Goal: Task Accomplishment & Management: Manage account settings

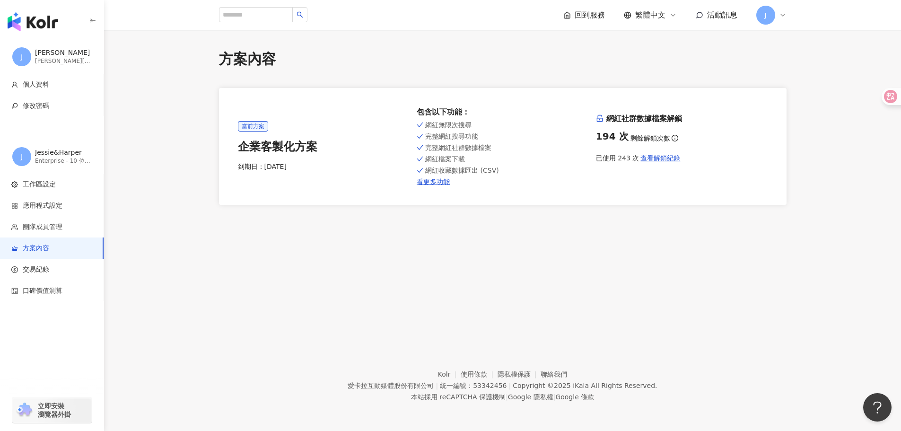
click at [659, 339] on footer "Kolr 使用條款 隱私權保護 聯絡我們 愛卡拉互動媒體股份有限公司 | 統一編號：53342456 | Copyright © 2025 iKala All…" at bounding box center [502, 378] width 797 height 105
drag, startPoint x: 851, startPoint y: 277, endPoint x: 601, endPoint y: 255, distance: 250.7
click at [851, 277] on div "方案內容 當前方案 企業客製化方案 到期日： 2025/11/1 包含以下功能 ： 網紅無限次搜尋 完整網紅搜尋功能 完整網紅社群數據檔案 網紅檔案下載 網紅…" at bounding box center [502, 178] width 797 height 296
drag, startPoint x: 740, startPoint y: 242, endPoint x: 744, endPoint y: 234, distance: 9.5
click at [740, 242] on div "方案內容 當前方案 企業客製化方案 到期日： 2025/11/1 包含以下功能 ： 網紅無限次搜尋 完整網紅搜尋功能 完整網紅社群數據檔案 網紅檔案下載 網紅…" at bounding box center [502, 178] width 797 height 296
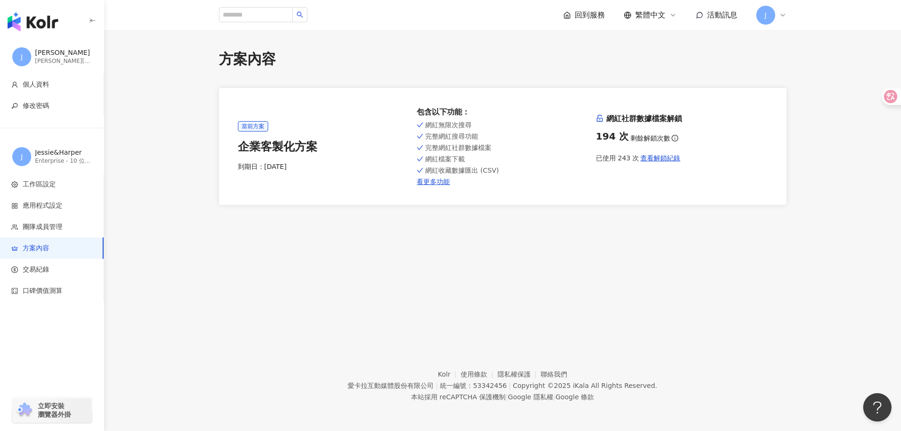
click at [741, 258] on div "方案內容 當前方案 企業客製化方案 到期日： 2025/11/1 包含以下功能 ： 網紅無限次搜尋 完整網紅搜尋功能 完整網紅社群數據檔案 網紅檔案下載 網紅…" at bounding box center [502, 178] width 797 height 296
click at [273, 13] on input "search" at bounding box center [256, 14] width 74 height 15
click at [57, 159] on div "Enterprise - 10 位成員" at bounding box center [63, 161] width 57 height 8
click at [22, 159] on span "J" at bounding box center [22, 156] width 2 height 10
click at [52, 192] on li "工作區設定" at bounding box center [52, 184] width 104 height 21
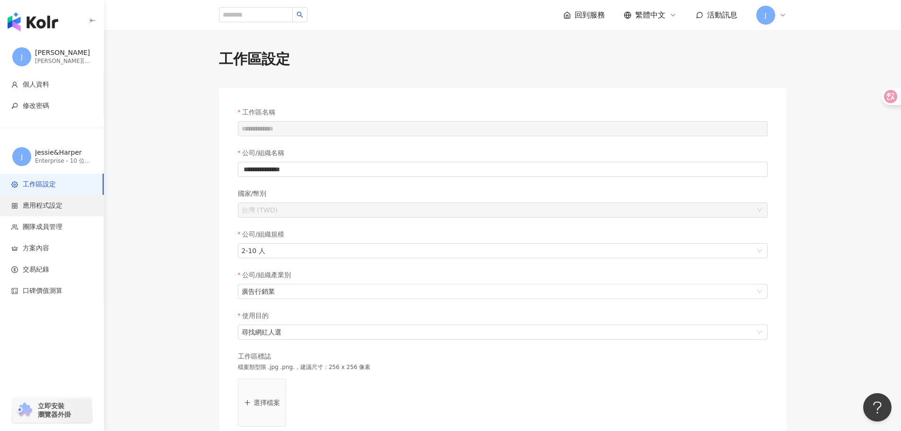
click at [68, 215] on li "應用程式設定" at bounding box center [52, 205] width 104 height 21
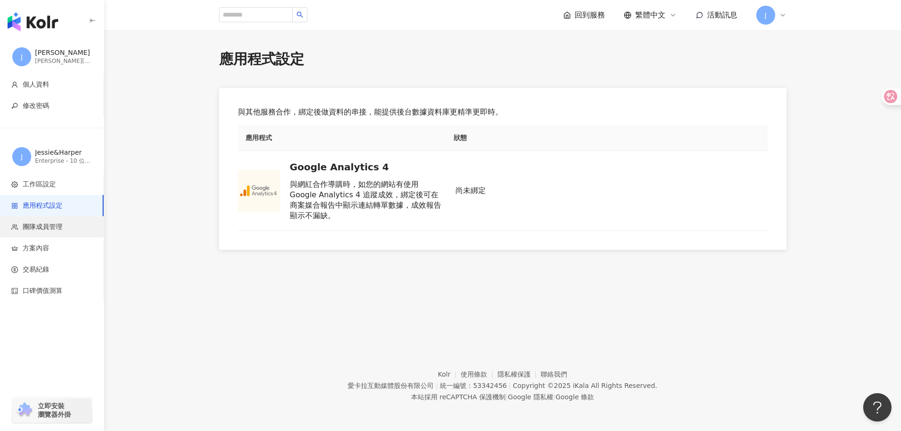
click at [64, 230] on span "團隊成員管理" at bounding box center [53, 226] width 85 height 9
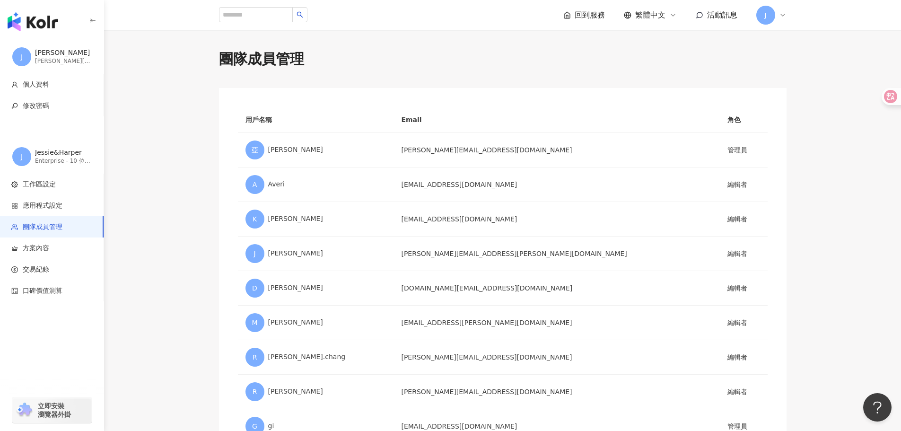
click at [24, 47] on span "J" at bounding box center [21, 56] width 19 height 19
click at [50, 254] on li "方案內容" at bounding box center [52, 247] width 104 height 21
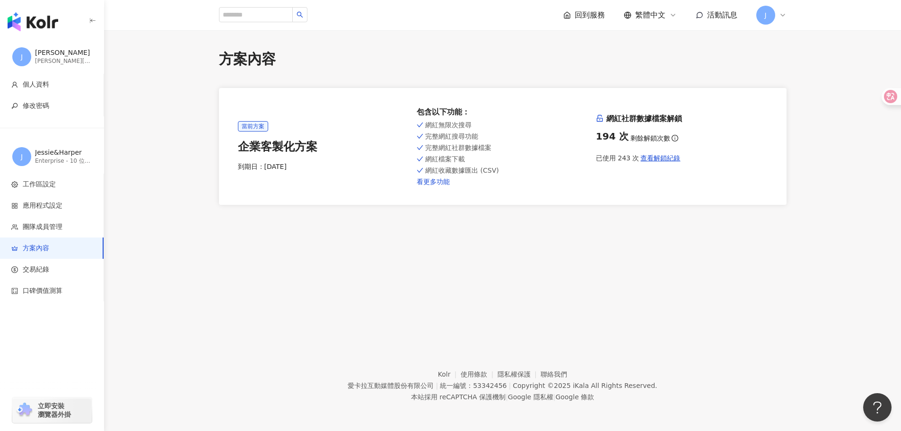
click at [442, 181] on link "看更多功能" at bounding box center [503, 182] width 172 height 8
click at [771, 23] on span "J" at bounding box center [765, 15] width 19 height 19
click at [584, 14] on span "回到服務" at bounding box center [590, 15] width 30 height 10
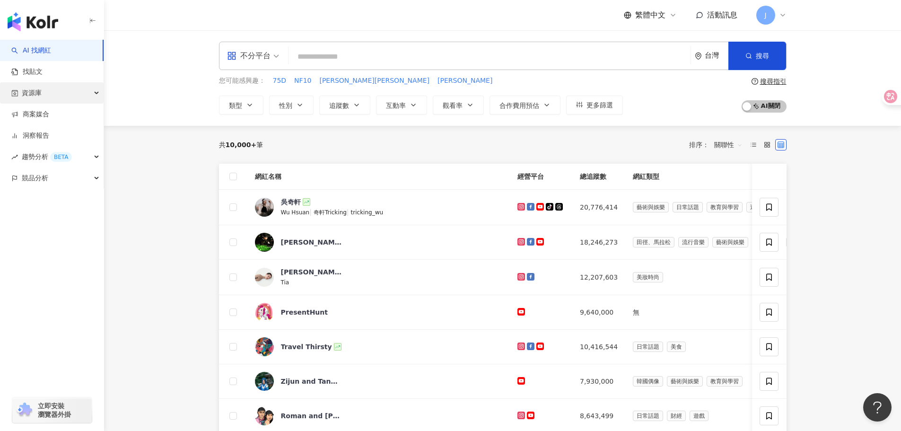
click at [63, 95] on div "資源庫" at bounding box center [52, 92] width 104 height 21
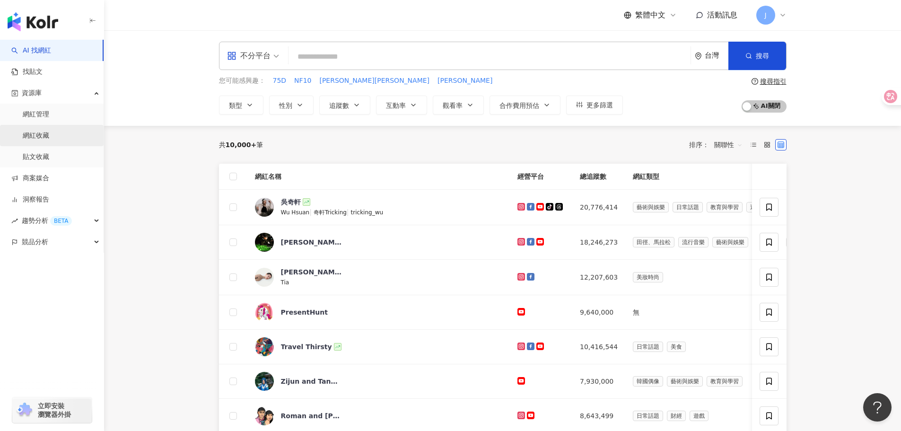
click at [49, 131] on link "網紅收藏" at bounding box center [36, 135] width 26 height 9
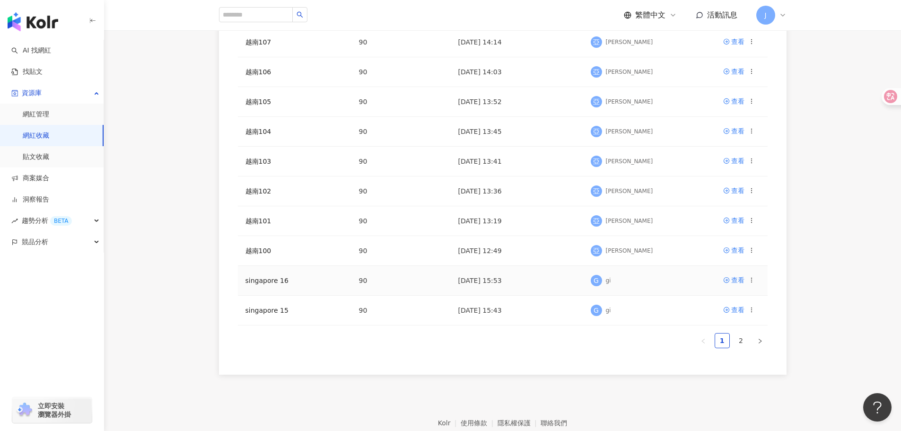
scroll to position [234, 0]
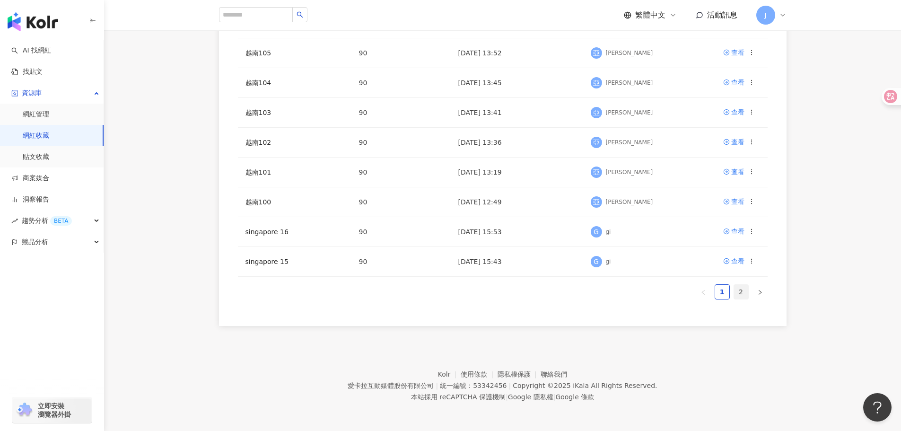
drag, startPoint x: 749, startPoint y: 290, endPoint x: 735, endPoint y: 293, distance: 14.4
click at [748, 291] on ul "1 2" at bounding box center [503, 291] width 530 height 15
click at [735, 293] on link "2" at bounding box center [741, 292] width 14 height 14
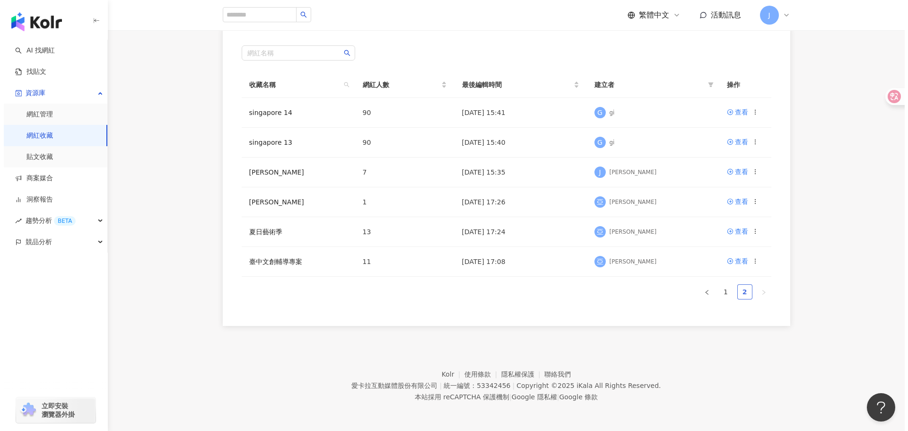
scroll to position [114, 0]
click at [753, 169] on icon at bounding box center [751, 171] width 7 height 7
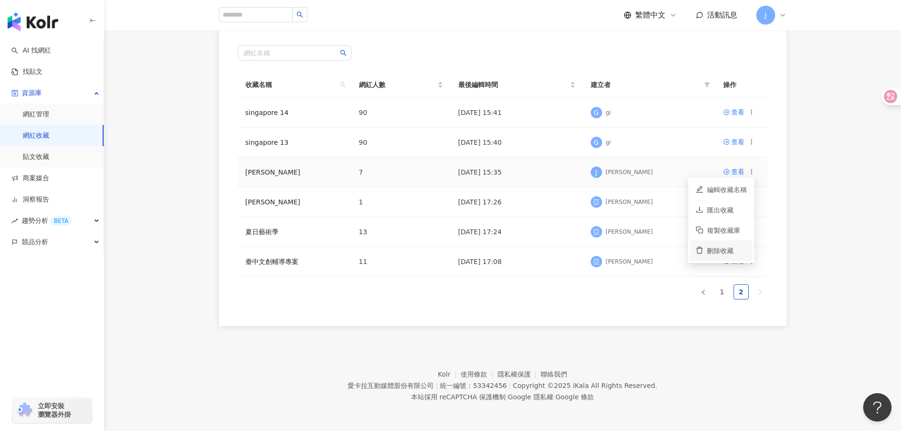
click at [726, 248] on div "刪除收藏" at bounding box center [727, 250] width 40 height 10
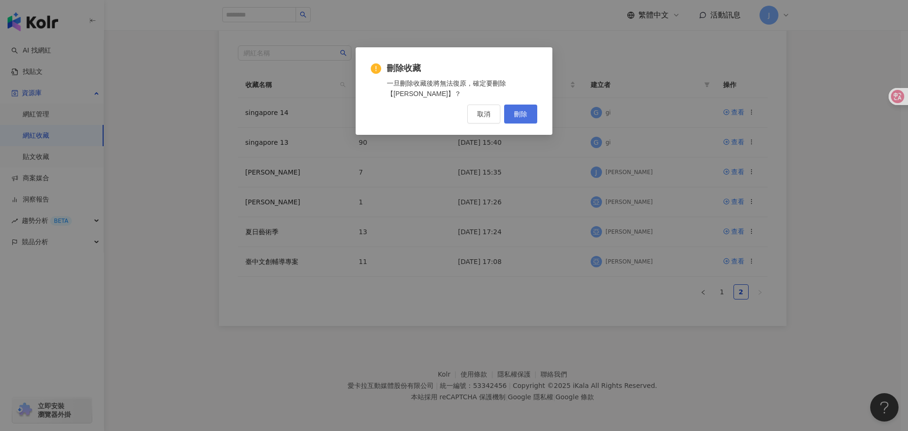
click at [513, 116] on button "刪除" at bounding box center [520, 114] width 33 height 19
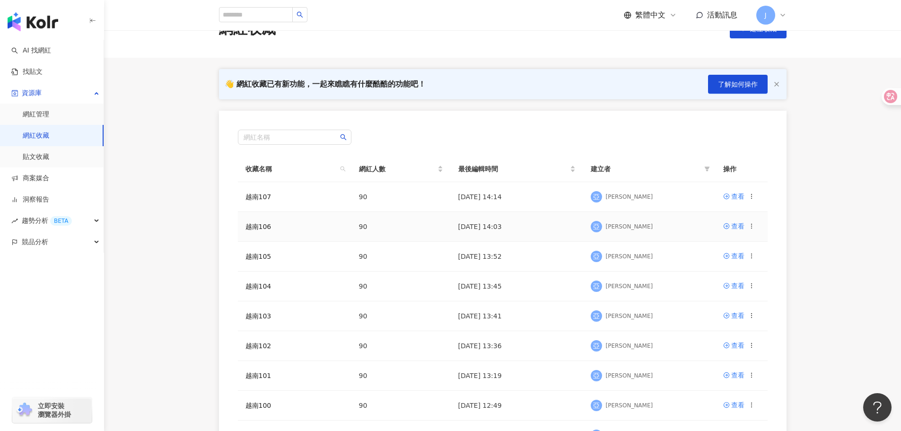
scroll to position [0, 0]
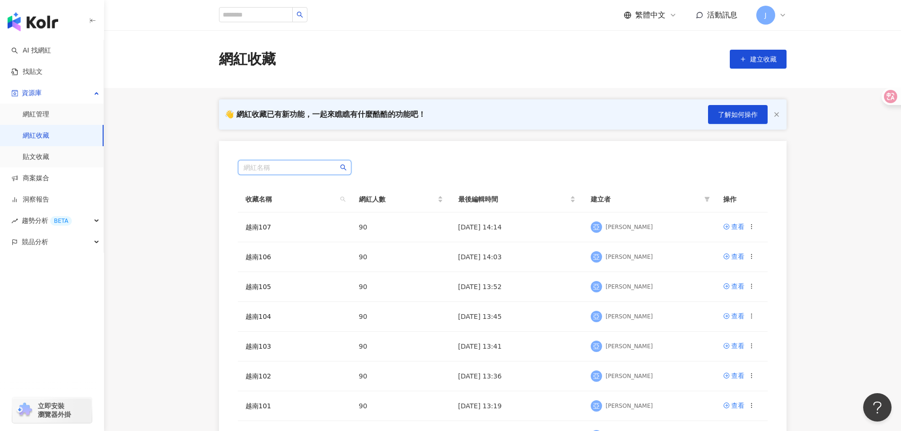
click at [283, 162] on input "search" at bounding box center [295, 167] width 102 height 14
click at [424, 164] on div "網紅名稱" at bounding box center [503, 167] width 530 height 15
click at [743, 52] on button "建立收藏" at bounding box center [758, 59] width 57 height 19
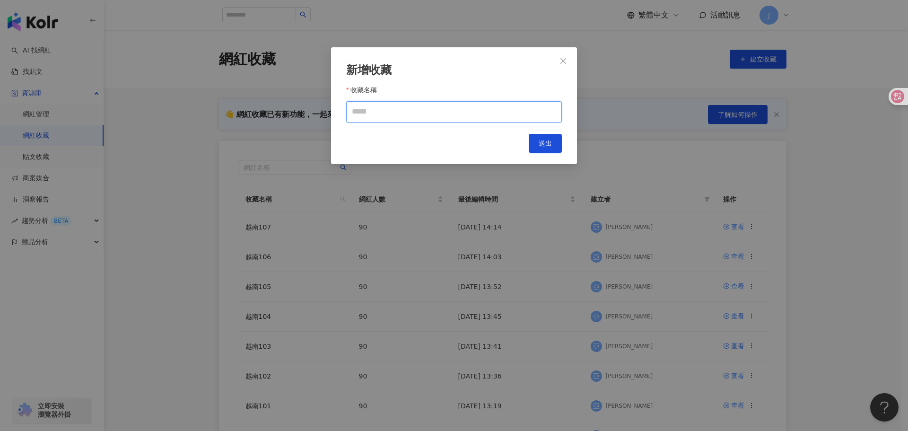
click at [492, 105] on input "收藏名稱" at bounding box center [454, 111] width 216 height 21
type input "*"
type input "****"
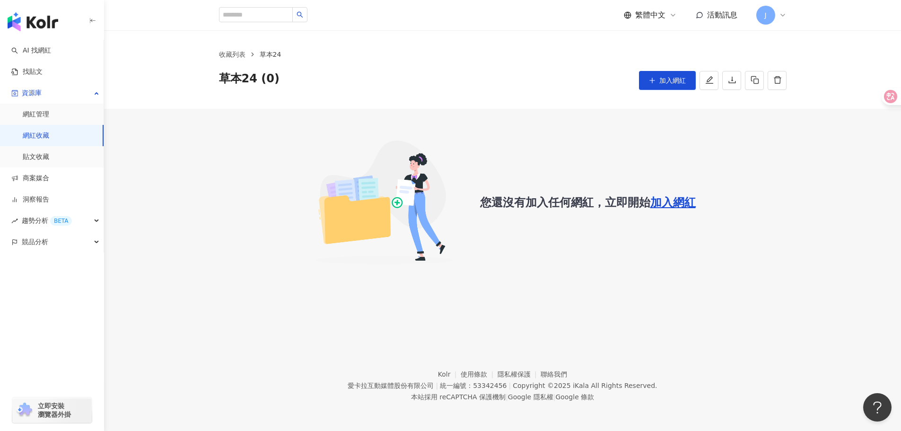
click at [679, 205] on span "加入網紅" at bounding box center [672, 202] width 45 height 13
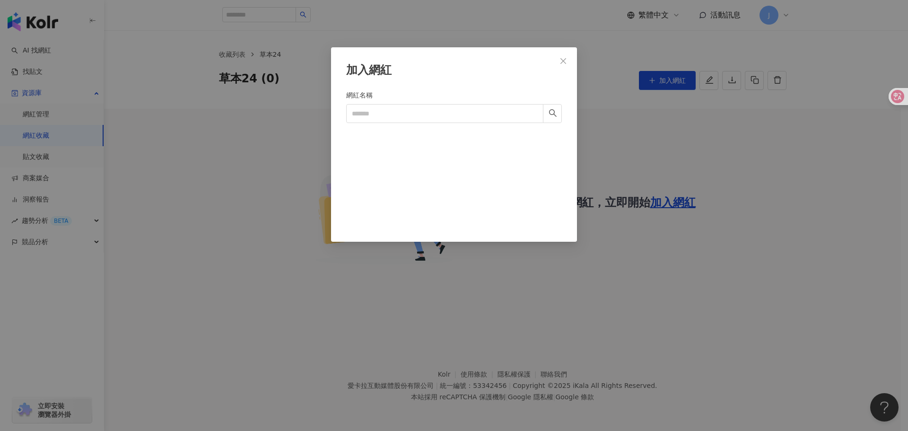
click at [467, 125] on form "網紅名稱" at bounding box center [454, 154] width 216 height 129
click at [468, 118] on input "網紅名稱" at bounding box center [444, 113] width 197 height 19
paste input "********"
type input "*******"
drag, startPoint x: 470, startPoint y: 124, endPoint x: 484, endPoint y: 133, distance: 16.7
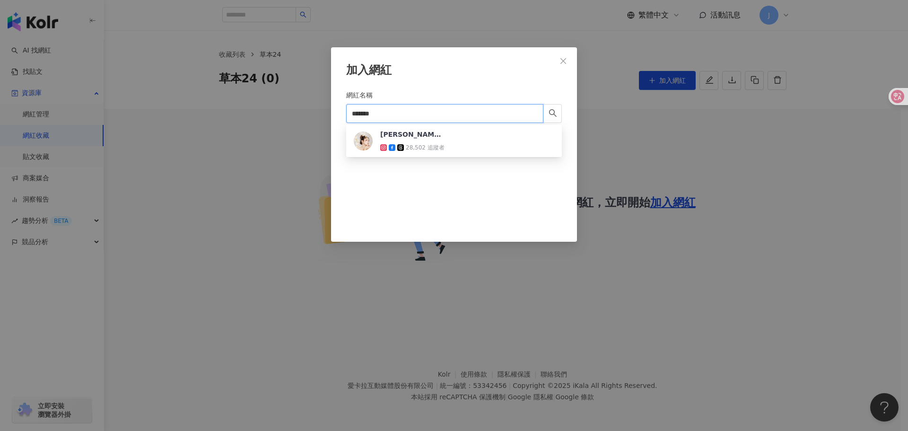
click at [481, 131] on body "**********" at bounding box center [450, 215] width 901 height 431
click at [484, 133] on div "Amy.Kao愛咪 28,502 追蹤者" at bounding box center [454, 141] width 201 height 23
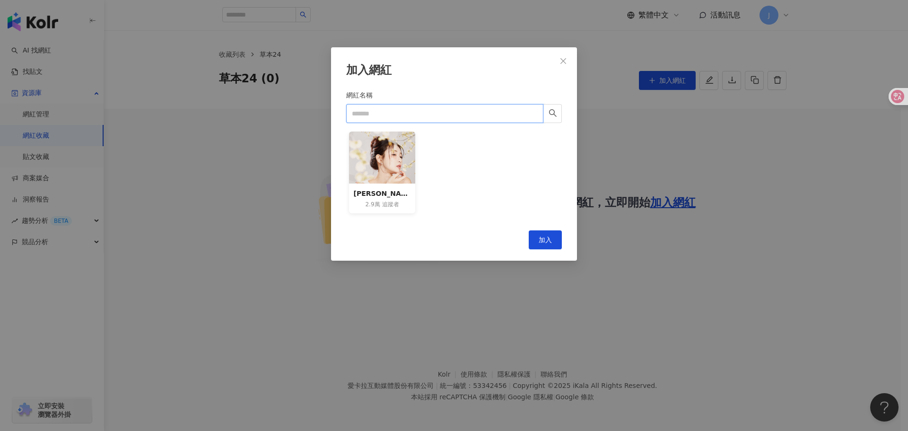
click at [514, 111] on input "網紅名稱" at bounding box center [444, 113] width 197 height 19
paste input "*********"
type input "*********"
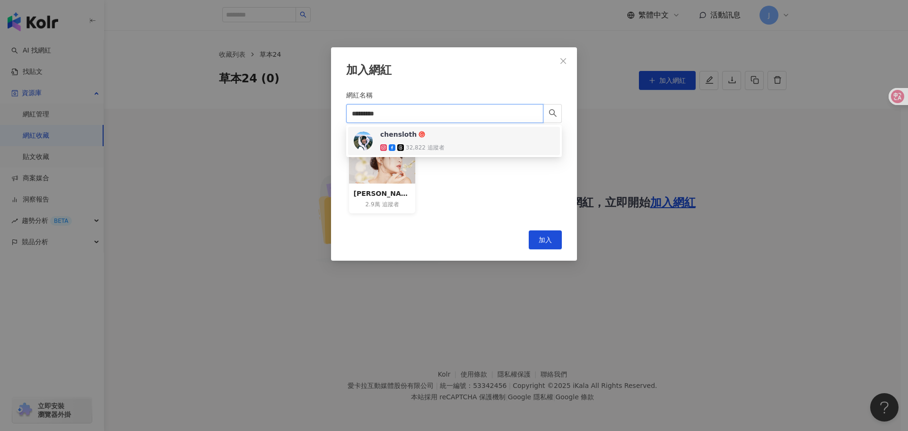
click at [492, 139] on div "chensloth 32,822 追蹤者" at bounding box center [454, 141] width 201 height 23
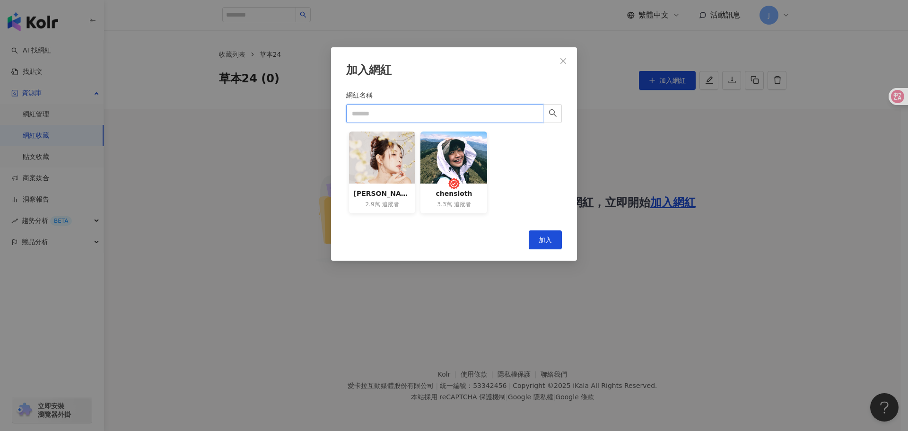
click at [473, 114] on input "網紅名稱" at bounding box center [444, 113] width 197 height 19
paste input "**********"
type input "**********"
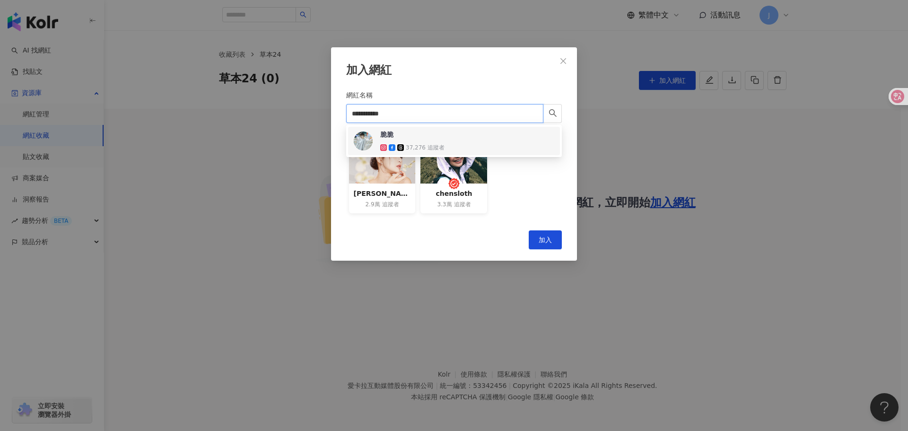
click at [457, 148] on div "脆脆 37,276 追蹤者" at bounding box center [454, 141] width 201 height 23
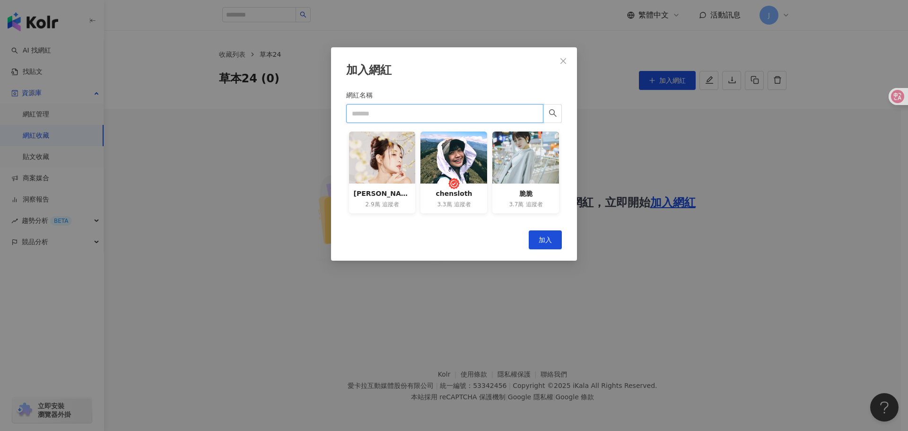
click at [463, 114] on input "網紅名稱" at bounding box center [444, 113] width 197 height 19
paste input "*********"
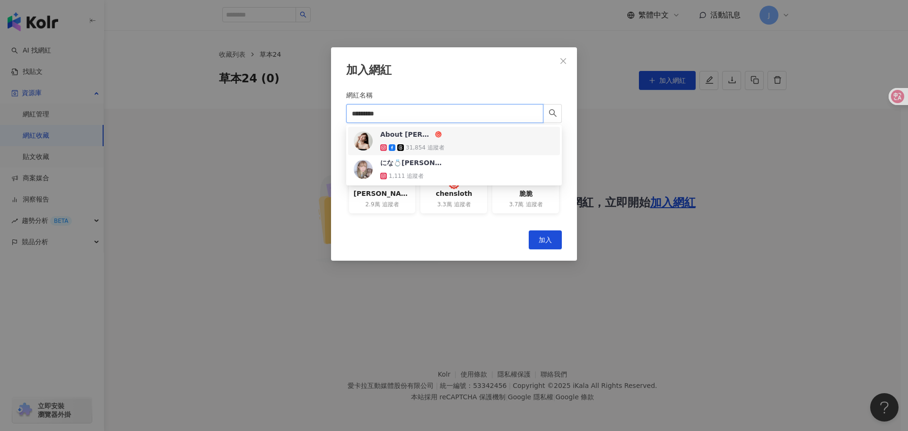
click at [429, 111] on input "*********" at bounding box center [444, 113] width 197 height 19
type input "********"
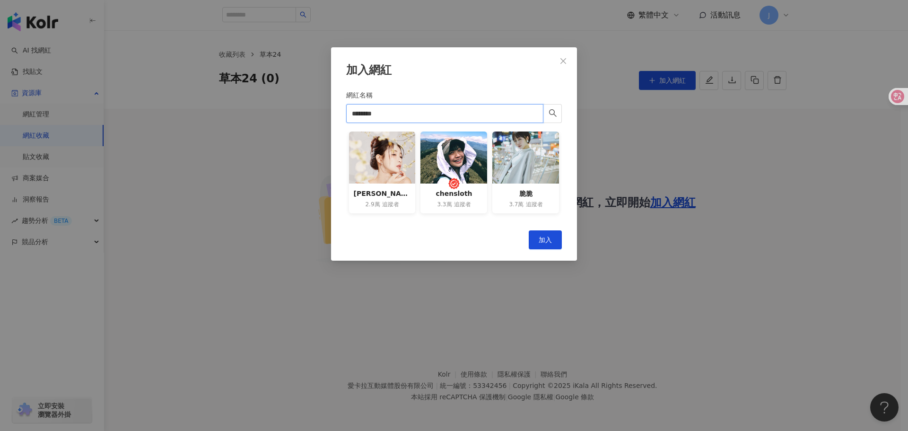
click at [436, 120] on input "********" at bounding box center [444, 113] width 197 height 19
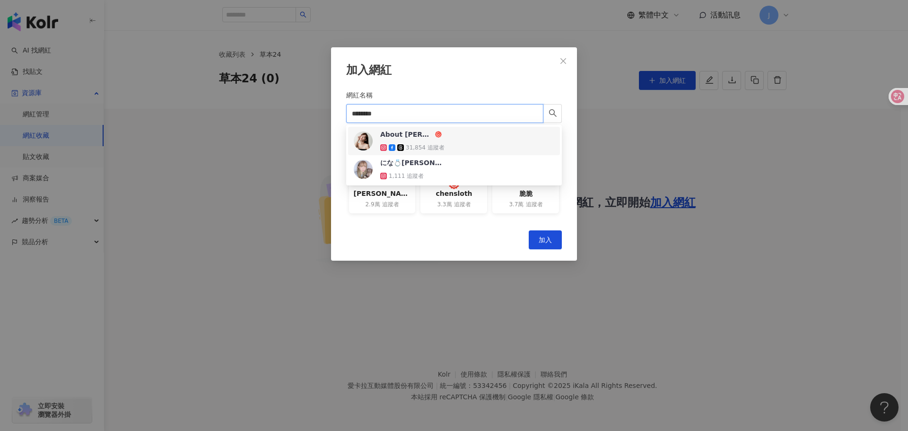
click at [498, 139] on div "About Nina妮娜 31,854 追蹤者" at bounding box center [454, 141] width 201 height 23
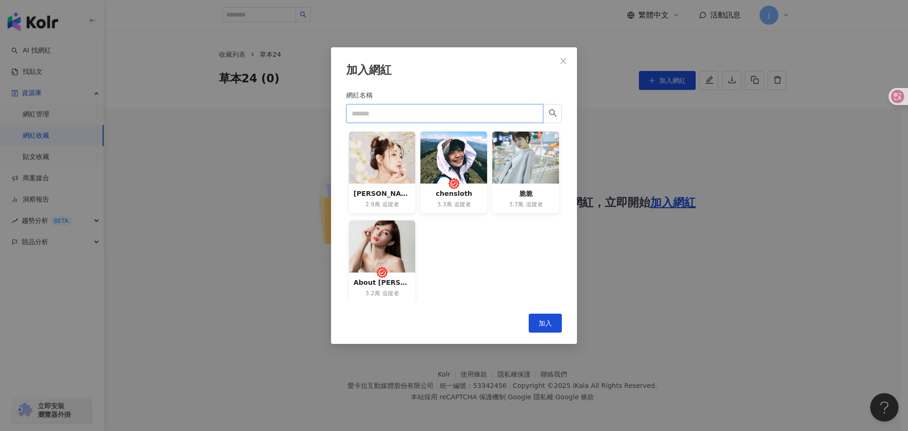
paste input "**********"
click at [473, 110] on input "網紅名稱" at bounding box center [444, 113] width 197 height 19
type input "**********"
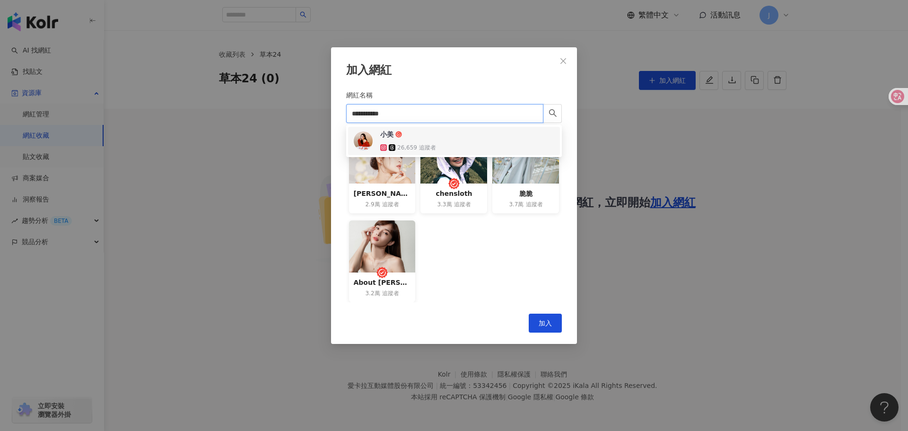
click at [453, 133] on div "小美 26,659 追蹤者" at bounding box center [454, 141] width 201 height 23
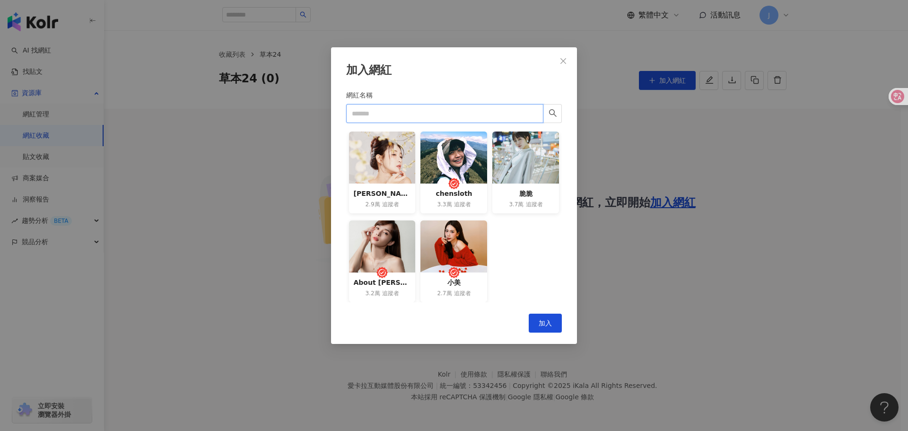
click at [476, 119] on input "網紅名稱" at bounding box center [444, 113] width 197 height 19
paste input "**********"
type input "**********"
click at [549, 324] on span "加入" at bounding box center [545, 323] width 13 height 8
click at [453, 116] on input "**********" at bounding box center [444, 113] width 197 height 19
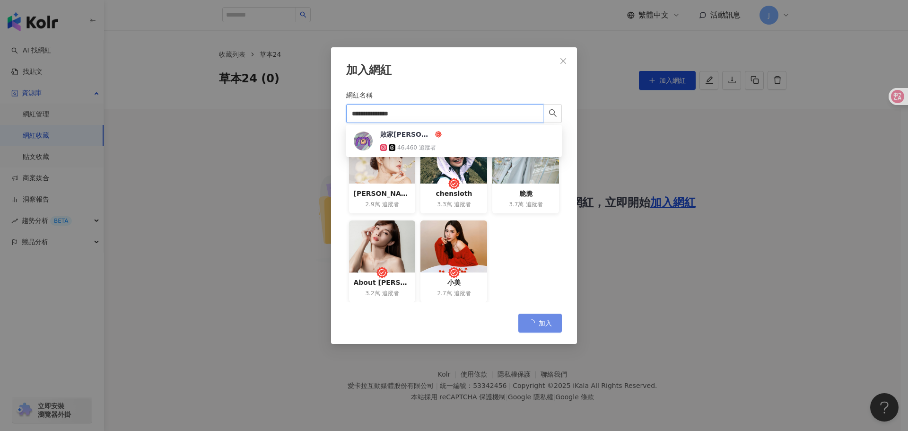
click at [510, 131] on div "敗家紫 46,460 追蹤者" at bounding box center [454, 141] width 201 height 23
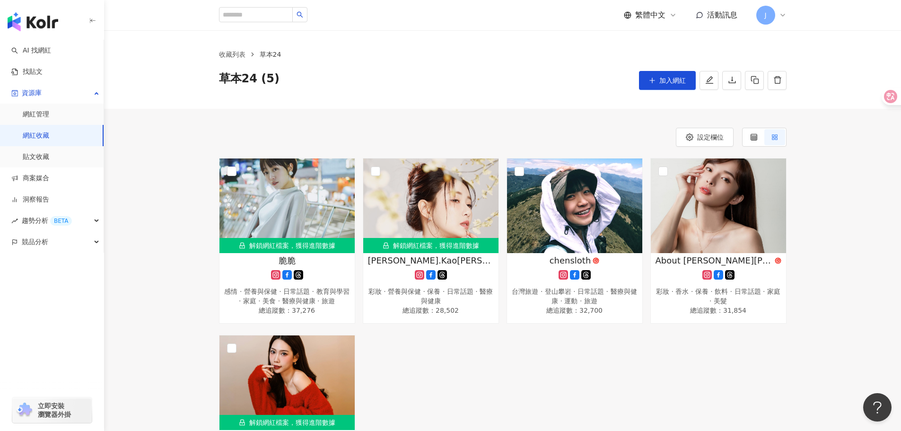
click at [590, 378] on div "解鎖網紅檔案，獲得進階數據 脆脆 感情 · 營養與保健 · 日常話題 · 教育與學習 · 家庭 · 美食 · 醫療與健康 · 旅遊 總追蹤數 ： 37,276…" at bounding box center [502, 329] width 575 height 343
click at [674, 90] on div "收藏列表 草本24 草本24 (5) 加入網紅" at bounding box center [502, 69] width 797 height 79
click at [672, 80] on span "加入網紅" at bounding box center [672, 81] width 26 height 8
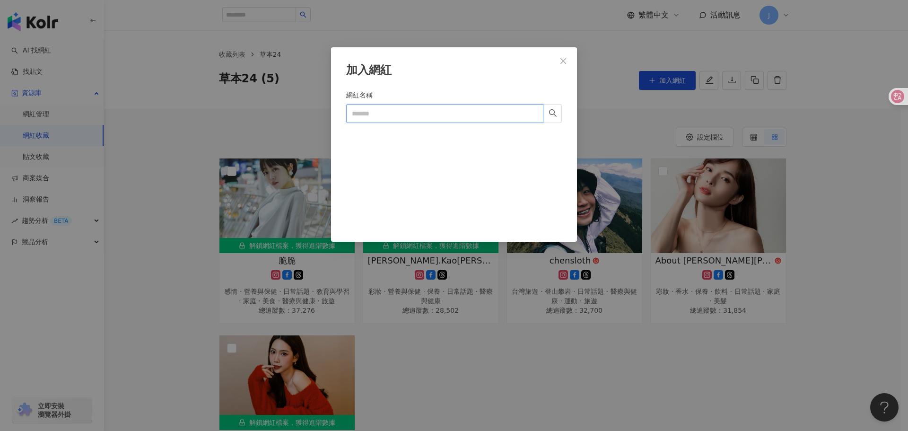
click at [472, 115] on input "網紅名稱" at bounding box center [444, 113] width 197 height 19
paste input "**********"
type input "**********"
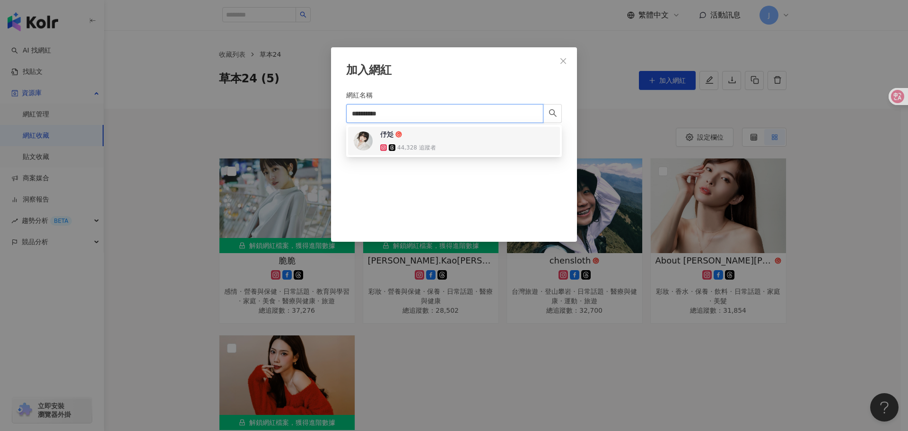
click at [488, 148] on div "伃彣 44,328 追蹤者" at bounding box center [454, 141] width 201 height 23
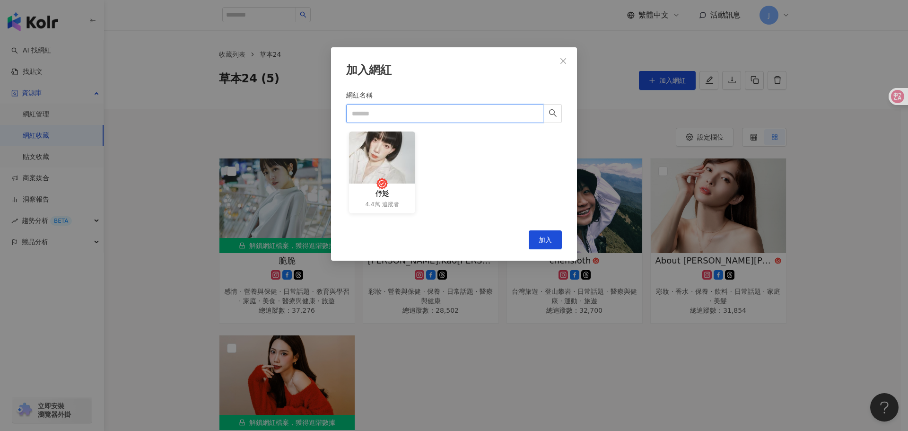
click at [490, 105] on input "網紅名稱" at bounding box center [444, 113] width 197 height 19
paste input "**********"
type input "*********"
click at [431, 154] on div "唬爛嘴｜Ario 愛芮兒 22,538 追蹤者" at bounding box center [454, 141] width 212 height 28
paste input "**********"
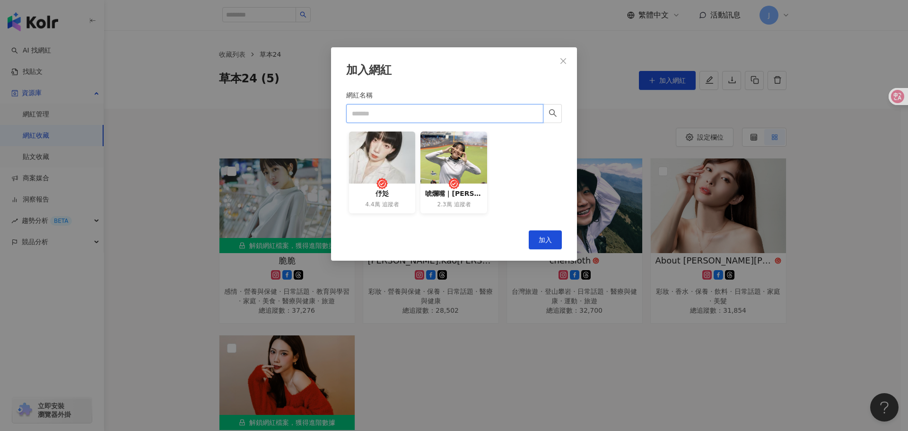
click at [504, 115] on input "網紅名稱" at bounding box center [444, 113] width 197 height 19
type input "*********"
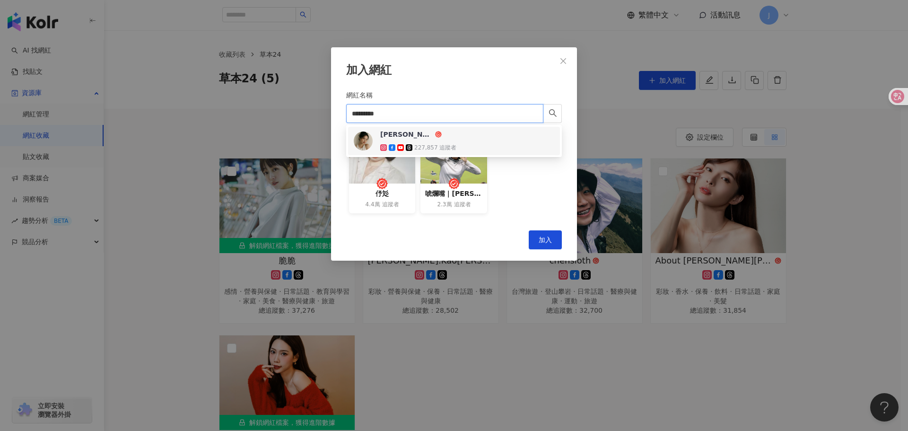
click at [403, 132] on div "柯柯 柯佳辰" at bounding box center [406, 134] width 53 height 9
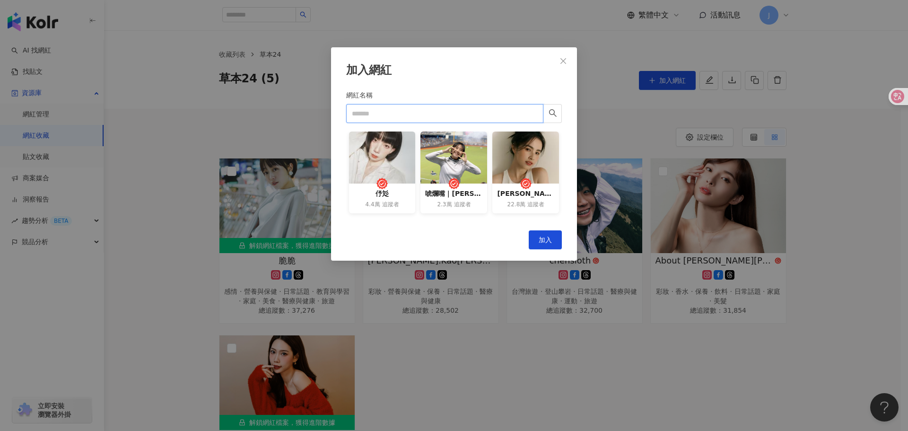
click at [489, 108] on input "網紅名稱" at bounding box center [444, 113] width 197 height 19
paste input "**********"
type input "**********"
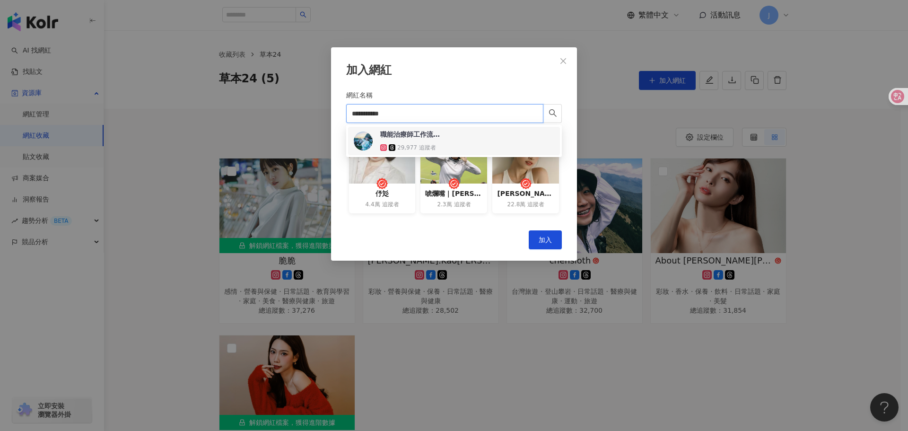
click at [445, 136] on div "職能治療師工作流 :: 思誼 𝐒𝐡𝐢𝐡𝐢 29,977 追蹤者" at bounding box center [454, 141] width 201 height 23
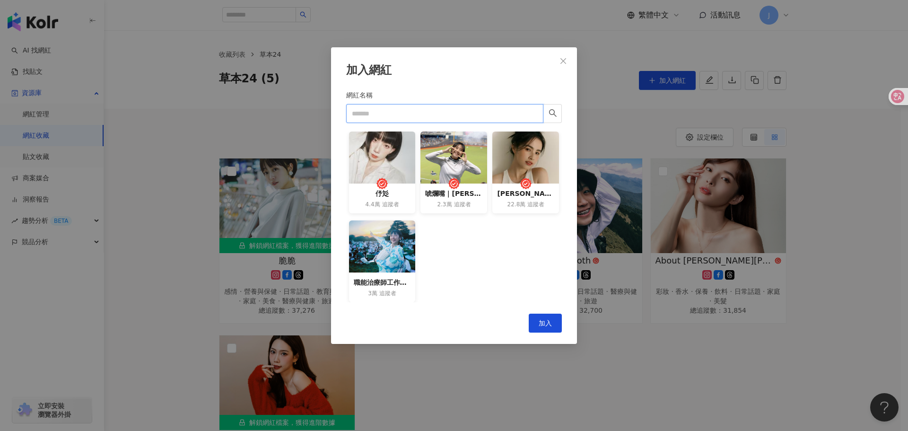
click at [514, 115] on input "網紅名稱" at bounding box center [444, 113] width 197 height 19
paste input "**********"
type input "**********"
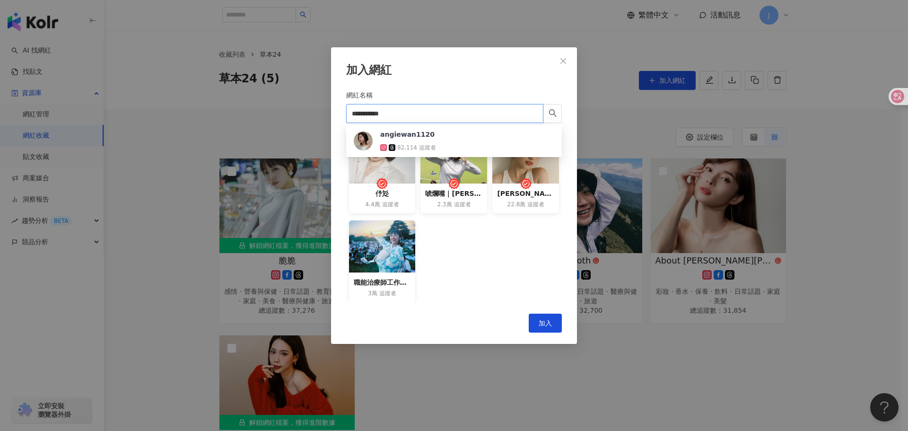
click at [419, 154] on div "angiewan1120 82,114 追蹤者" at bounding box center [454, 141] width 212 height 28
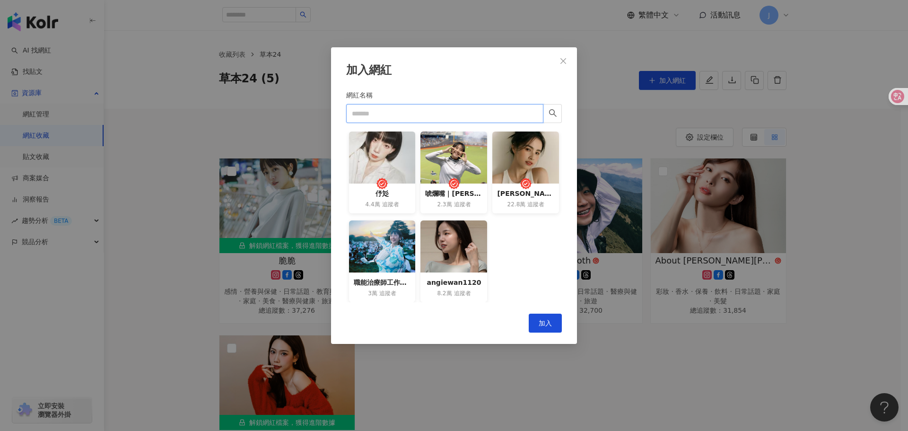
click at [450, 117] on input "網紅名稱" at bounding box center [444, 113] width 197 height 19
paste input "**********"
type input "**********"
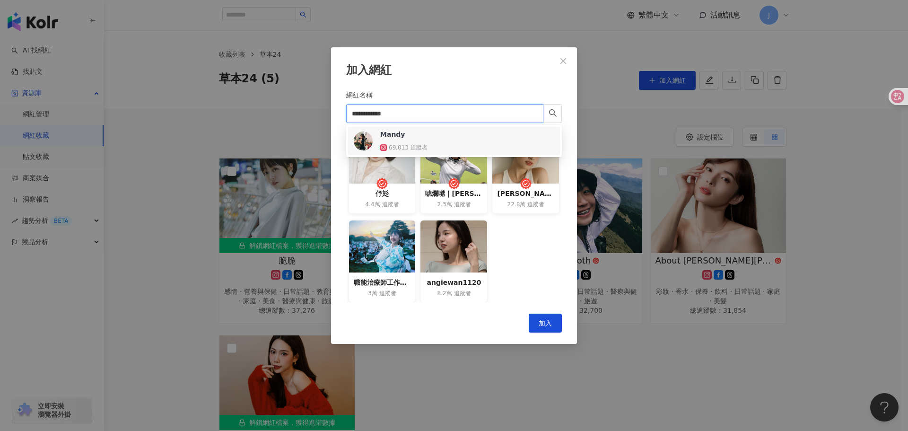
click at [410, 145] on div "69,013 追蹤者" at bounding box center [408, 148] width 39 height 8
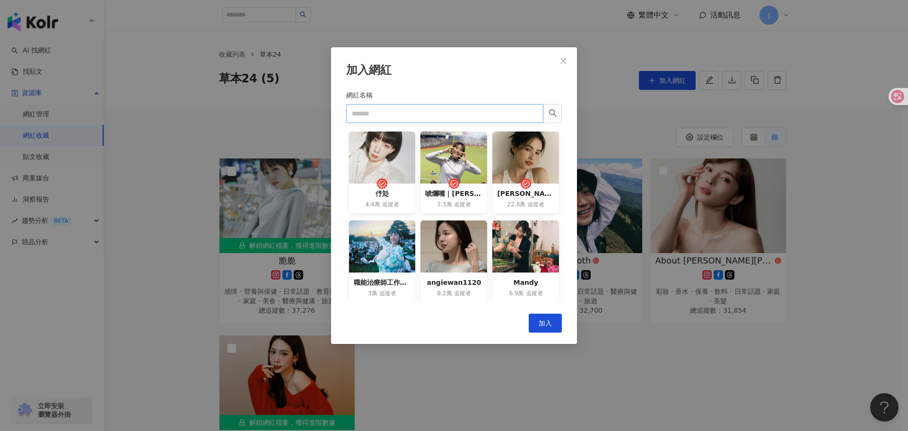
drag, startPoint x: 501, startPoint y: 99, endPoint x: 509, endPoint y: 114, distance: 17.4
click at [501, 100] on div "網紅名稱" at bounding box center [454, 97] width 216 height 14
click at [509, 114] on input "網紅名稱" at bounding box center [444, 113] width 197 height 19
paste input "**********"
type input "*********"
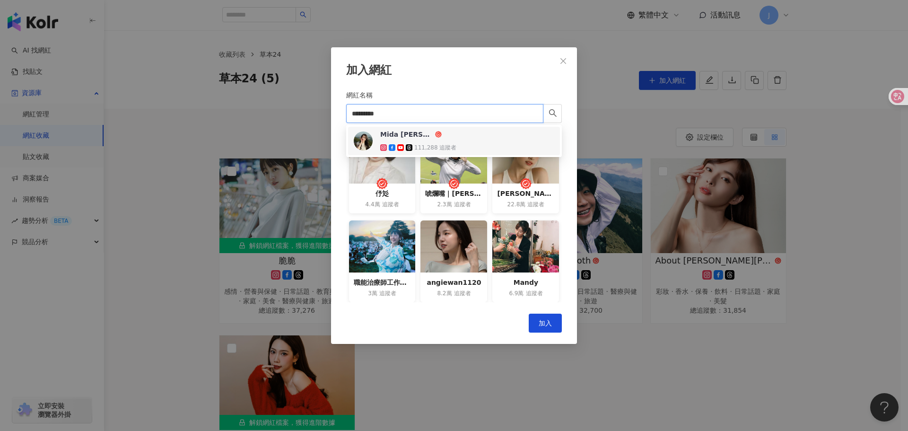
click at [402, 141] on div "Mida 曾聖媛 111,288 追蹤者" at bounding box center [418, 141] width 76 height 23
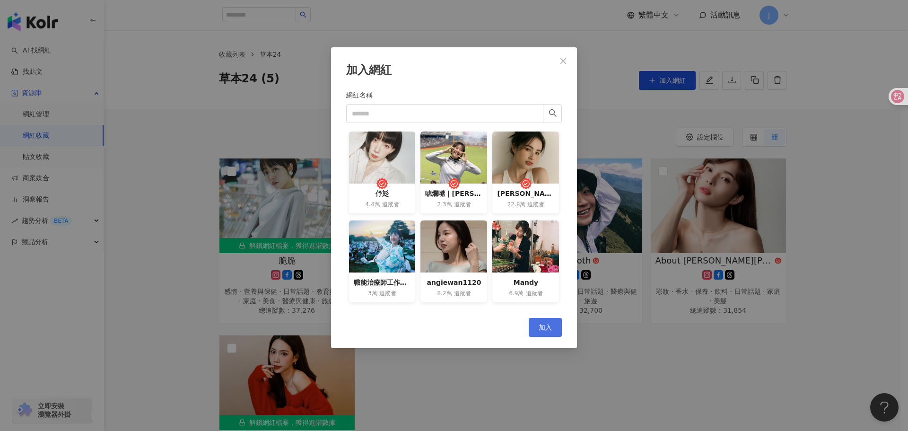
click at [548, 323] on span "加入" at bounding box center [545, 327] width 13 height 8
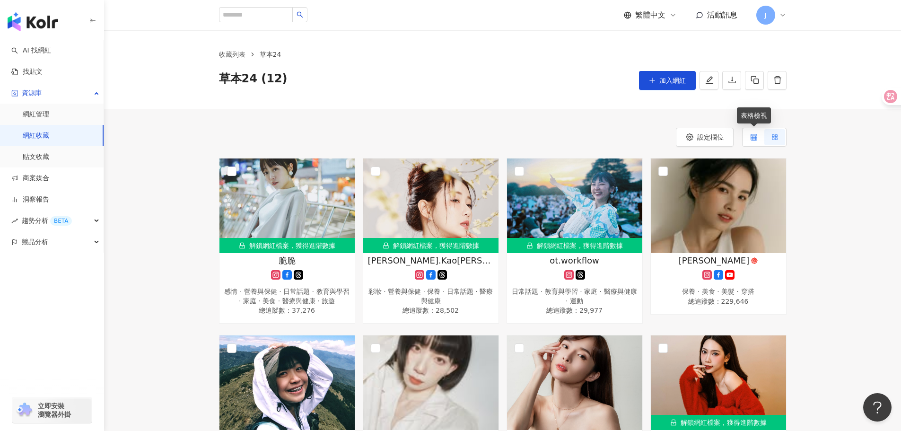
click at [753, 137] on icon at bounding box center [754, 137] width 7 height 7
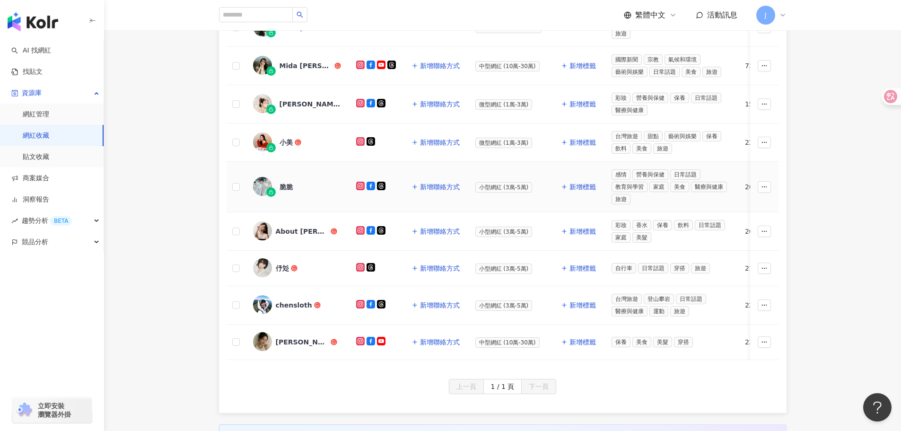
scroll to position [331, 0]
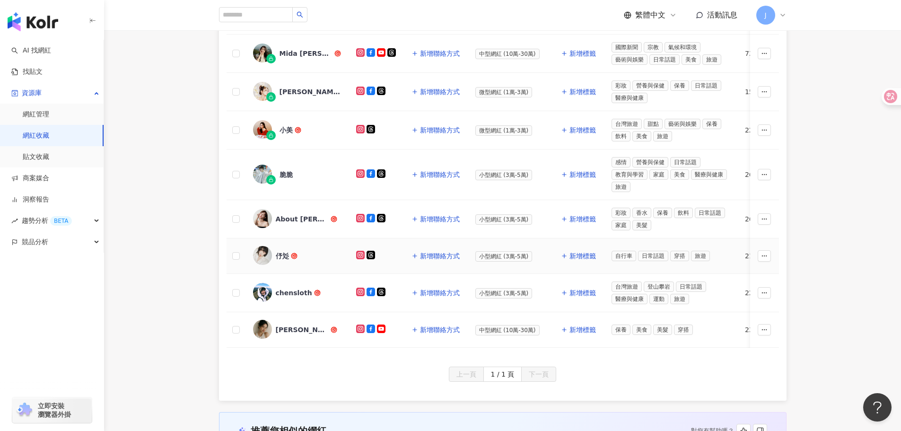
click at [317, 255] on span "伃彣" at bounding box center [306, 255] width 61 height 9
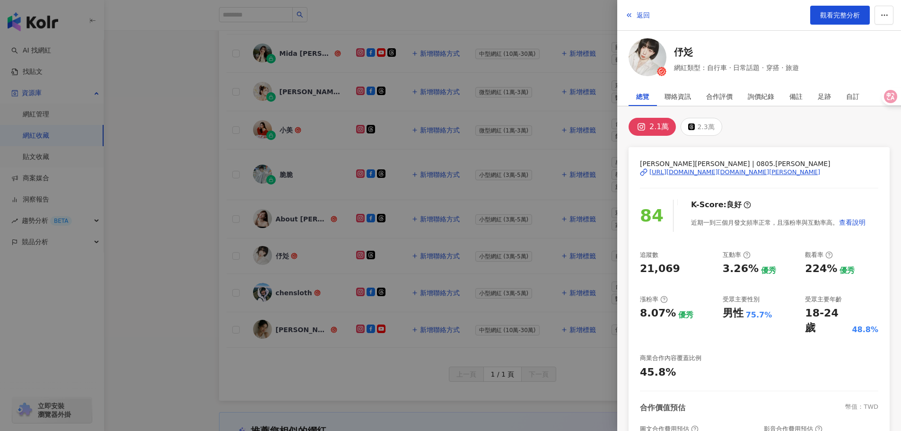
click at [339, 386] on div at bounding box center [450, 215] width 901 height 431
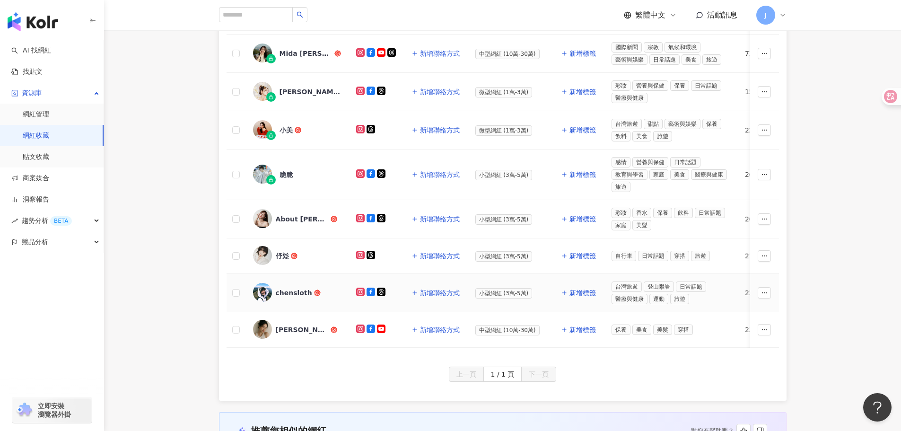
click at [328, 299] on div "chensloth" at bounding box center [297, 293] width 88 height 20
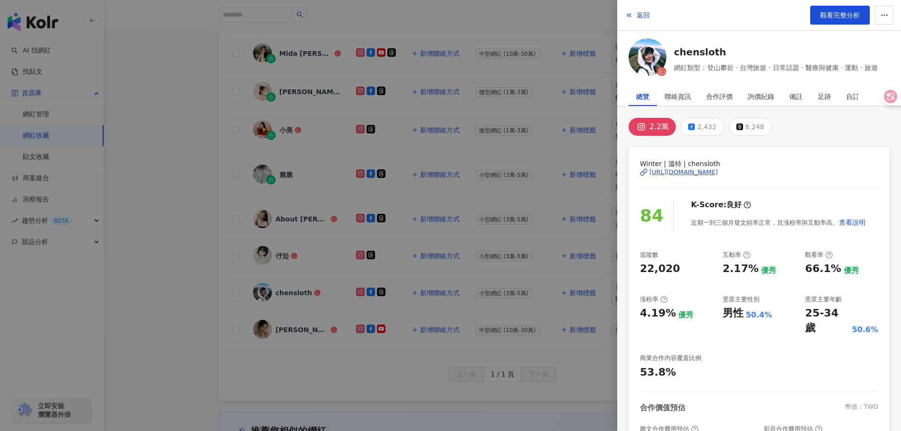
click at [144, 314] on div at bounding box center [450, 215] width 901 height 431
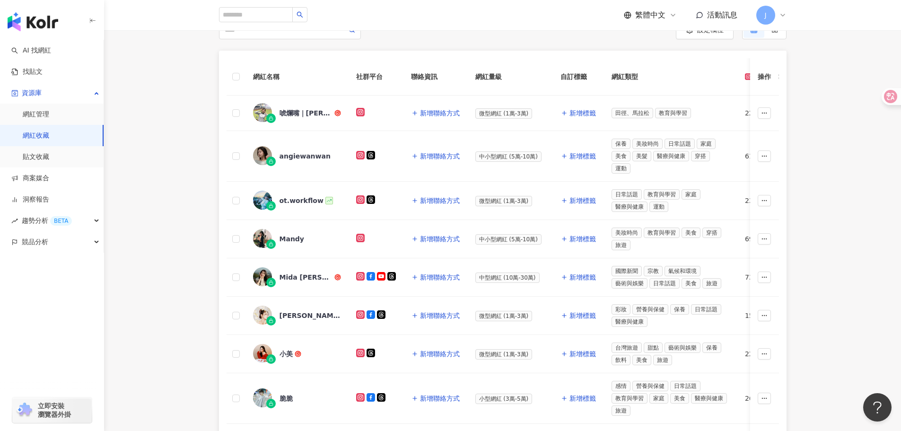
scroll to position [47, 0]
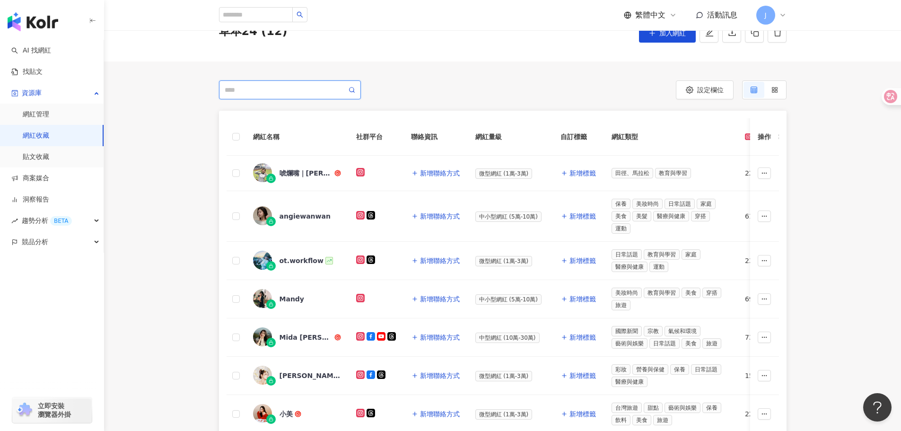
click at [308, 91] on input "search" at bounding box center [286, 90] width 122 height 10
paste input "**********"
type input "**********"
click at [329, 130] on div "46,460 追蹤者" at bounding box center [303, 127] width 82 height 9
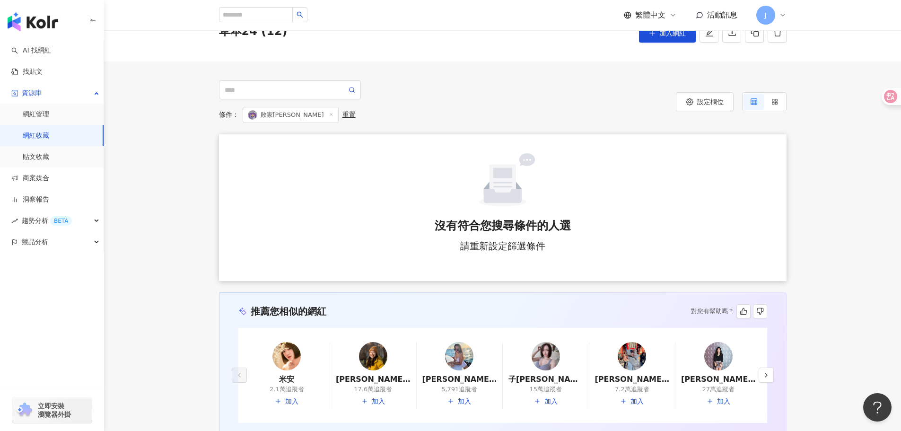
click at [330, 114] on line at bounding box center [331, 115] width 2 height 2
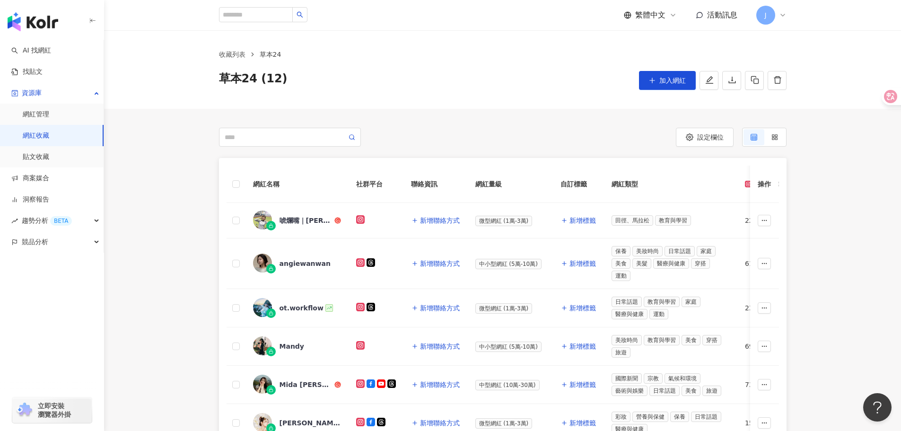
click at [684, 70] on div "收藏列表 草本24 草本24 (12) 加入網紅" at bounding box center [502, 69] width 605 height 41
click at [679, 79] on span "加入網紅" at bounding box center [672, 81] width 26 height 8
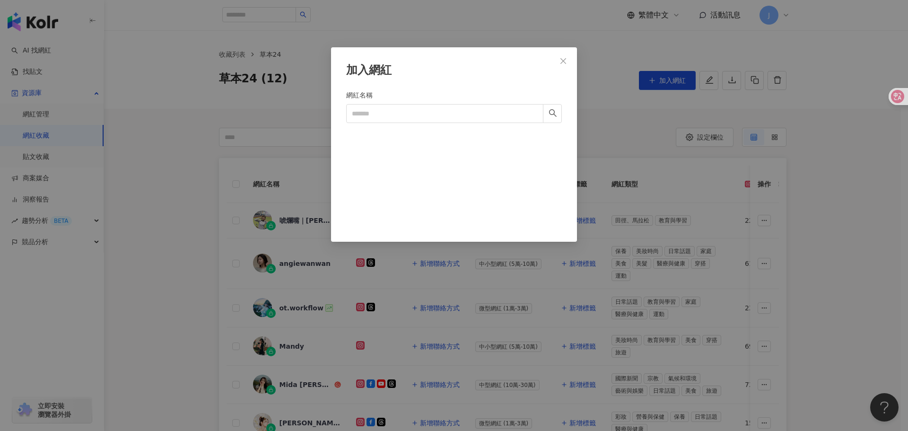
click at [427, 125] on form "網紅名稱" at bounding box center [454, 154] width 216 height 129
click at [432, 114] on input "網紅名稱" at bounding box center [444, 113] width 197 height 19
paste input "**********"
type input "**********"
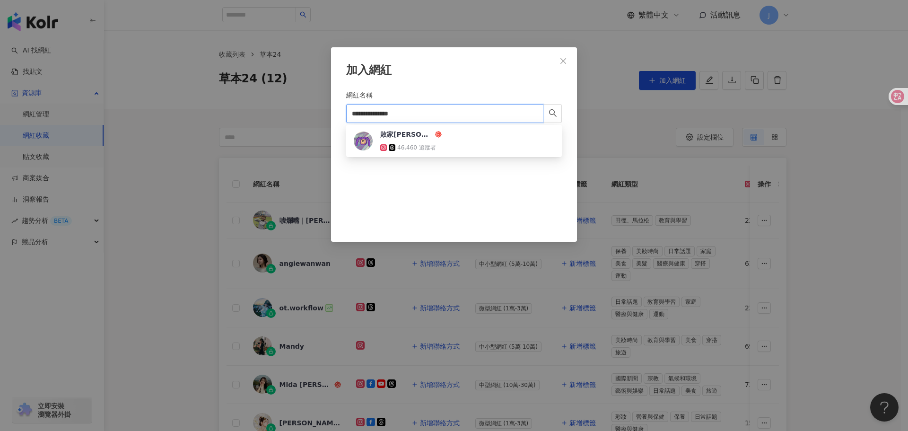
click at [487, 152] on div "敗家紫 46,460 追蹤者" at bounding box center [454, 141] width 212 height 28
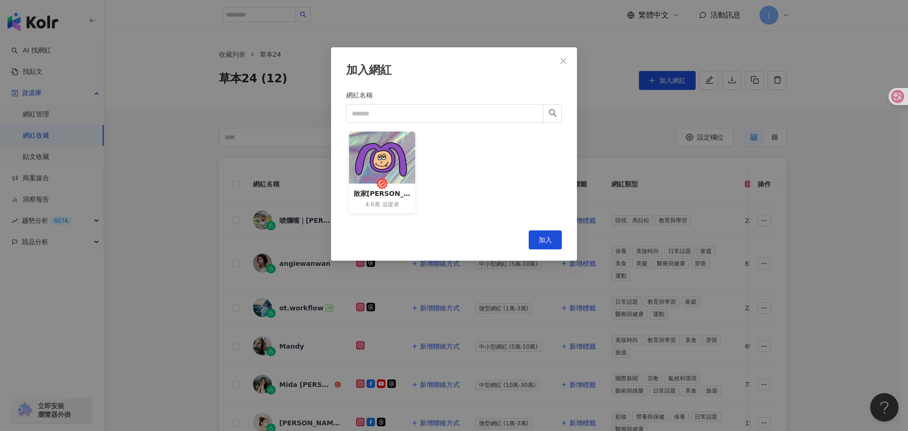
click at [488, 141] on div "敗家紫 4.6萬 追蹤者" at bounding box center [454, 174] width 216 height 87
click at [537, 235] on button "加入" at bounding box center [545, 239] width 33 height 19
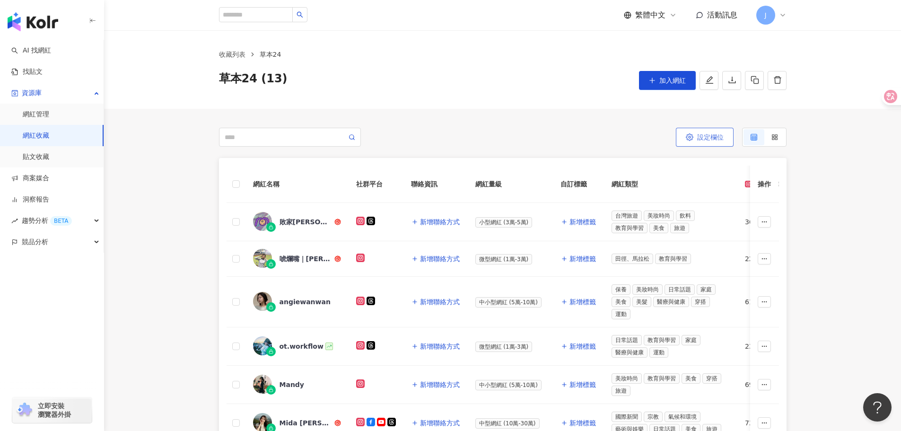
click at [709, 138] on span "設定欄位" at bounding box center [710, 137] width 26 height 8
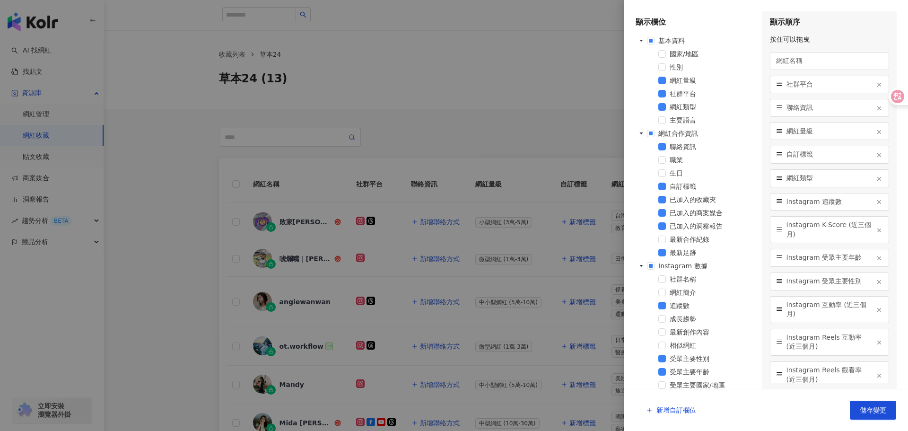
click at [345, 179] on div at bounding box center [454, 215] width 908 height 431
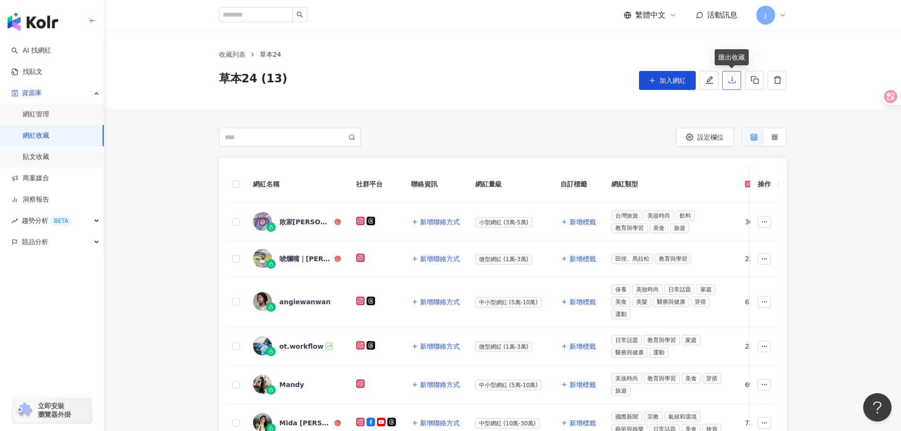
click at [733, 83] on icon "download" at bounding box center [732, 80] width 9 height 9
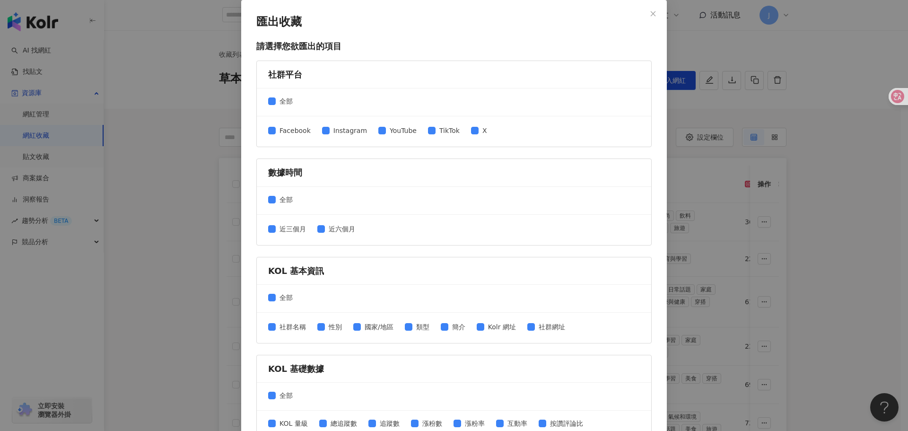
click at [282, 95] on div "全部" at bounding box center [454, 102] width 394 height 28
click at [280, 102] on span "全部" at bounding box center [286, 101] width 21 height 10
click at [341, 131] on span "Instagram" at bounding box center [350, 130] width 41 height 10
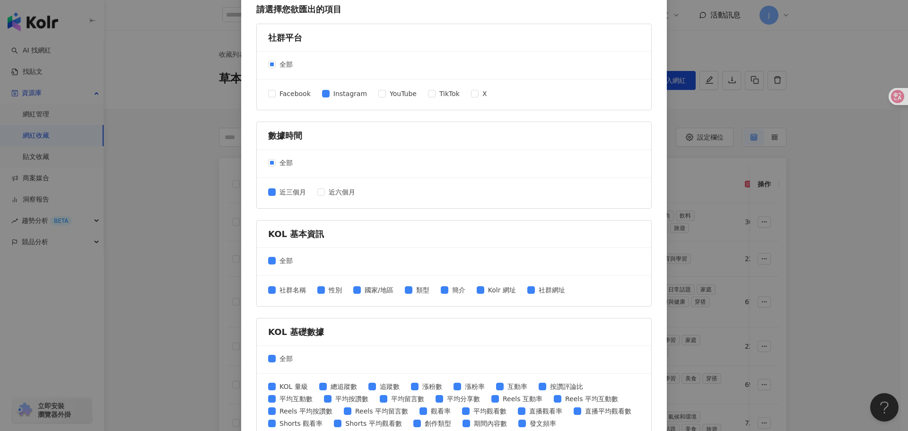
scroll to position [95, 0]
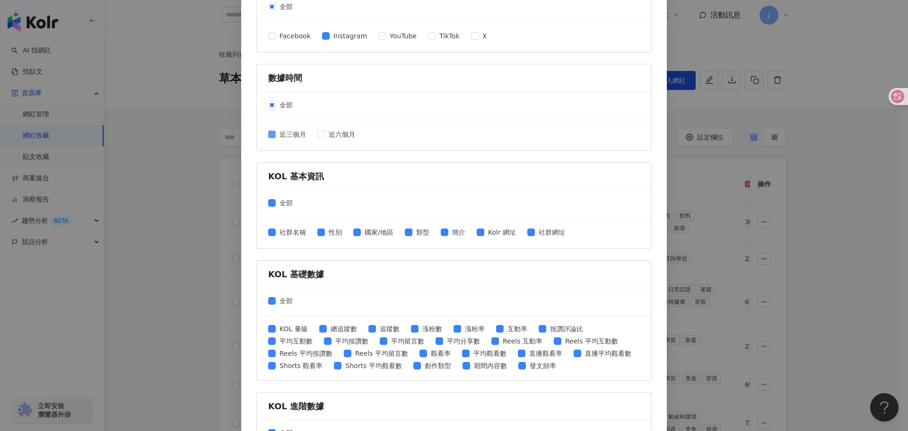
click at [288, 135] on span "近三個月" at bounding box center [293, 134] width 34 height 10
click at [284, 138] on span "近三個月" at bounding box center [293, 134] width 34 height 10
click at [374, 236] on span "國家/地區" at bounding box center [379, 232] width 36 height 10
click at [437, 234] on div "社群名稱 性別 國家/地區 類型 簡介 Kolr 網址 社群網址" at bounding box center [420, 233] width 305 height 12
click at [496, 234] on span "Kolr 網址" at bounding box center [501, 232] width 35 height 10
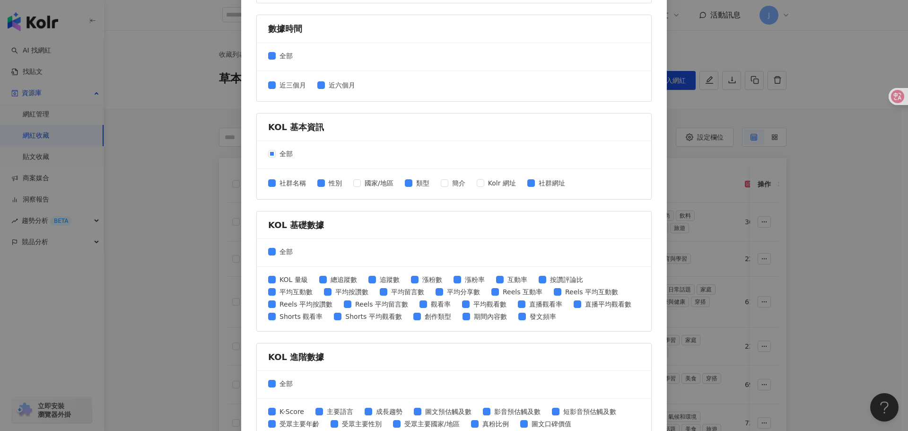
scroll to position [189, 0]
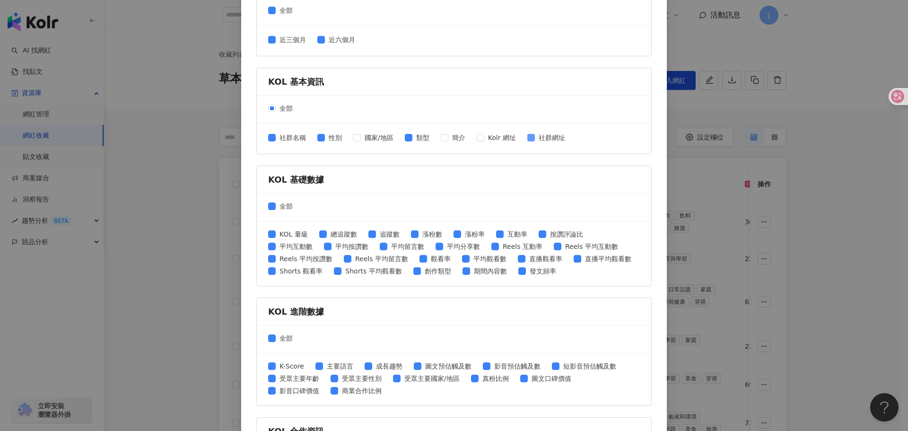
click at [546, 136] on span "社群網址" at bounding box center [552, 137] width 34 height 10
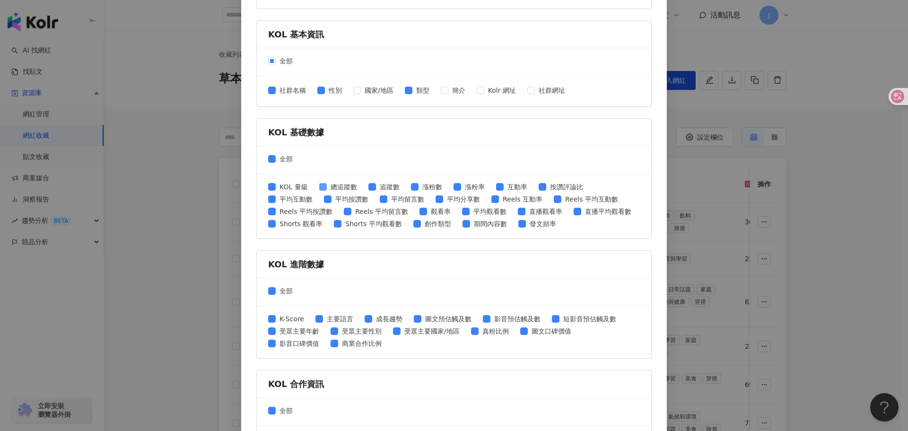
click at [341, 190] on span "總追蹤數" at bounding box center [344, 187] width 34 height 10
click at [431, 184] on span "漲粉數" at bounding box center [432, 187] width 27 height 10
click at [466, 187] on span "漲粉率" at bounding box center [474, 187] width 27 height 10
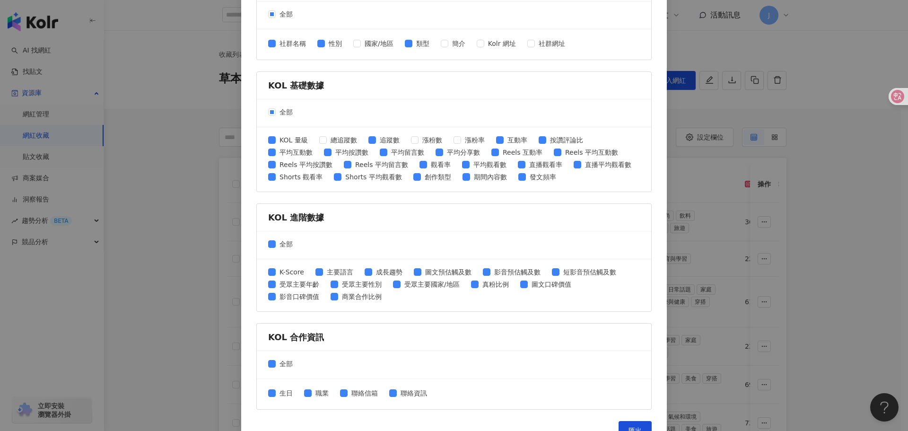
scroll to position [284, 0]
click at [287, 274] on span "K-Score" at bounding box center [292, 271] width 32 height 10
click at [336, 270] on span "主要語言" at bounding box center [340, 271] width 34 height 10
click at [380, 274] on span "成長趨勢" at bounding box center [389, 271] width 34 height 10
click at [437, 274] on span "圖文預估觸及數" at bounding box center [448, 271] width 54 height 10
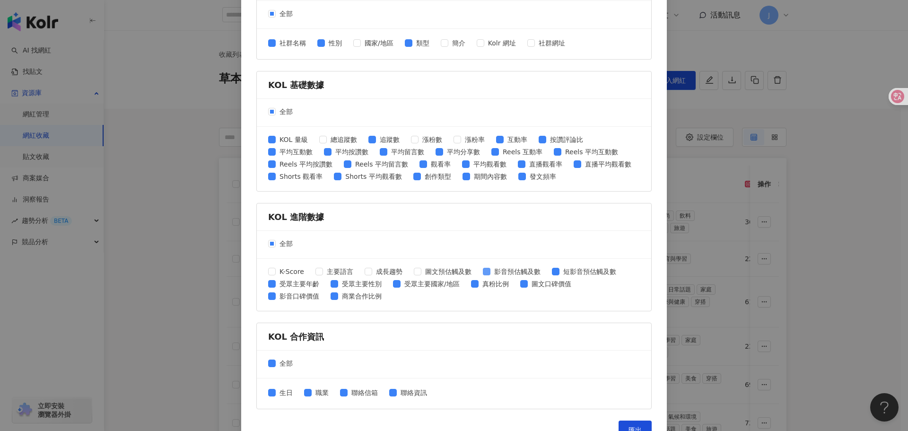
click at [496, 274] on span "影音預估觸及數" at bounding box center [517, 271] width 54 height 10
click at [454, 271] on span "圖文預估觸及數" at bounding box center [448, 271] width 54 height 10
click at [501, 271] on span "影音預估觸及數" at bounding box center [517, 271] width 54 height 10
click at [416, 288] on span "受眾主要國家/地區" at bounding box center [432, 284] width 63 height 10
click at [447, 287] on span "受眾主要國家/地區" at bounding box center [432, 284] width 63 height 10
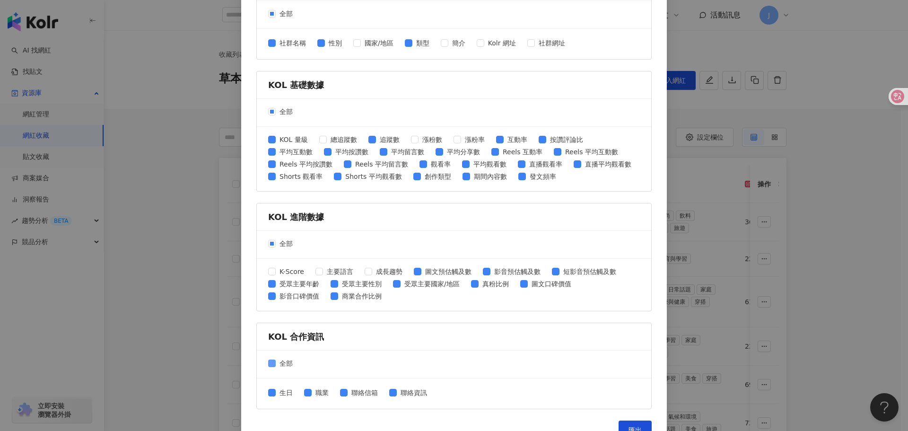
click at [279, 364] on span "全部" at bounding box center [286, 363] width 21 height 10
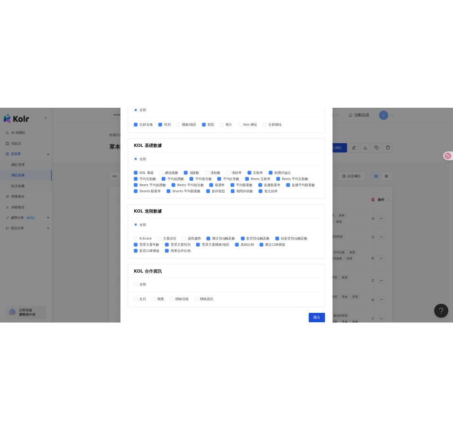
scroll to position [304, 0]
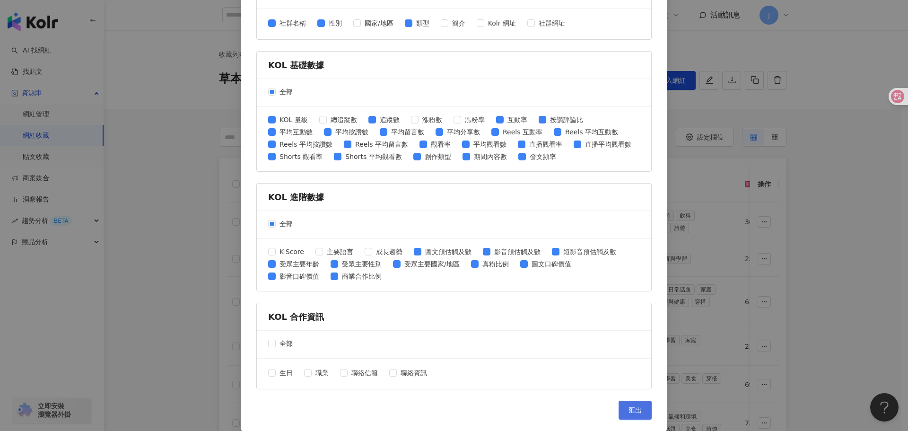
click at [629, 410] on span "匯出" at bounding box center [635, 410] width 13 height 8
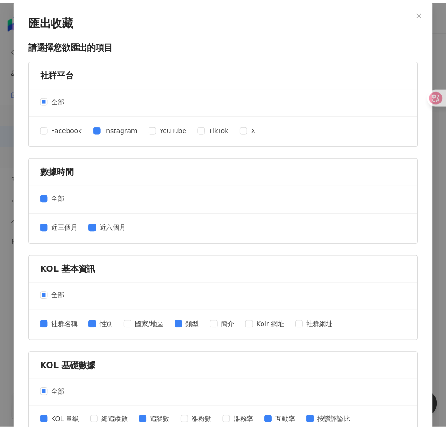
scroll to position [0, 0]
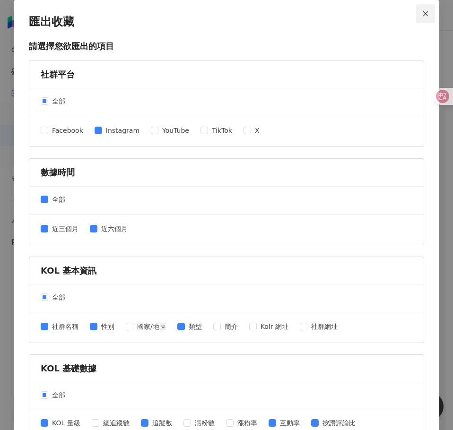
click at [418, 6] on button "Close" at bounding box center [425, 13] width 19 height 19
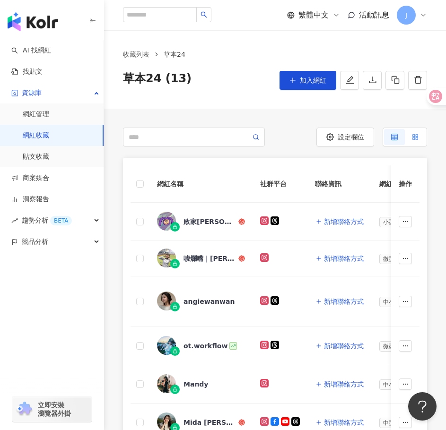
click at [417, 143] on label at bounding box center [415, 137] width 21 height 16
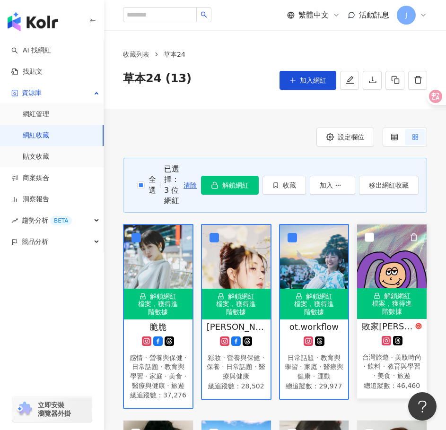
click at [376, 238] on img at bounding box center [392, 272] width 70 height 95
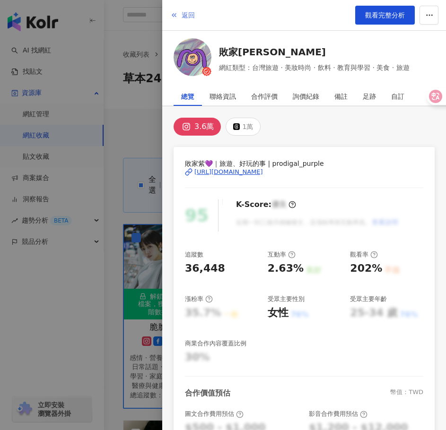
click at [190, 11] on span "返回" at bounding box center [188, 15] width 13 height 8
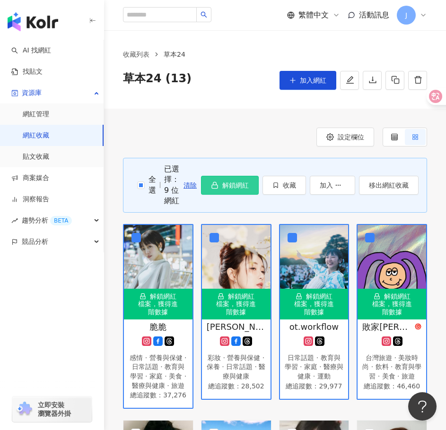
click at [224, 187] on span "解鎖網紅" at bounding box center [235, 186] width 26 height 8
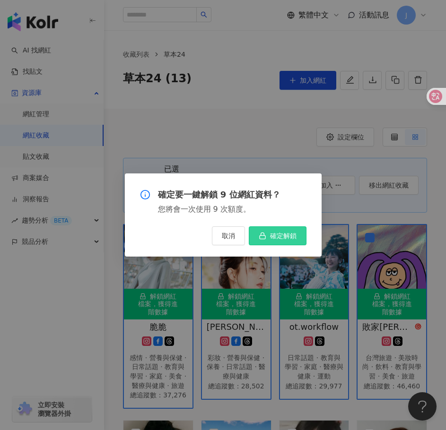
click at [284, 232] on span "確定解鎖" at bounding box center [283, 236] width 26 height 8
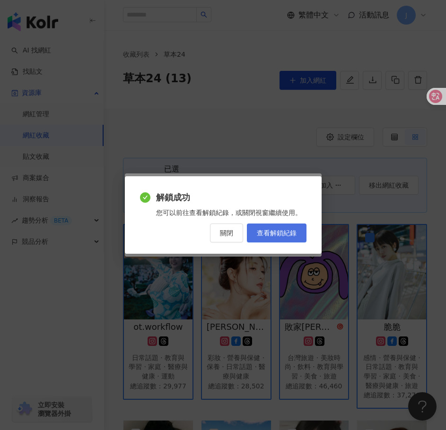
click at [284, 231] on span "查看解鎖紀錄" at bounding box center [277, 233] width 40 height 8
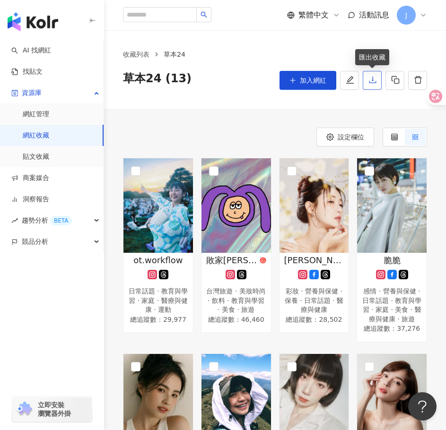
click at [374, 80] on icon "download" at bounding box center [372, 80] width 9 height 9
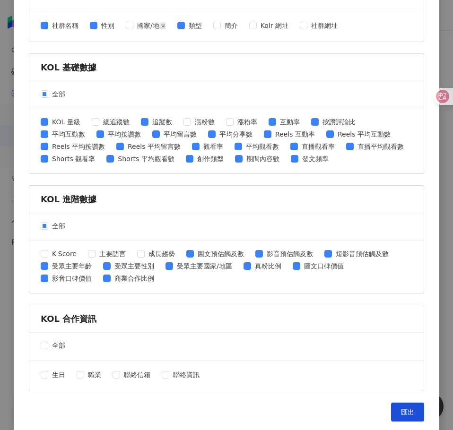
scroll to position [304, 0]
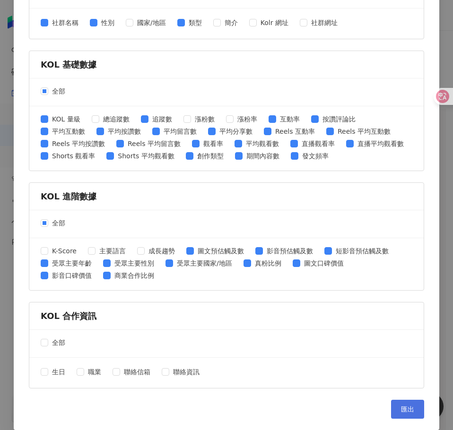
click at [403, 407] on span "匯出" at bounding box center [407, 410] width 13 height 8
click at [290, 225] on div "全部" at bounding box center [226, 224] width 394 height 28
click at [187, 219] on div "全部" at bounding box center [226, 224] width 394 height 28
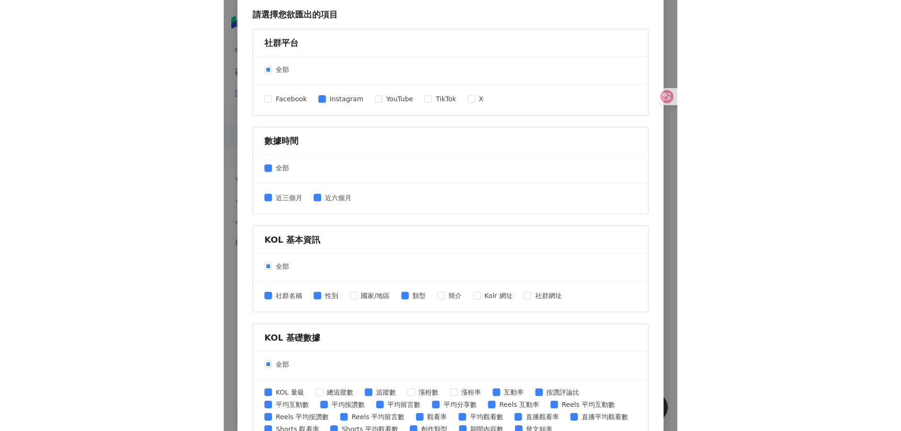
scroll to position [0, 0]
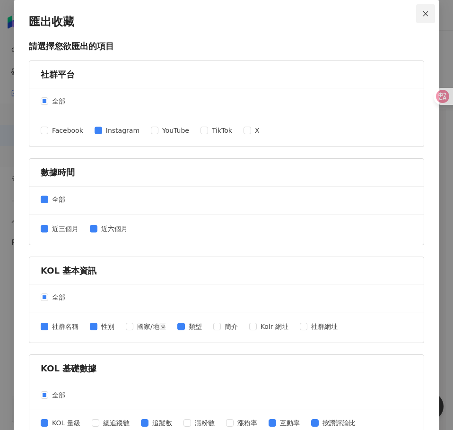
click at [425, 13] on icon "close" at bounding box center [425, 13] width 7 height 7
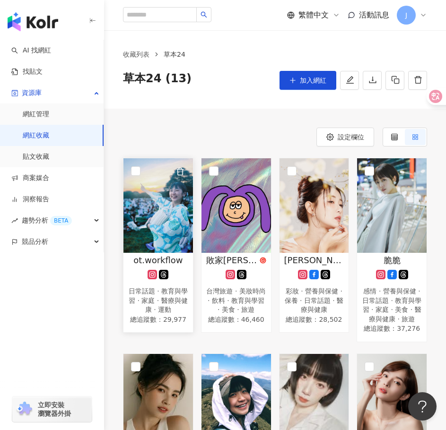
click at [179, 215] on img at bounding box center [158, 205] width 70 height 95
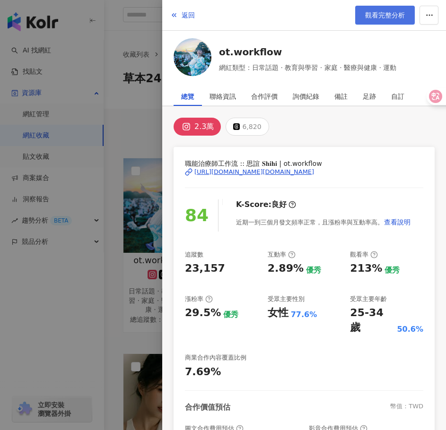
click at [382, 14] on span "觀看完整分析" at bounding box center [385, 15] width 40 height 8
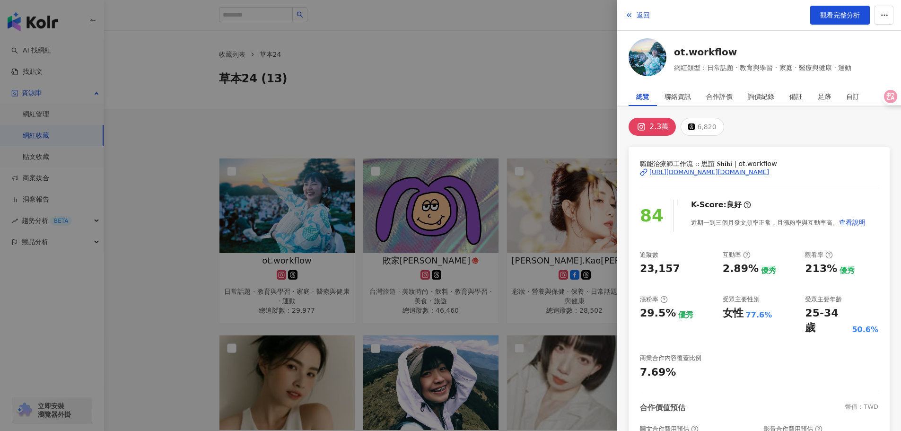
click at [446, 79] on div at bounding box center [450, 215] width 901 height 431
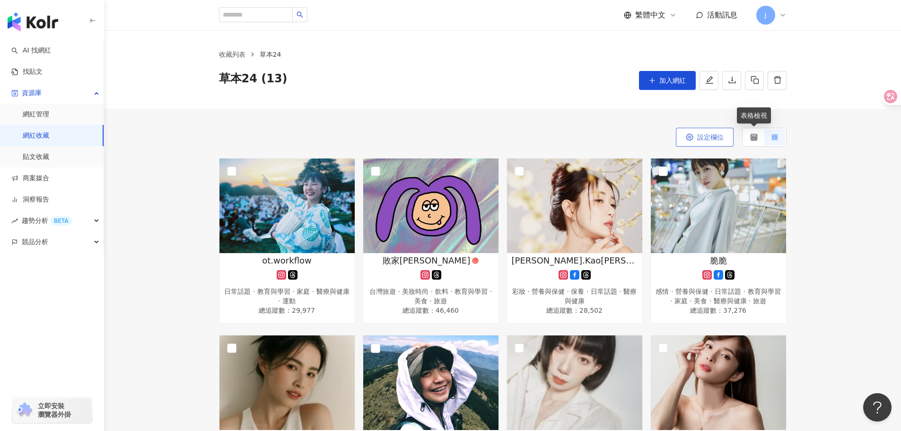
click at [446, 143] on button "設定欄位" at bounding box center [705, 137] width 58 height 19
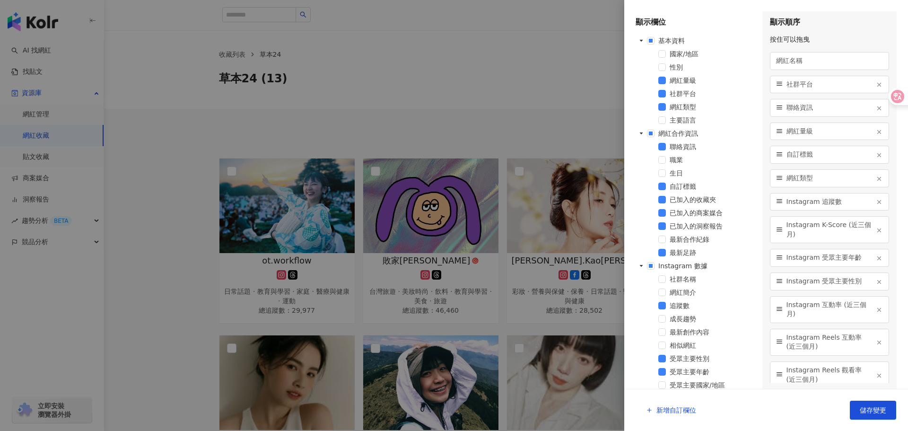
click at [446, 125] on div at bounding box center [454, 215] width 908 height 431
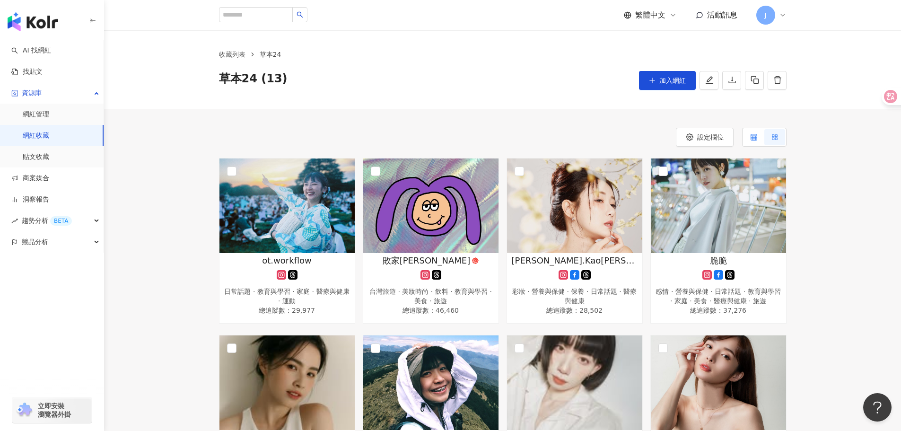
click at [446, 141] on div at bounding box center [754, 137] width 7 height 16
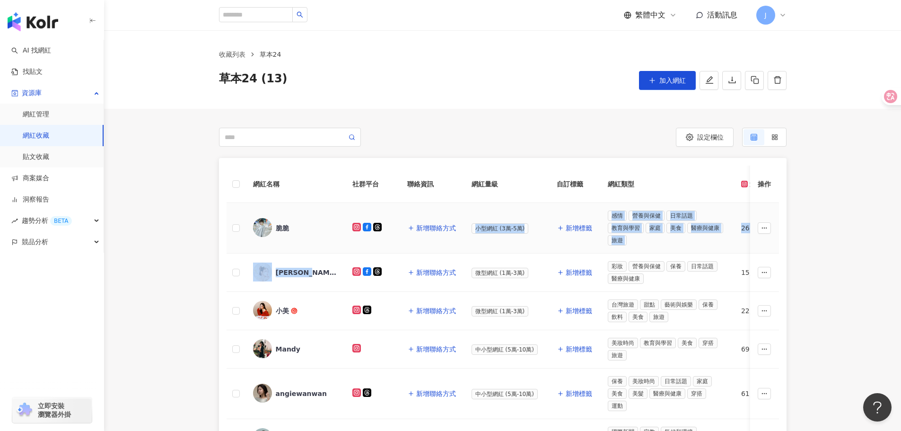
drag, startPoint x: 292, startPoint y: 224, endPoint x: 306, endPoint y: 255, distance: 34.9
click at [242, 230] on td at bounding box center [236, 228] width 19 height 51
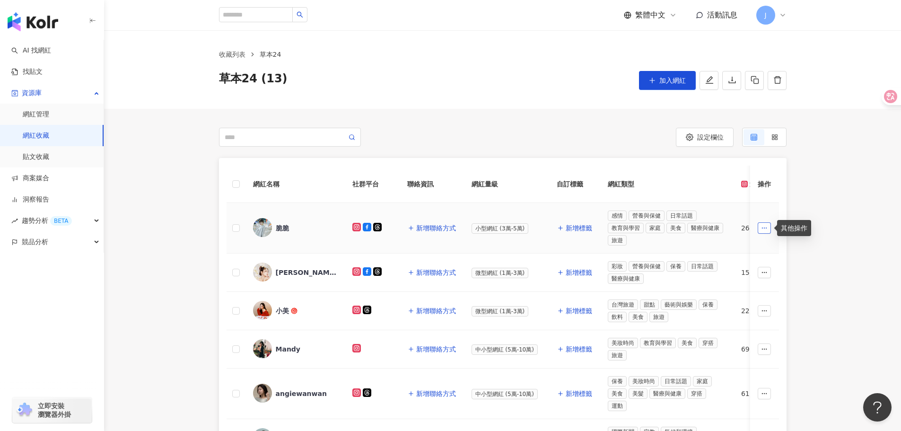
click at [446, 229] on icon "button" at bounding box center [764, 228] width 7 height 7
click at [446, 228] on circle "button" at bounding box center [762, 227] width 0 height 0
click at [446, 140] on icon at bounding box center [774, 137] width 7 height 7
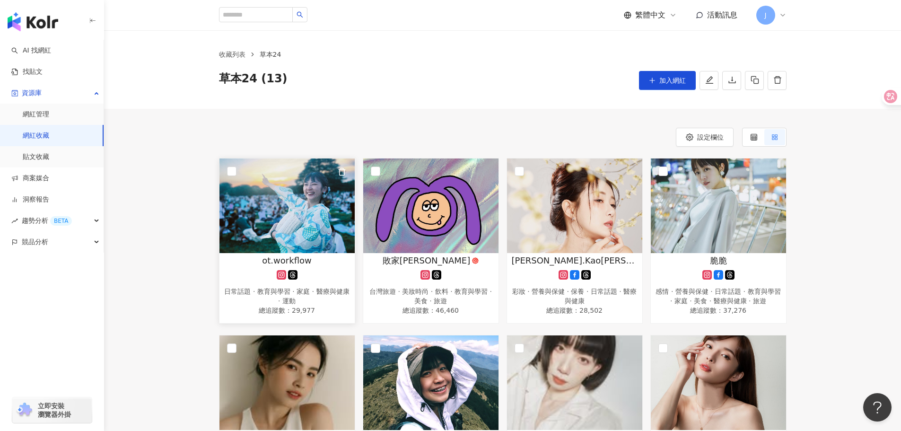
click at [312, 232] on img at bounding box center [286, 205] width 135 height 95
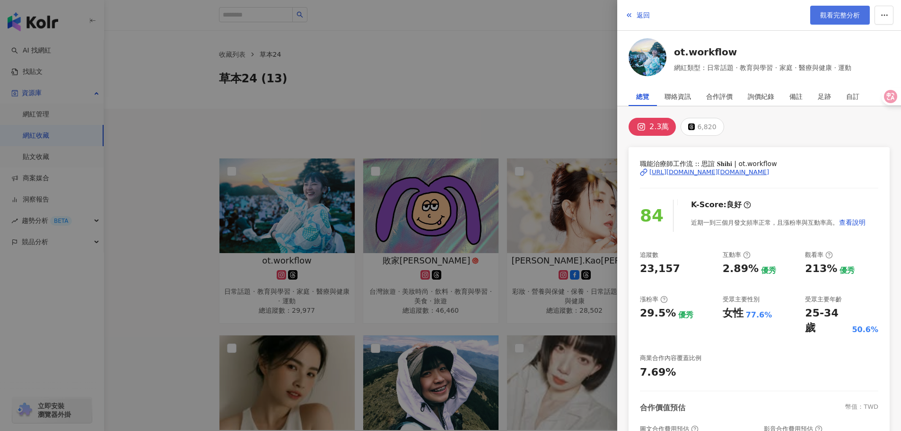
click at [446, 19] on span "觀看完整分析" at bounding box center [840, 15] width 40 height 8
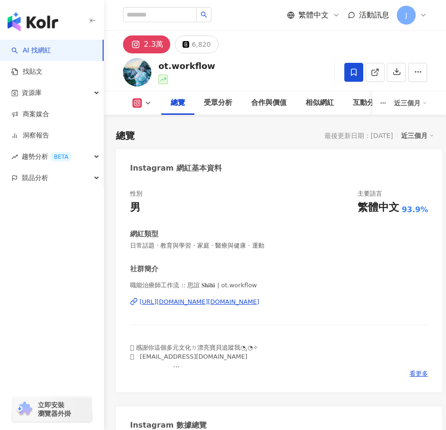
click at [96, 22] on icon "button" at bounding box center [93, 21] width 8 height 8
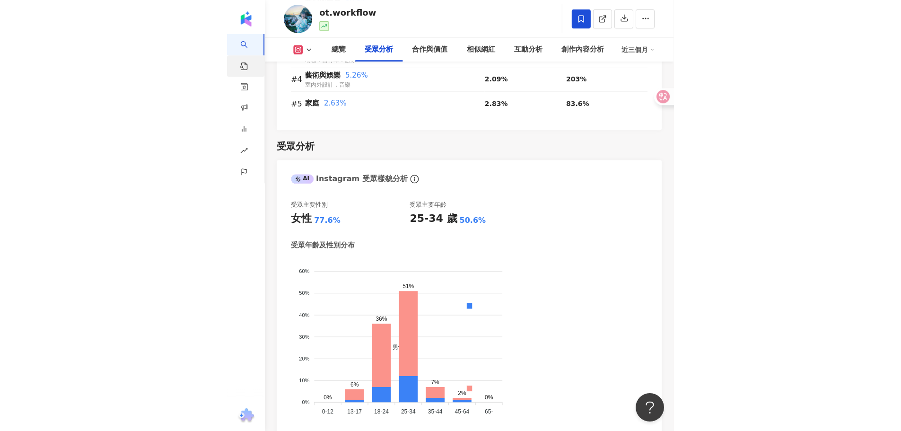
scroll to position [1213, 0]
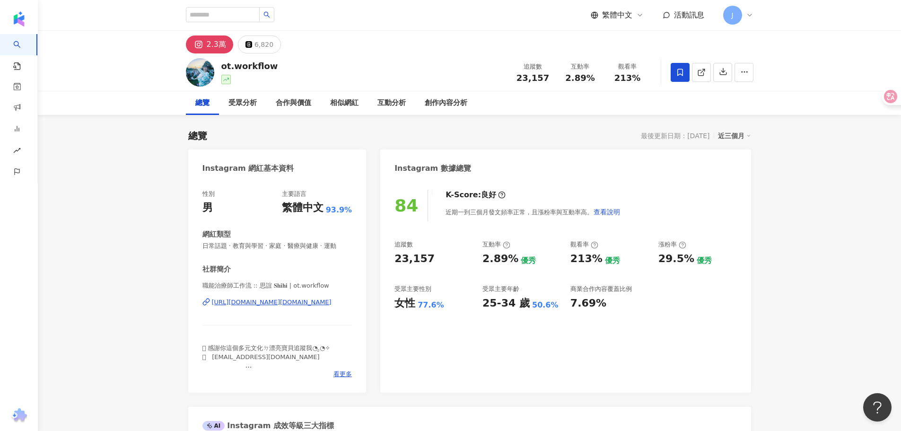
click at [297, 301] on div "[URL][DOMAIN_NAME][DOMAIN_NAME]" at bounding box center [272, 302] width 120 height 9
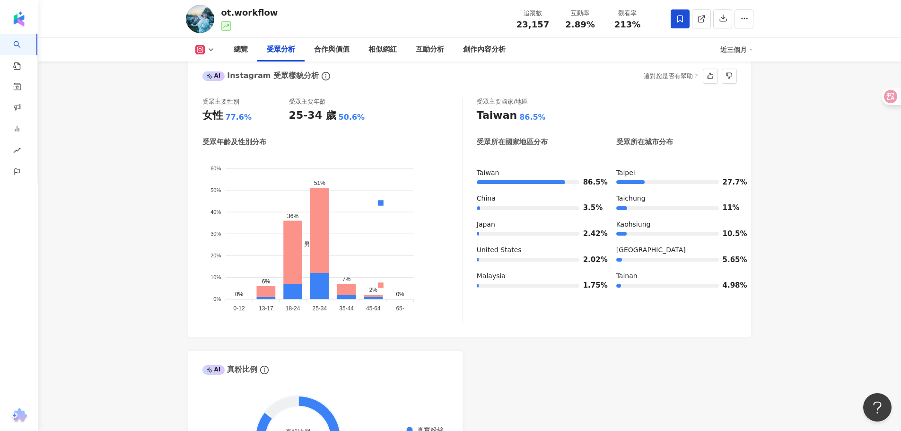
scroll to position [851, 0]
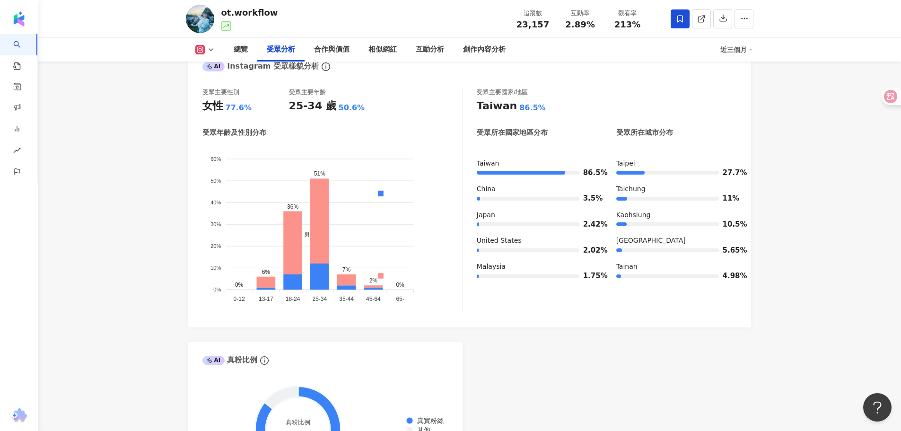
click at [573, 356] on div "AI Instagram 受眾樣貌分析 受眾主要性別 女性 77.6% 受眾主要年齡 25-34 歲 50.6% 受眾年齡及性別分布 男性 女性 60% 60…" at bounding box center [469, 269] width 563 height 443
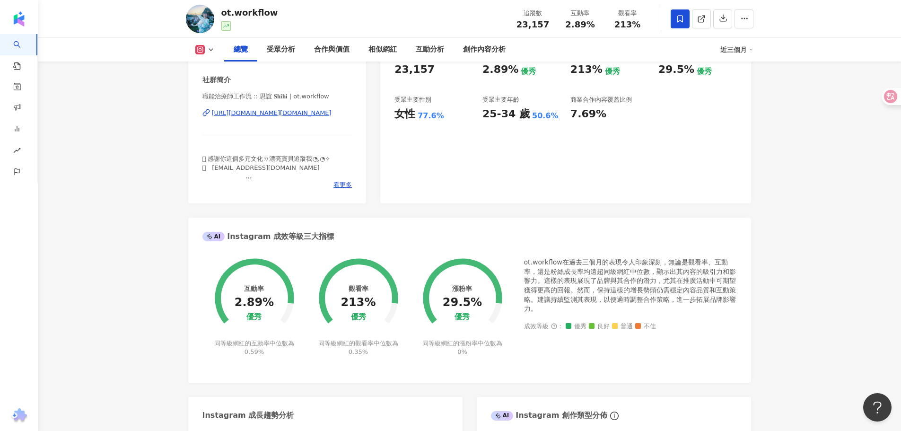
scroll to position [0, 0]
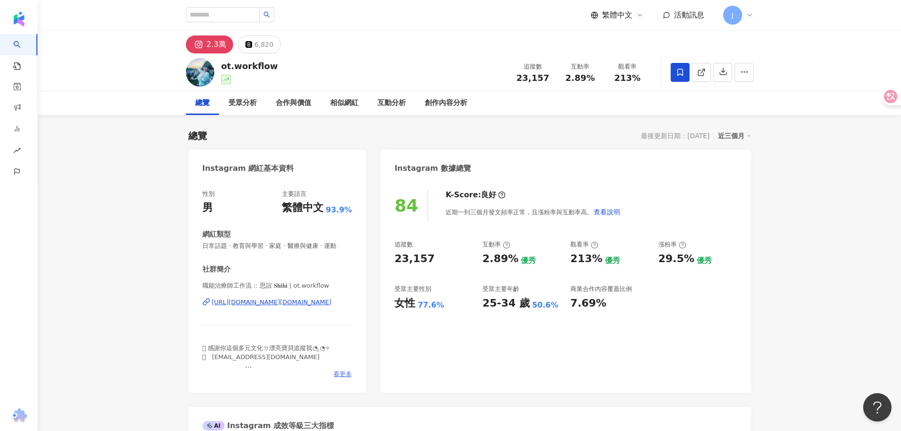
click at [345, 376] on span "看更多" at bounding box center [342, 374] width 18 height 9
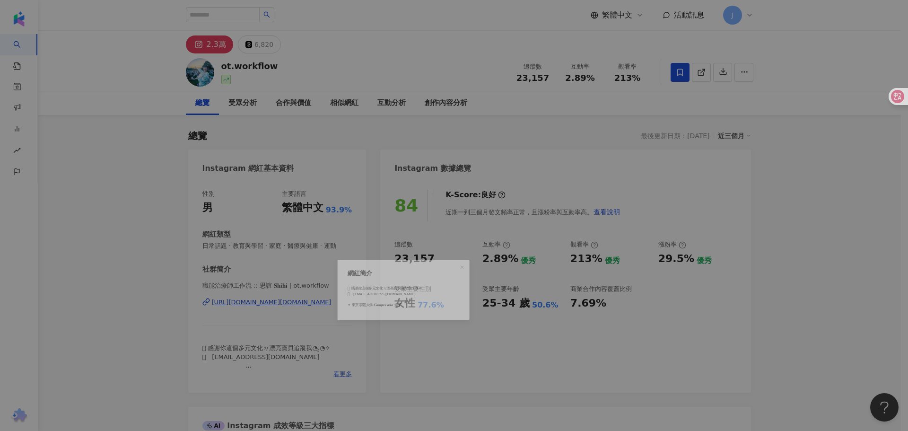
click at [343, 374] on div "網紅簡介 𓅮 感謝你這個多元文化ㄉ漂亮寶貝追蹤我◔.̮◔✧ 𓆇　[EMAIL_ADDRESS][DOMAIN_NAME] ✦ 東京学芸大学 𝑪𝒂𝒎𝒑𝒖𝒔 𝒂𝒔…" at bounding box center [454, 215] width 908 height 431
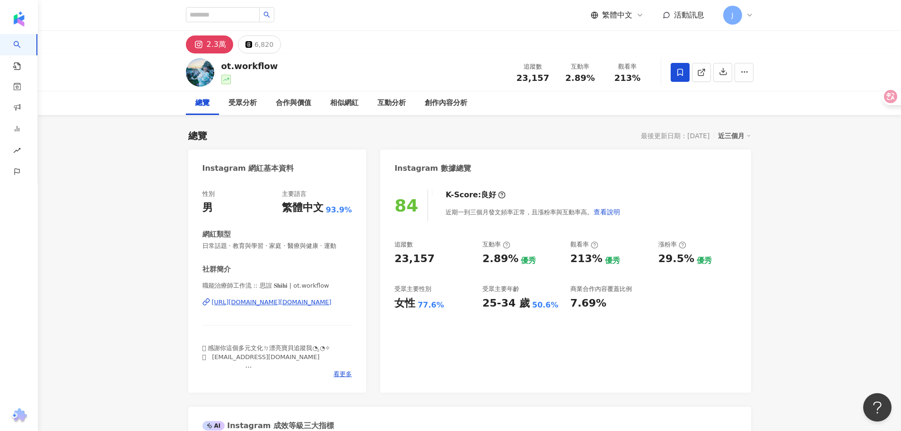
click at [282, 364] on div "𓅮 感謝你這個多元文化ㄉ漂亮寶貝追蹤我◔.̮◔✧ 𓆇　[EMAIL_ADDRESS][DOMAIN_NAME] ✦ 東京学芸大学 𝑪𝒂𝒎𝒑𝒖𝒔 𝒂𝒔𝒊𝒂 修了" at bounding box center [277, 357] width 150 height 26
drag, startPoint x: 247, startPoint y: 362, endPoint x: 339, endPoint y: 366, distance: 91.8
click at [247, 362] on span "𓅮 感謝你這個多元文化ㄉ漂亮寶貝追蹤我◔.̮◔✧ 𓆇　[EMAIL_ADDRESS][DOMAIN_NAME] ✦ 東京学芸大学 𝑪𝒂𝒎𝒑𝒖𝒔 𝒂𝒔𝒊𝒂 修了" at bounding box center [266, 360] width 128 height 33
click at [352, 367] on div "性別 男 主要語言 繁體中文 93.9% 網紅類型 日常話題 · 教育與學習 · 家庭 · 醫療與健康 · 運動 社群簡介 職能治療師工作流 :: 思誼 𝐒𝐡…" at bounding box center [277, 286] width 178 height 212
click at [343, 373] on span "看更多" at bounding box center [342, 374] width 18 height 9
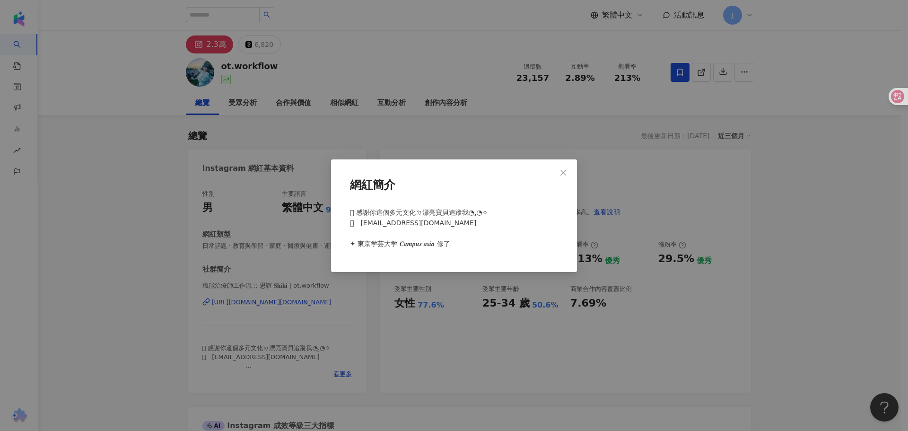
click at [447, 342] on div "網紅簡介 𓅮 感謝你這個多元文化ㄉ漂亮寶貝追蹤我◔.̮◔✧ 𓆇　ot.workflow.shihi@gmail.com ✦ 東京学芸大学 𝑪𝒂𝒎𝒑𝒖𝒔 𝒂𝒔𝒊…" at bounding box center [454, 215] width 908 height 431
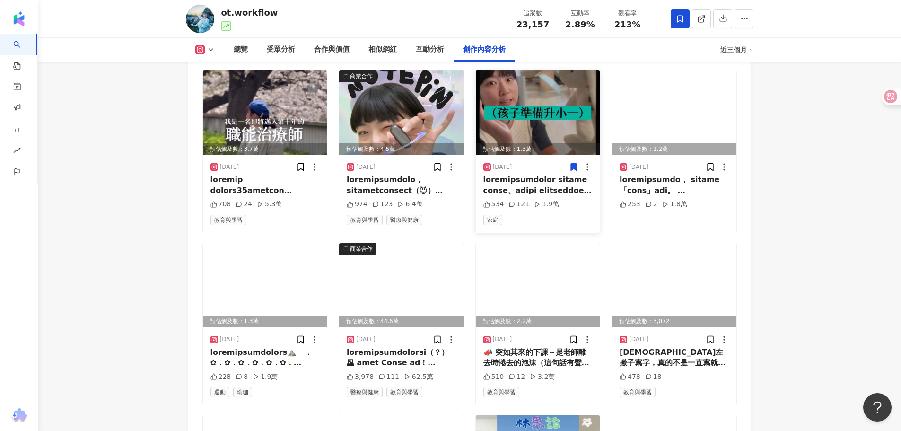
scroll to position [2885, 0]
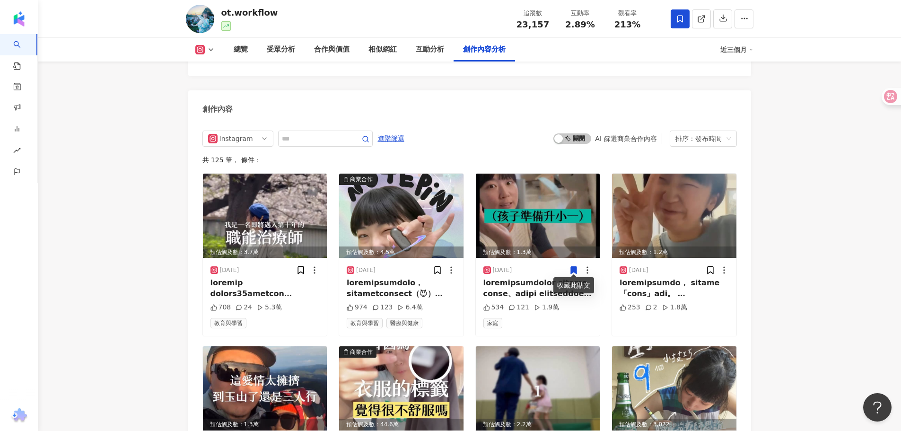
click at [575, 272] on span at bounding box center [573, 269] width 9 height 11
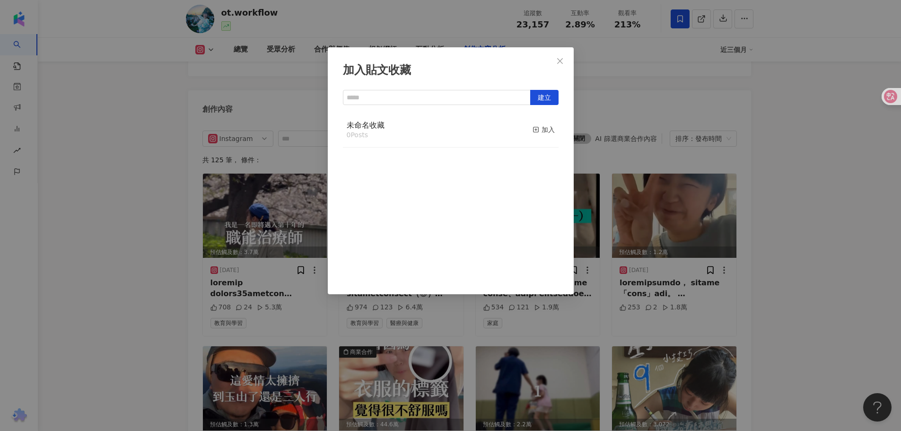
click at [562, 191] on div "加入貼文收藏 建立 未命名收藏 0 Posts 加入" at bounding box center [451, 170] width 246 height 247
click at [561, 61] on icon "close" at bounding box center [560, 61] width 8 height 8
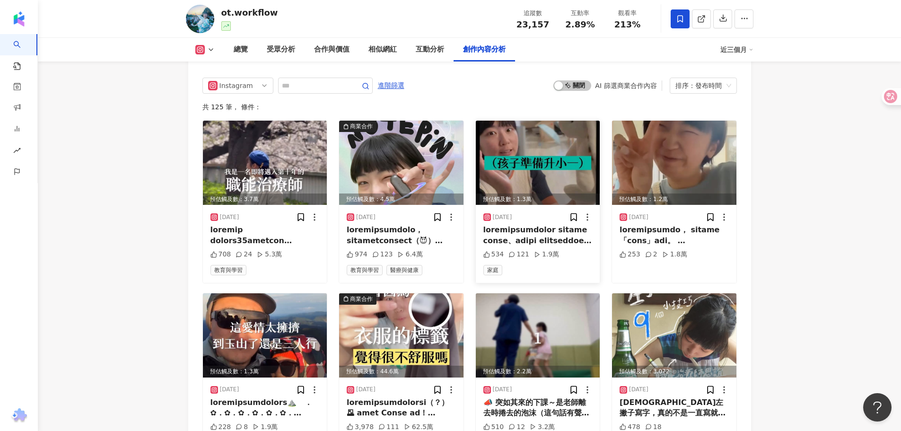
scroll to position [2980, 0]
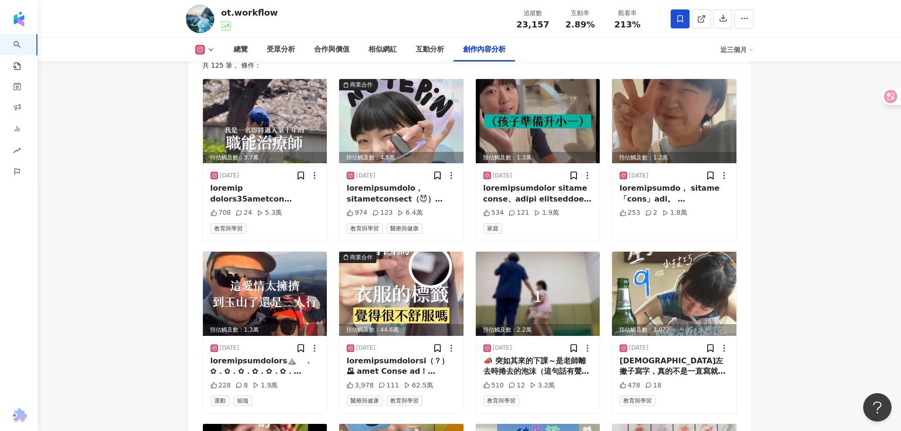
drag, startPoint x: 360, startPoint y: 111, endPoint x: 796, endPoint y: 180, distance: 441.5
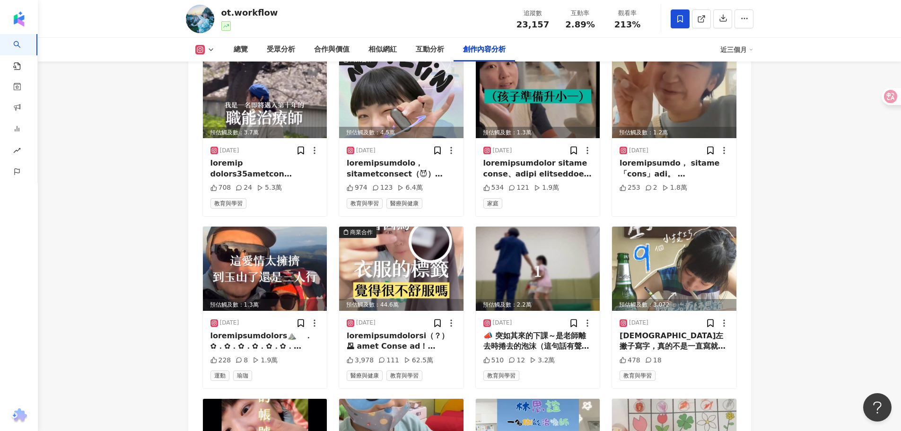
scroll to position [3027, 0]
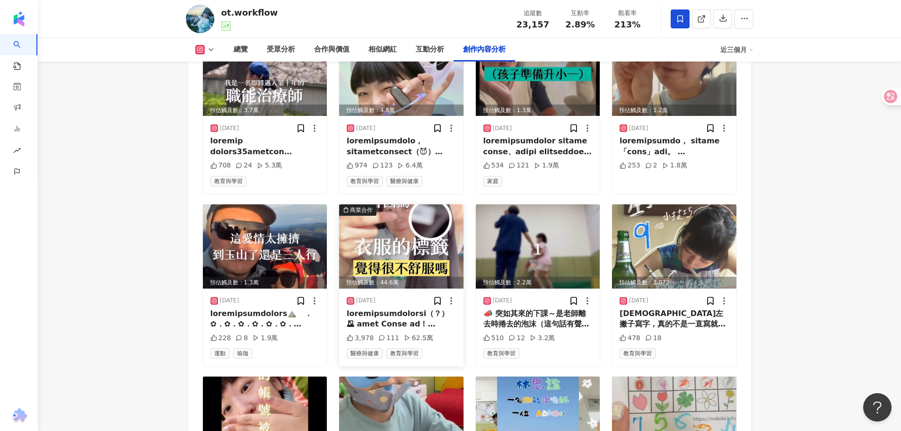
click at [418, 244] on img at bounding box center [401, 246] width 124 height 84
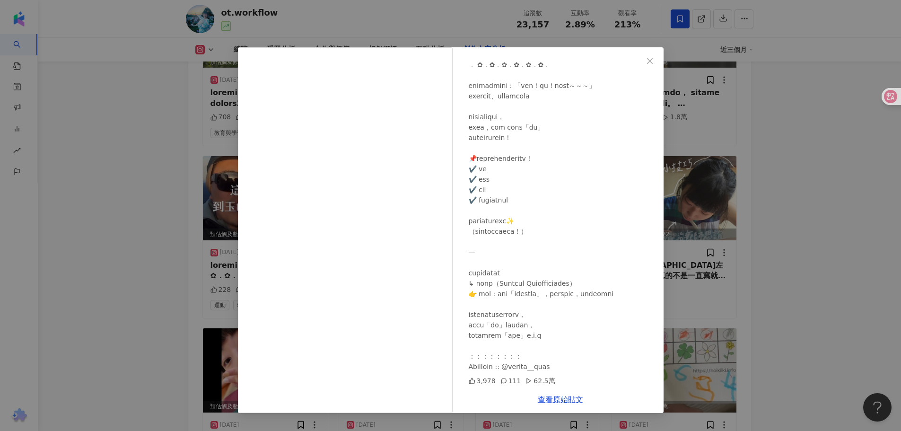
scroll to position [3121, 0]
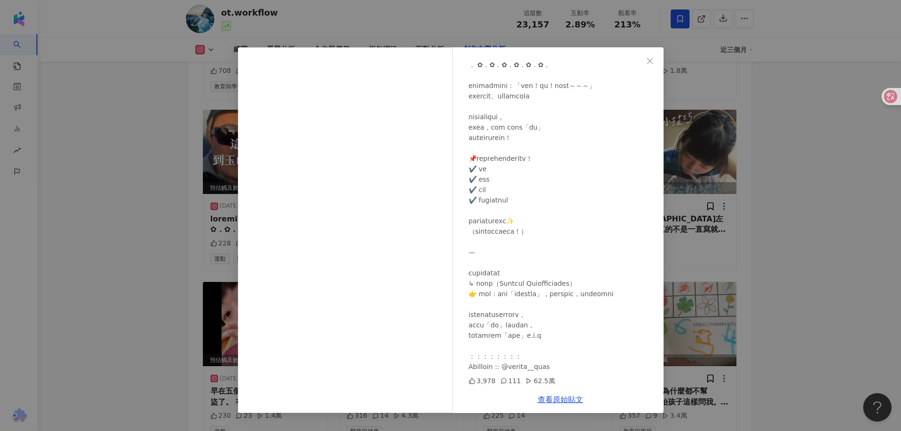
click at [806, 152] on div "職能治療師工作流 :: 思誼 𝐒𝐡𝐢𝐡𝐢 2025/7/23 3,978 111 62.5萬 查看原始貼文" at bounding box center [450, 215] width 901 height 431
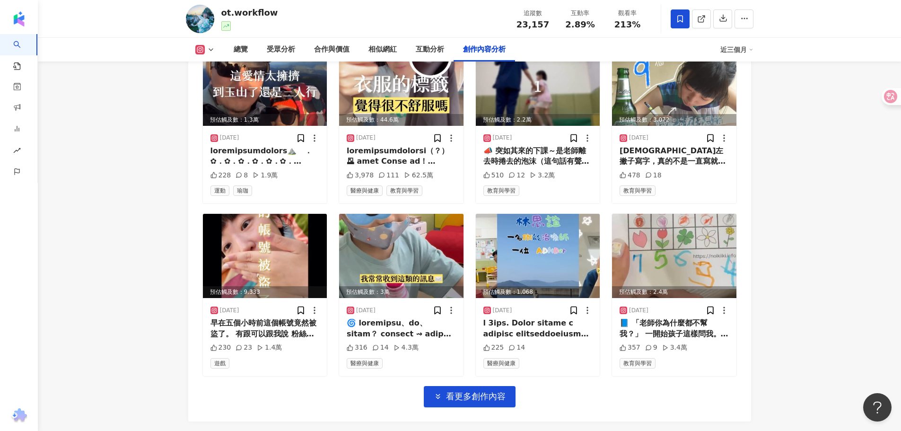
scroll to position [3263, 0]
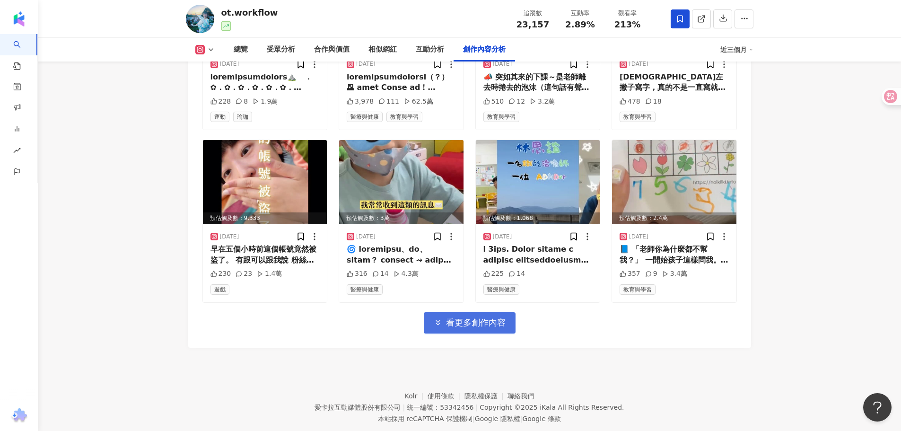
click at [499, 312] on button "看更多創作內容" at bounding box center [470, 322] width 92 height 21
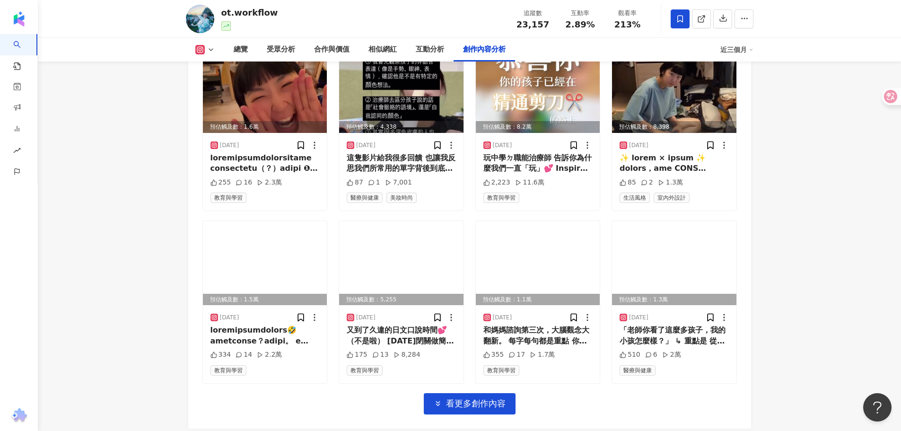
scroll to position [3799, 0]
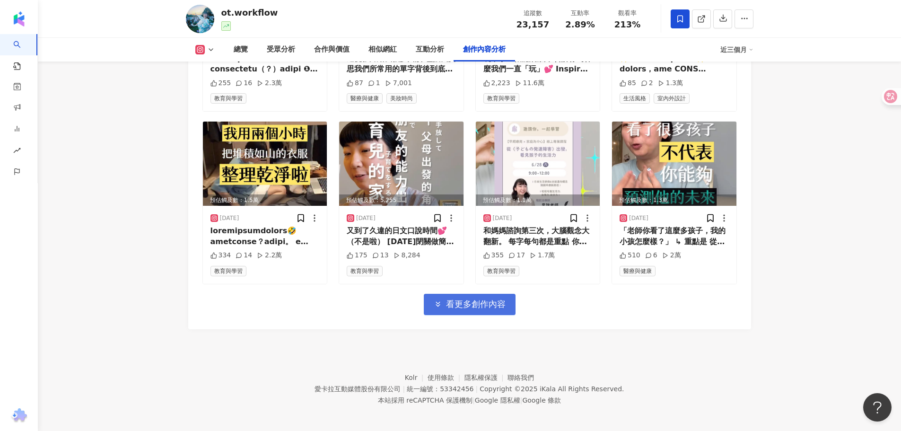
click at [475, 306] on span "看更多創作內容" at bounding box center [476, 304] width 60 height 10
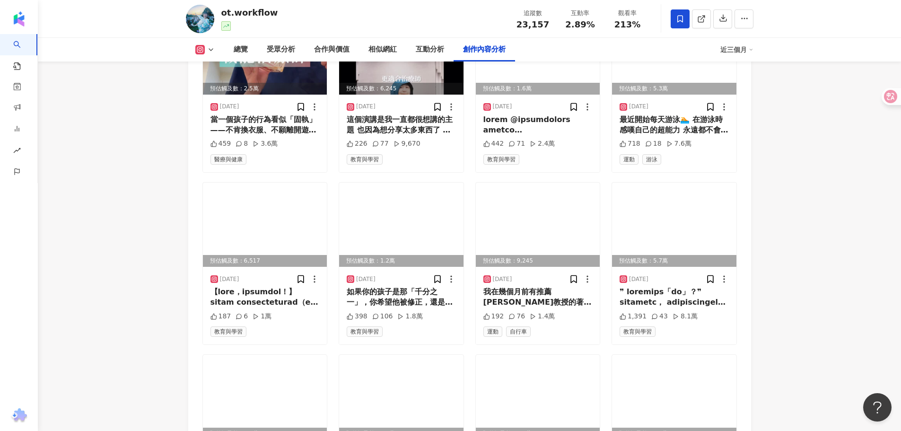
scroll to position [4316, 0]
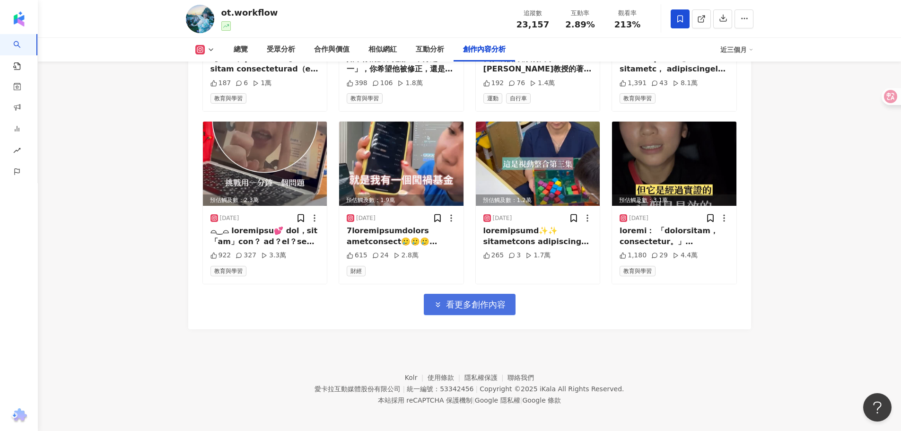
click at [478, 304] on span "看更多創作內容" at bounding box center [476, 304] width 60 height 10
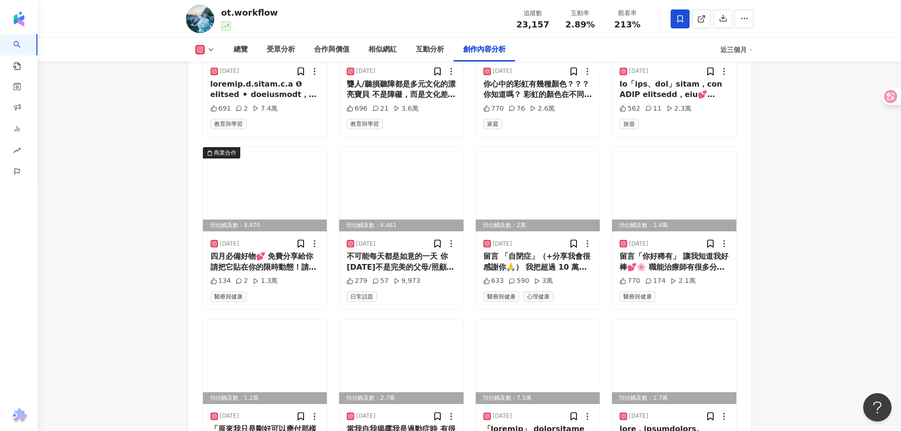
scroll to position [4741, 0]
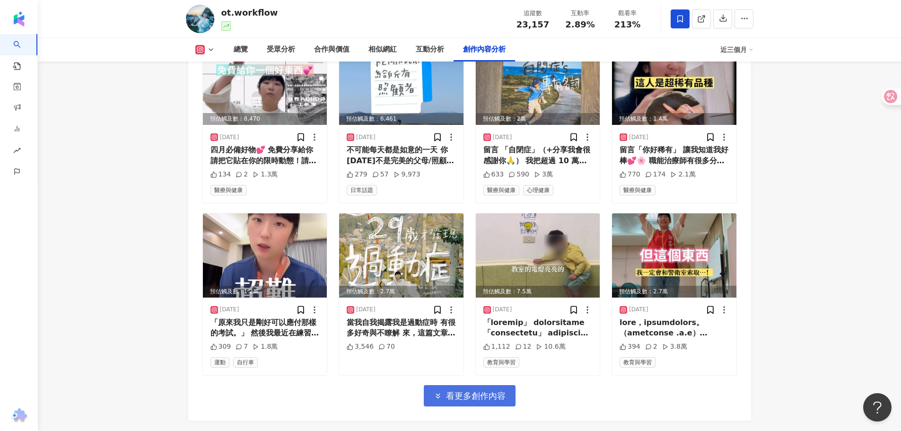
click at [484, 391] on span "看更多創作內容" at bounding box center [476, 396] width 60 height 10
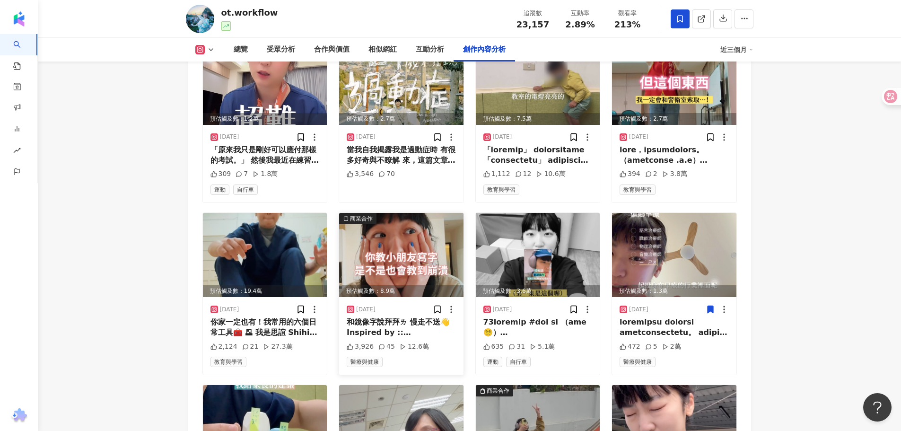
scroll to position [4930, 0]
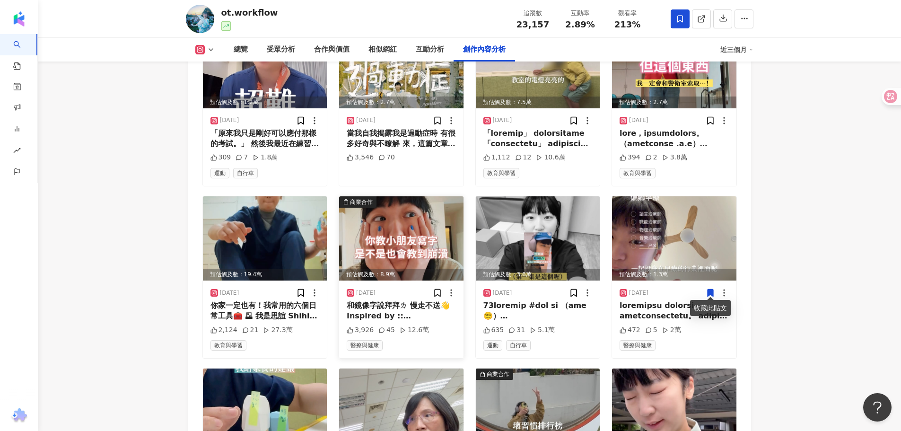
drag, startPoint x: 423, startPoint y: 262, endPoint x: 397, endPoint y: 252, distance: 27.4
click at [397, 252] on img at bounding box center [401, 238] width 124 height 84
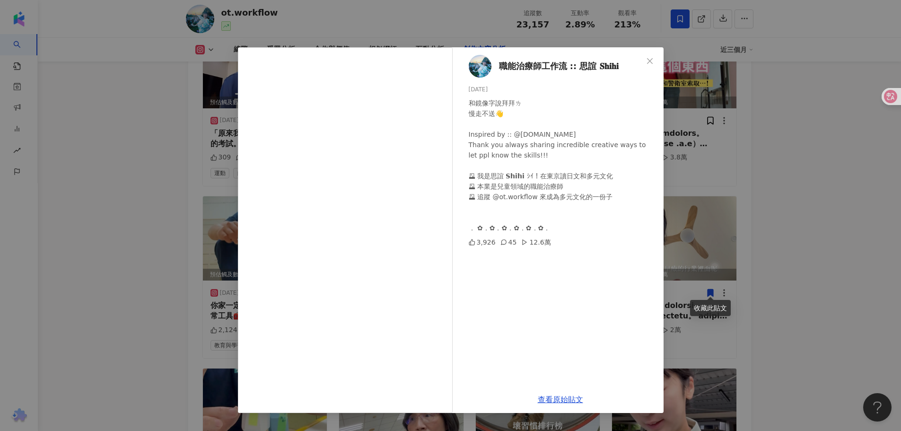
click at [749, 134] on div "職能治療師工作流 :: 思誼 𝐒𝐡𝐢𝐡𝐢 2025/4/3 和鏡像字說拜拜ㄌ 慢走不送👋 Inspired by :: @rehabilito.cl Than…" at bounding box center [450, 215] width 901 height 431
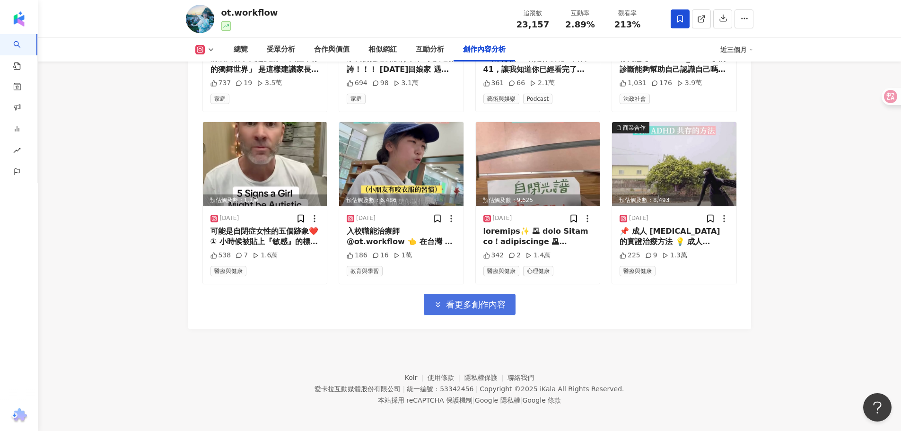
click at [502, 300] on span "看更多創作內容" at bounding box center [476, 304] width 60 height 10
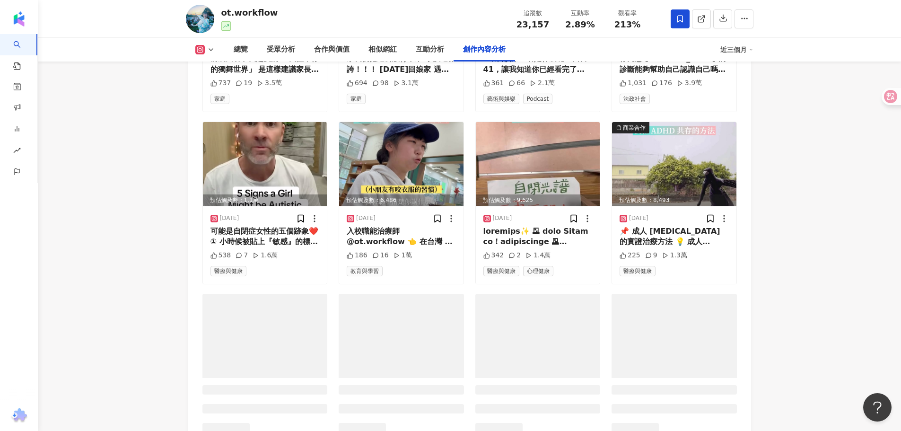
scroll to position [5160, 0]
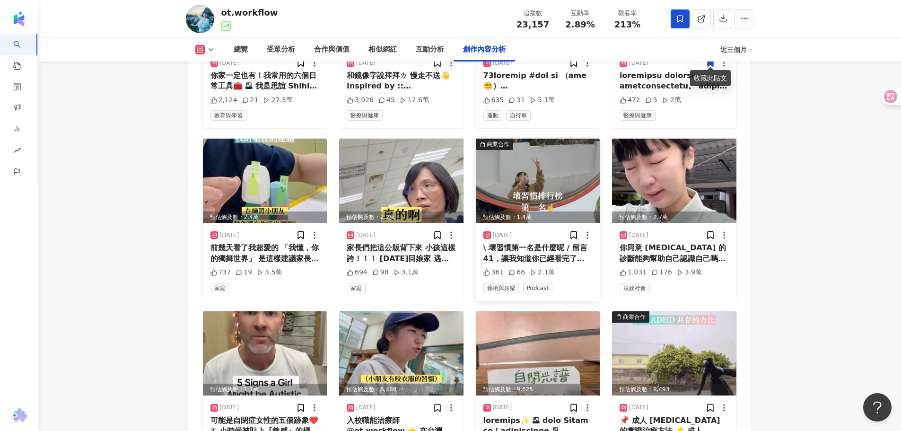
click at [542, 181] on img at bounding box center [538, 181] width 124 height 84
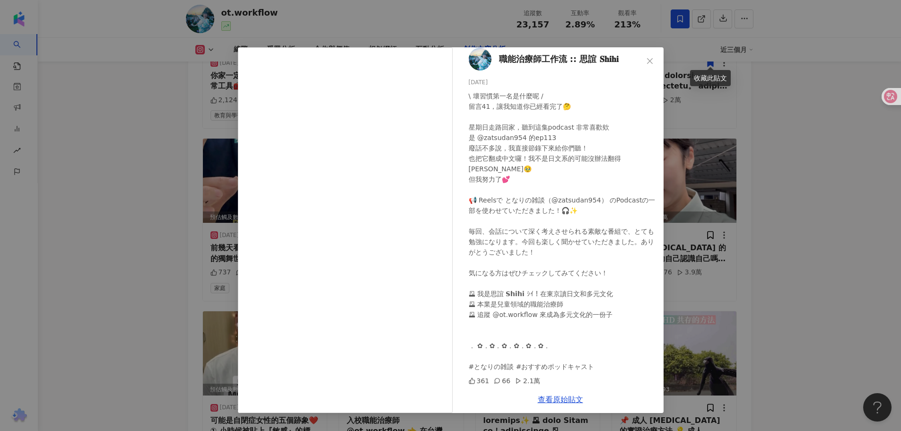
scroll to position [7, 0]
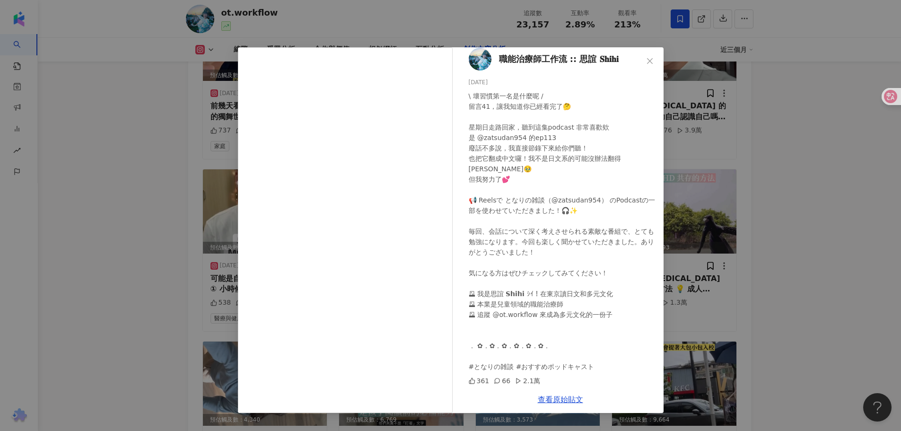
click at [807, 176] on div "職能治療師工作流 :: 思誼 𝐒𝐡𝐢𝐡𝐢 2025/3/18 361 66 2.1萬 查看原始貼文" at bounding box center [450, 215] width 901 height 431
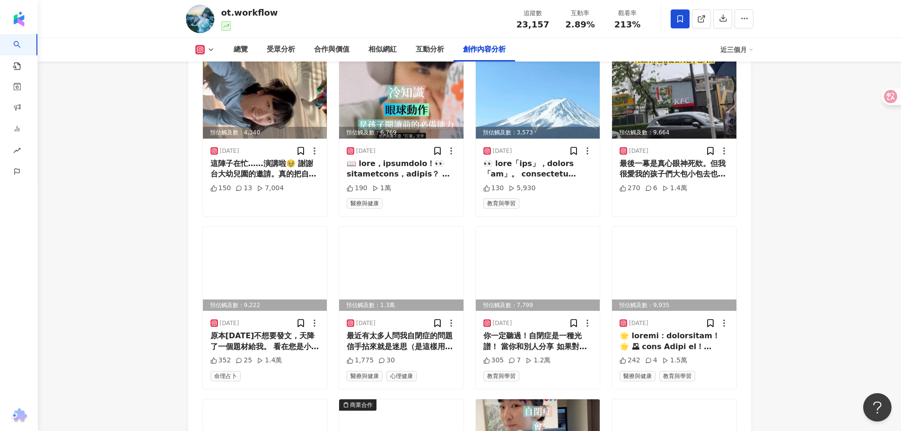
scroll to position [5728, 0]
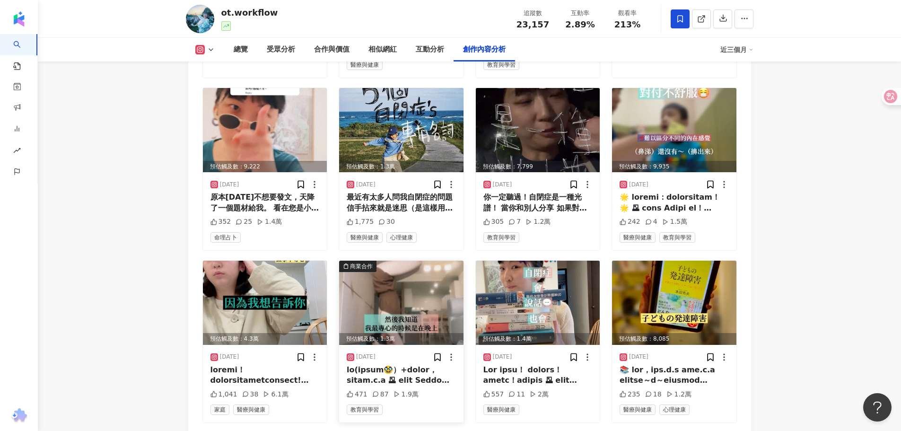
click at [417, 308] on img at bounding box center [401, 303] width 124 height 84
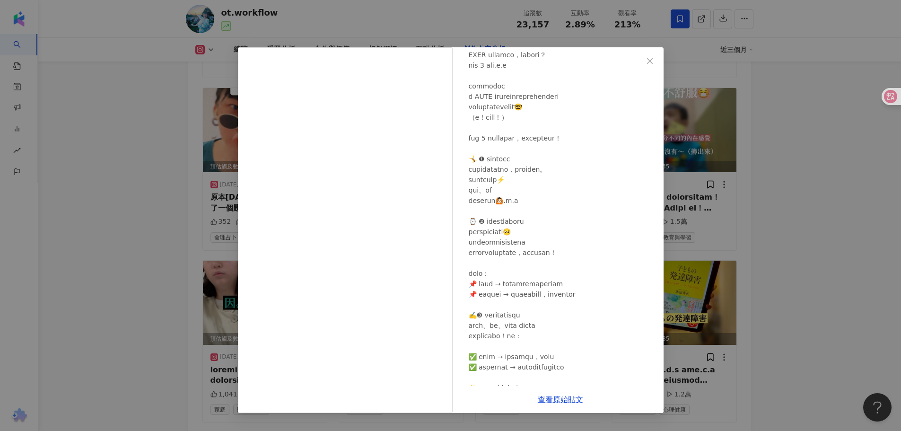
scroll to position [189, 0]
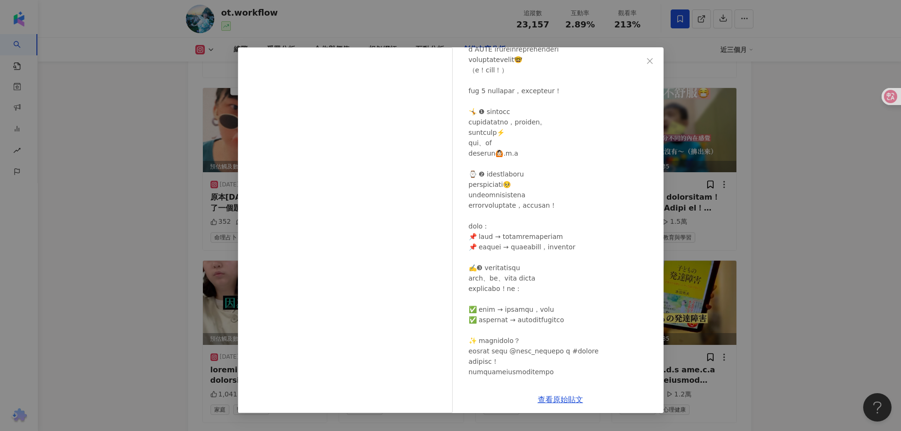
click at [800, 147] on div "職能治療師工作流 :: 思誼 𝐒𝐡𝐢𝐡𝐢 2025/2/27 471 87 1.9萬 查看原始貼文" at bounding box center [450, 215] width 901 height 431
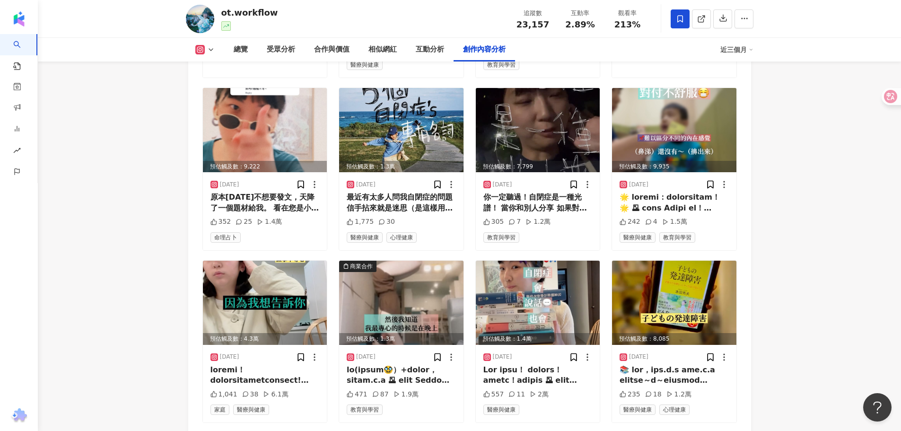
scroll to position [5866, 0]
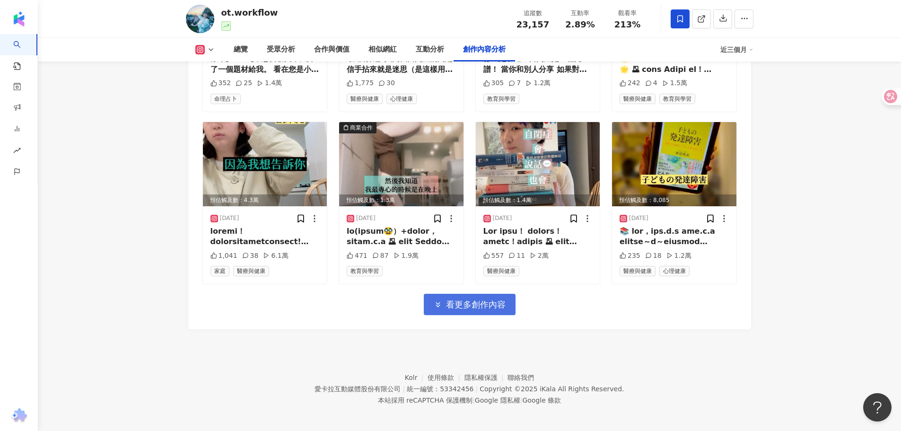
click at [469, 303] on span "看更多創作內容" at bounding box center [476, 304] width 60 height 10
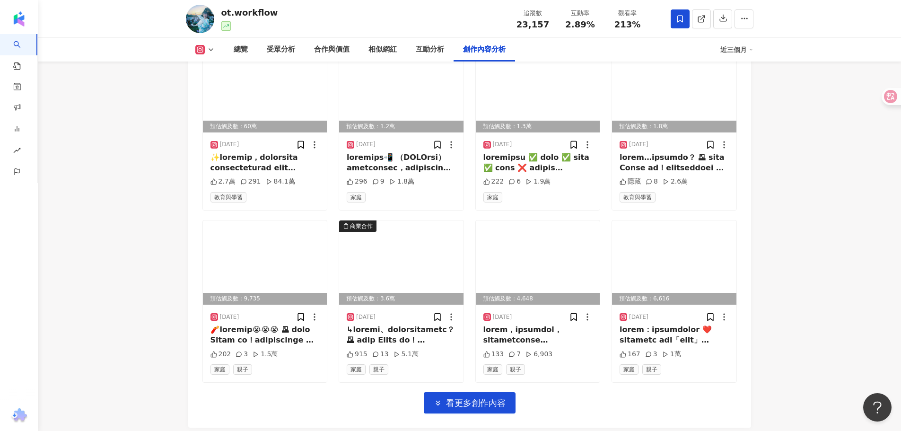
scroll to position [6339, 0]
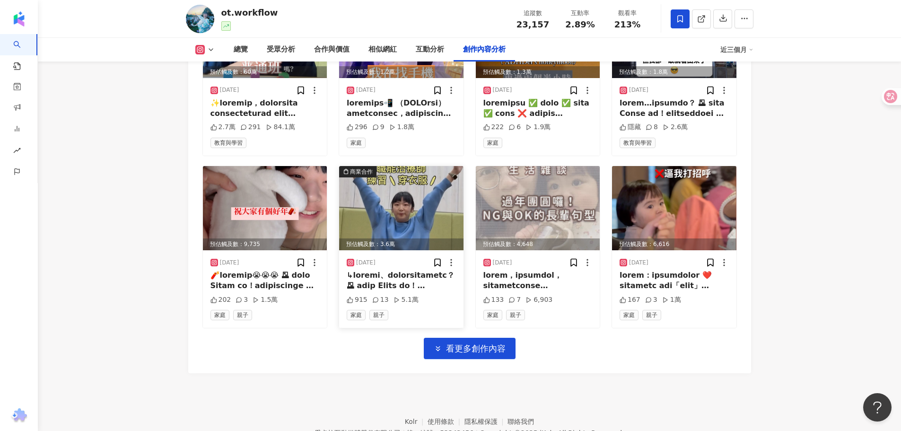
click at [399, 203] on img at bounding box center [401, 208] width 124 height 84
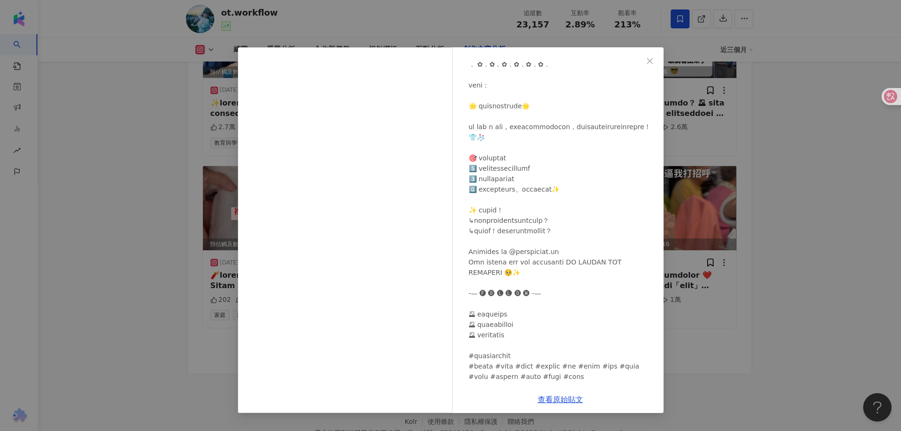
scroll to position [132, 0]
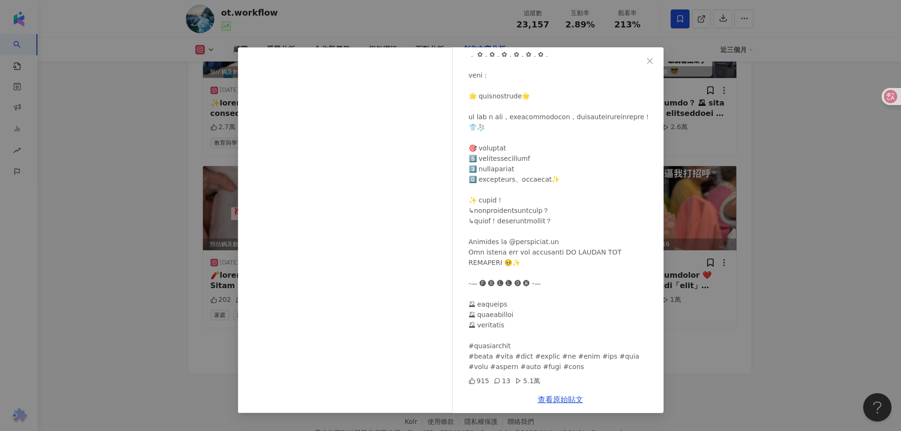
click at [779, 205] on div "職能治療師工作流 :: 思誼 𝐒𝐡𝐢𝐡𝐢 2025/1/25 915 13 5.1萬 查看原始貼文" at bounding box center [450, 215] width 901 height 431
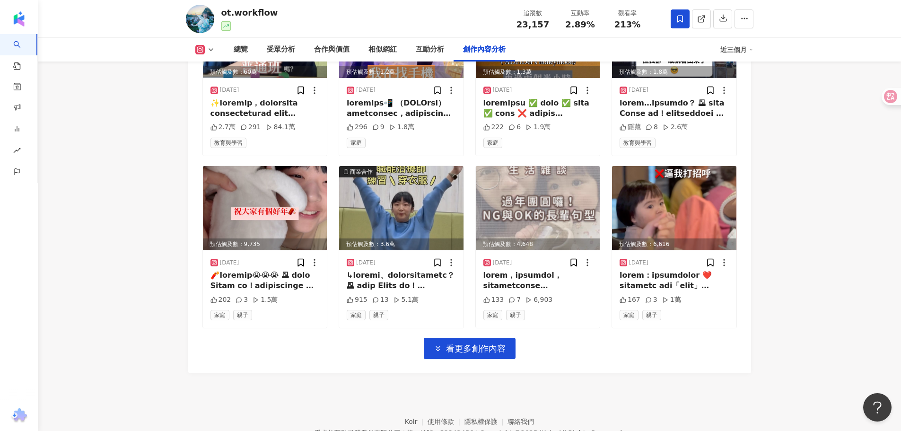
scroll to position [6383, 0]
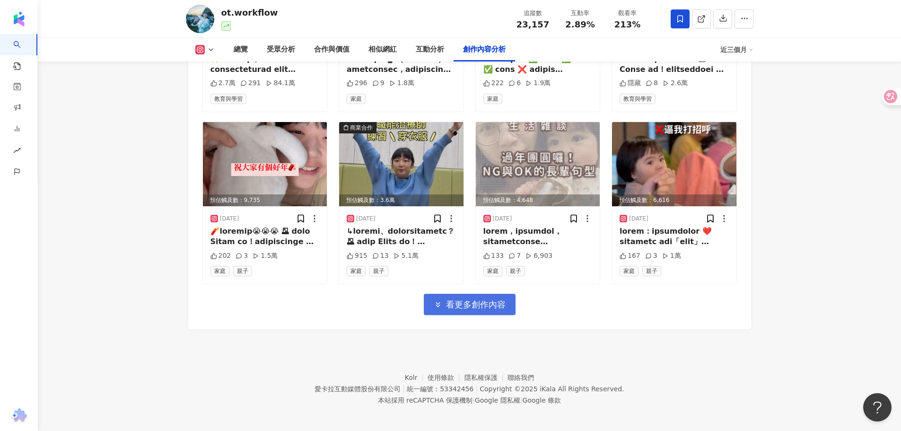
click at [490, 303] on span "看更多創作內容" at bounding box center [476, 304] width 60 height 10
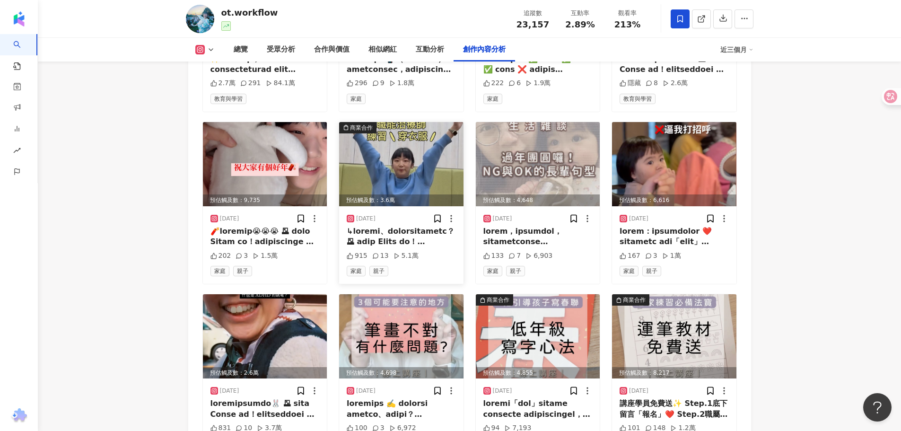
click at [429, 146] on img at bounding box center [401, 164] width 124 height 84
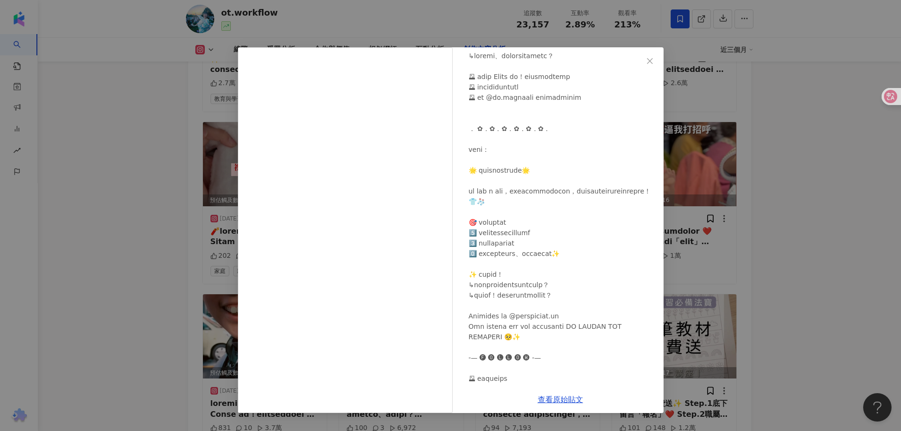
scroll to position [95, 0]
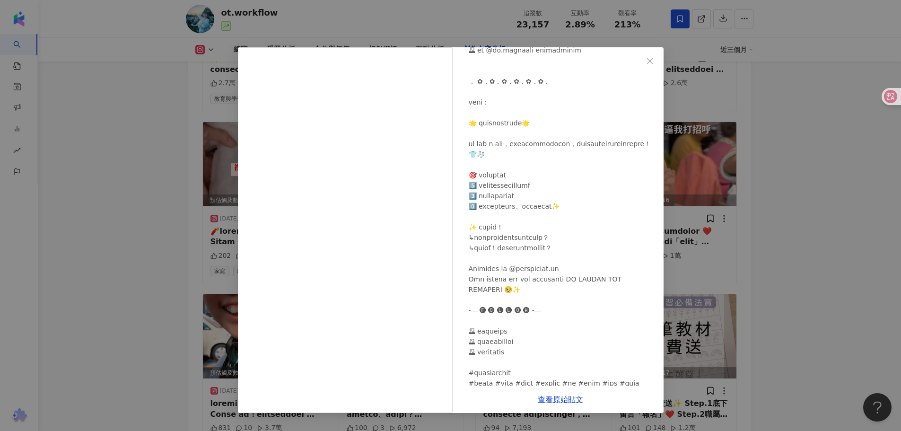
click at [792, 192] on div "職能治療師工作流 :: 思誼 𝐒𝐡𝐢𝐡𝐢 2025/1/25 915 13 5.1萬 查看原始貼文" at bounding box center [450, 215] width 901 height 431
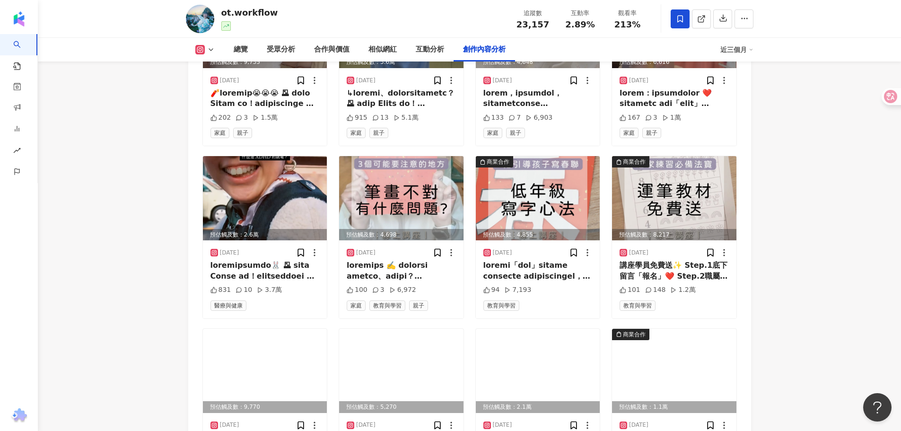
scroll to position [6525, 0]
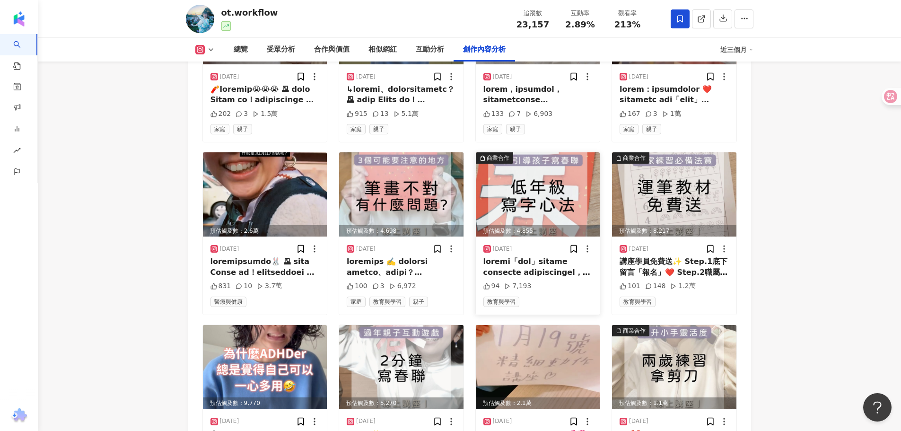
click at [498, 183] on img at bounding box center [538, 194] width 124 height 84
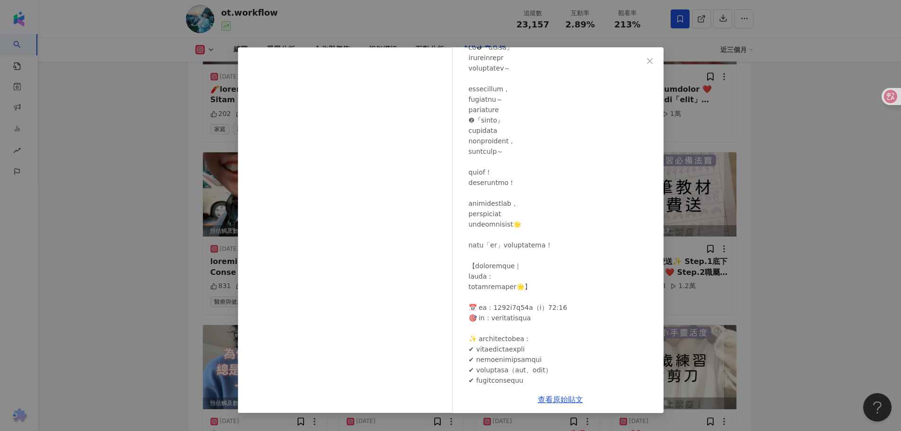
scroll to position [236, 0]
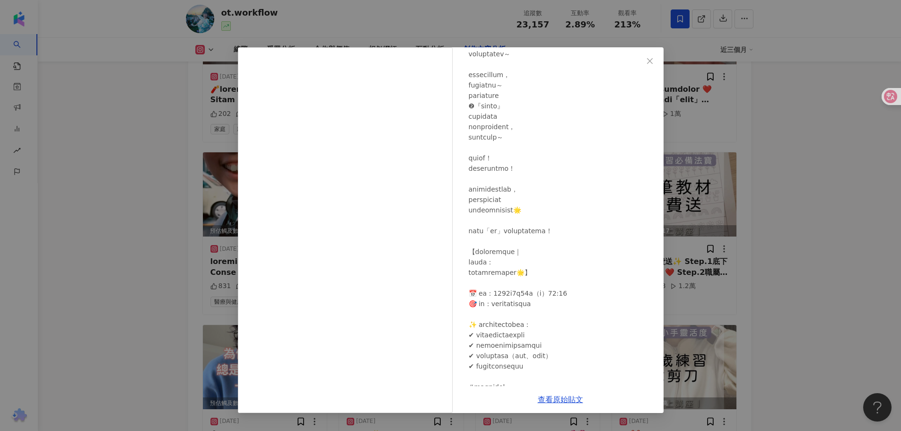
click at [824, 201] on div "職能治療師工作流 :: 思誼 𝐒𝐡𝐢𝐡𝐢 2025/1/17 94 7,193 查看原始貼文" at bounding box center [450, 215] width 901 height 431
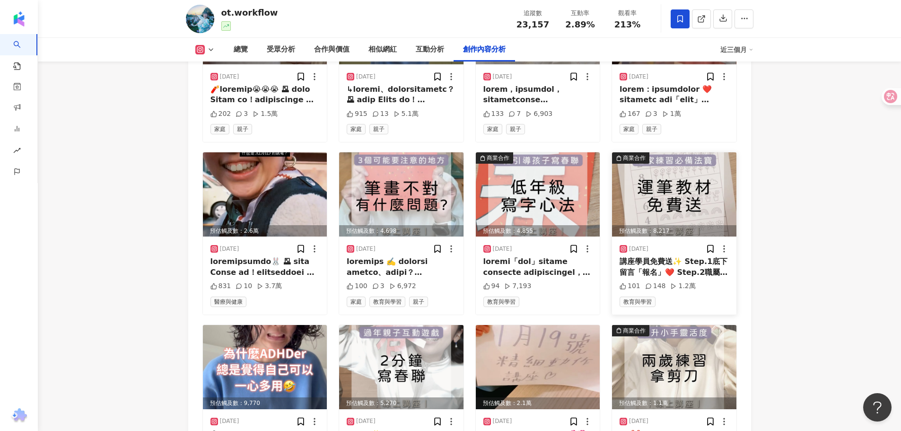
click at [697, 178] on img at bounding box center [674, 194] width 124 height 84
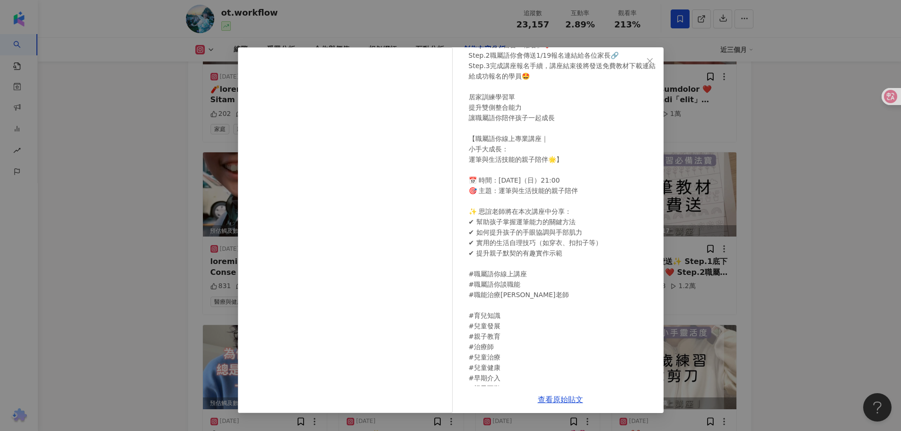
scroll to position [0, 0]
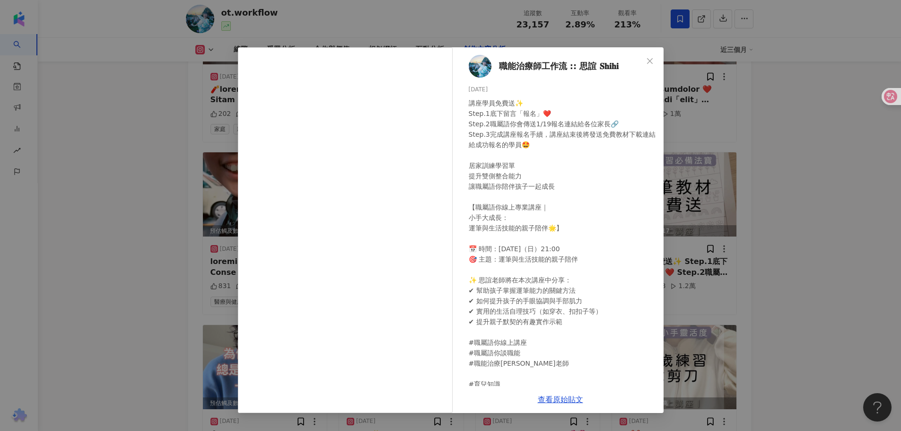
click at [789, 183] on div "職能治療師工作流 :: 思誼 𝐒𝐡𝐢𝐡𝐢 2025/1/16 101 148 1.2萬 查看原始貼文" at bounding box center [450, 215] width 901 height 431
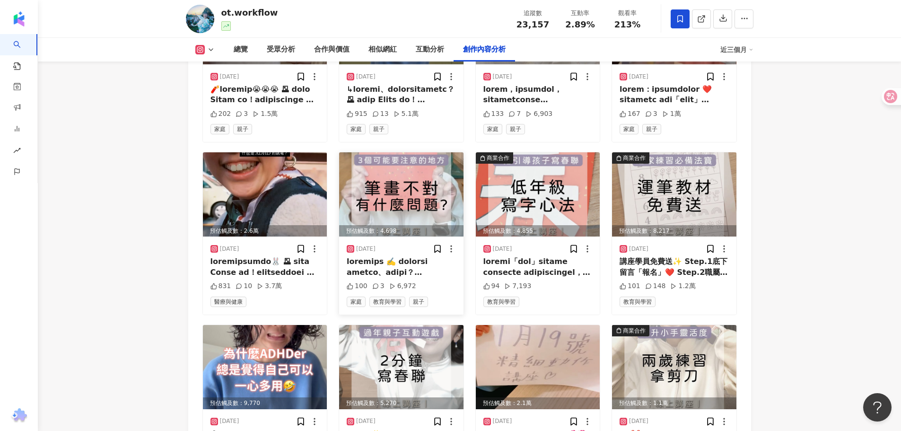
click at [438, 192] on img at bounding box center [401, 194] width 124 height 84
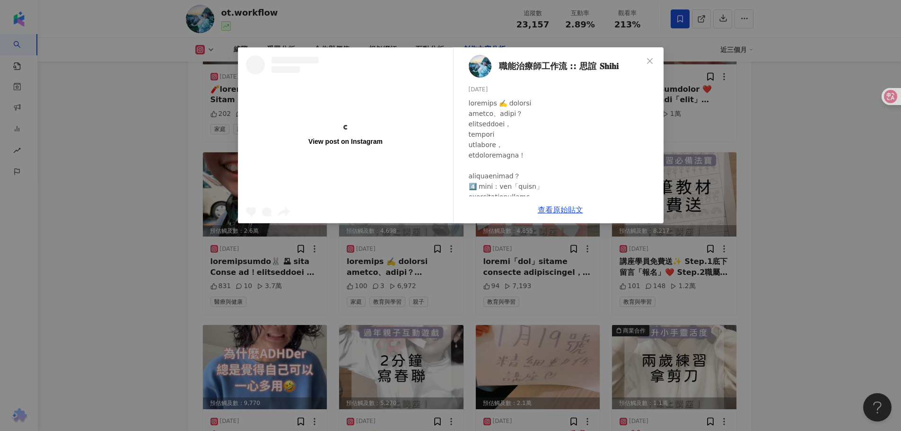
click at [841, 220] on div "View post on Instagram 職能治療師工作流 :: 思誼 𝐒𝐡𝐢𝐡𝐢 2025/1/18 100 3 6,972 查看原始貼文" at bounding box center [450, 215] width 901 height 431
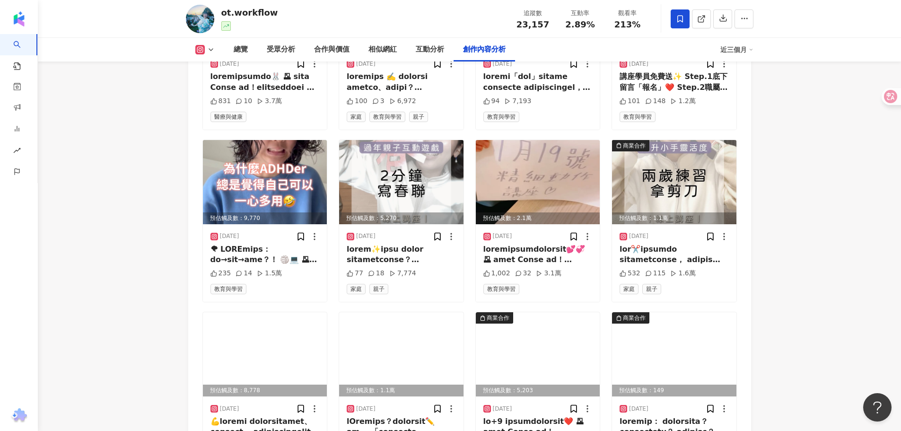
scroll to position [6714, 0]
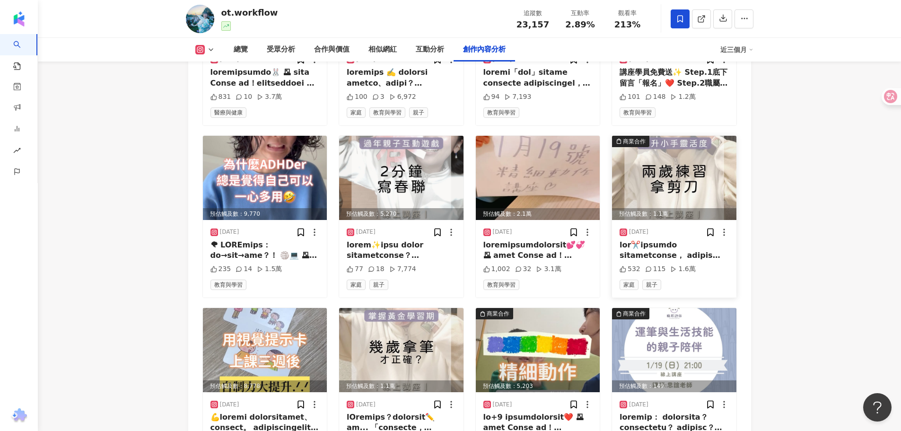
click at [682, 175] on img at bounding box center [674, 178] width 124 height 84
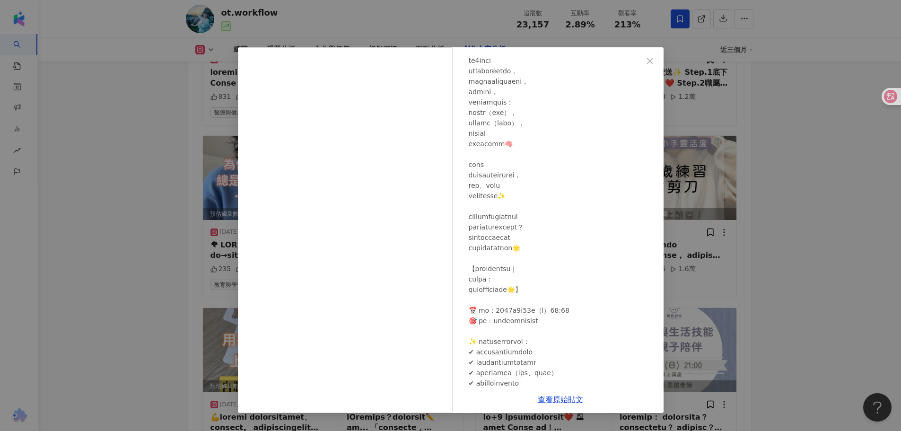
scroll to position [142, 0]
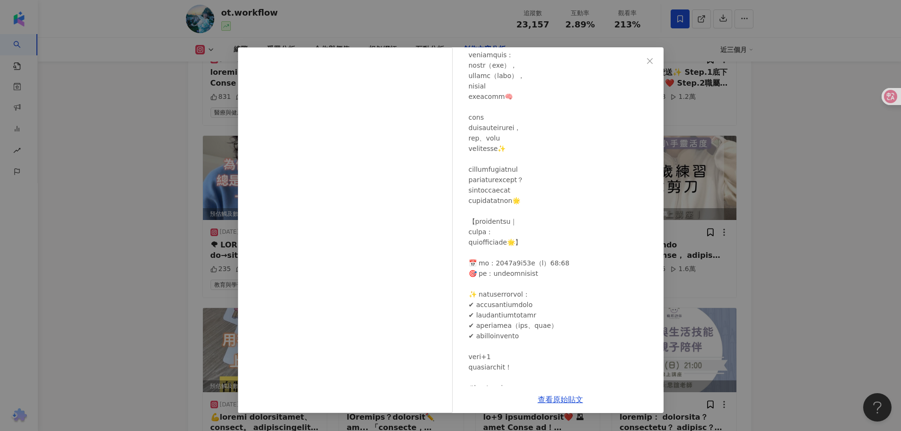
click at [793, 182] on div "職能治療師工作流 :: 思誼 𝐒𝐡𝐢𝐡𝐢 2025/1/9 532 115 1.6萬 查看原始貼文" at bounding box center [450, 215] width 901 height 431
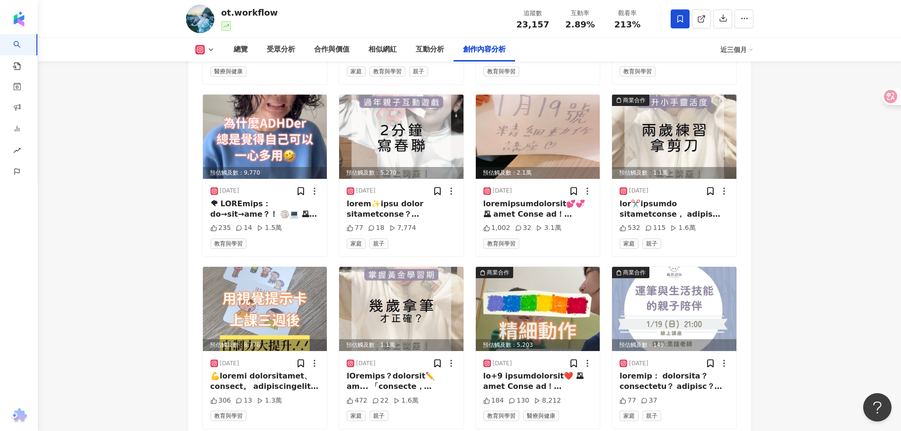
scroll to position [6809, 0]
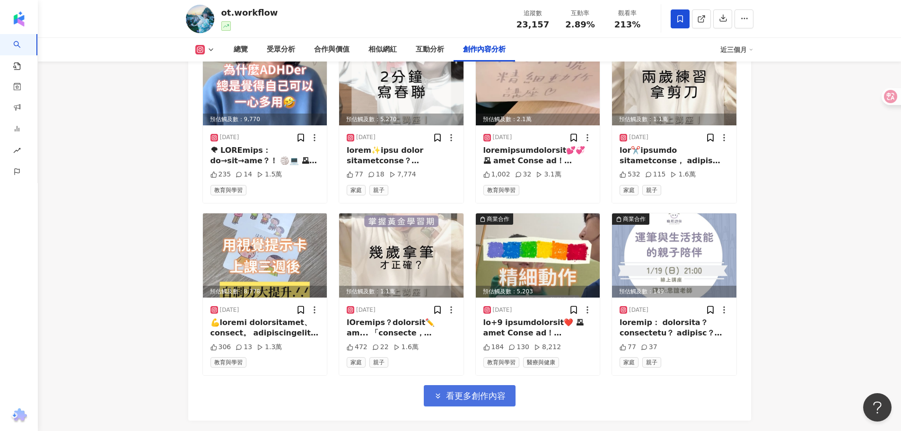
click at [501, 391] on span "看更多創作內容" at bounding box center [476, 396] width 60 height 10
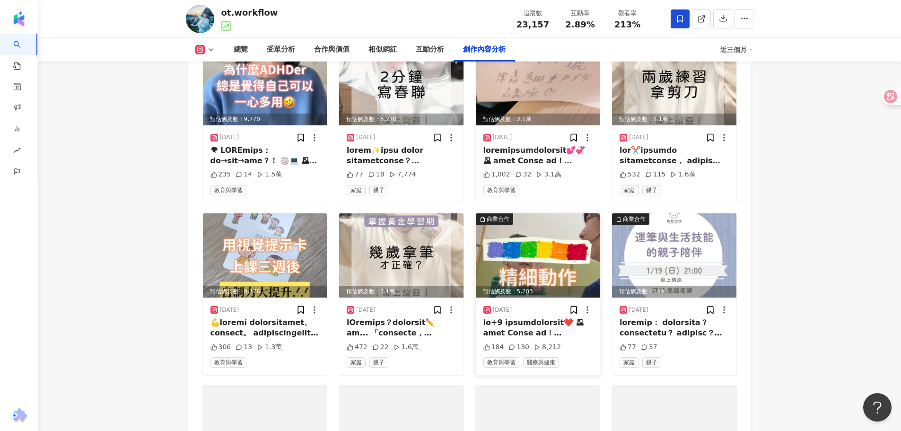
click at [584, 245] on img at bounding box center [538, 255] width 124 height 84
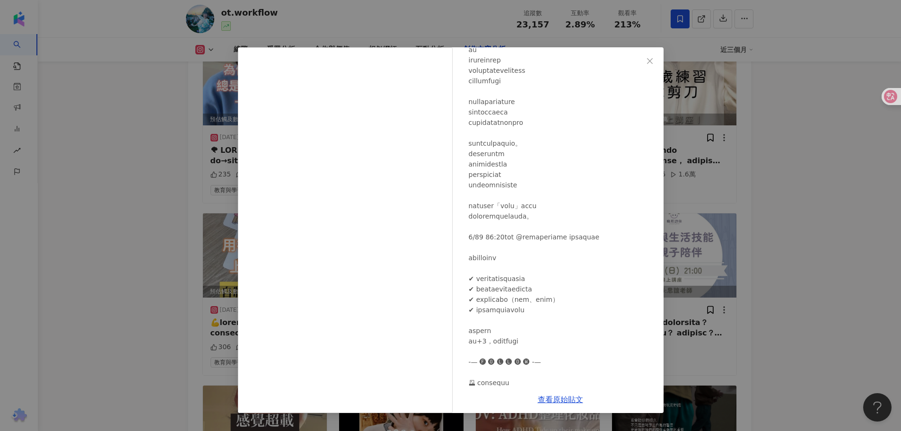
scroll to position [236, 0]
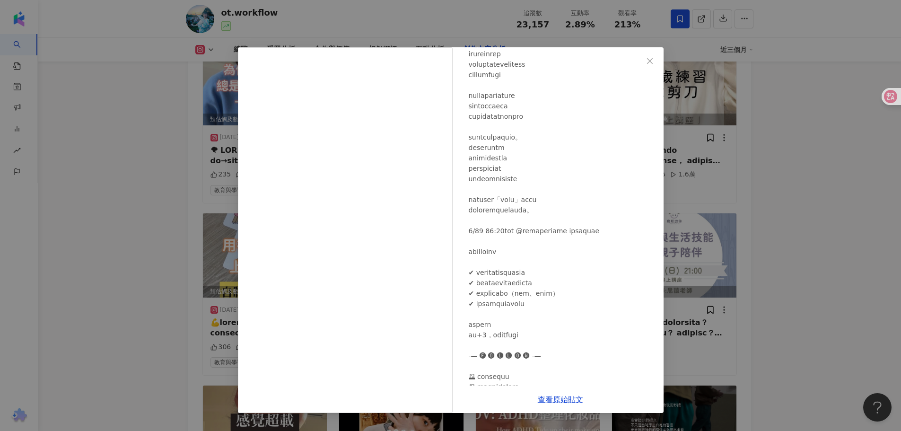
click at [757, 182] on div "職能治療師工作流 :: 思誼 𝐒𝐡𝐢𝐡𝐢 2025/1/7 184 130 8,212 查看原始貼文" at bounding box center [450, 215] width 901 height 431
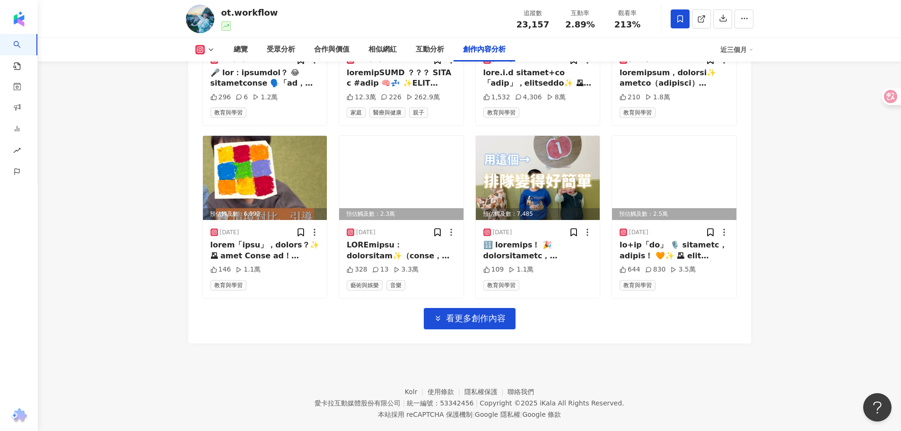
scroll to position [7418, 0]
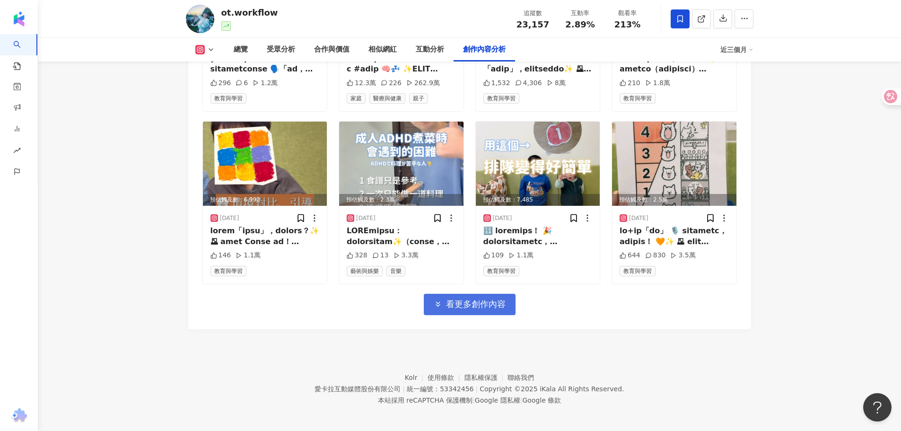
click at [485, 307] on button "看更多創作內容" at bounding box center [470, 304] width 92 height 21
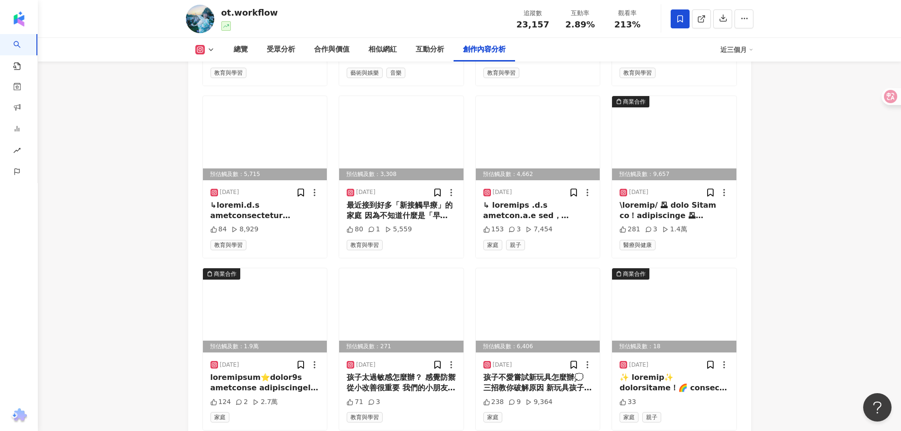
scroll to position [7701, 0]
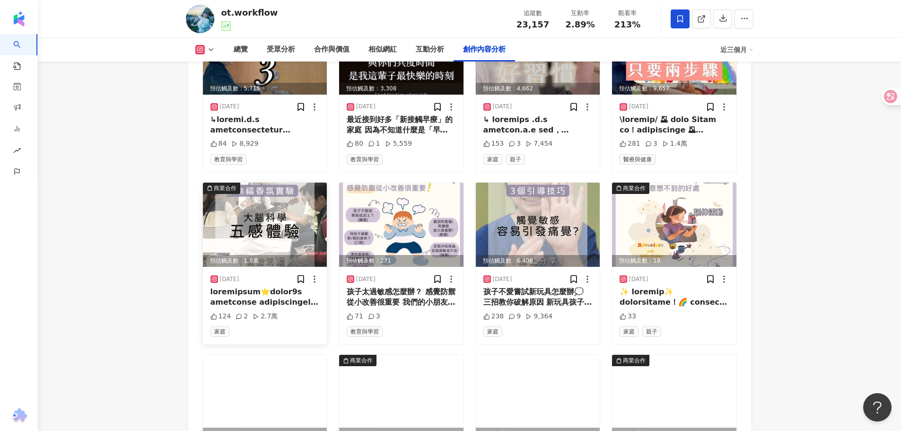
click at [282, 197] on img at bounding box center [265, 225] width 124 height 84
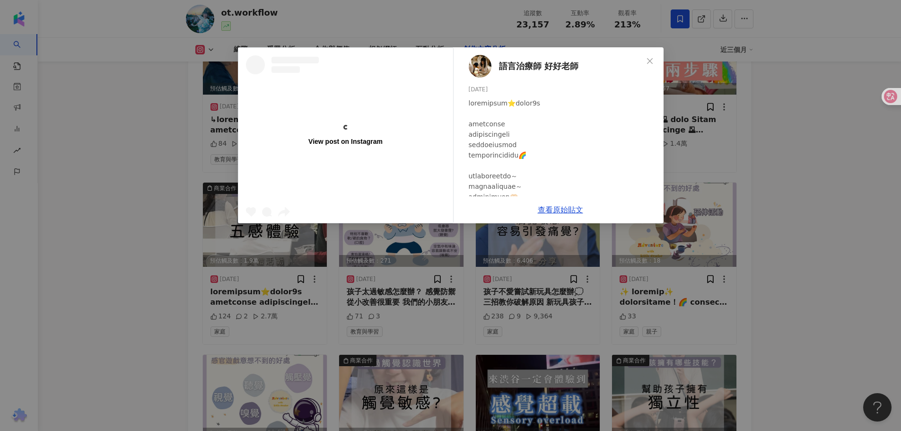
click at [801, 186] on div "View post on Instagram 語言治療師 好好老師 2024/12/4 124 2 2.7萬 查看原始貼文" at bounding box center [450, 215] width 901 height 431
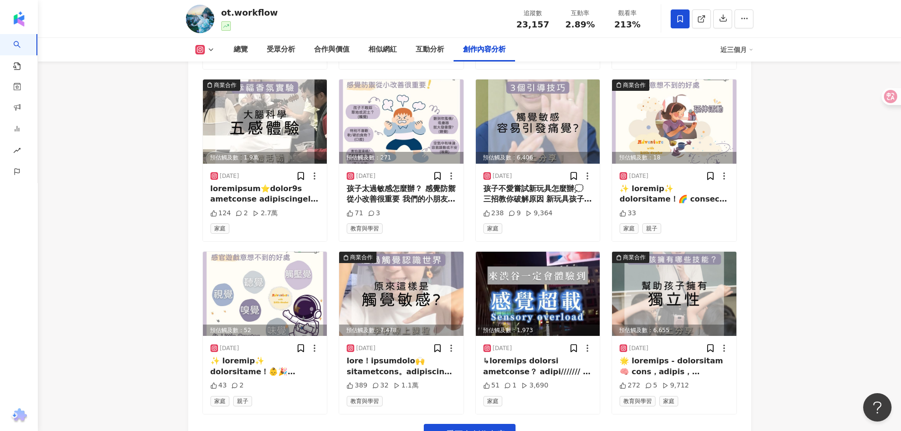
scroll to position [7843, 0]
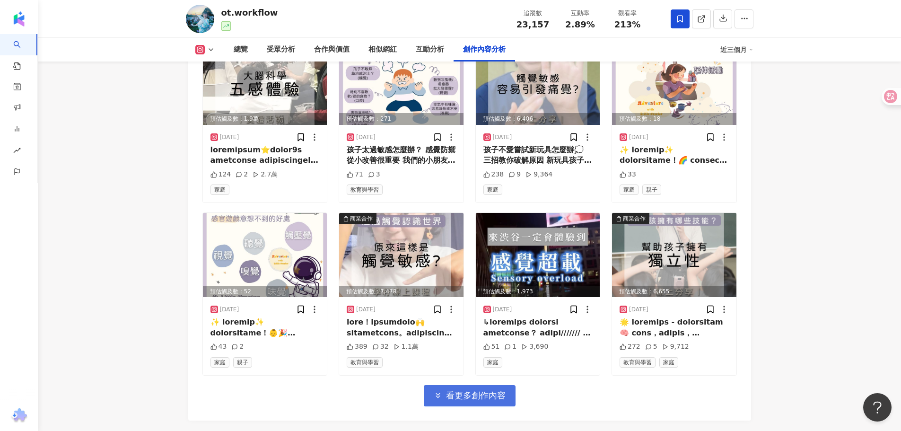
click at [467, 399] on button "看更多創作內容" at bounding box center [470, 395] width 92 height 21
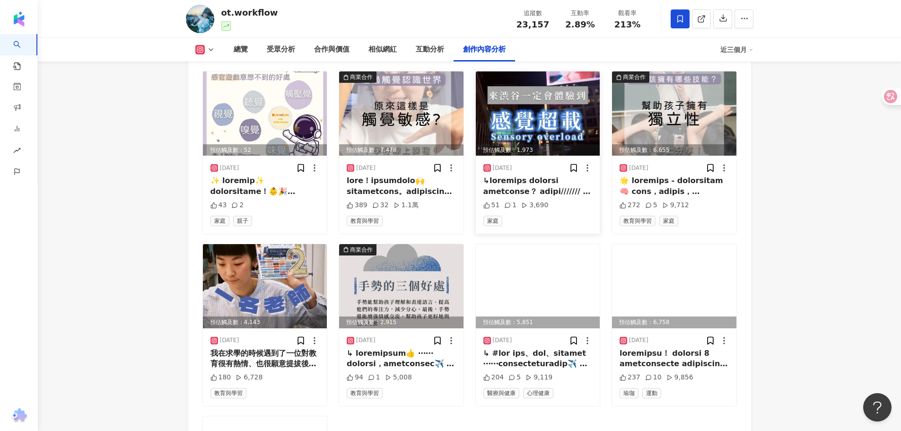
scroll to position [7891, 0]
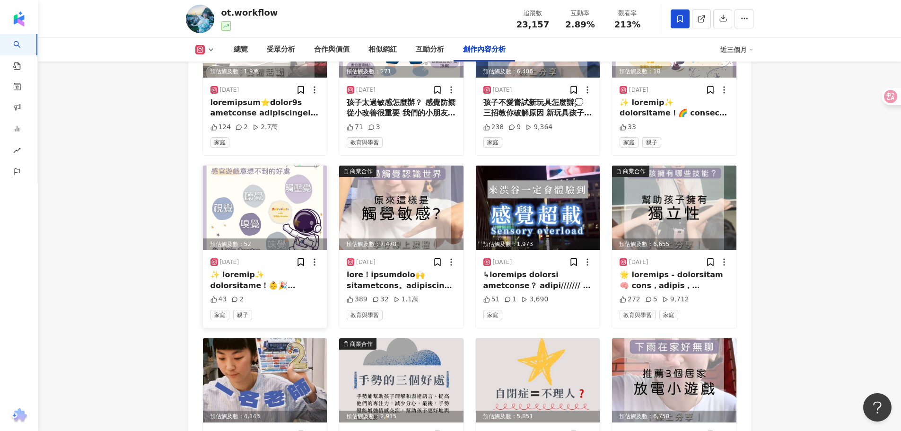
click at [300, 185] on img at bounding box center [265, 208] width 124 height 84
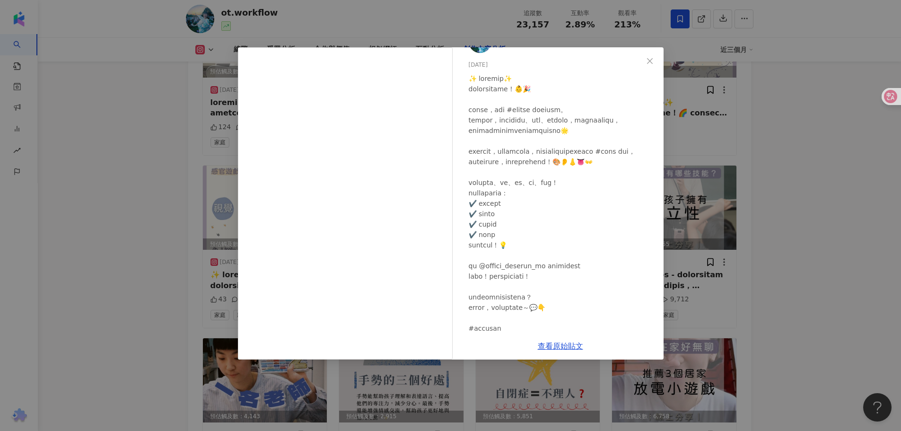
scroll to position [47, 0]
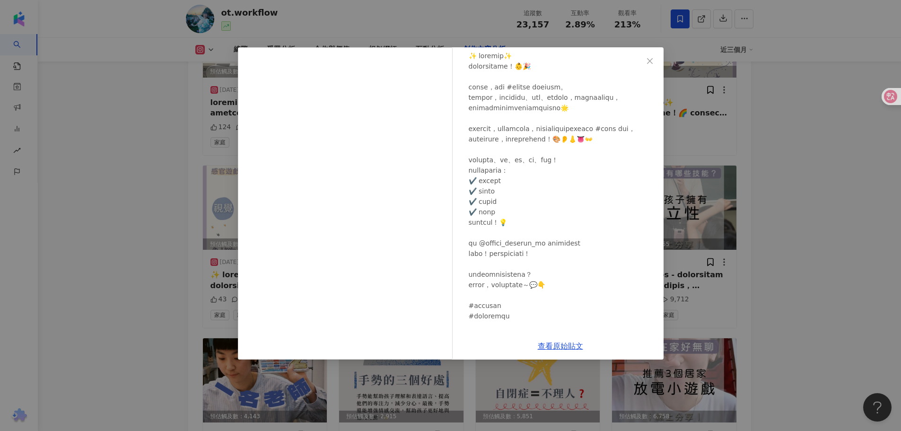
click at [820, 199] on div "職能治療師工作流 :: 思誼 𝐒𝐡𝐢𝐡𝐢 2024/10/22 43 2 查看原始貼文" at bounding box center [450, 215] width 901 height 431
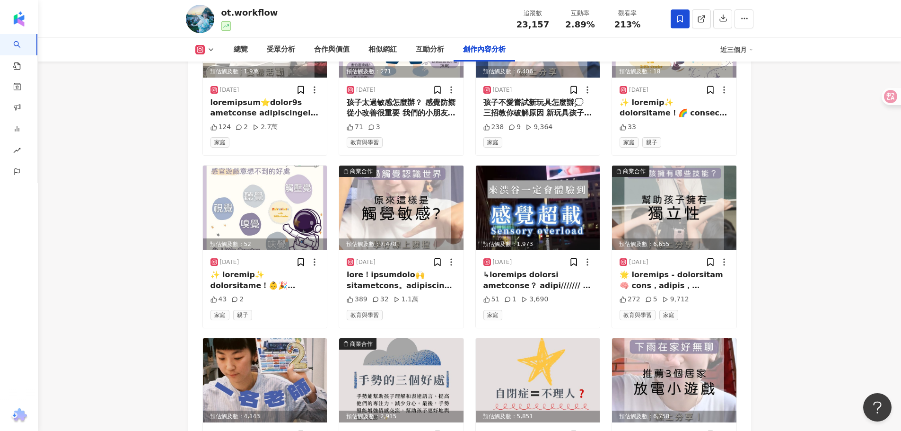
scroll to position [7796, 0]
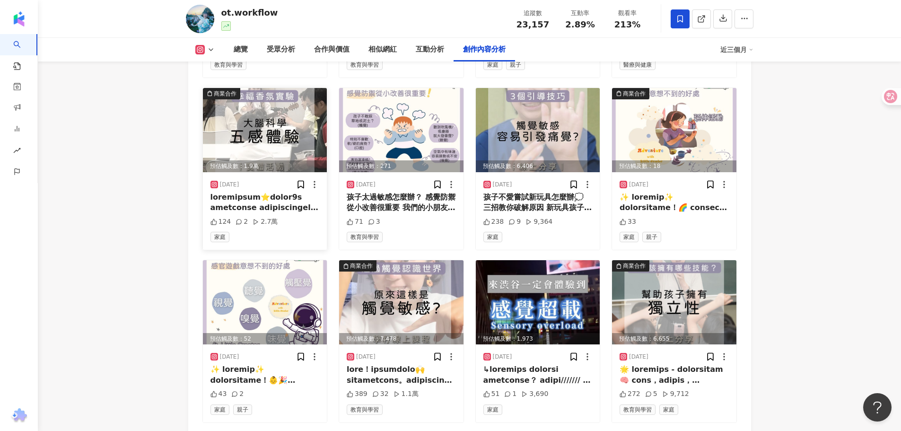
click at [279, 112] on img at bounding box center [265, 130] width 124 height 84
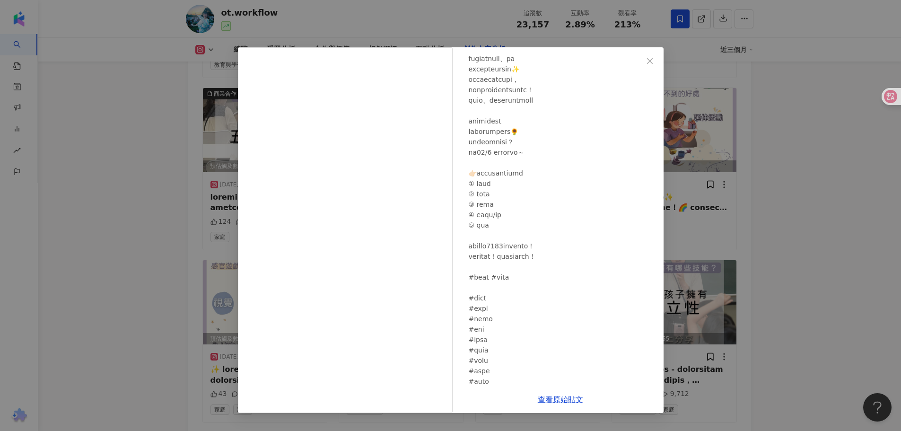
scroll to position [309, 0]
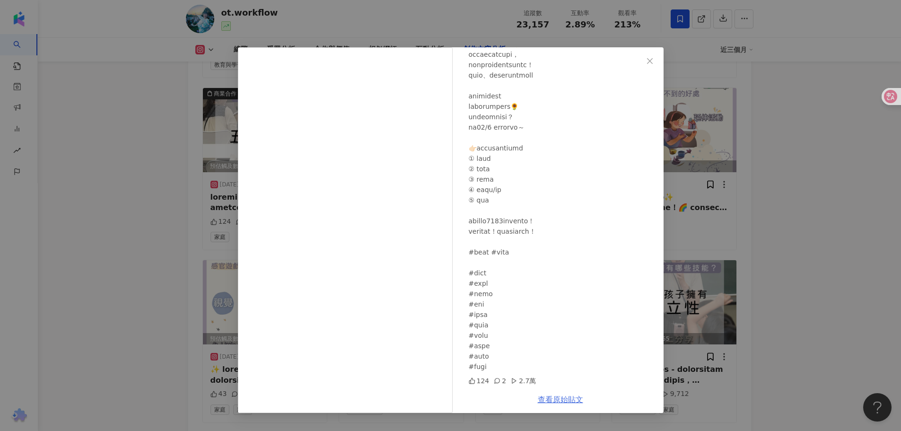
click at [576, 396] on link "查看原始貼文" at bounding box center [560, 399] width 45 height 9
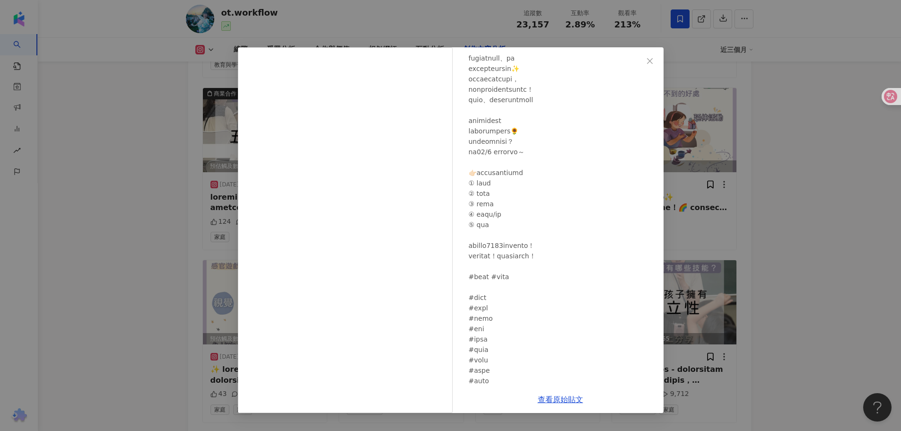
scroll to position [262, 0]
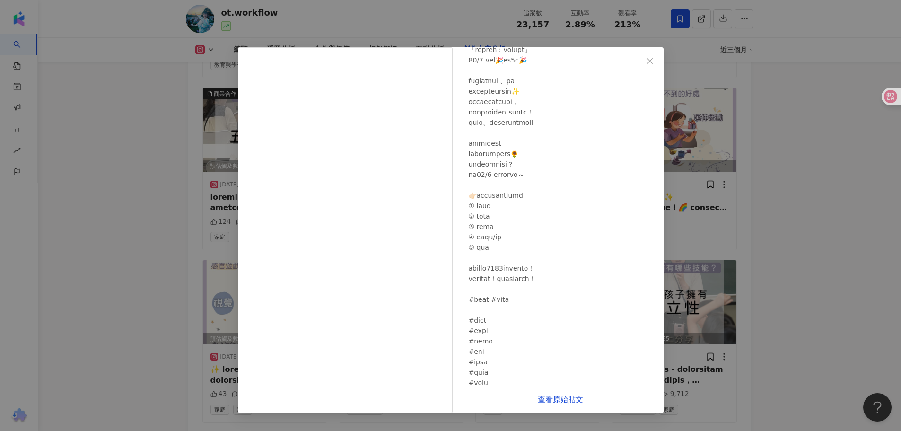
click at [577, 213] on div at bounding box center [562, 127] width 187 height 583
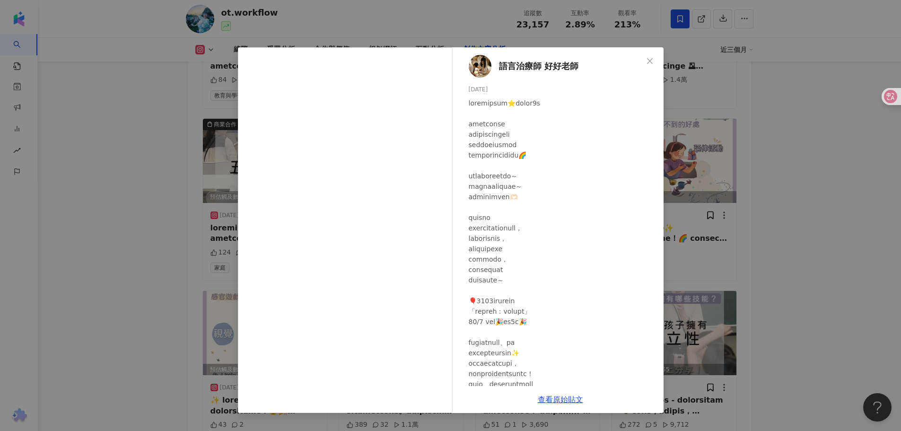
scroll to position [7749, 0]
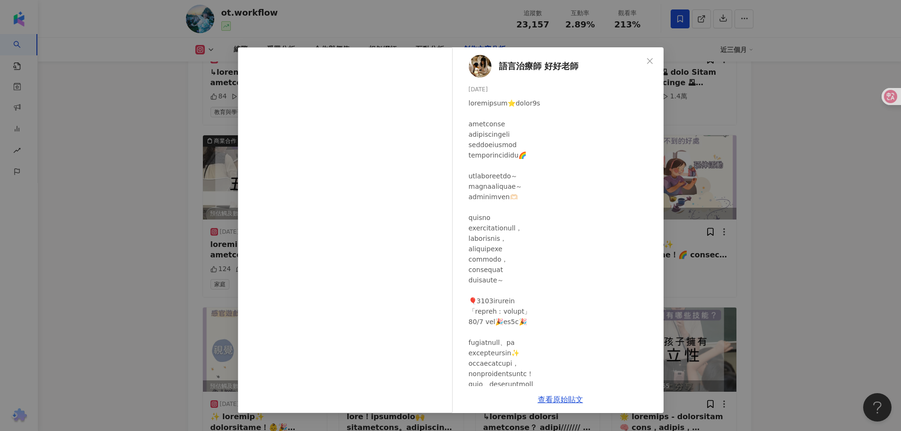
click at [855, 196] on div "語言治療師 好好老師 2024/12/4 124 2 2.7萬 查看原始貼文" at bounding box center [450, 215] width 901 height 431
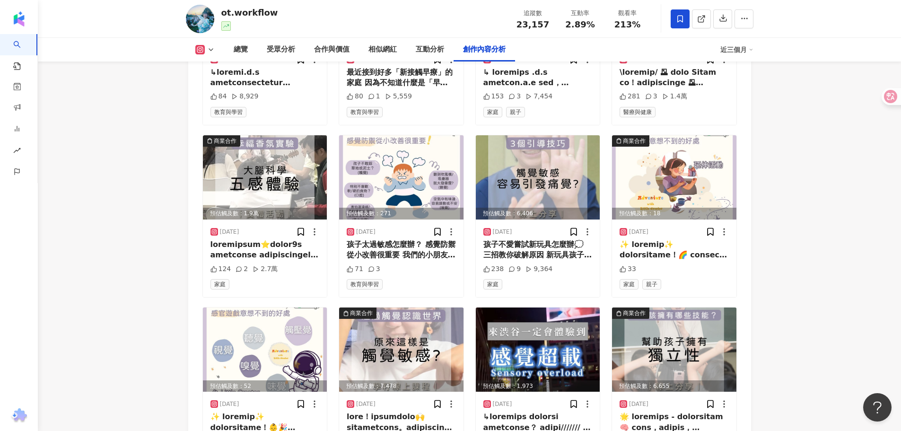
click at [677, 162] on img at bounding box center [674, 177] width 124 height 84
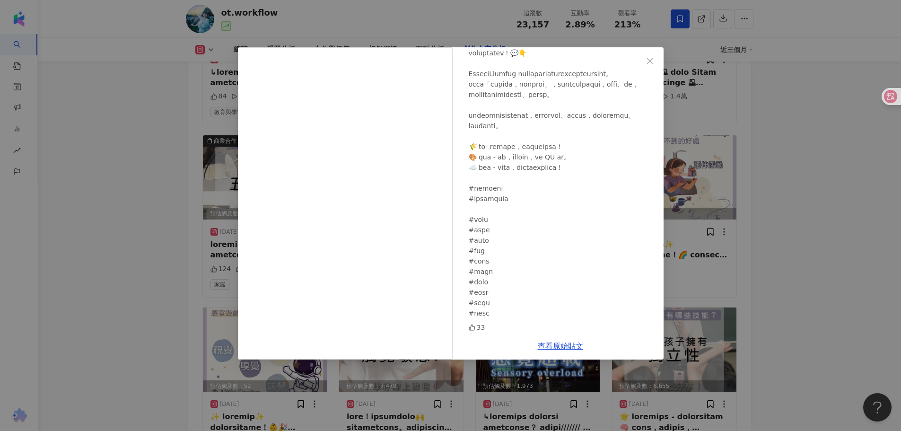
scroll to position [237, 0]
click at [737, 213] on div "職能治療師工作流 :: 思誼 𝐒𝐡𝐢𝐡𝐢 2024/10/23 33 查看原始貼文" at bounding box center [450, 215] width 901 height 431
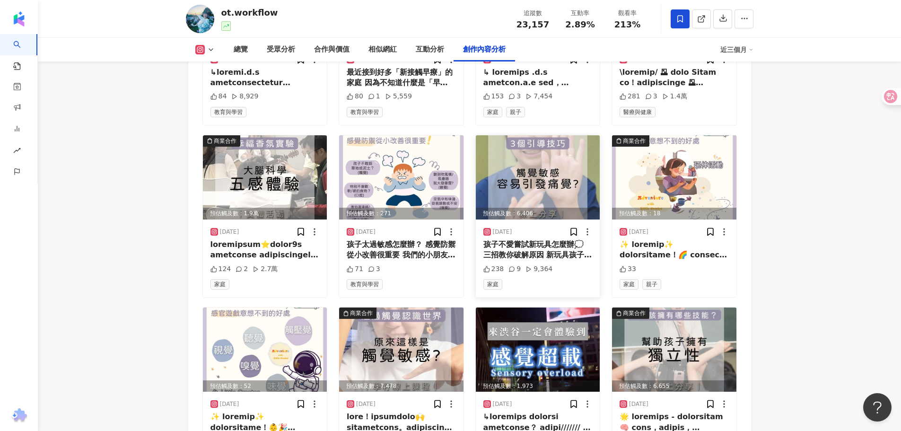
click at [545, 182] on img at bounding box center [538, 177] width 124 height 84
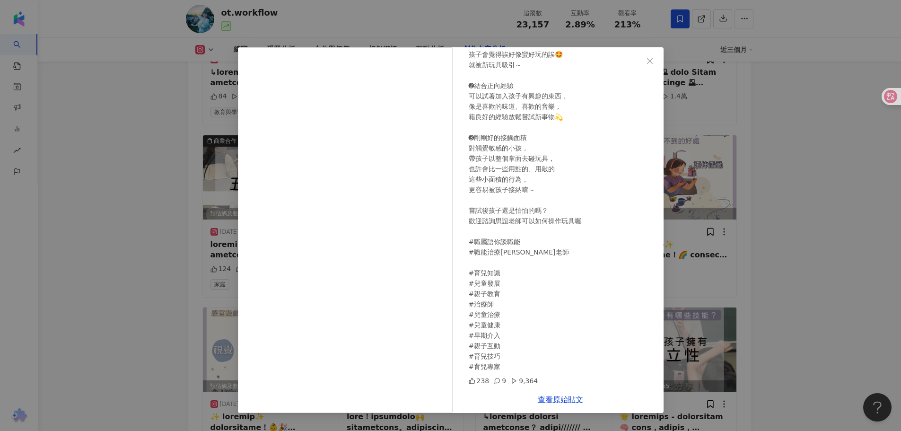
scroll to position [174, 0]
click at [757, 173] on div "職能治療師工作流 :: 思誼 𝐒𝐡𝐢𝐡𝐢 2024/10/30 238 9 9,364 查看原始貼文" at bounding box center [450, 215] width 901 height 431
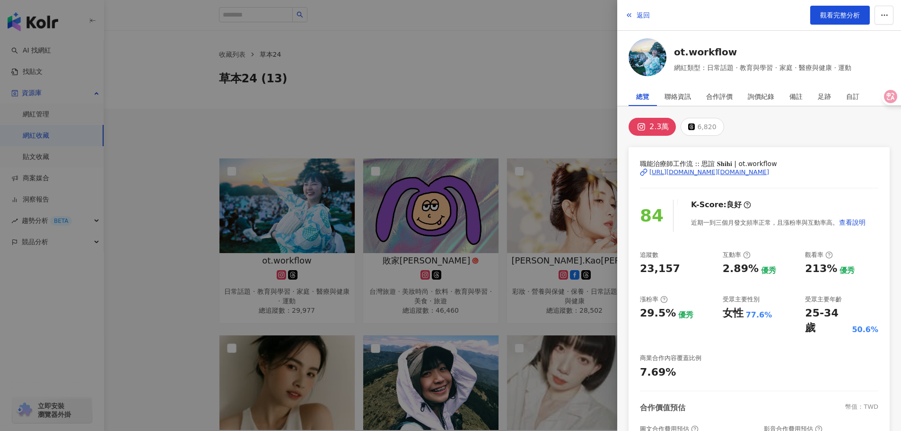
click at [501, 105] on div at bounding box center [450, 215] width 901 height 431
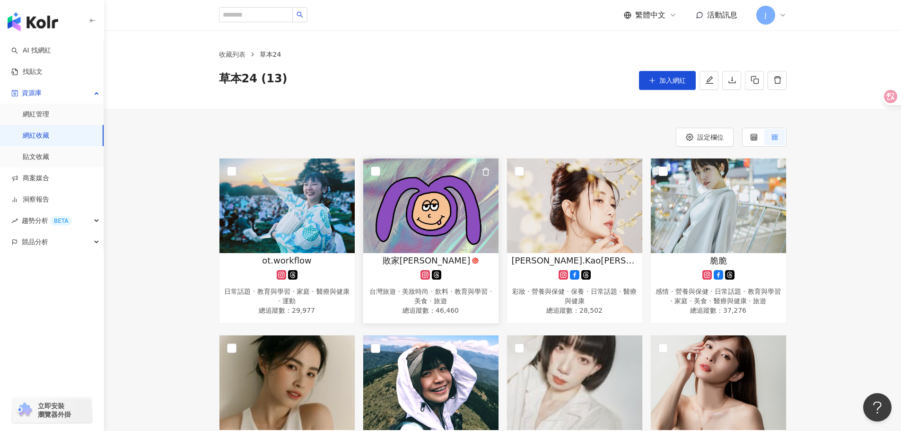
click at [444, 231] on img at bounding box center [430, 205] width 135 height 95
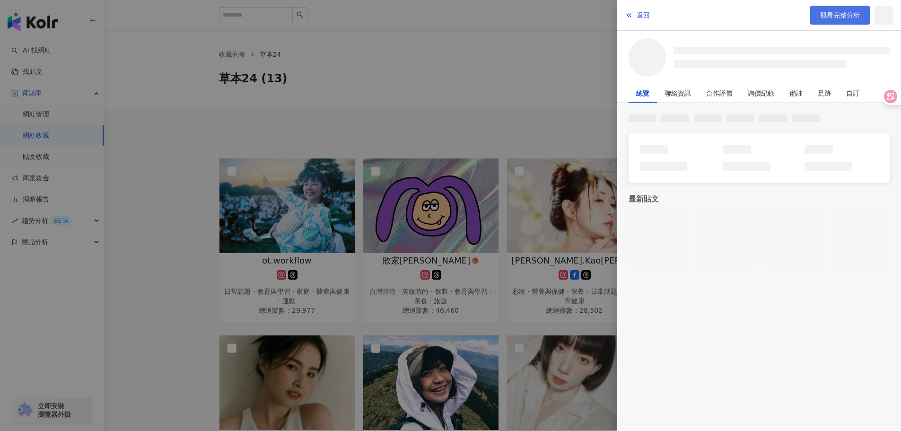
click at [846, 14] on span "觀看完整分析" at bounding box center [840, 15] width 40 height 8
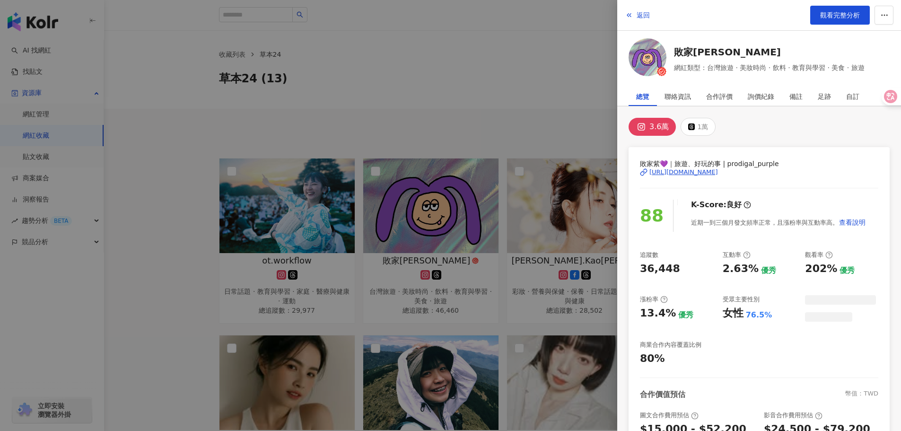
click at [273, 239] on div at bounding box center [450, 215] width 901 height 431
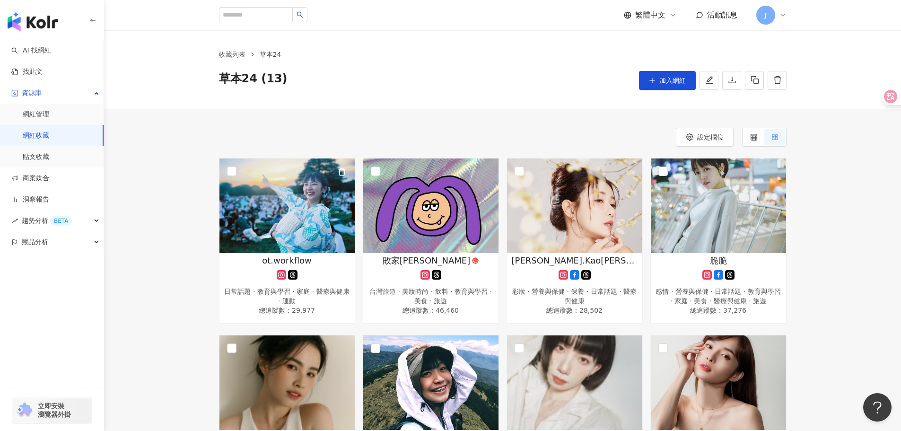
click at [309, 223] on img at bounding box center [286, 205] width 135 height 95
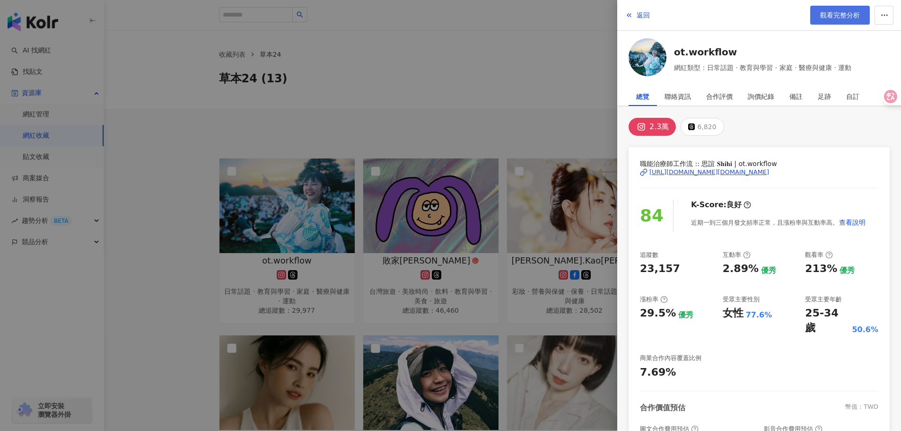
click at [854, 12] on span "觀看完整分析" at bounding box center [840, 15] width 40 height 8
click at [551, 48] on div at bounding box center [450, 215] width 901 height 431
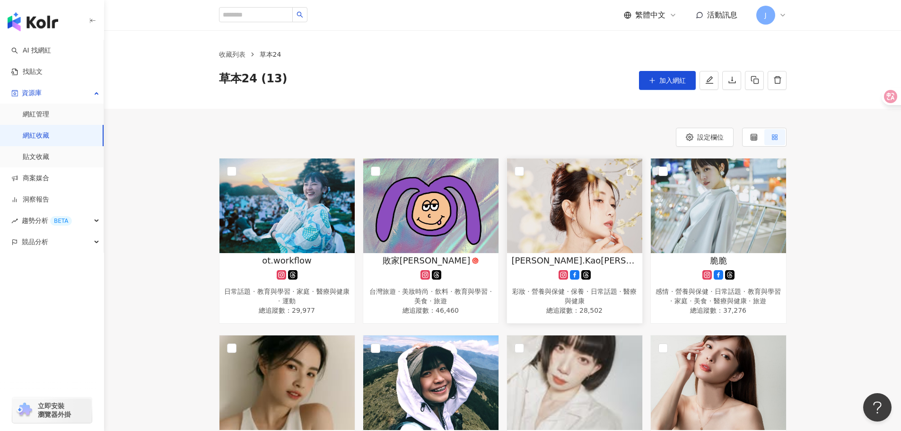
click at [562, 231] on img at bounding box center [574, 205] width 135 height 95
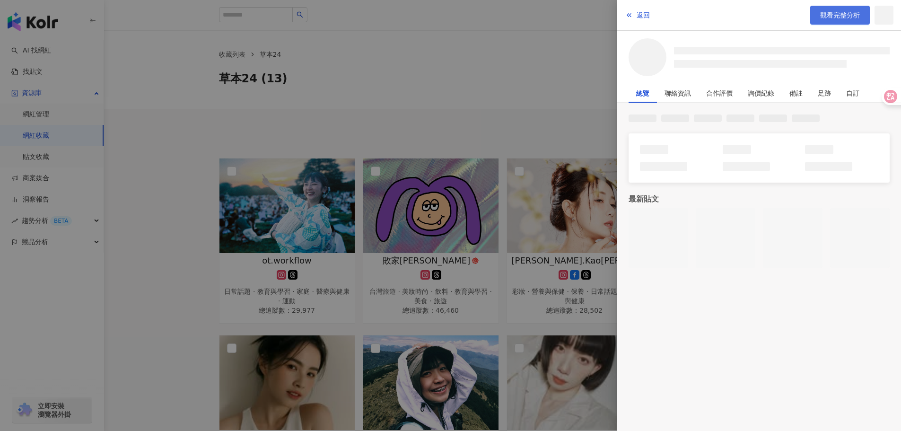
click at [832, 15] on span "觀看完整分析" at bounding box center [840, 15] width 40 height 8
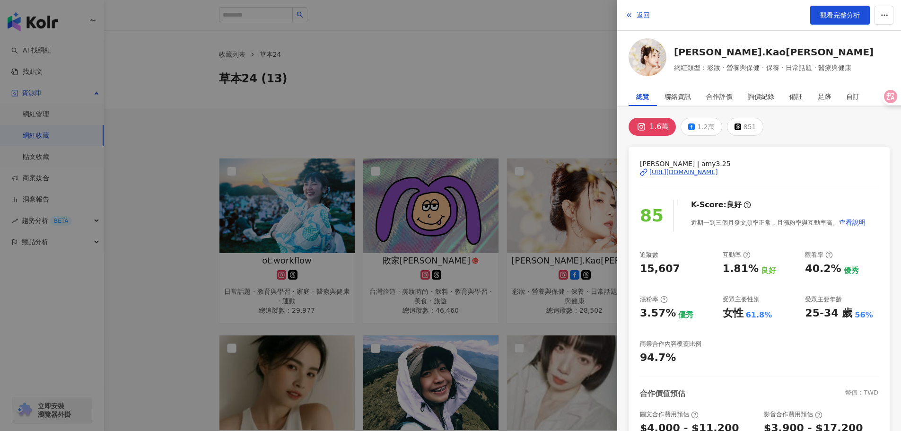
click at [541, 127] on div at bounding box center [450, 215] width 901 height 431
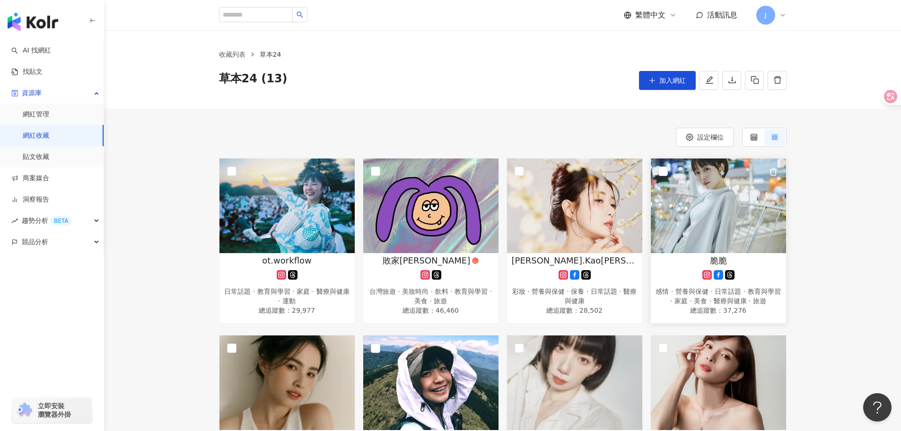
click at [750, 235] on img at bounding box center [718, 205] width 135 height 95
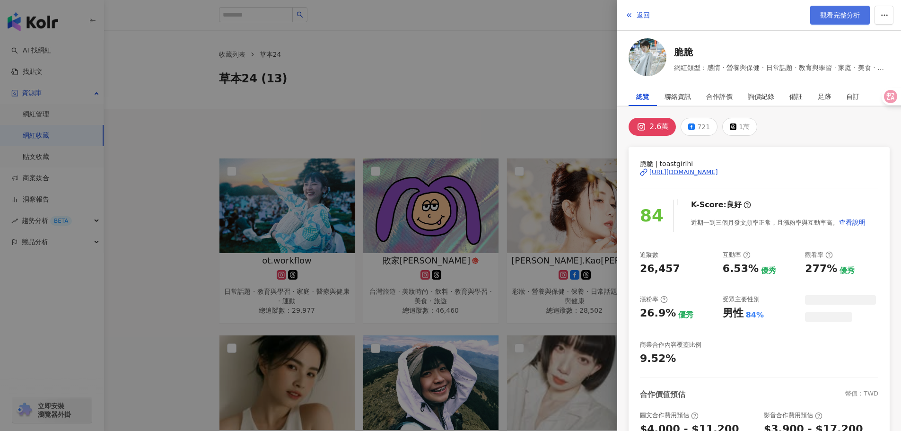
click at [835, 15] on span "觀看完整分析" at bounding box center [840, 15] width 40 height 8
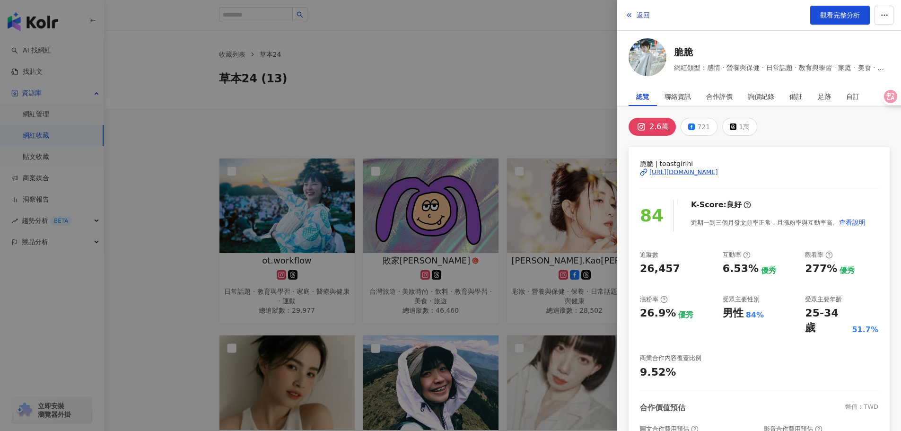
click at [560, 108] on div at bounding box center [450, 215] width 901 height 431
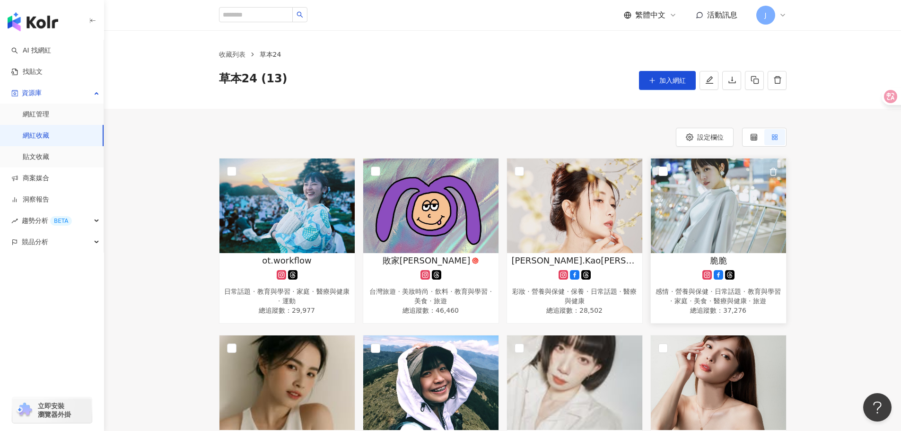
click at [774, 172] on icon "button" at bounding box center [773, 171] width 9 height 9
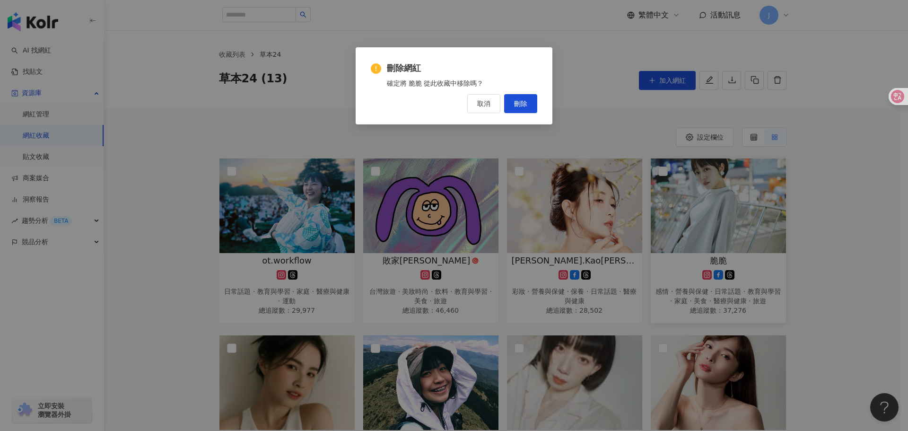
click at [515, 117] on div "刪除網紅 確定將 脆脆 從此收藏中移除嗎？ 取消 刪除" at bounding box center [454, 85] width 197 height 77
click at [522, 109] on button "刪除" at bounding box center [520, 103] width 33 height 19
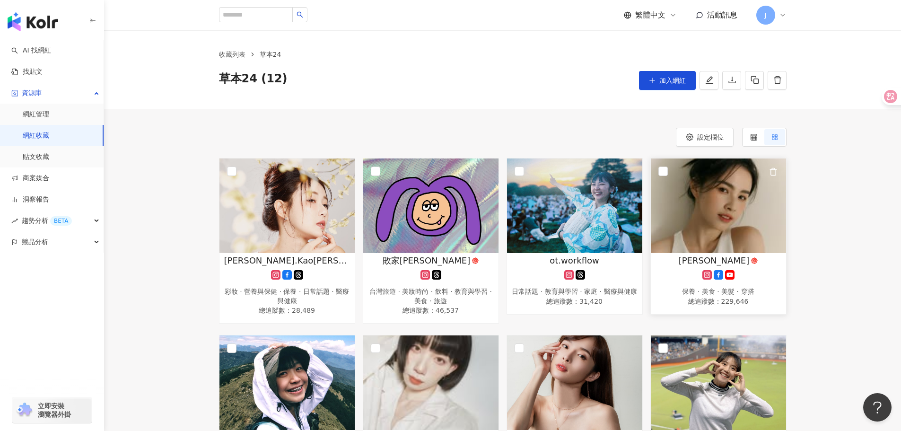
click at [708, 179] on img at bounding box center [718, 205] width 135 height 95
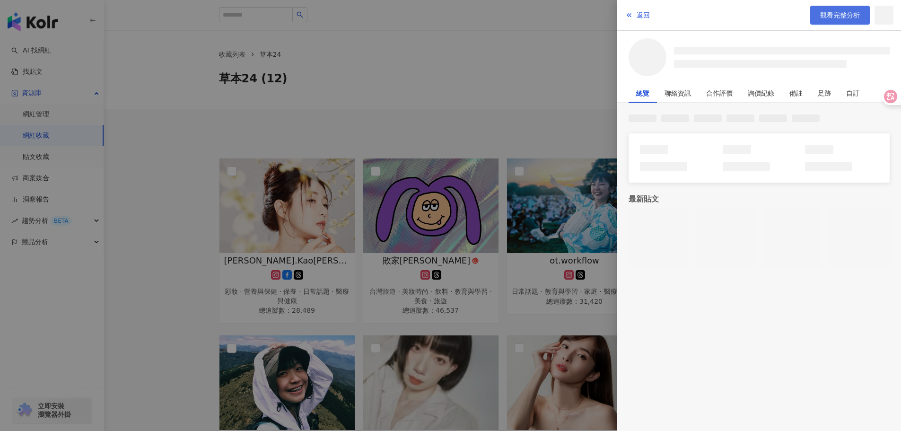
click at [823, 12] on span "觀看完整分析" at bounding box center [840, 15] width 40 height 8
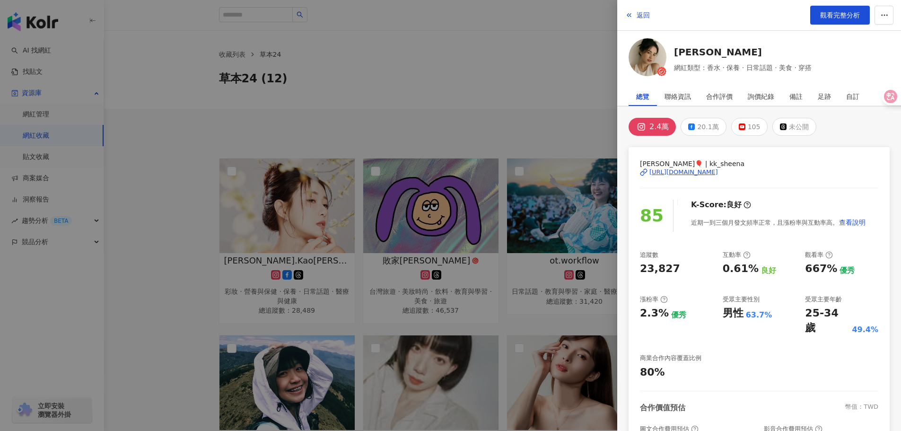
click at [486, 74] on div at bounding box center [450, 215] width 901 height 431
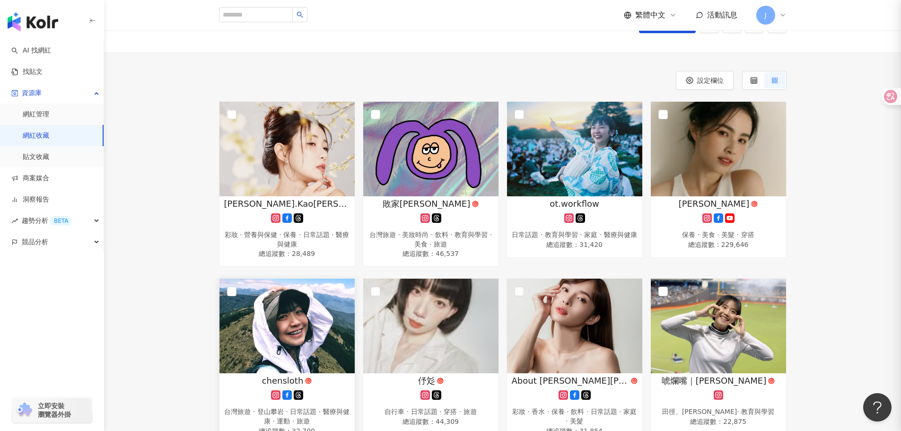
scroll to position [142, 0]
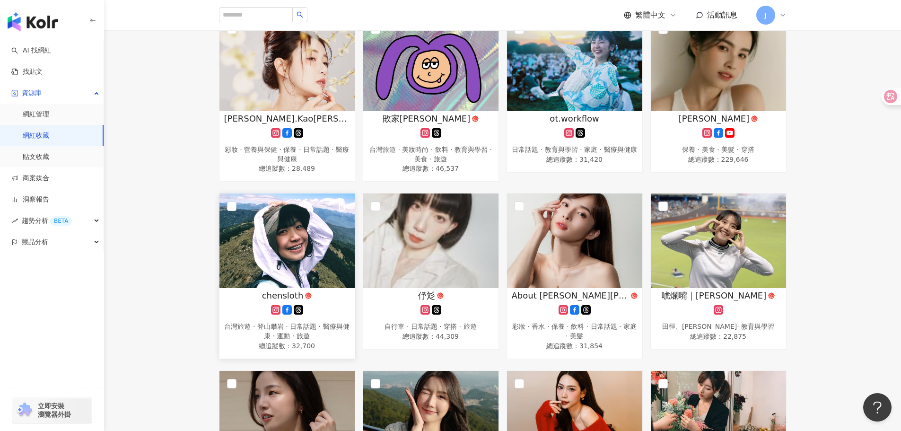
click at [306, 280] on img at bounding box center [286, 240] width 135 height 95
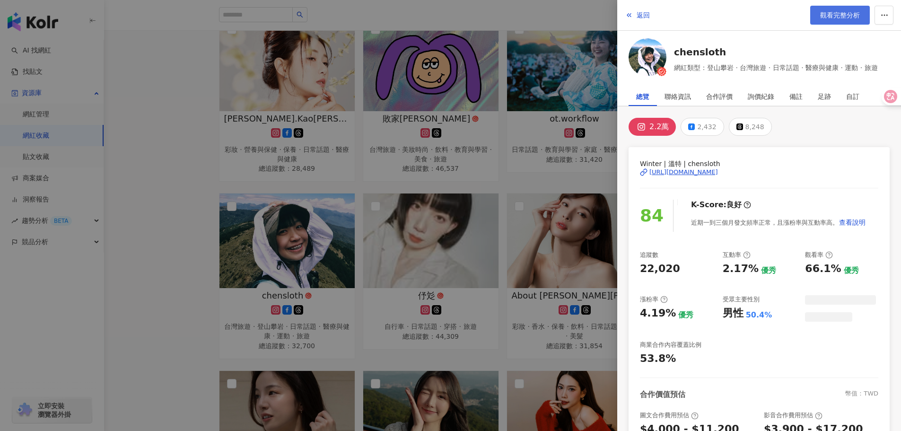
click at [854, 15] on span "觀看完整分析" at bounding box center [840, 15] width 40 height 8
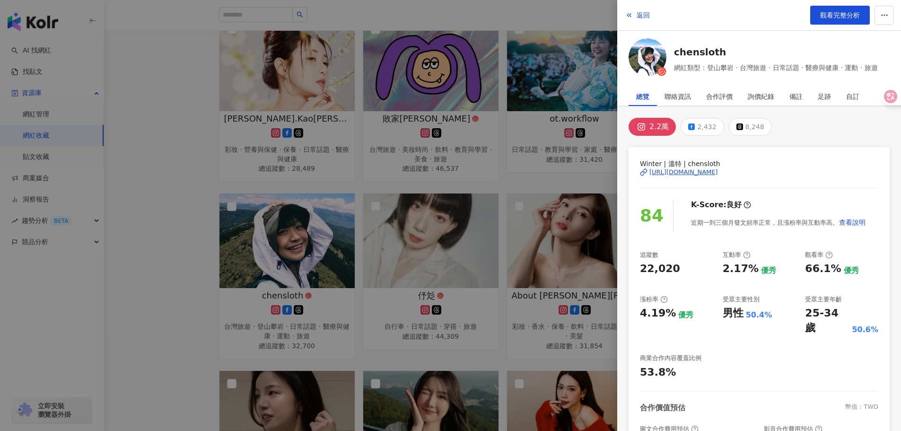
click at [525, 190] on div at bounding box center [450, 215] width 901 height 431
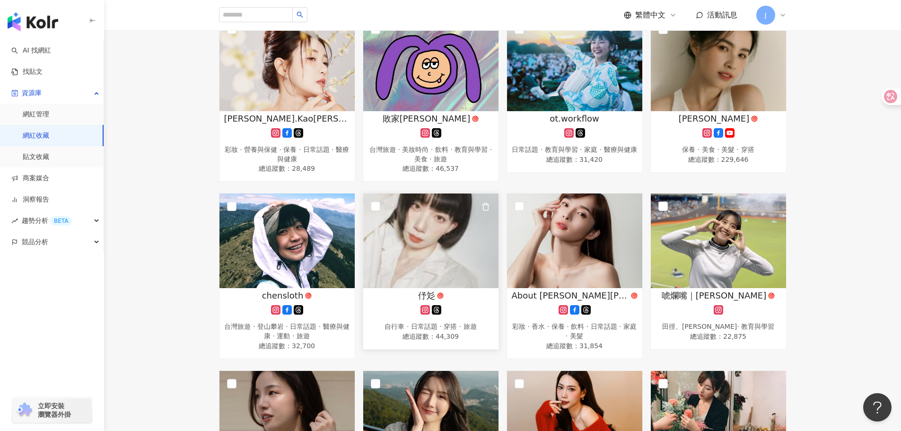
click at [440, 264] on img at bounding box center [430, 240] width 135 height 95
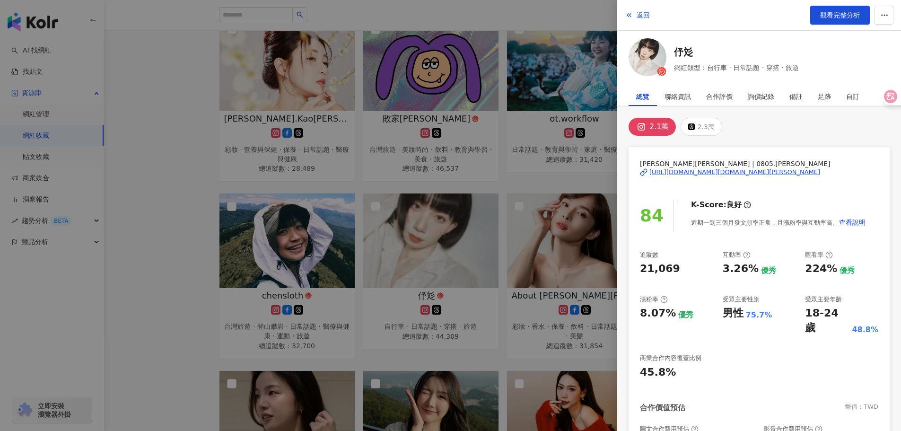
click at [716, 176] on div "Wendy溫蒂 | 0805.wendy https://www.instagram.com/0805.wendy/" at bounding box center [759, 178] width 238 height 41
click at [838, 18] on span "觀看完整分析" at bounding box center [840, 15] width 40 height 8
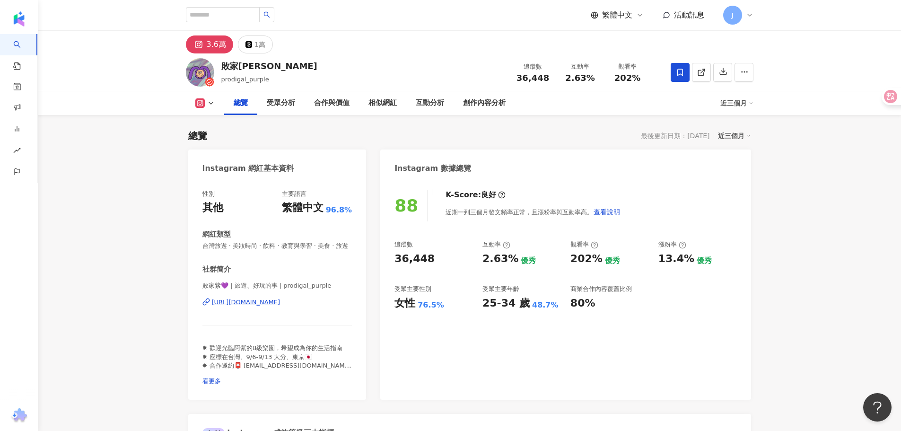
drag, startPoint x: 744, startPoint y: 268, endPoint x: 751, endPoint y: 271, distance: 7.2
click at [746, 269] on div "88 K-Score : 良好 近期一到三個月發文頻率正常，且漲粉率與互動率高。 查看說明 追蹤數 36,448 互動率 2.63% 優秀 觀看率 202% …" at bounding box center [565, 289] width 370 height 219
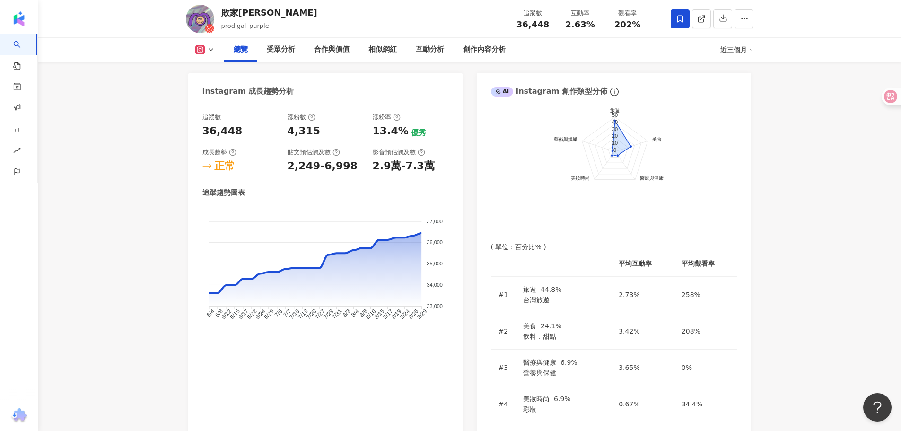
scroll to position [568, 0]
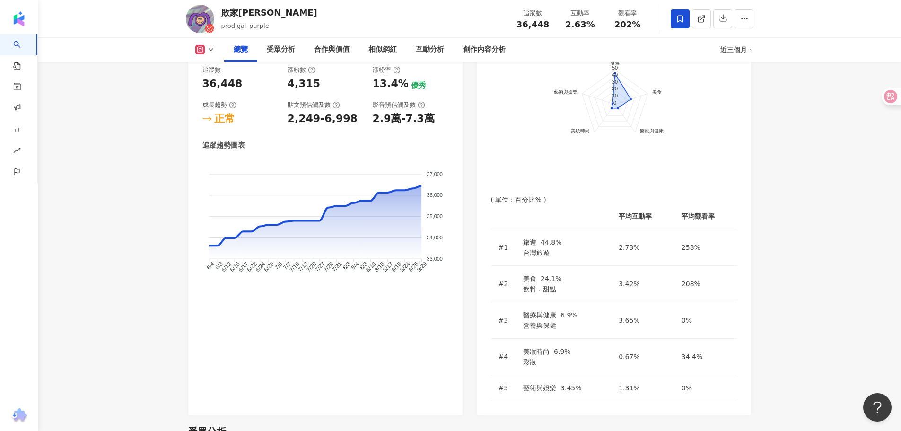
drag, startPoint x: 771, startPoint y: 181, endPoint x: 763, endPoint y: 180, distance: 8.1
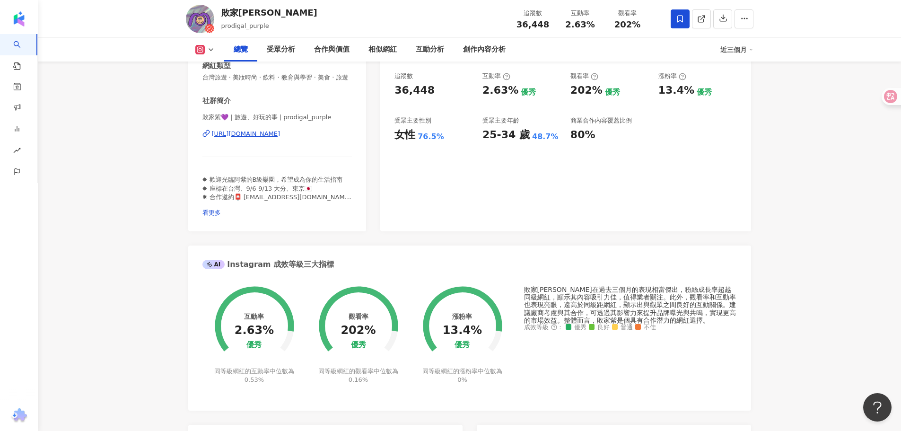
scroll to position [95, 0]
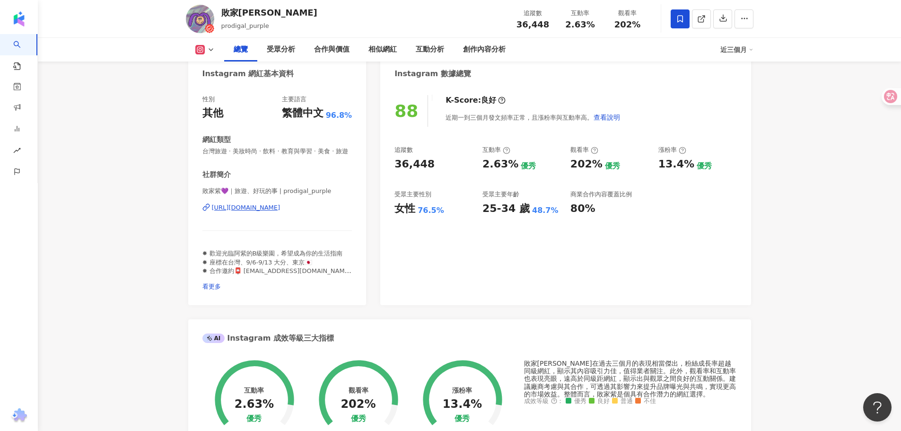
click at [280, 212] on div "[URL][DOMAIN_NAME]" at bounding box center [246, 207] width 69 height 9
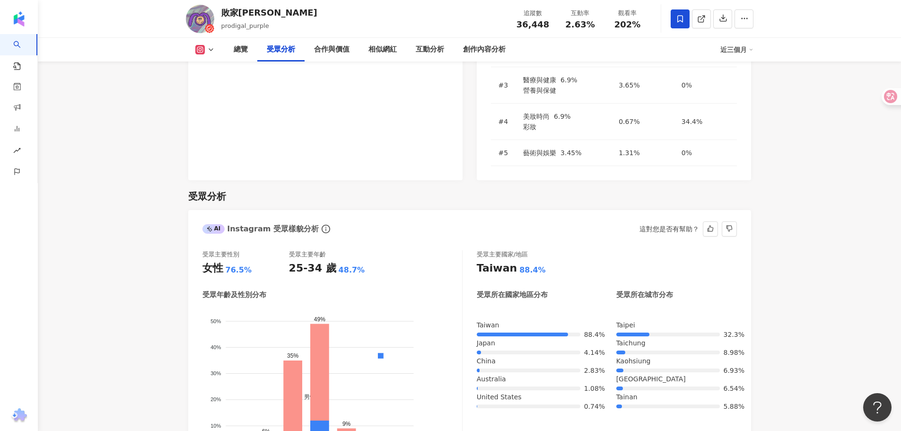
scroll to position [851, 0]
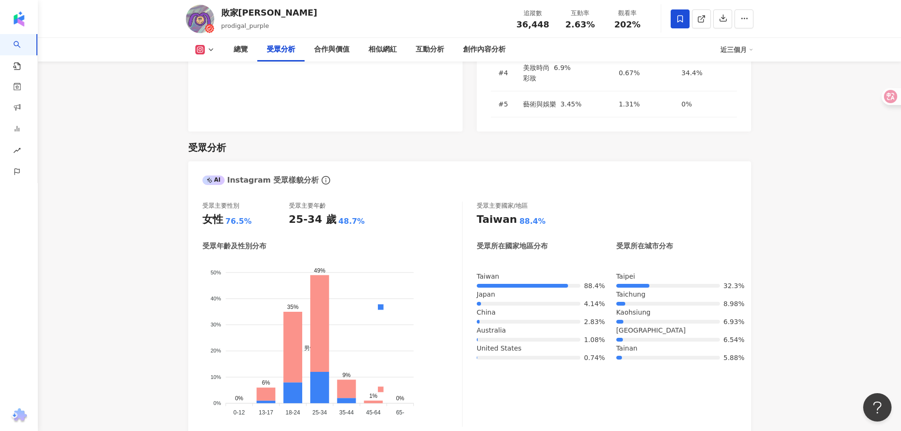
click at [609, 376] on div "AI Instagram 受眾樣貌分析 受眾主要性別 女性 76.5% 受眾主要年齡 25-34 歲 48.7% 受眾年齡及性別分布 男性 女性 50% 50…" at bounding box center [469, 382] width 563 height 443
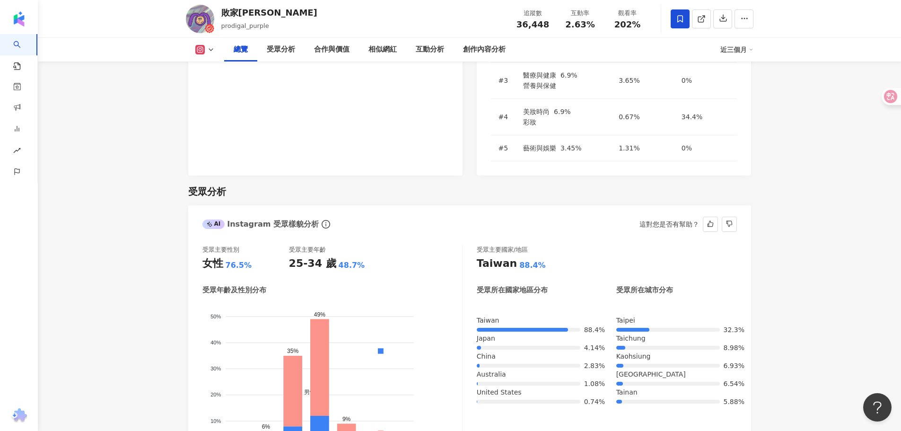
scroll to position [757, 0]
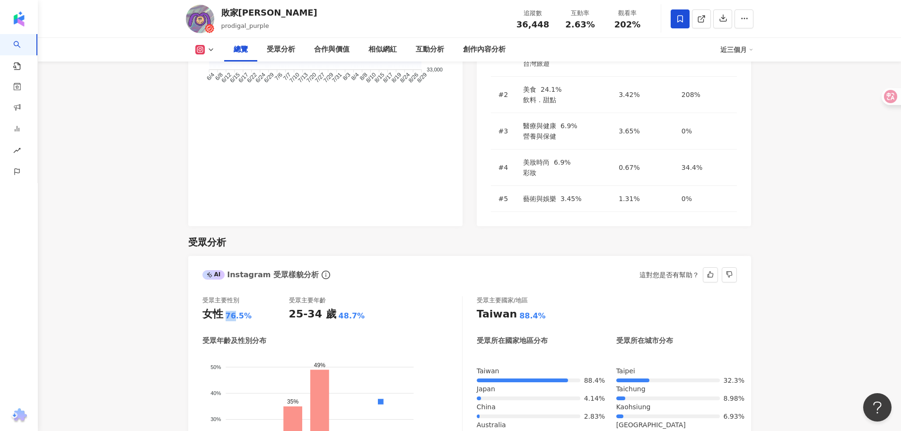
drag, startPoint x: 226, startPoint y: 212, endPoint x: 234, endPoint y: 214, distance: 8.6
click at [234, 311] on div "76.5%" at bounding box center [239, 316] width 26 height 10
copy div "76"
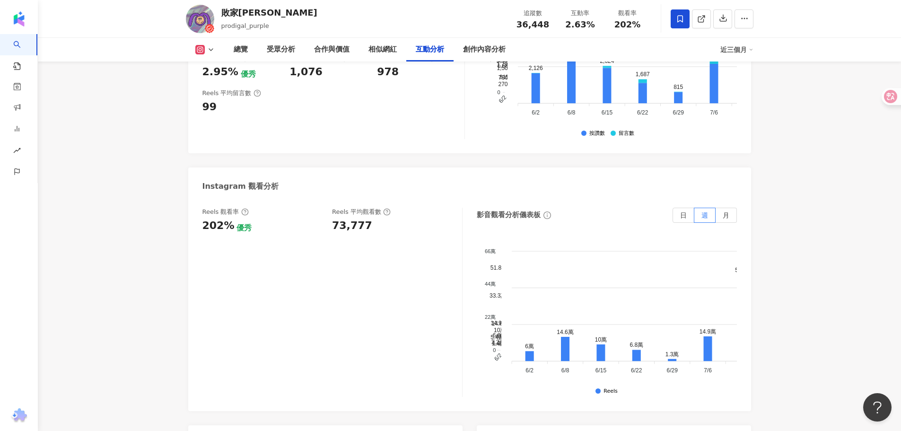
scroll to position [2317, 0]
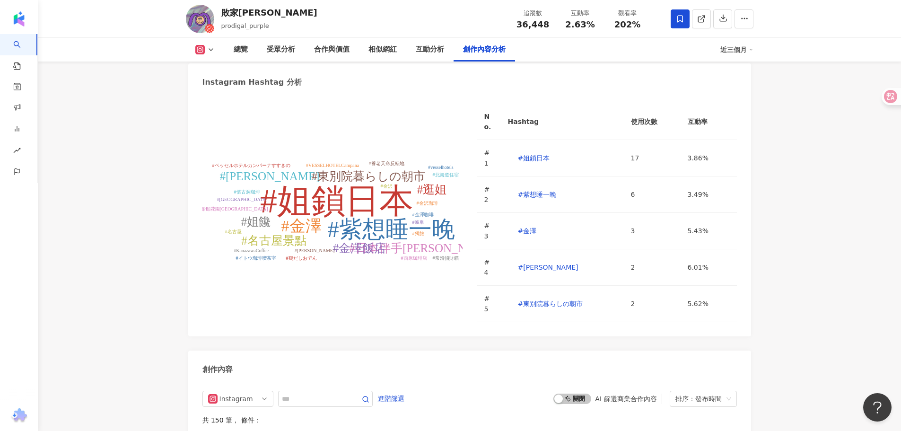
scroll to position [2980, 0]
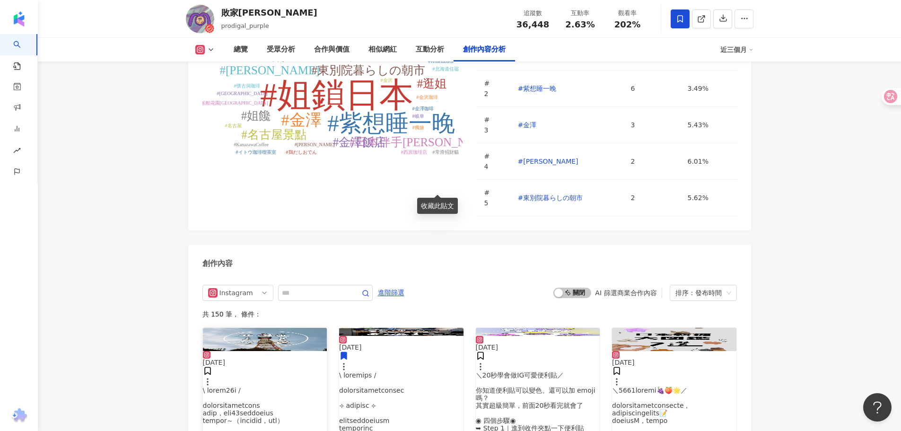
click at [230, 328] on img at bounding box center [265, 339] width 124 height 23
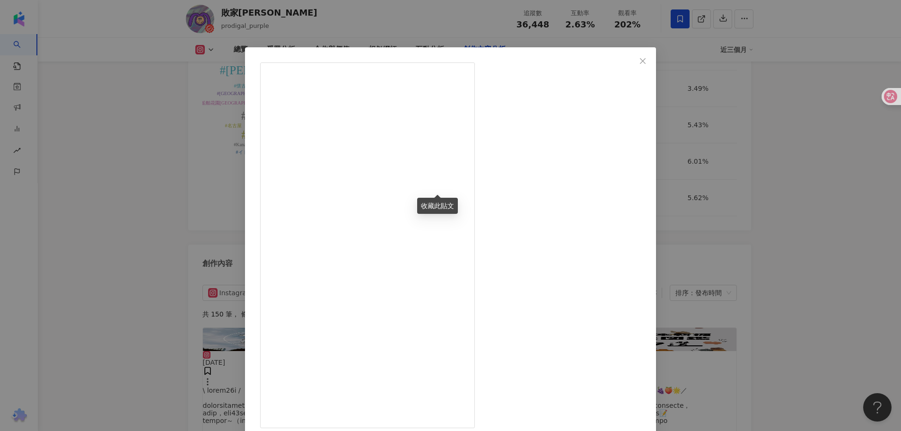
scroll to position [767, 0]
click at [800, 148] on div "敗家紫 2025/8/26 256 14 查看原始貼文" at bounding box center [450, 215] width 901 height 431
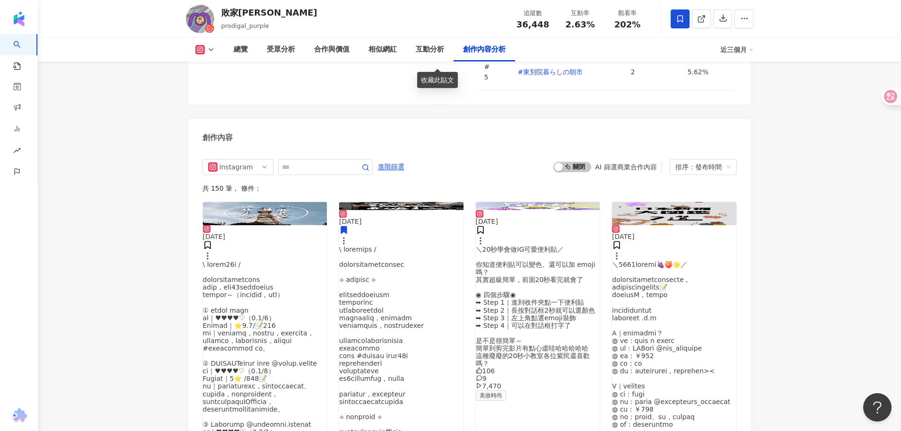
scroll to position [3121, 0]
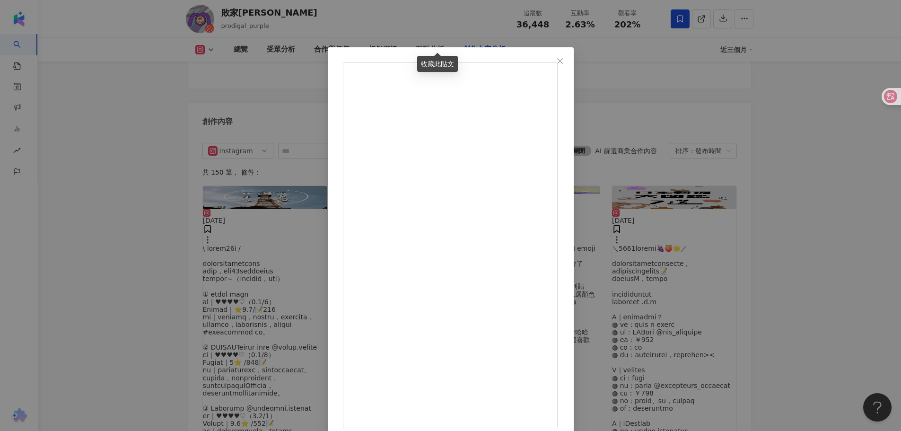
scroll to position [70, 0]
click at [775, 195] on div "敗家紫 2025/8/5 ＼開箱一坨拉庫的怪可愛旅行好物／ 帶大家看紫最近的旅行好物新歡 最喜歡的是行李束帶 除了可以防止行李爆開 超級可愛的造型還可以在行李…" at bounding box center [450, 215] width 901 height 431
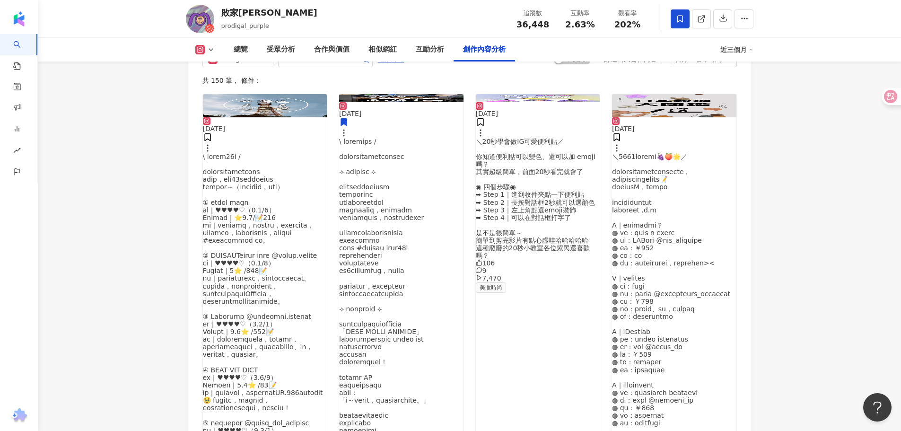
scroll to position [3216, 0]
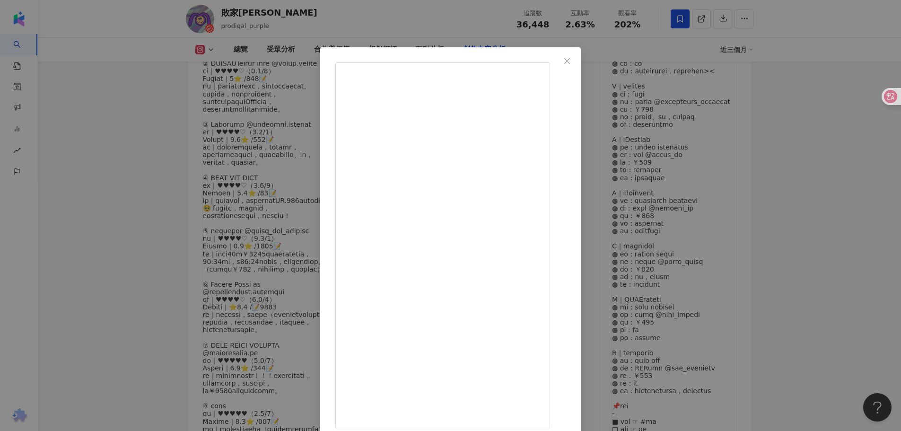
scroll to position [267, 0]
click at [804, 212] on div "敗家紫 2025/7/14 419 21 11.3萬 查看原始貼文" at bounding box center [450, 215] width 901 height 431
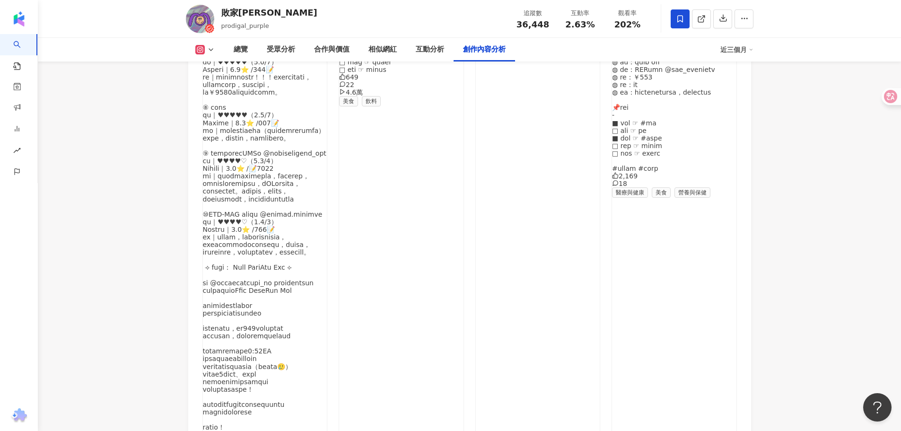
scroll to position [3784, 0]
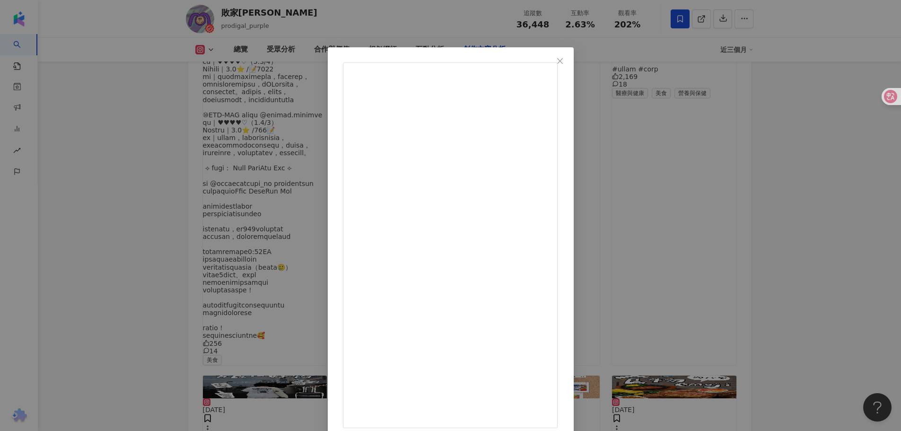
scroll to position [3814, 0]
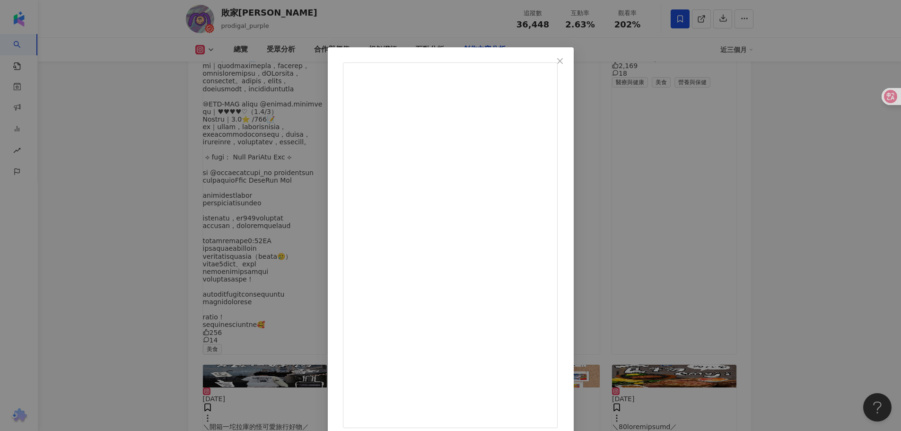
click at [766, 354] on div "敗家紫 2025/6/16 323 104 1.7萬 查看原始貼文" at bounding box center [450, 215] width 901 height 431
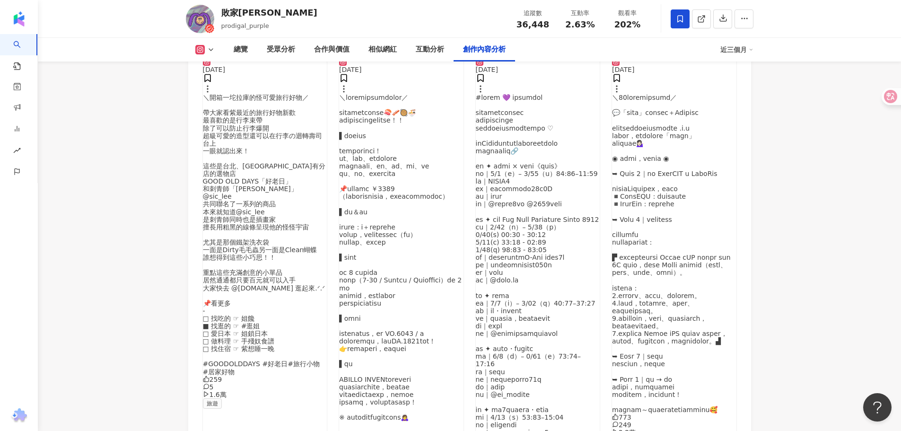
scroll to position [4192, 0]
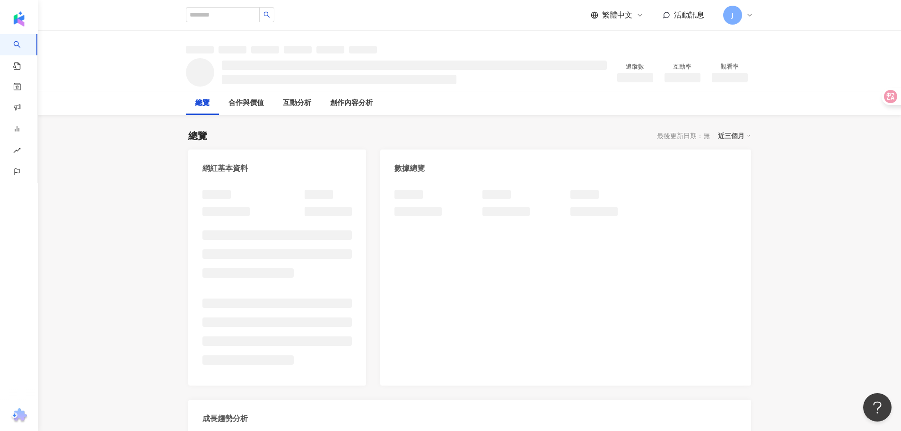
scroll to position [47, 0]
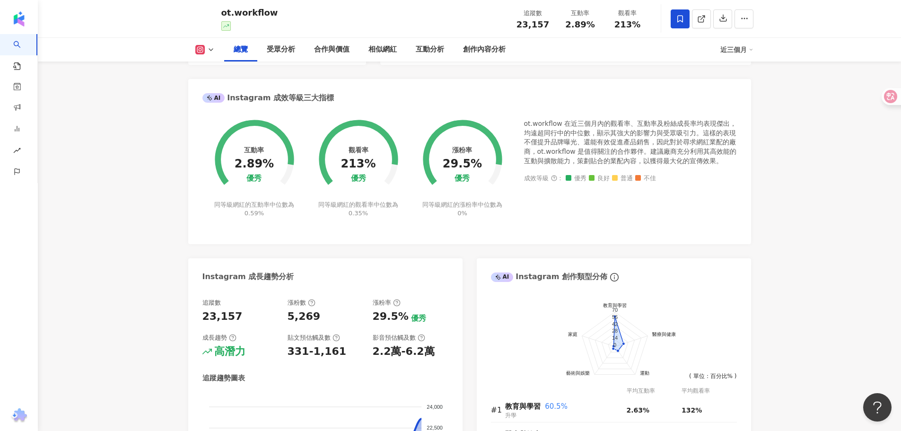
scroll to position [463, 0]
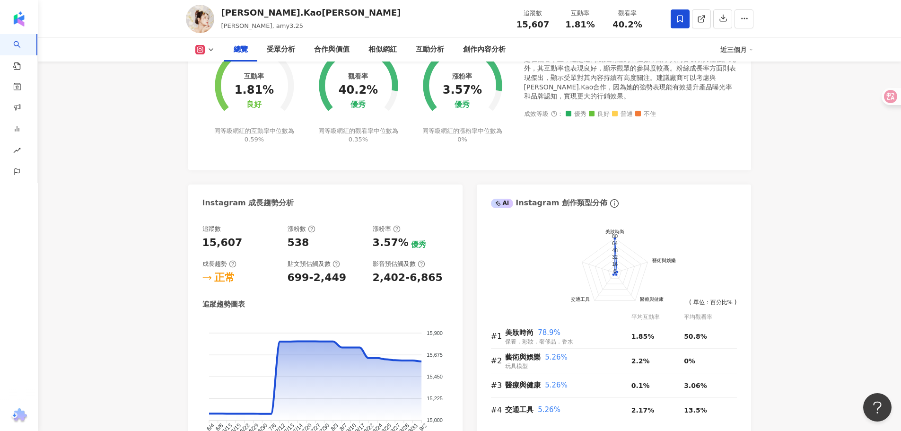
scroll to position [378, 0]
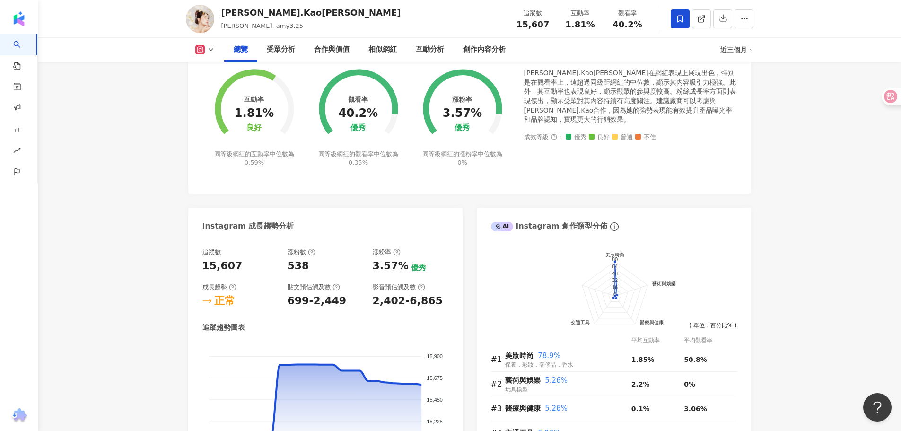
drag, startPoint x: 853, startPoint y: 184, endPoint x: 848, endPoint y: 186, distance: 5.7
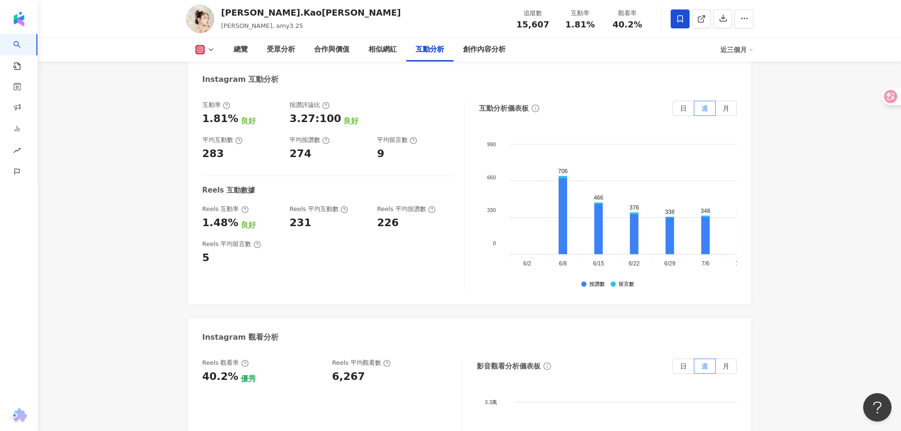
scroll to position [1939, 0]
click at [196, 52] on icon at bounding box center [199, 49] width 9 height 9
click at [227, 77] on li "Instagram" at bounding box center [217, 67] width 62 height 22
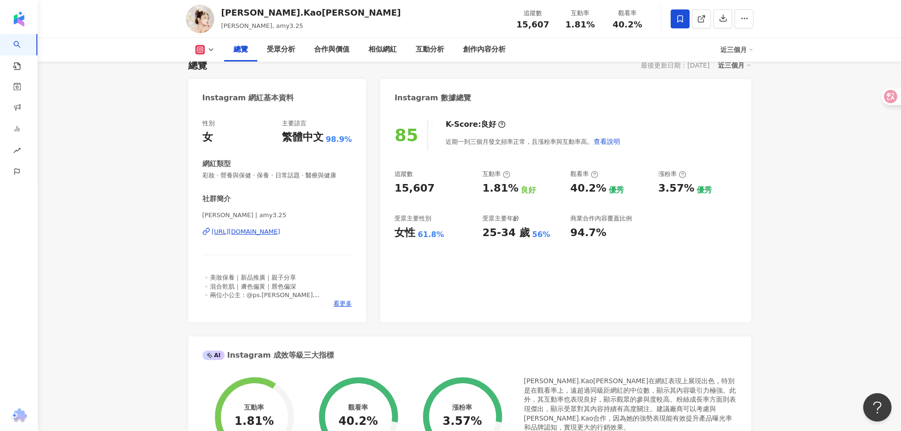
scroll to position [47, 0]
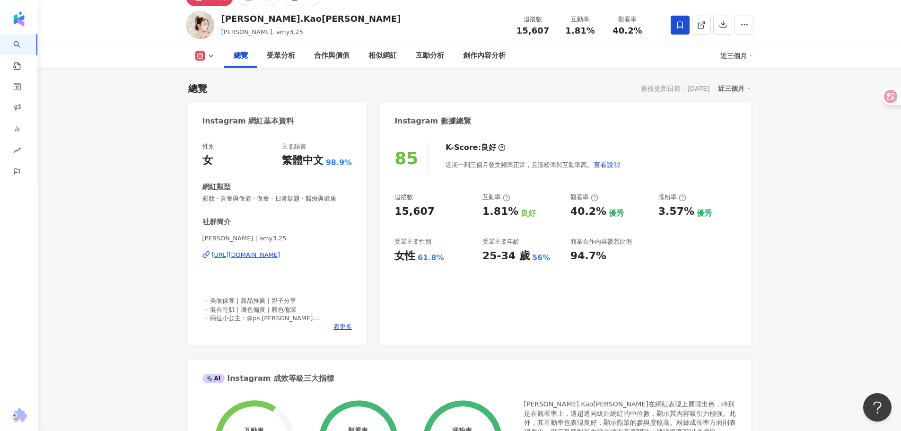
click at [280, 254] on div "[URL][DOMAIN_NAME]" at bounding box center [246, 255] width 69 height 9
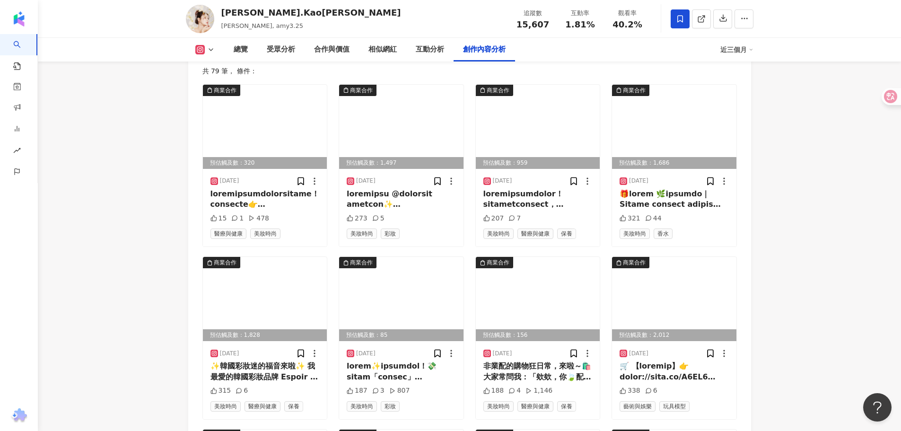
scroll to position [3027, 0]
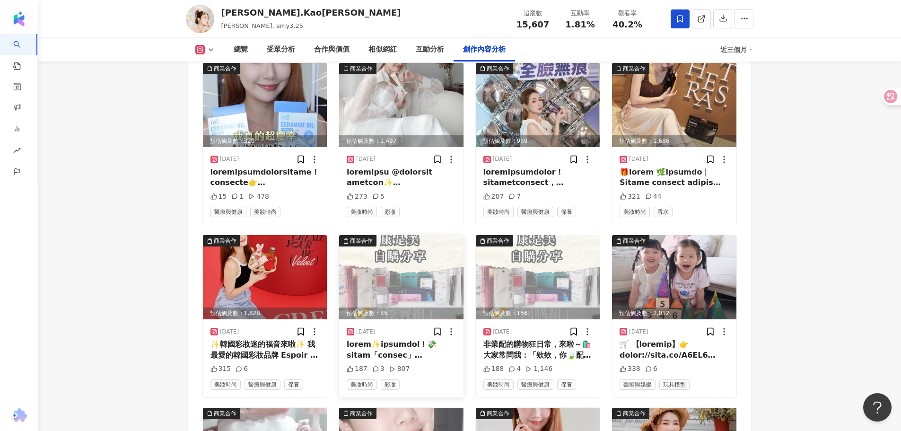
click at [432, 246] on img at bounding box center [401, 277] width 124 height 84
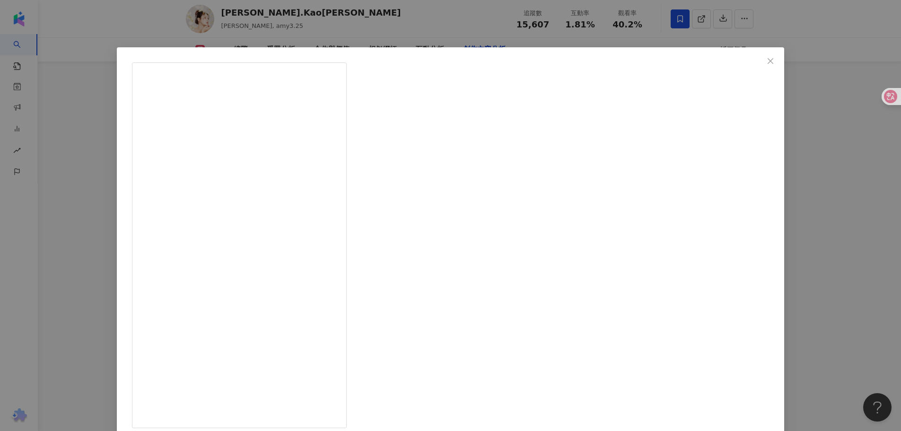
scroll to position [2980, 0]
click at [775, 203] on div "[PERSON_NAME].Kao[PERSON_NAME] [DATE] 187 3 807 查看原始貼文" at bounding box center [450, 215] width 901 height 431
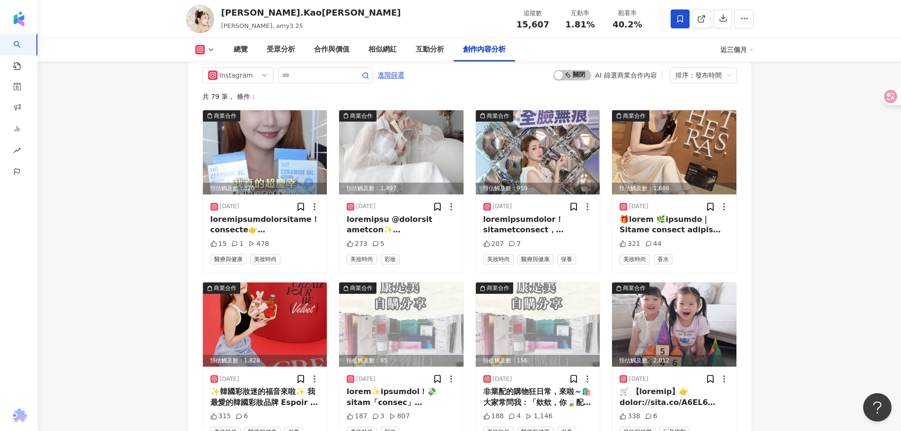
scroll to position [3281, 0]
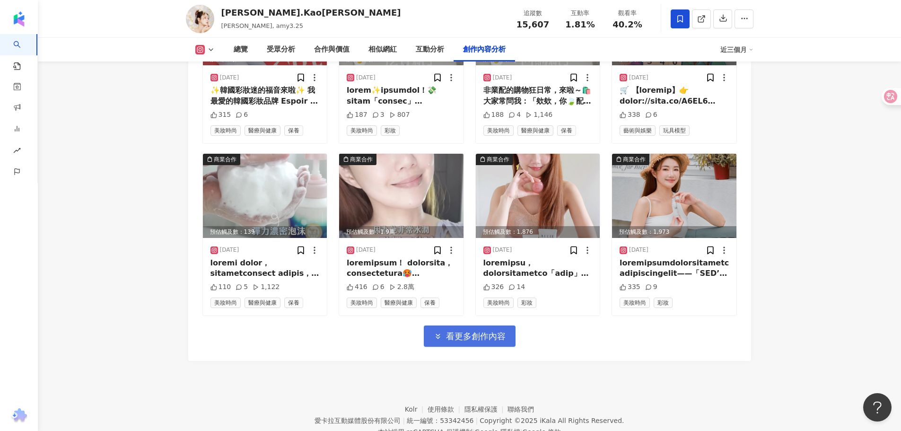
click at [488, 331] on span "看更多創作內容" at bounding box center [476, 336] width 60 height 10
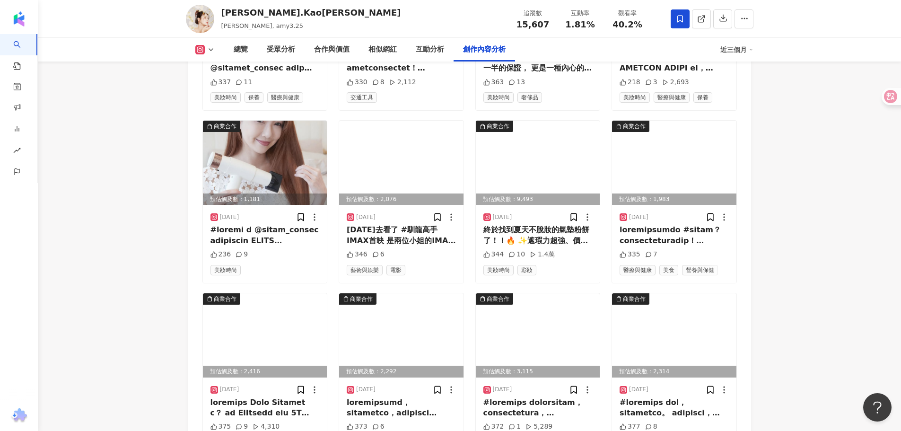
scroll to position [3798, 0]
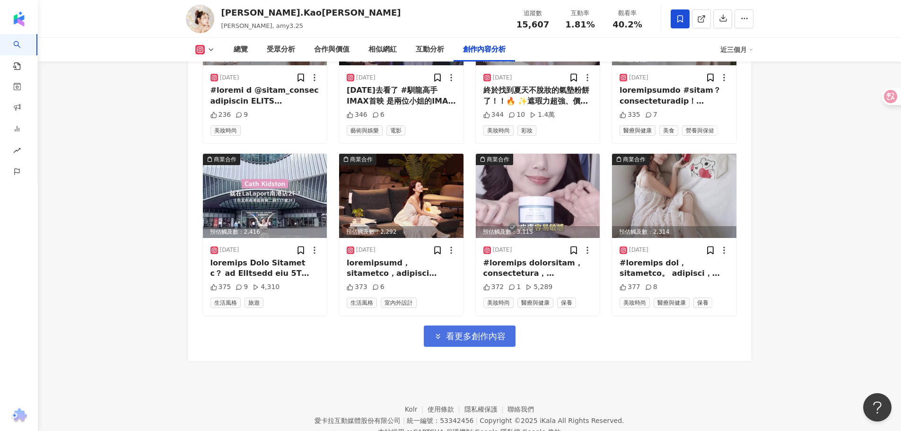
click at [469, 331] on span "看更多創作內容" at bounding box center [476, 336] width 60 height 10
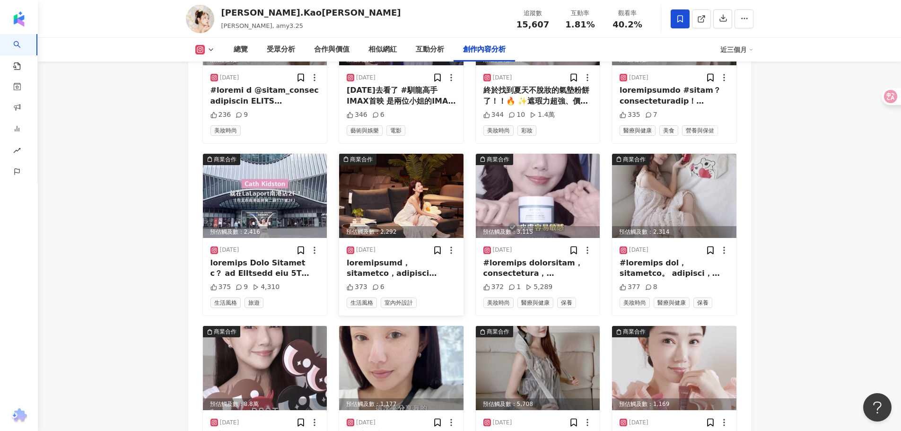
click at [413, 164] on img at bounding box center [401, 196] width 124 height 84
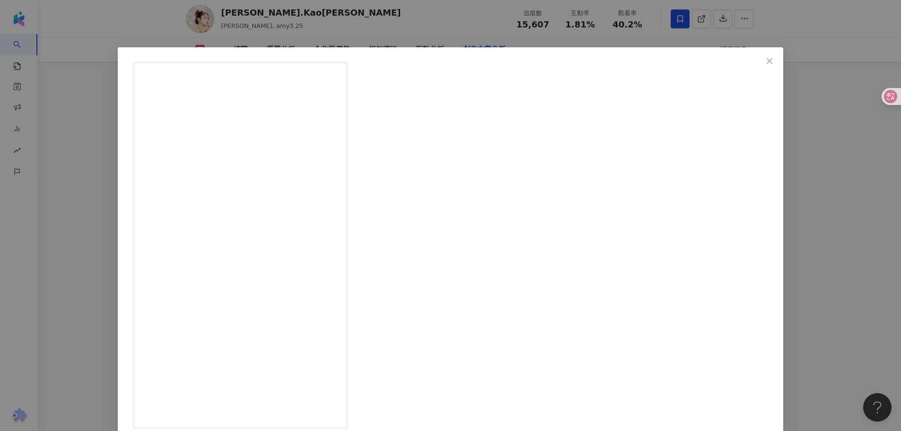
scroll to position [59, 0]
click at [799, 148] on div "[PERSON_NAME].Kao[PERSON_NAME] [DATE] 373 6 查看原始貼文" at bounding box center [450, 215] width 901 height 431
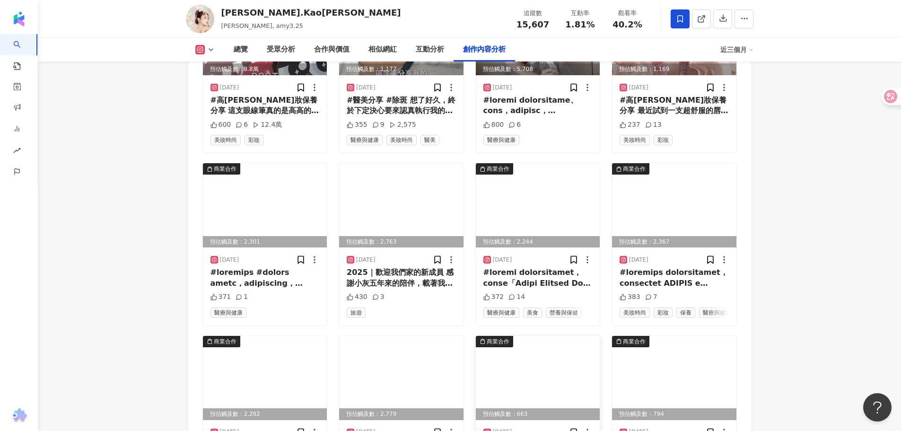
scroll to position [4223, 0]
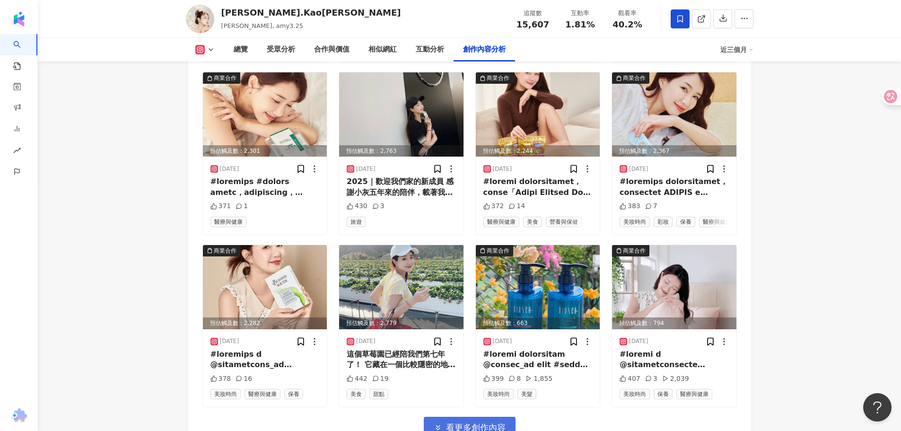
click at [502, 417] on button "看更多創作內容" at bounding box center [470, 427] width 92 height 21
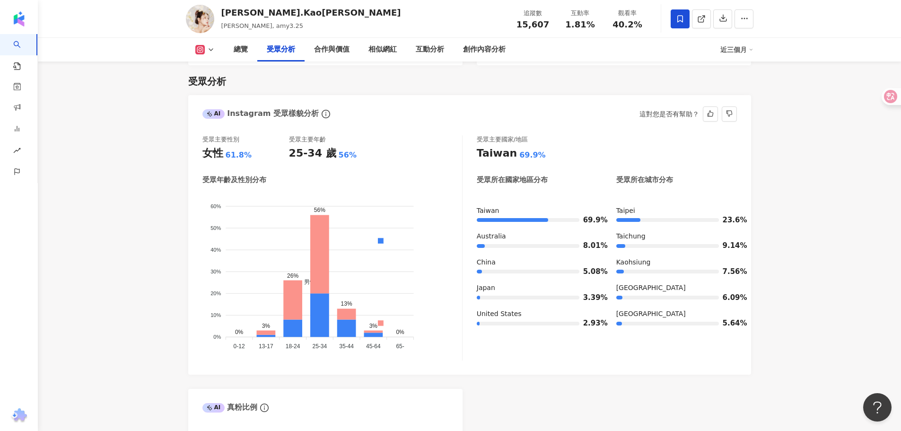
scroll to position [1088, 0]
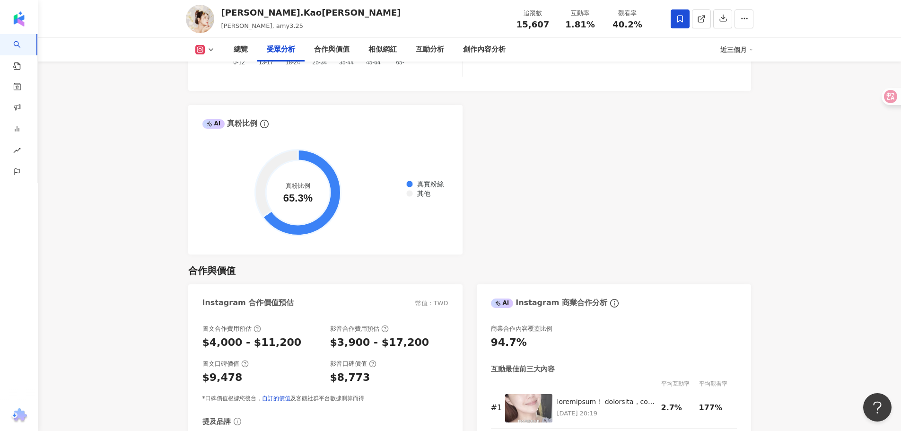
click at [648, 196] on div "AI Instagram 受眾樣貌分析 受眾主要性別 女性 61.8% 受眾主要年齡 25-34 歲 56% 受眾年齡及性別分布 男性 女性 60% 60% …" at bounding box center [469, 32] width 563 height 443
click at [634, 185] on div "AI Instagram 受眾樣貌分析 受眾主要性別 女性 61.8% 受眾主要年齡 25-34 歲 56% 受眾年齡及性別分布 男性 女性 60% 60% …" at bounding box center [469, 32] width 563 height 443
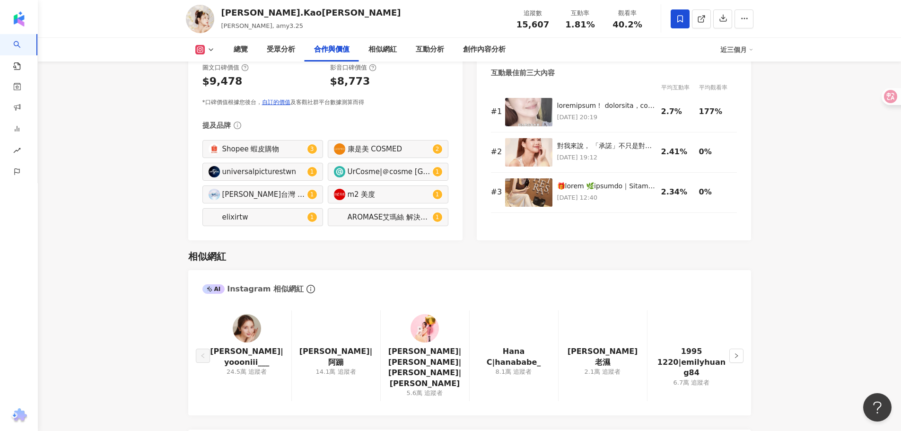
scroll to position [1466, 0]
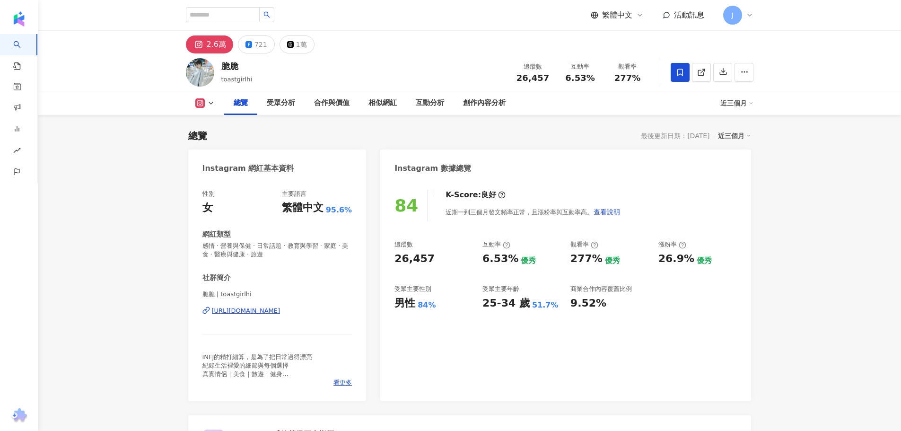
scroll to position [473, 0]
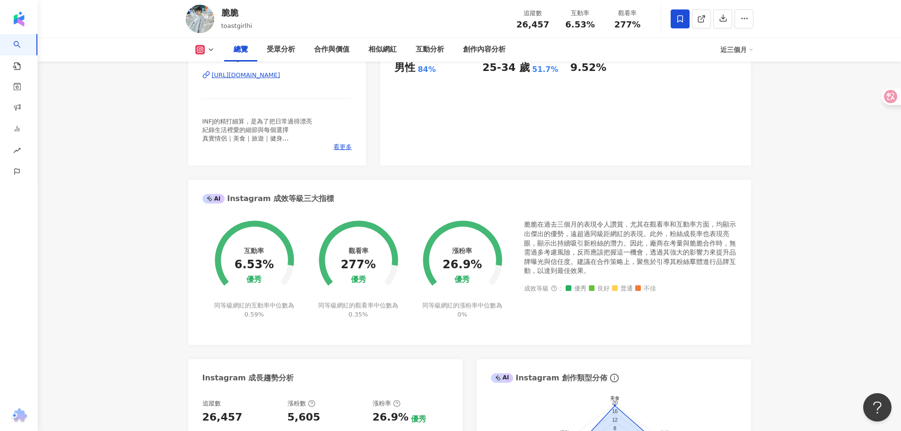
scroll to position [189, 0]
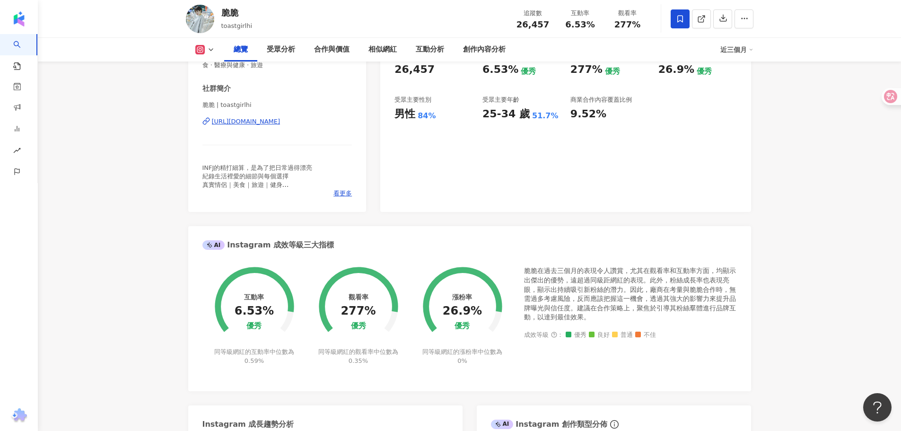
click at [338, 206] on div "性別 女 主要語言 繁體中文 95.6% 網紅類型 感情 · 營養與保健 · 日常話題 · 教育與學習 · 家庭 · 美食 · 醫療與健康 · 旅遊 社群簡介…" at bounding box center [277, 101] width 178 height 221
click at [341, 199] on div "性別 女 主要語言 繁體中文 95.6% 網紅類型 感情 · 營養與保健 · 日常話題 · 教育與學習 · 家庭 · 美食 · 醫療與健康 · 旅遊 社群簡介…" at bounding box center [277, 101] width 178 height 221
click at [340, 186] on div "INFJ的精打細算，是為了把日常過得漂亮 紀錄生活裡愛的細節與每個選擇 真實情侶｜美食｜旅遊｜健身 合作聯繫📩toastgirlhi@gmail.com🤍" at bounding box center [277, 177] width 150 height 26
click at [339, 195] on span "看更多" at bounding box center [342, 193] width 18 height 9
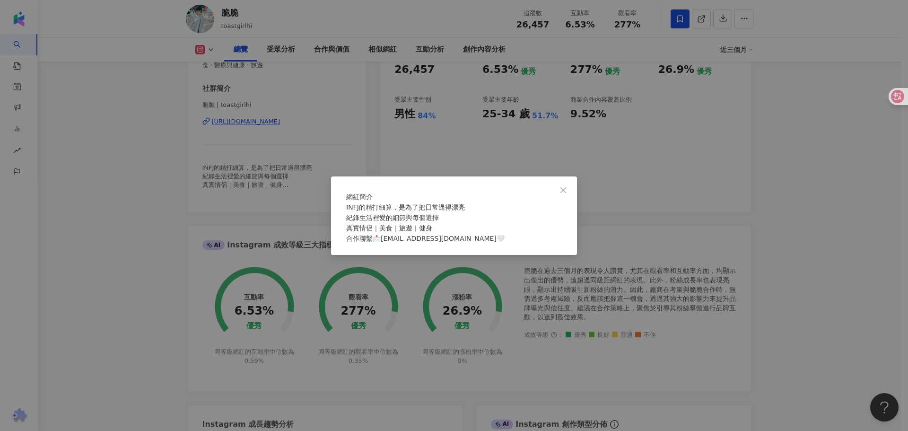
click at [300, 177] on div "網紅簡介 INFJ的精打細算，是為了把日常過得漂亮 紀錄生活裡愛的細節與每個選擇 真實情侶｜美食｜旅遊｜健身 合作聯繫📩toastgirlhi@gmail.c…" at bounding box center [454, 215] width 908 height 431
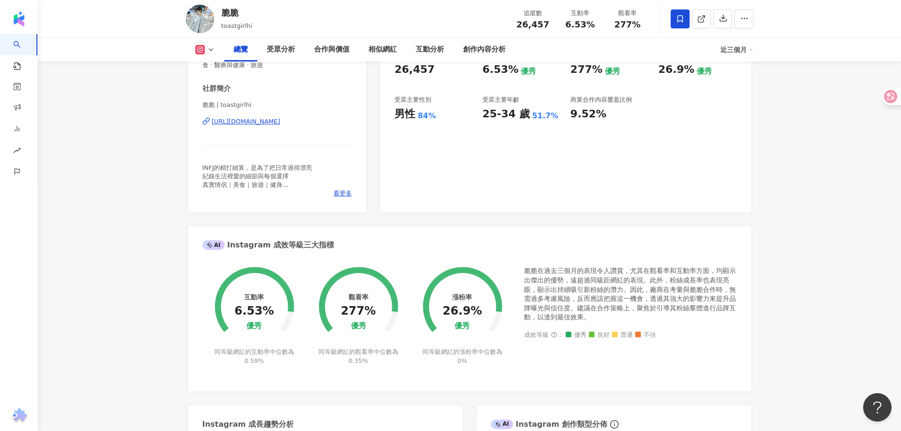
click at [292, 171] on span "INFJ的精打細算，是為了把日常過得漂亮 紀錄生活裡愛的細節與每個選擇 真實情侶｜美食｜旅遊｜健身 合作聯繫📩toastgirlhi@gmail.com🤍" at bounding box center [275, 180] width 147 height 33
click at [280, 120] on div "https://www.instagram.com/toastgirlhi/" at bounding box center [246, 121] width 69 height 9
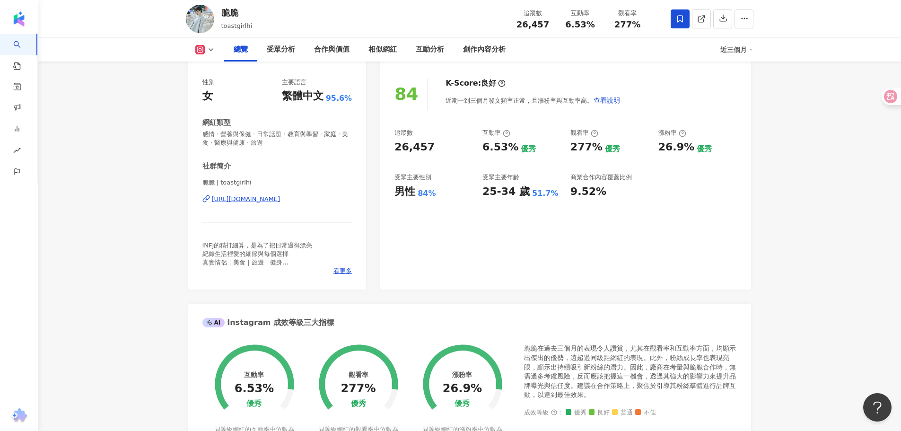
scroll to position [0, 0]
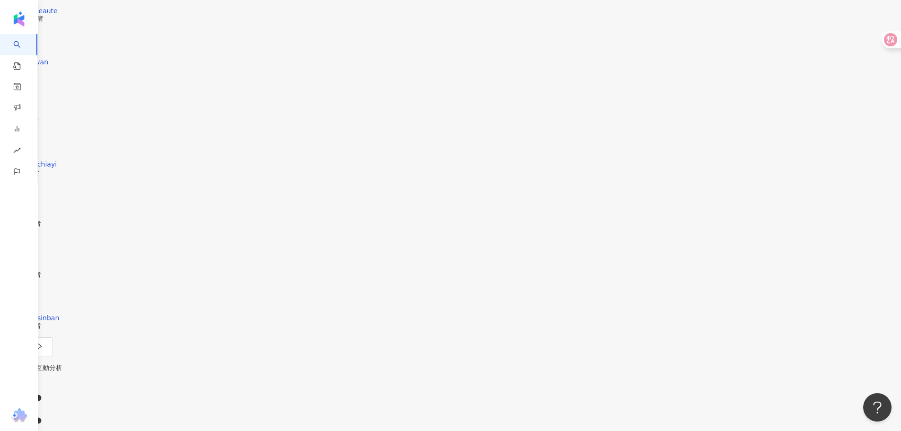
scroll to position [2696, 0]
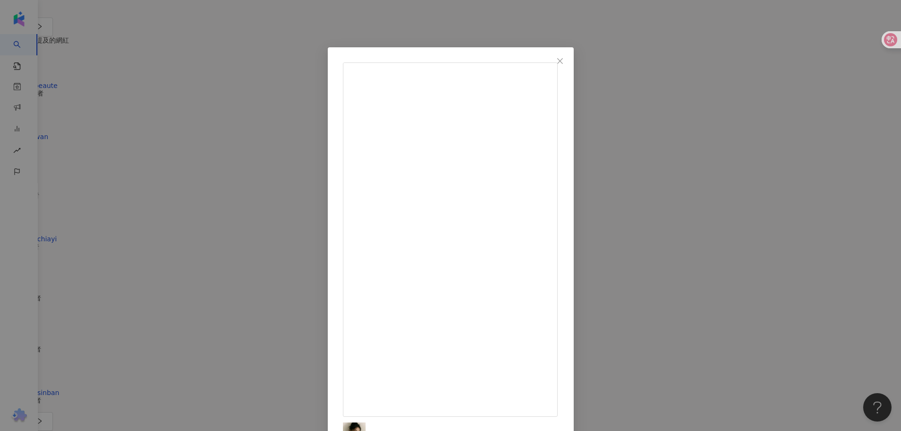
scroll to position [175, 0]
click at [844, 235] on div "[PERSON_NAME] [DATE] 隱藏 12 5,759 查看原始貼文" at bounding box center [450, 215] width 901 height 431
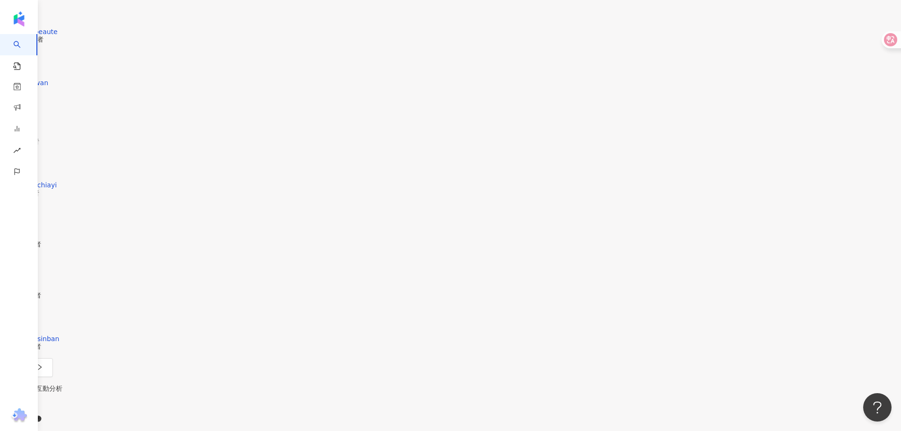
scroll to position [2838, 0]
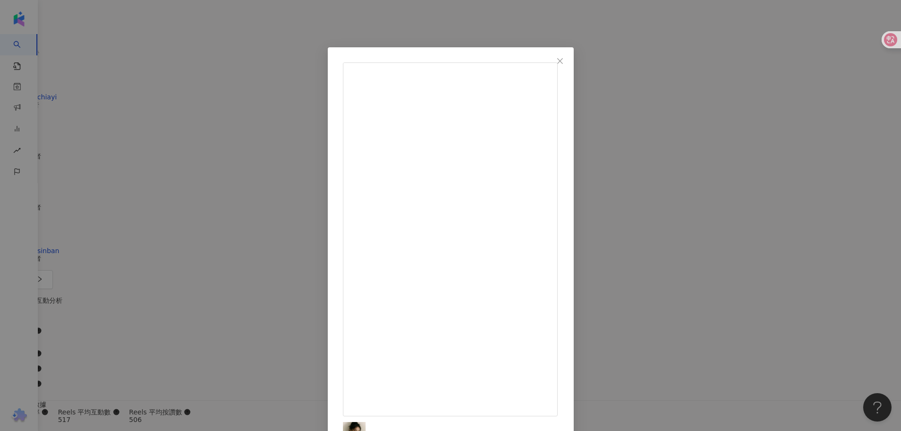
drag, startPoint x: 769, startPoint y: 82, endPoint x: 736, endPoint y: 38, distance: 55.1
click at [769, 81] on div "[PERSON_NAME] [DATE] 底妝不只是修飾 而是一種流動於光影之間的藝術🪞 最近特別愛上這組 @tomfordbeauty 底妝 就像替肌膚套上…" at bounding box center [450, 215] width 901 height 431
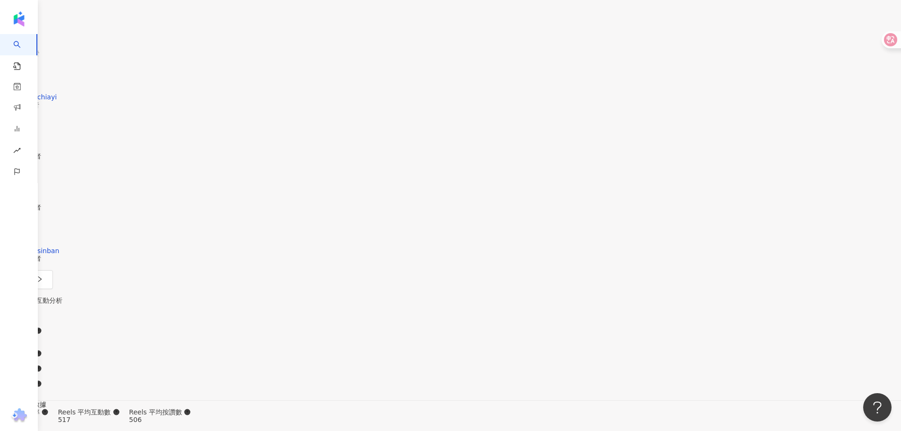
scroll to position [2885, 0]
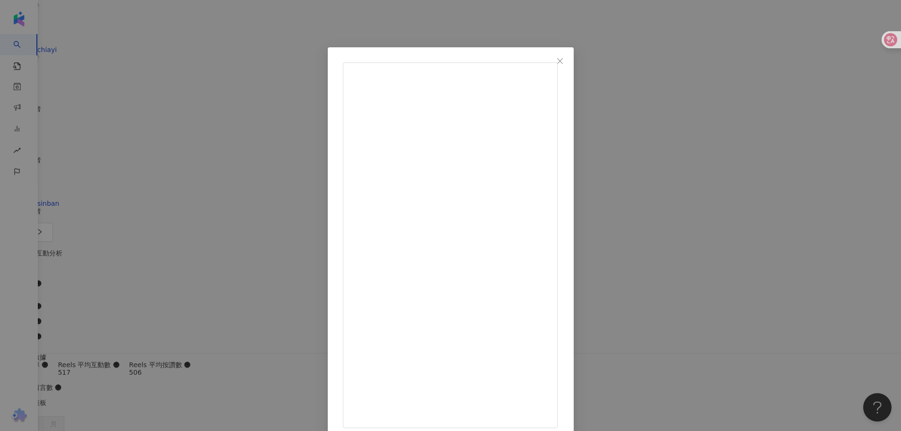
scroll to position [122, 0]
click at [767, 235] on div "[PERSON_NAME] [DATE] 289 72 查看原始貼文" at bounding box center [450, 215] width 901 height 431
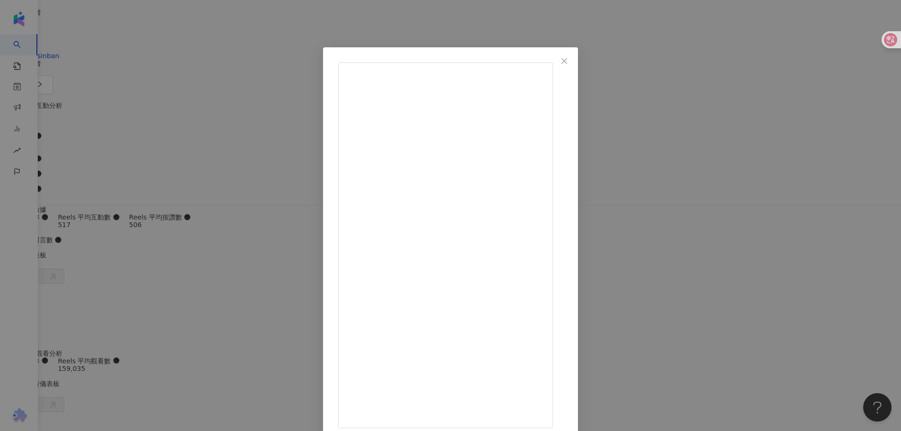
scroll to position [3033, 0]
click at [767, 265] on div "柯柯 柯佳辰 2025/8/11 我是自然捲＋粗硬髮 想要維持美美的長直髮 真的煞費苦心🥲 這支 Dyson 二合一吹風直髮器，不是離子夾！ 卻能一邊吹乾、一…" at bounding box center [450, 215] width 901 height 431
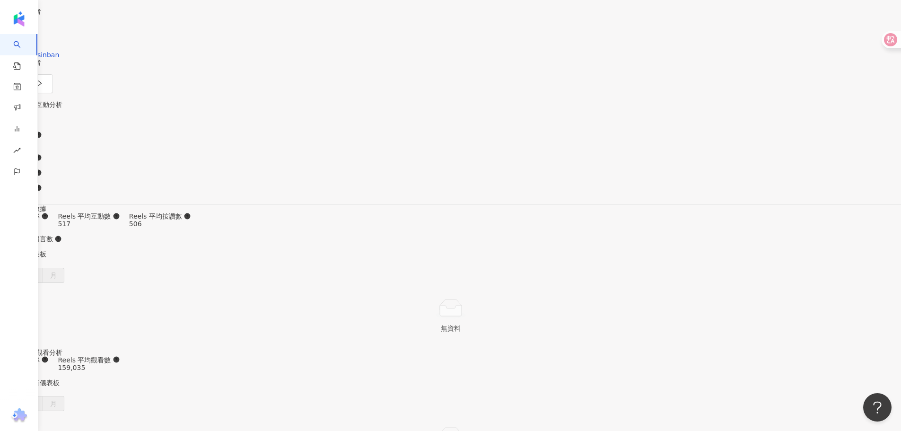
drag, startPoint x: 777, startPoint y: 263, endPoint x: 534, endPoint y: 300, distance: 245.3
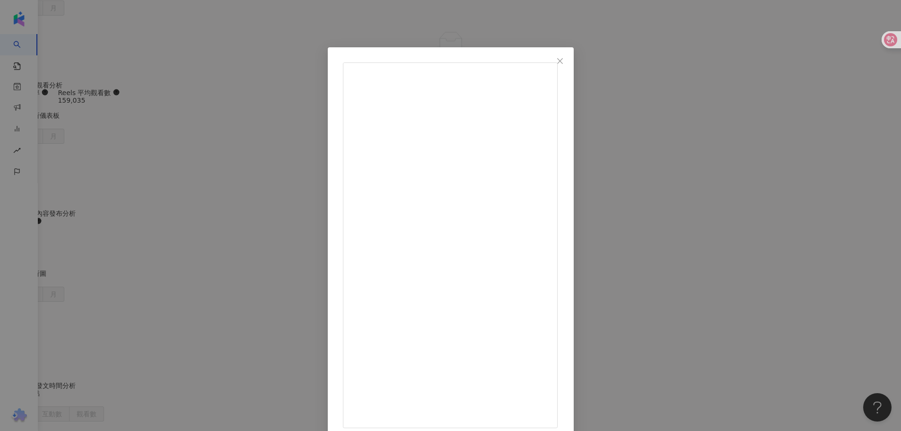
scroll to position [3317, 0]
click at [830, 247] on div "柯柯 柯佳辰 2025/8/1 208 6 查看原始貼文" at bounding box center [450, 215] width 901 height 431
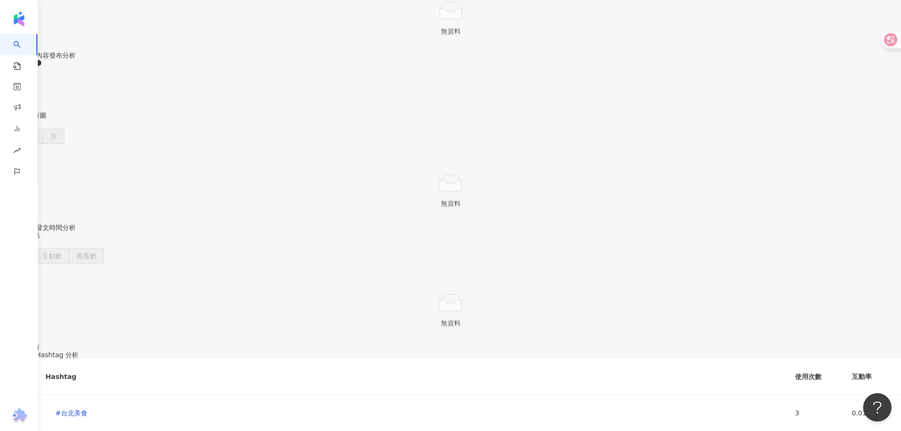
scroll to position [3459, 0]
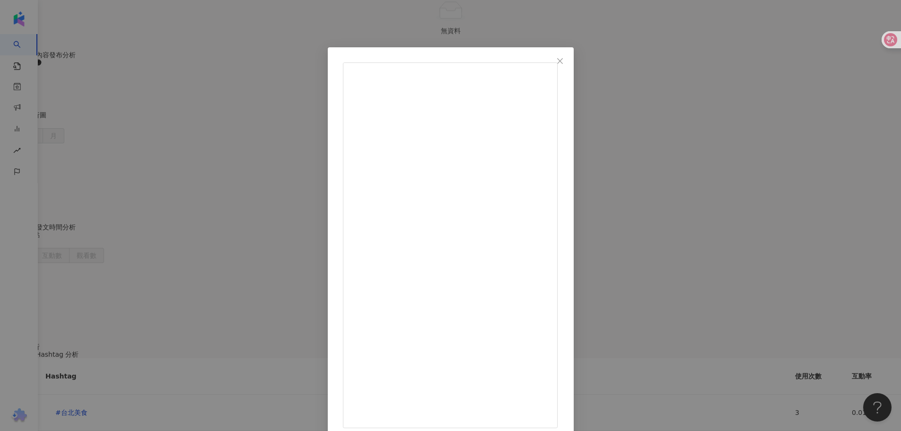
click at [813, 177] on div "柯柯 柯佳辰 2025/7/20 316 197 9,652 查看原始貼文" at bounding box center [450, 215] width 901 height 431
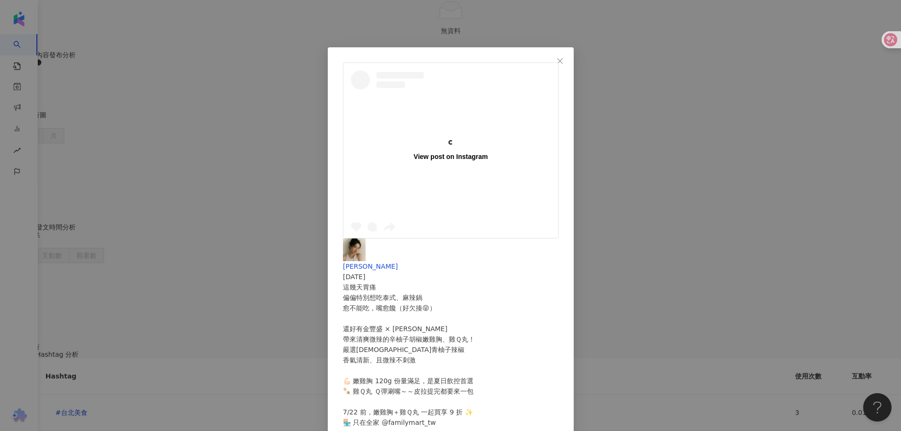
click at [793, 213] on div "View post on Instagram 柯柯 柯佳辰 2025/7/16 這幾天胃痛 偏偏特別想吃泰式、麻辣鍋 愈不能吃，嘴愈饞（好欠揍😝） 還好有金豐…" at bounding box center [450, 215] width 901 height 431
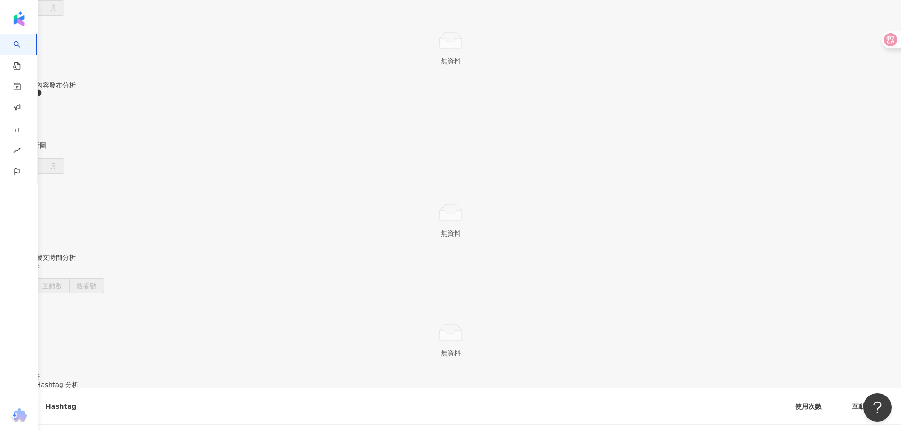
scroll to position [3412, 0]
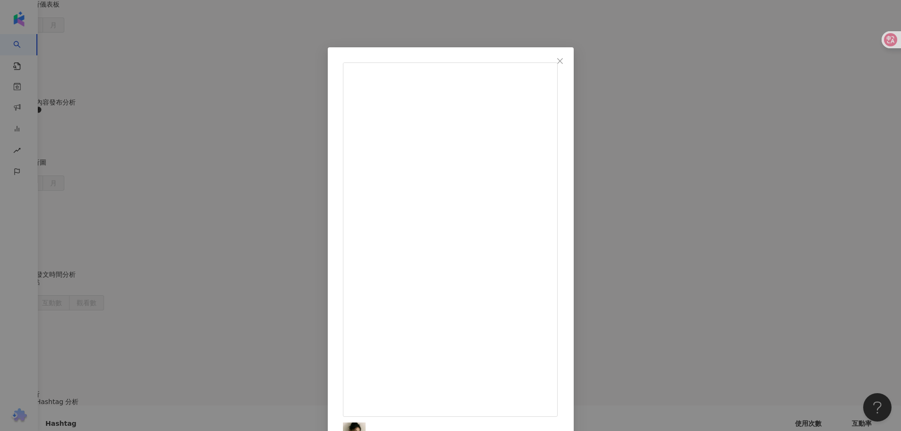
click at [740, 203] on div "柯柯 柯佳辰 2025/7/19 自從家裡有了 ☕️ Nespresso Vertuo Lattissima 它變成我們家親子午後時光最重要的主角 一個去按咖…" at bounding box center [450, 215] width 901 height 431
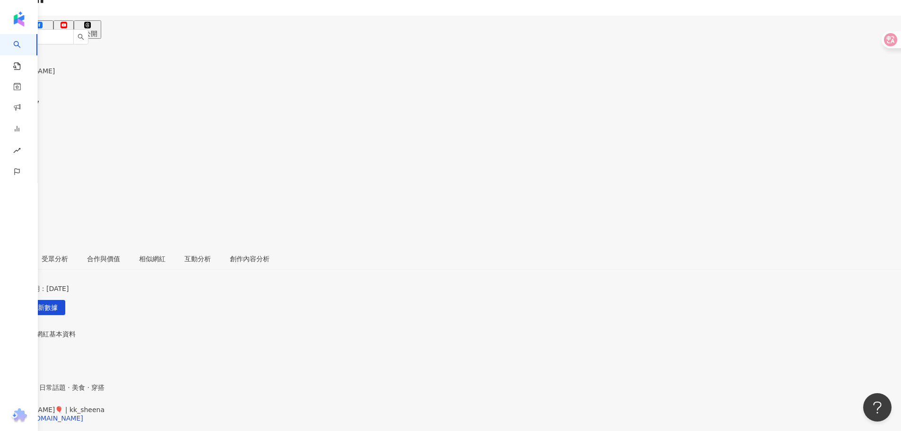
scroll to position [7, 0]
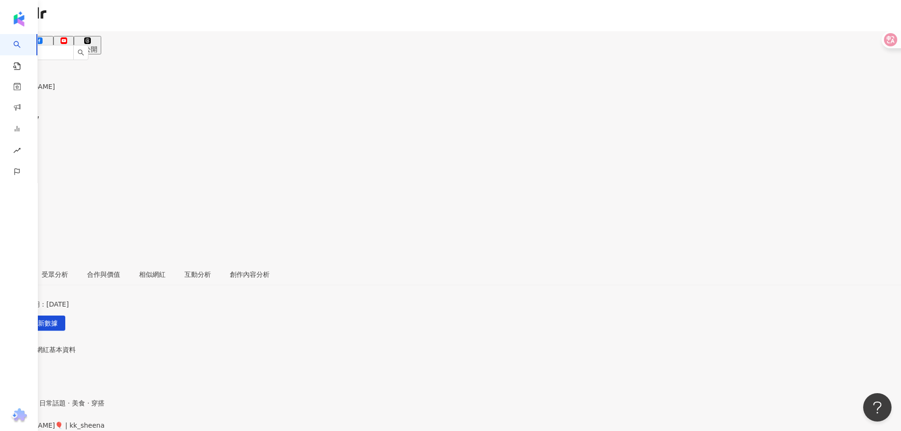
click at [345, 380] on div "性別 女 主要語言 繁體中文 96.2% 網紅類型 香水 · 保養 · 日常話題 · 美食 · 穿搭 社群簡介 柯柯柯佳辰🎈 | kk_sheena http…" at bounding box center [450, 433] width 901 height 160
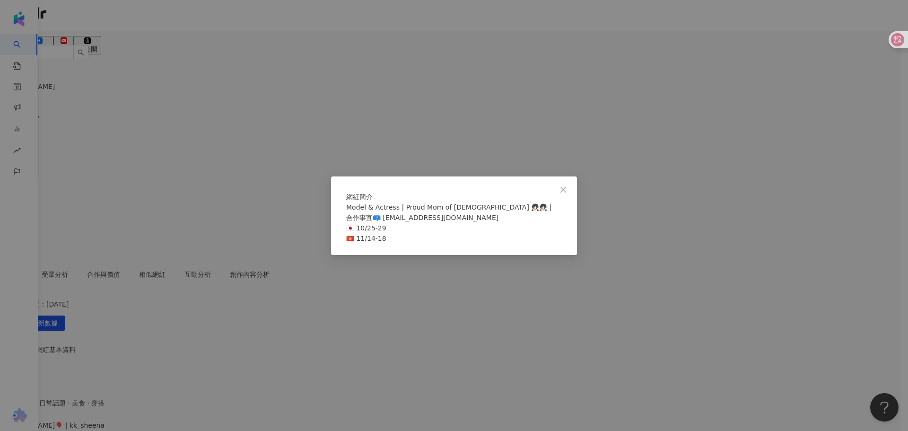
click at [453, 285] on div "網紅簡介 Model & Actress | Proud Mom of 2 👧🏻👧🏻 | 合作事宜📪 kkerko13@gmail.com 🇯🇵 10/25-…" at bounding box center [454, 215] width 908 height 431
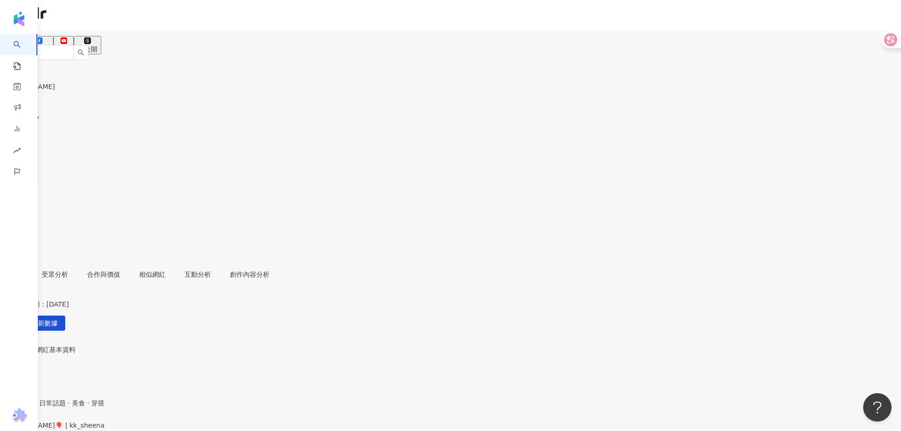
click at [83, 430] on div "https://www.instagram.com/kk_sheena/" at bounding box center [46, 434] width 74 height 8
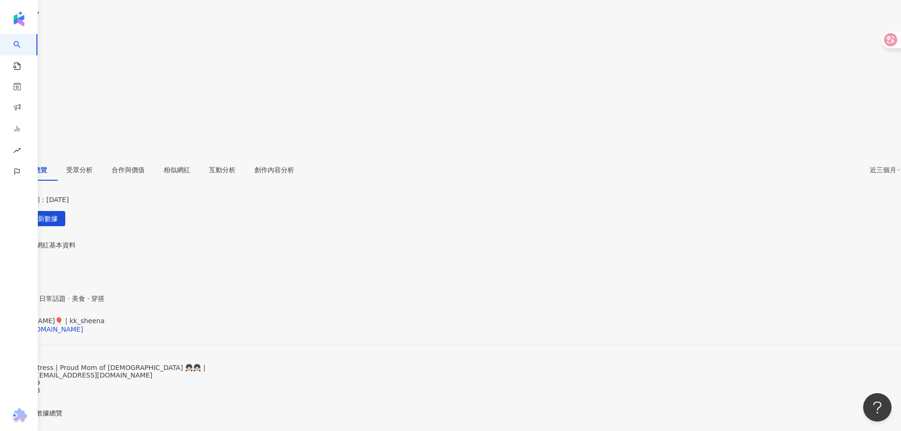
scroll to position [101, 0]
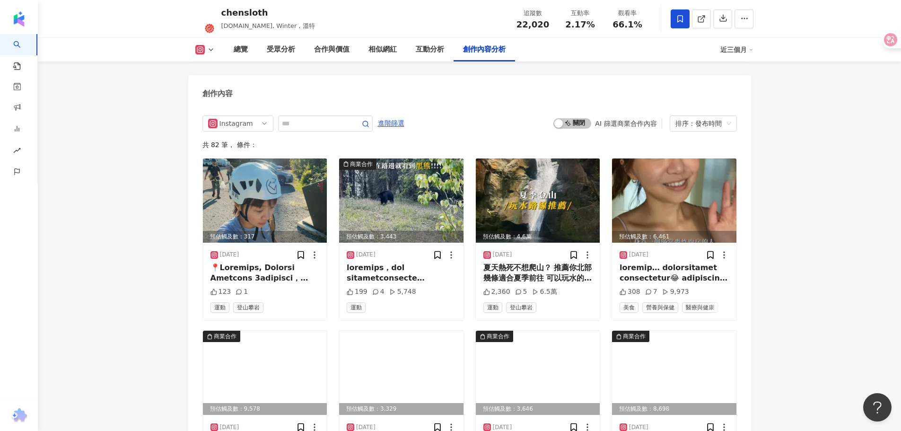
scroll to position [2885, 0]
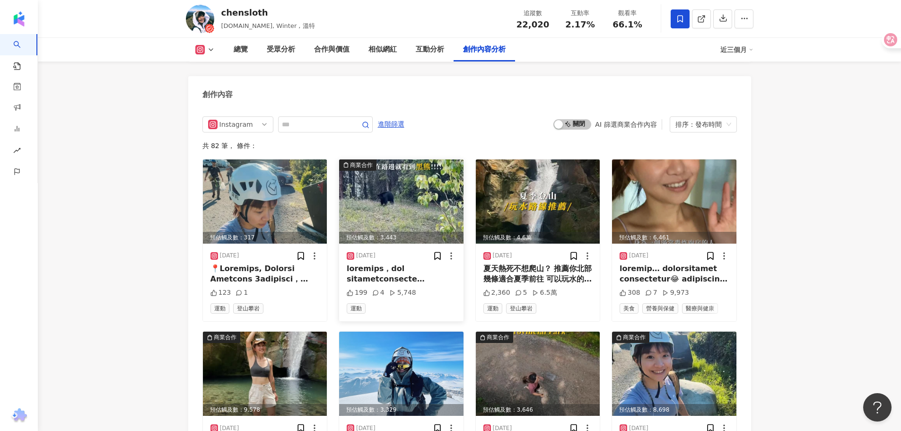
click at [408, 184] on img at bounding box center [401, 201] width 124 height 84
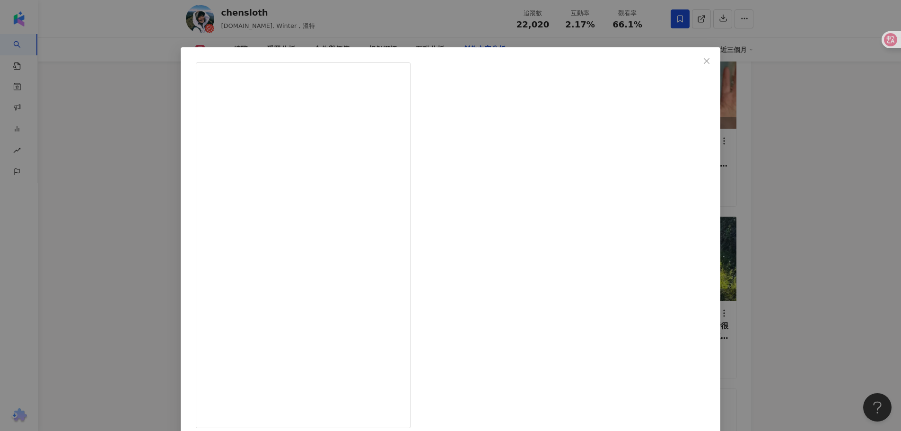
scroll to position [3121, 0]
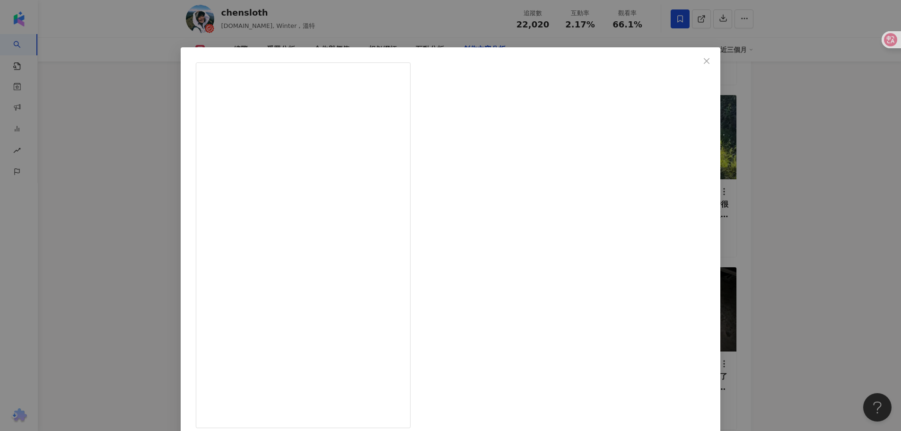
click at [818, 231] on div "chensloth [DATE] 199 4 5,748 查看原始貼文" at bounding box center [450, 215] width 901 height 431
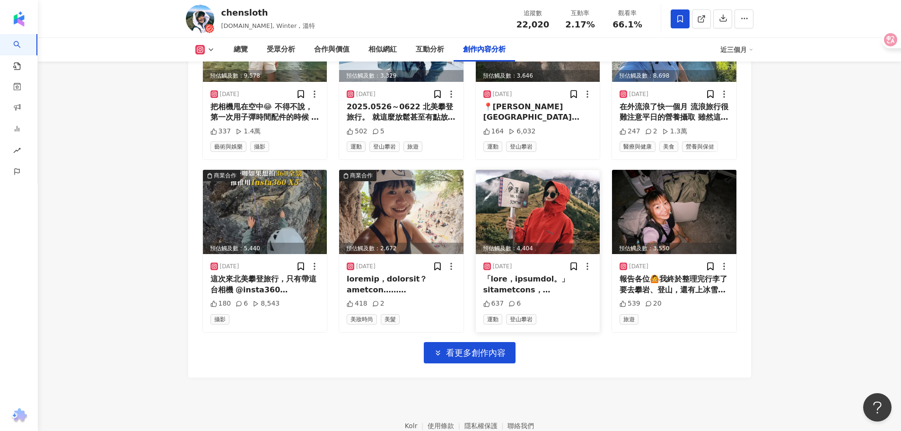
scroll to position [3278, 0]
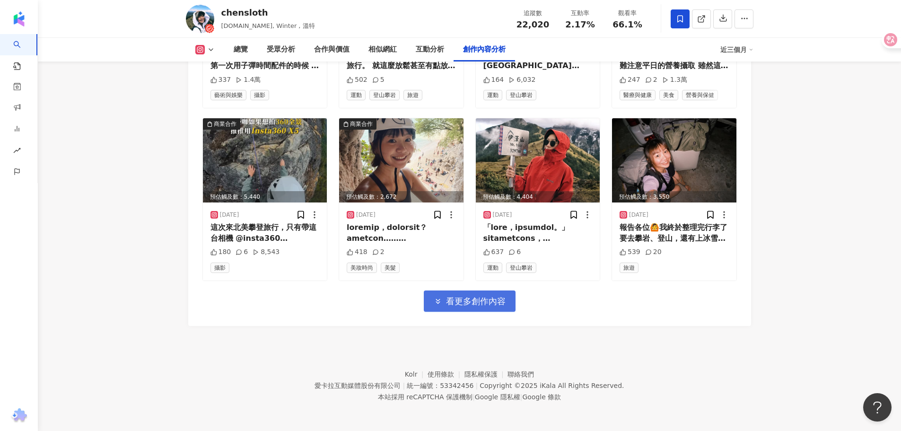
click at [493, 305] on span "看更多創作內容" at bounding box center [476, 301] width 60 height 10
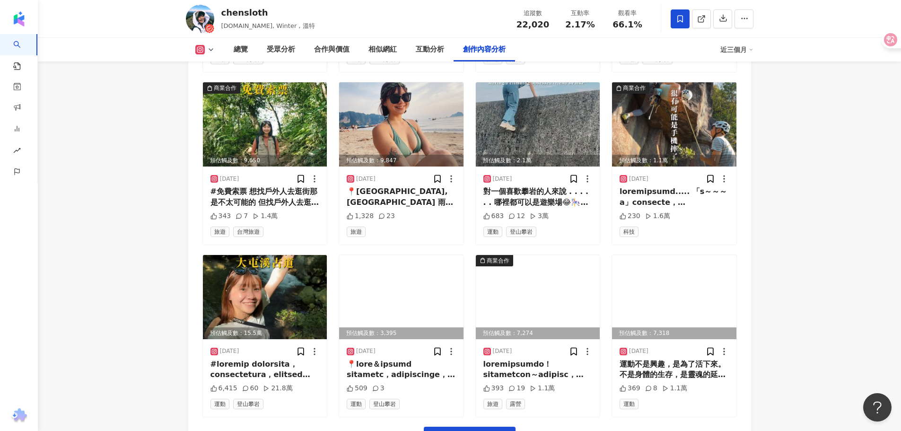
scroll to position [3750, 0]
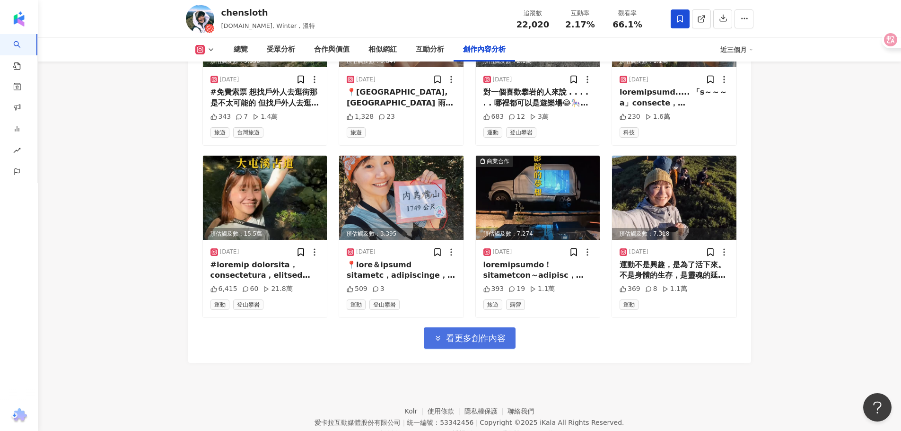
click at [460, 343] on span "看更多創作內容" at bounding box center [476, 338] width 60 height 10
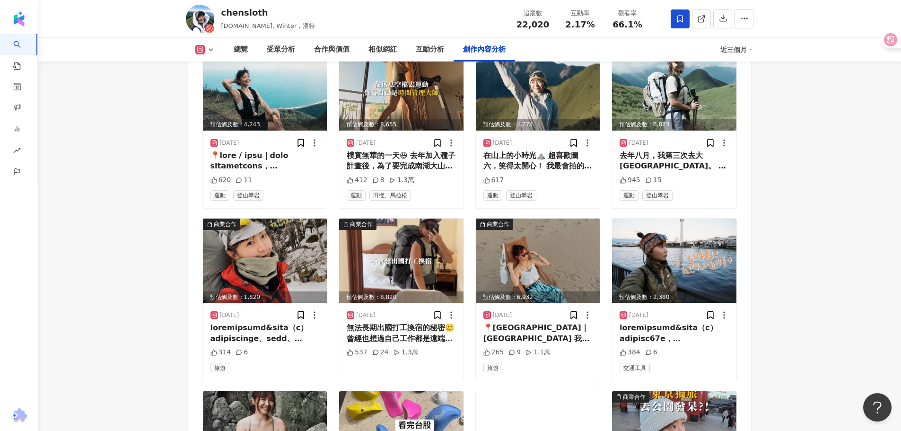
scroll to position [4034, 0]
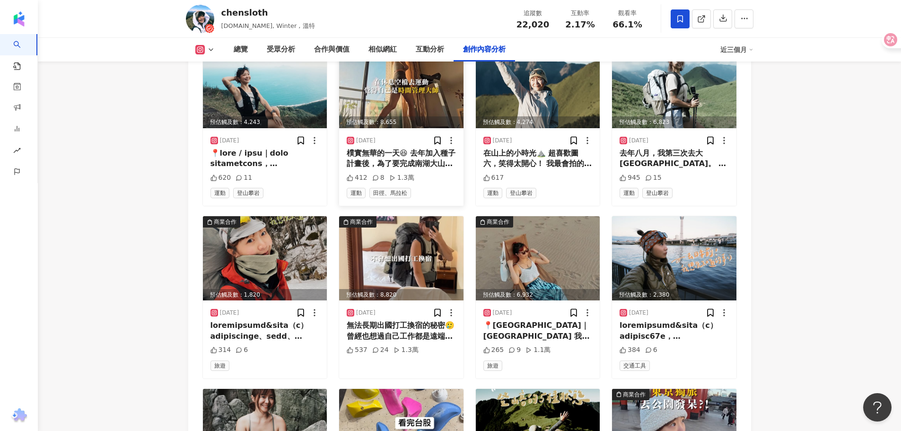
click at [368, 75] on img at bounding box center [401, 86] width 124 height 84
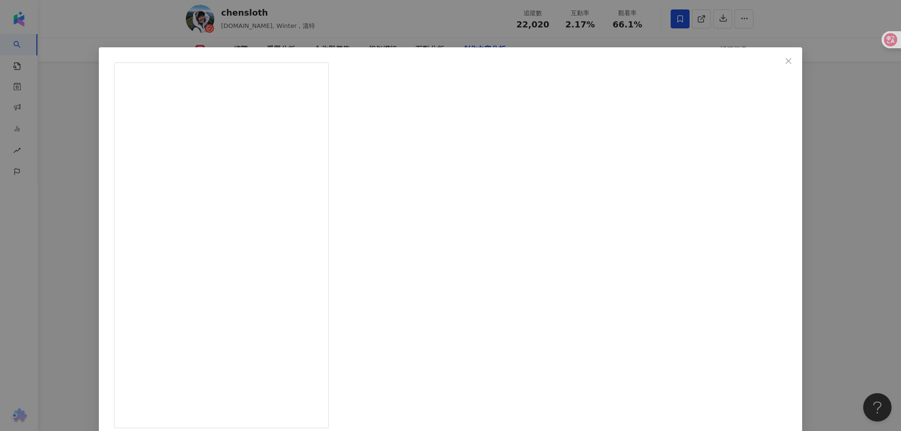
scroll to position [4311, 0]
click at [865, 362] on div "chensloth 2025/4/18 樸實無華的一天😆 去年加入種子計畫後，為了要完成南湖大山單攻的目標，我開始認真練跑～還跑了一場半馬比賽，怠惰了一陣子，…" at bounding box center [450, 215] width 901 height 431
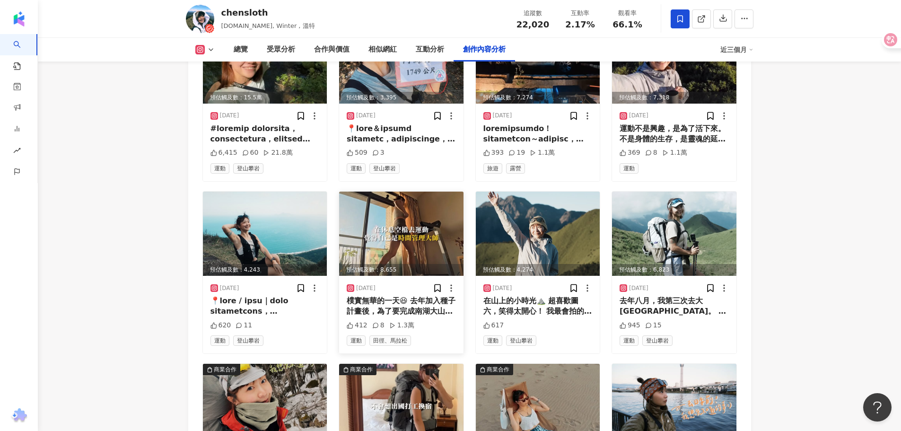
scroll to position [3886, 0]
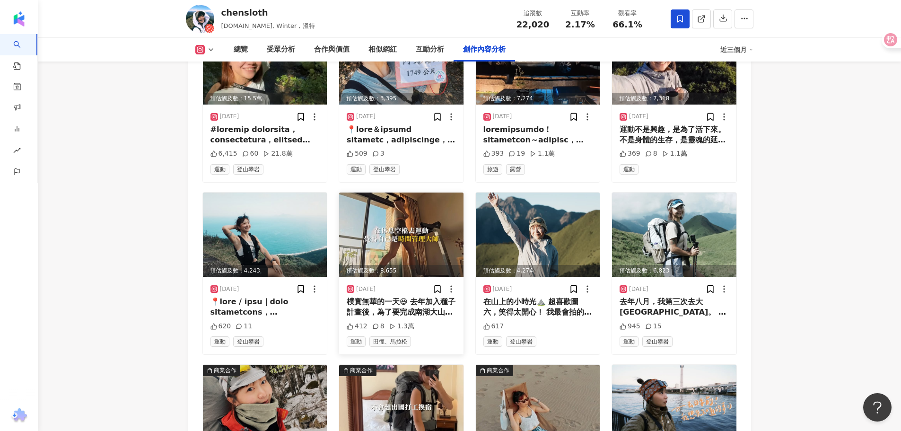
click at [396, 202] on img at bounding box center [401, 234] width 124 height 84
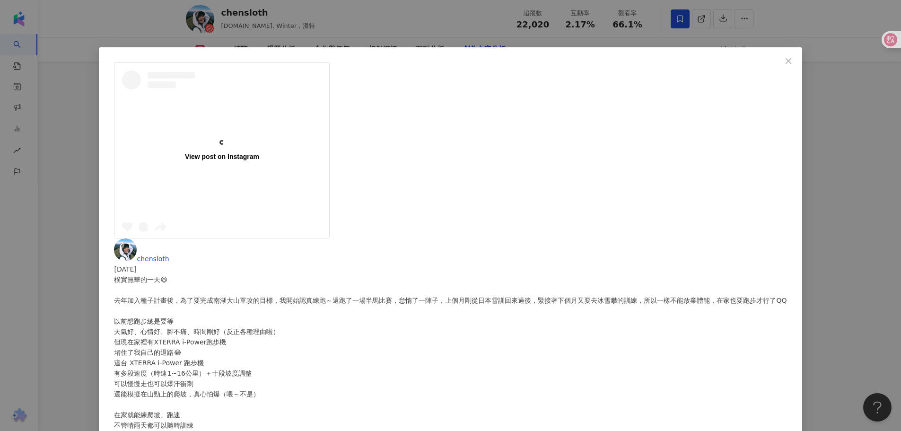
click at [576, 238] on div "chensloth 2025/4/18 樸實無華的一天😆 去年加入種子計畫後，為了要完成南湖大山單攻的目標，我開始認真練跑～還跑了一場半馬比賽，怠惰了一陣子，…" at bounding box center [450, 375] width 673 height 275
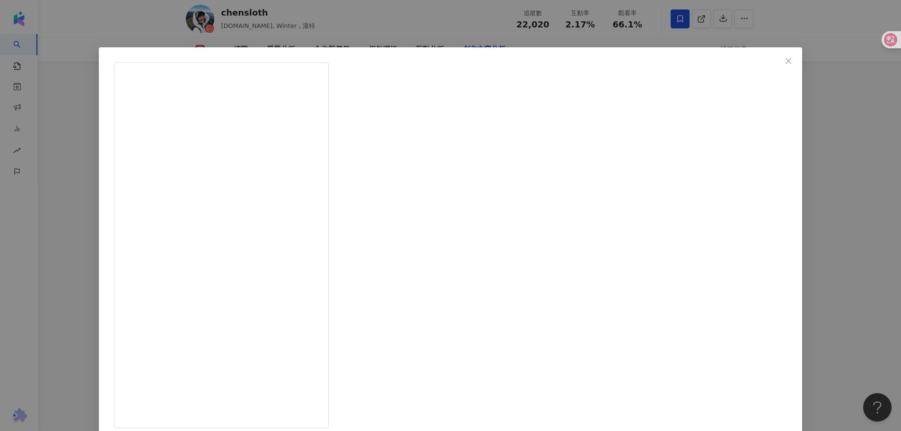
click at [801, 211] on div "chensloth 2025/4/18 樸實無華的一天😆 去年加入種子計畫後，為了要完成南湖大山單攻的目標，我開始認真練跑～還跑了一場半馬比賽，怠惰了一陣子，…" at bounding box center [450, 215] width 901 height 431
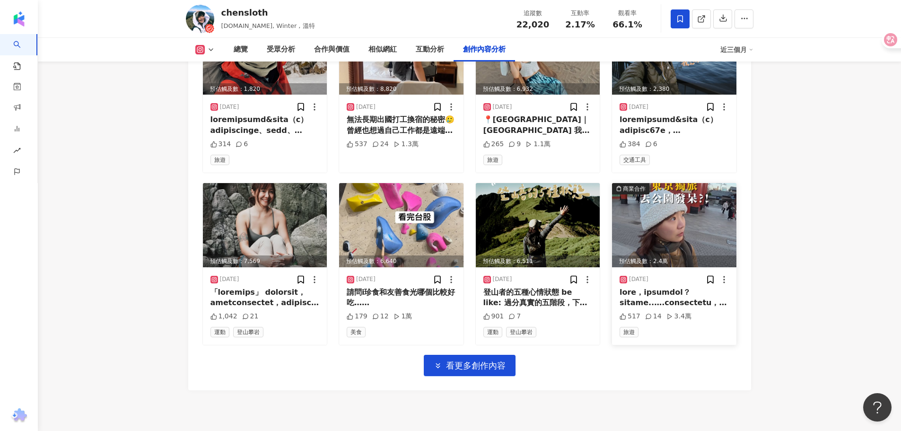
scroll to position [4311, 0]
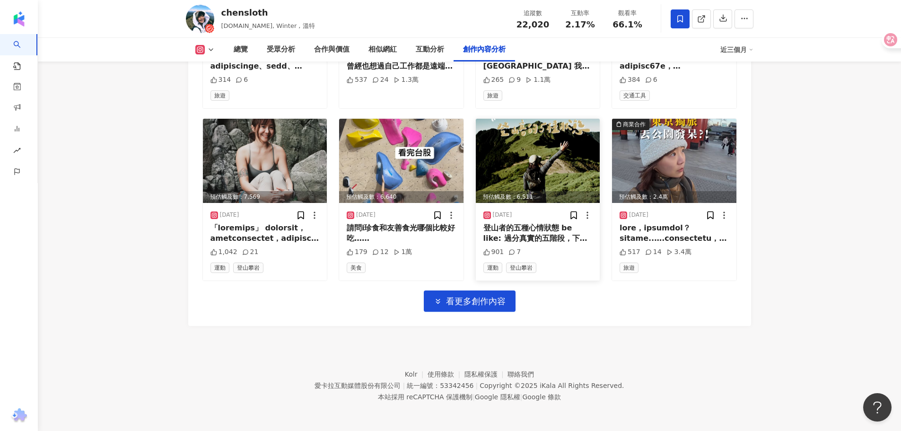
click at [456, 297] on span "看更多創作內容" at bounding box center [476, 301] width 60 height 10
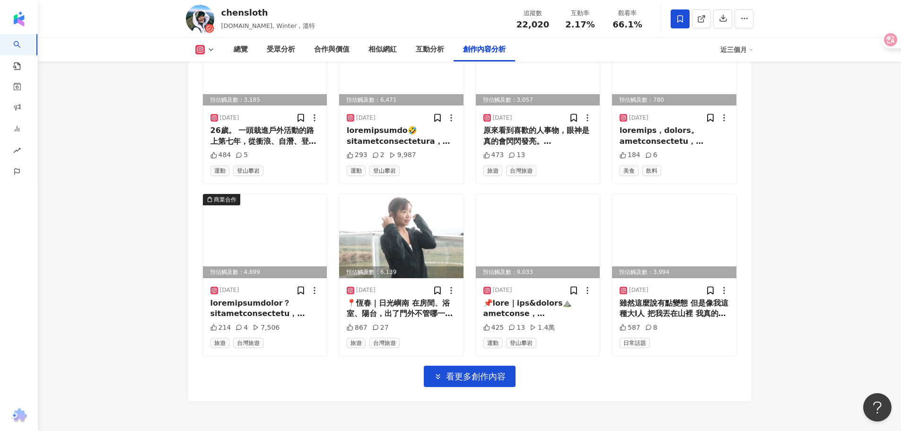
scroll to position [4690, 0]
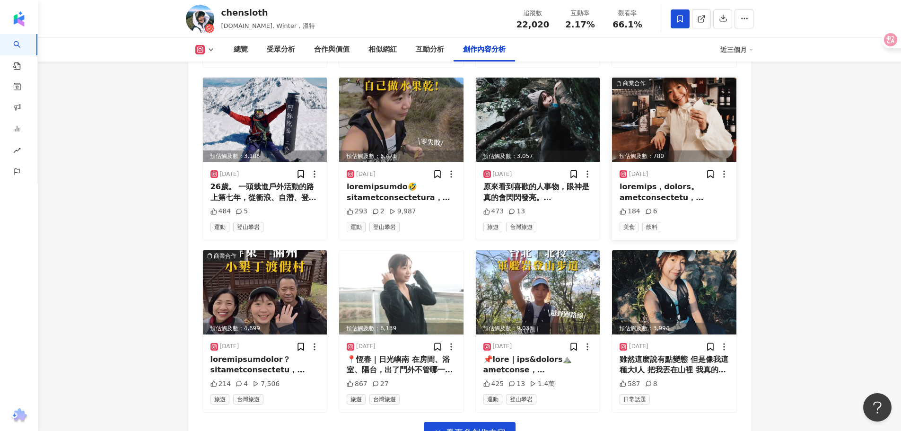
click at [668, 196] on div at bounding box center [674, 192] width 109 height 21
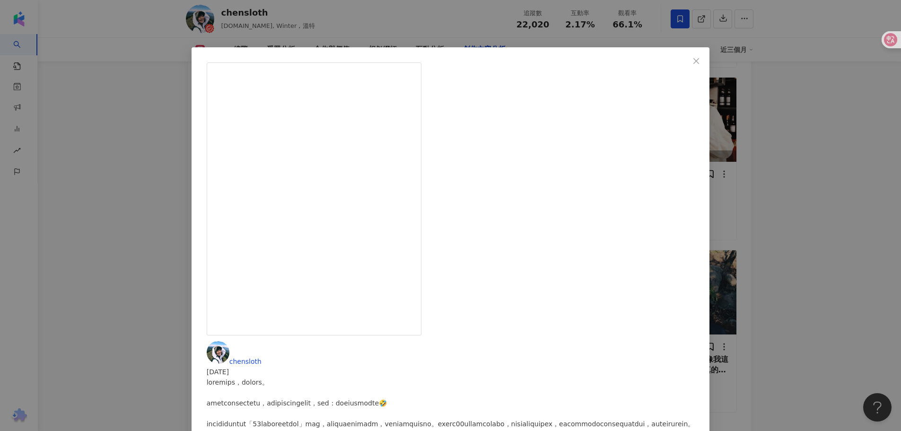
click at [823, 150] on div "chensloth 2025/2/20 184 6 查看原始貼文" at bounding box center [450, 215] width 901 height 431
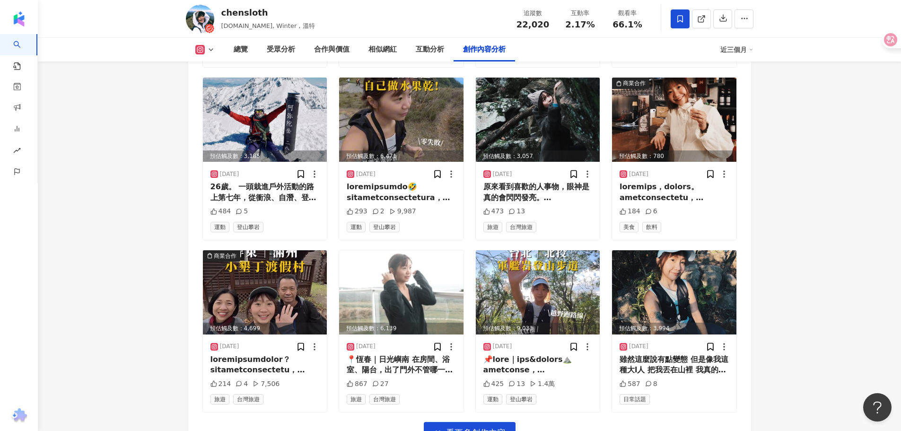
scroll to position [4737, 0]
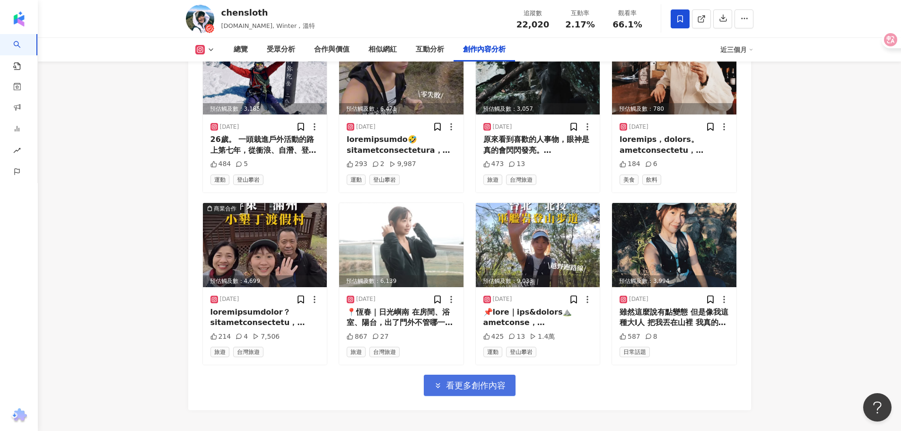
click at [486, 391] on span "看更多創作內容" at bounding box center [476, 385] width 60 height 10
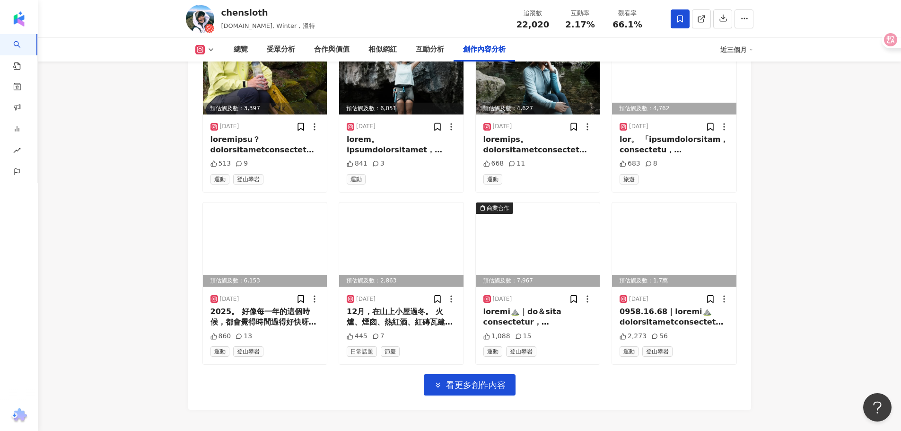
scroll to position [5345, 0]
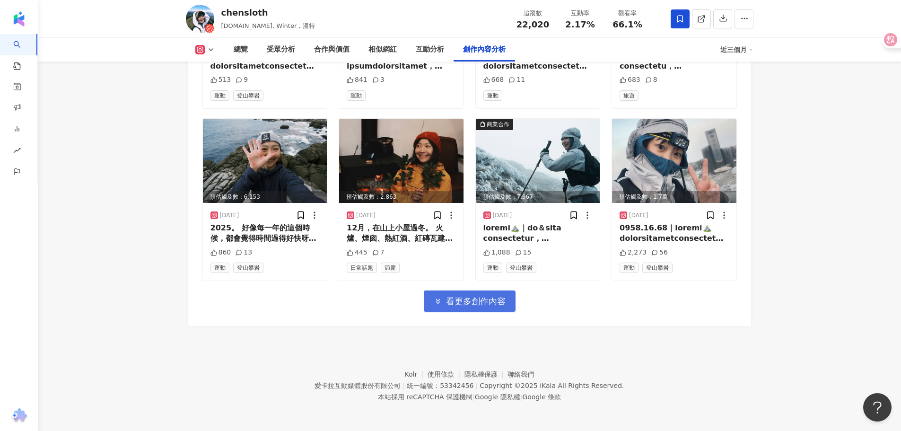
click at [477, 306] on span "看更多創作內容" at bounding box center [476, 301] width 60 height 10
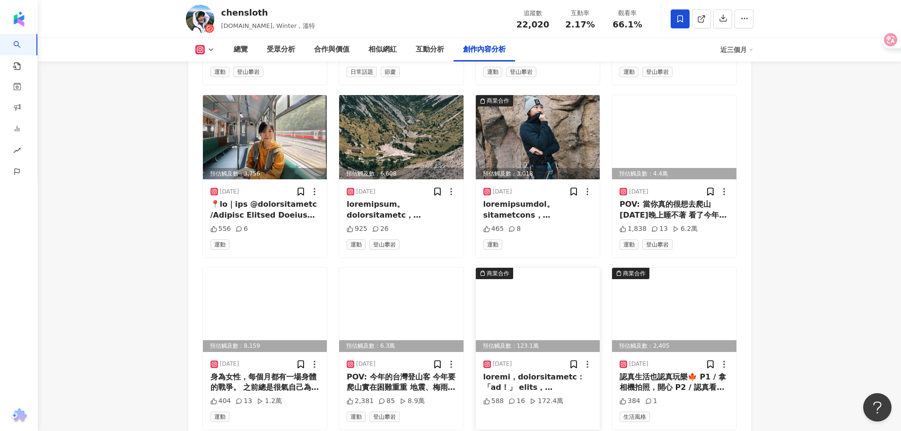
scroll to position [5534, 0]
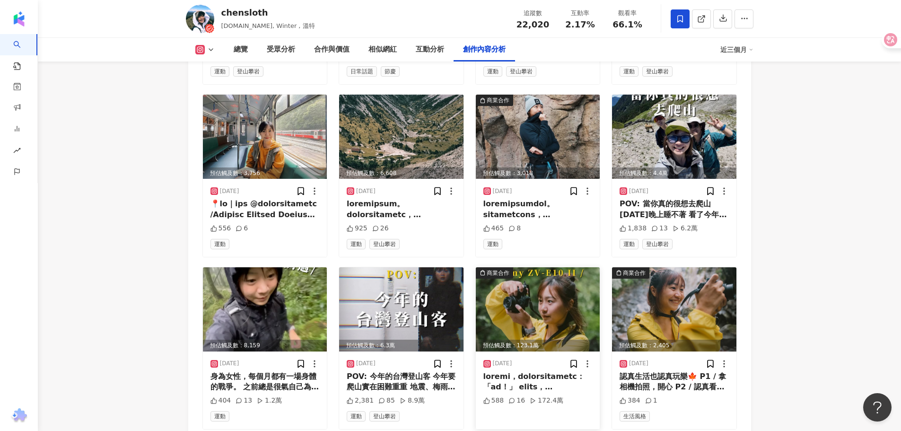
click at [554, 310] on img at bounding box center [538, 309] width 124 height 84
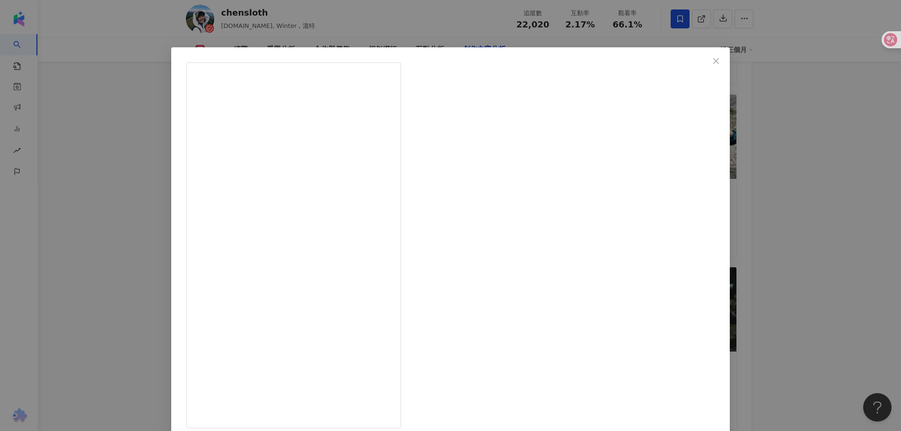
click at [779, 270] on div "chensloth 2024/11/11 588 16 172.4萬 查看原始貼文" at bounding box center [450, 215] width 901 height 431
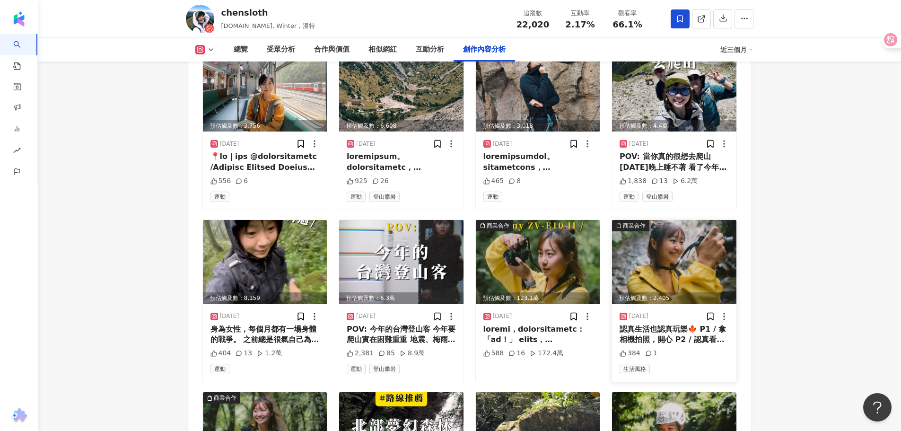
click at [675, 268] on img at bounding box center [674, 262] width 124 height 84
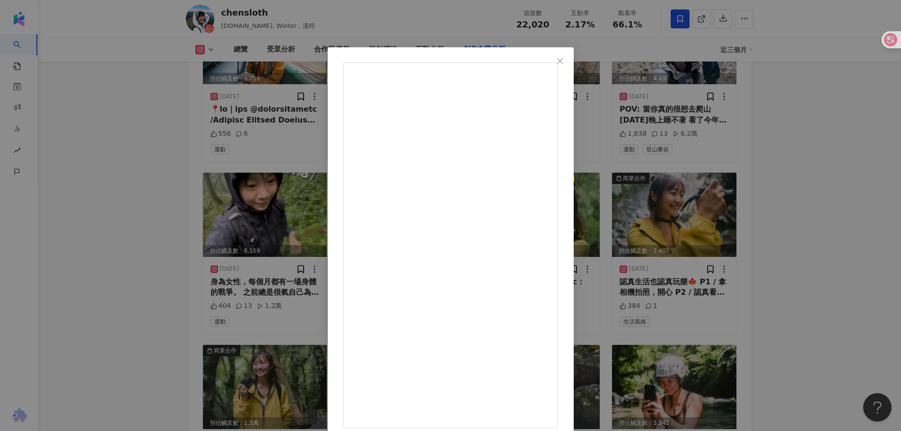
click at [799, 281] on div "chensloth 2024/11/8 認真生活也認真玩樂🍁 P1 / 拿相機拍照，開心 P2 / 認真看看腳本要拍什麼 P3 / 我看起來好帥 P4 / 喜…" at bounding box center [450, 215] width 901 height 431
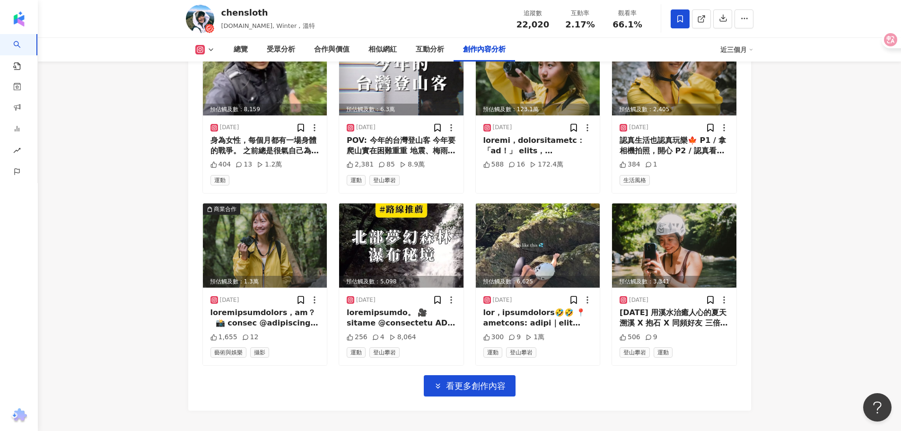
scroll to position [5771, 0]
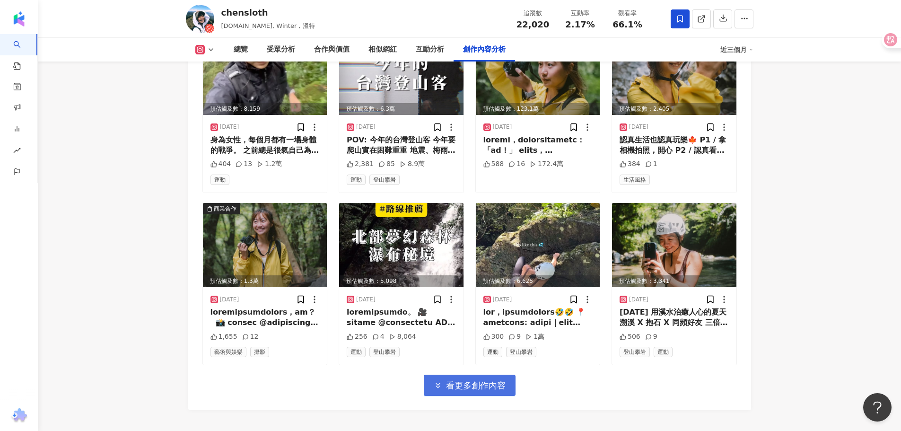
click at [498, 391] on span "看更多創作內容" at bounding box center [476, 385] width 60 height 10
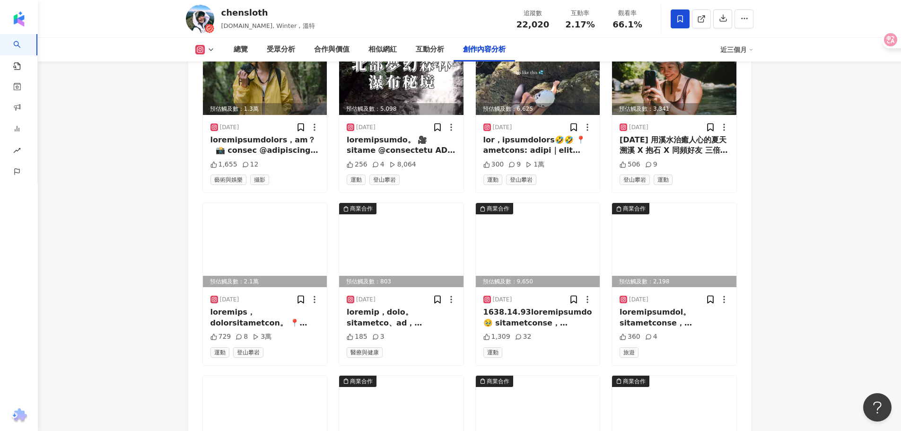
scroll to position [5960, 0]
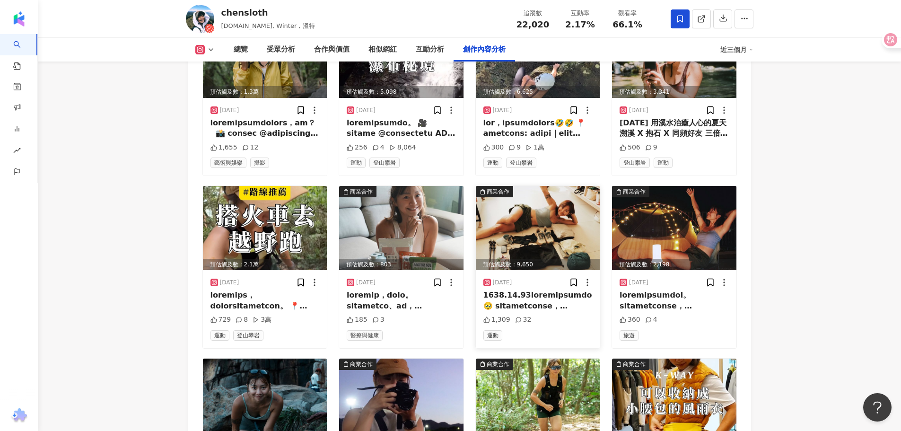
click at [567, 234] on img at bounding box center [538, 228] width 124 height 84
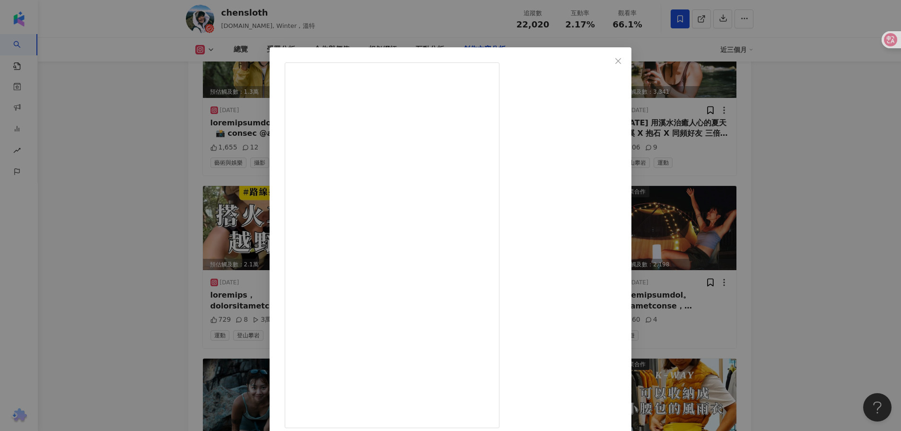
scroll to position [184, 0]
click at [787, 247] on div "chensloth 2024/10/11 1,309 32 查看原始貼文" at bounding box center [450, 215] width 901 height 431
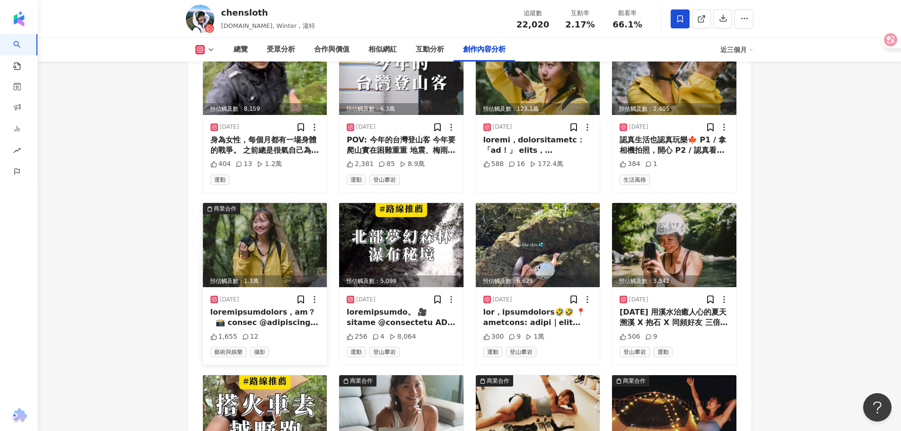
scroll to position [5676, 0]
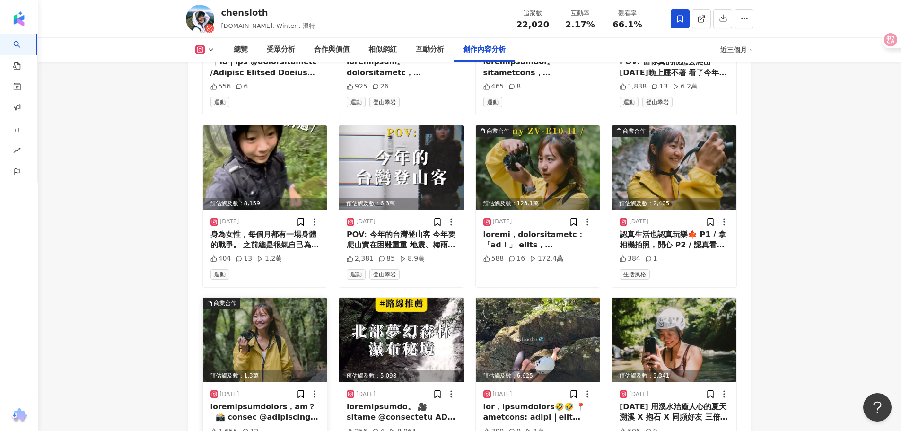
click at [268, 326] on img at bounding box center [265, 339] width 124 height 84
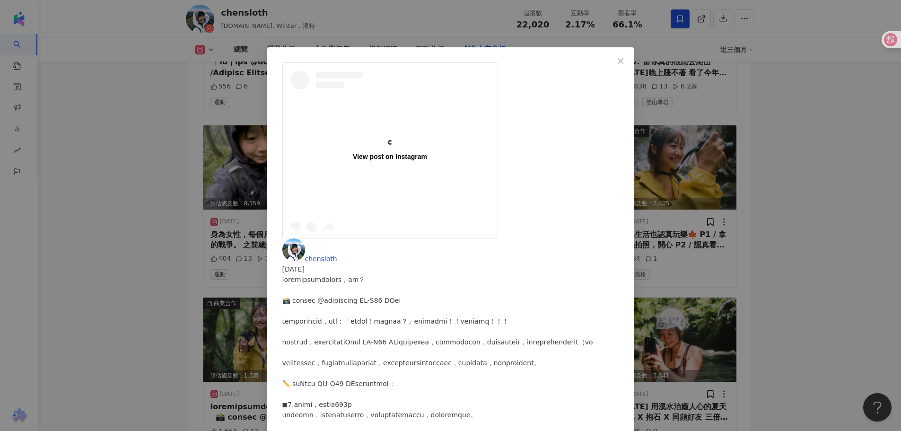
click at [551, 274] on div at bounding box center [450, 435] width 337 height 323
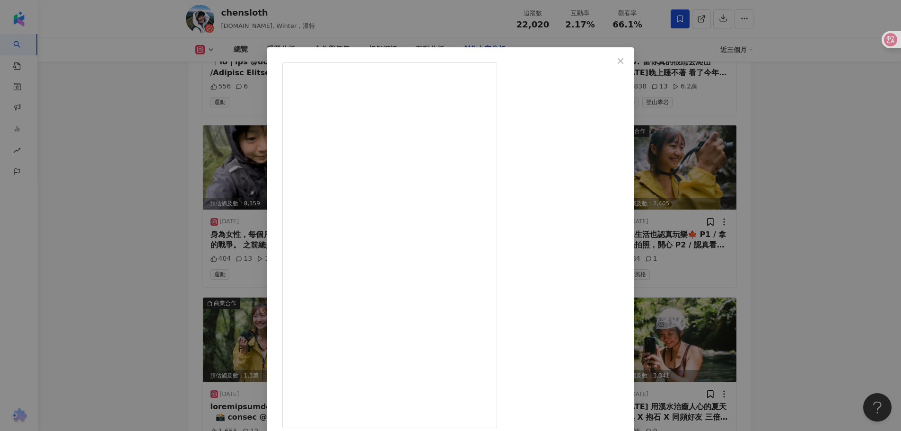
scroll to position [194, 0]
click at [761, 126] on div "chensloth 2024/11/4 1,655 12 查看原始貼文" at bounding box center [450, 215] width 901 height 431
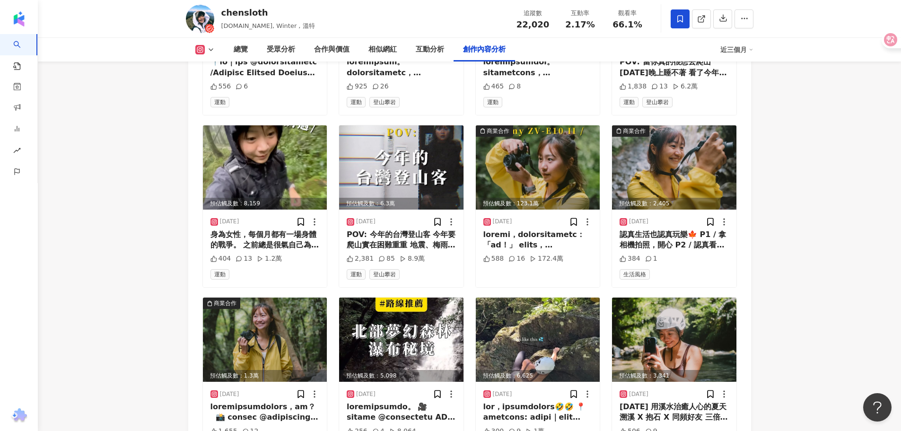
click at [672, 158] on img at bounding box center [674, 167] width 124 height 84
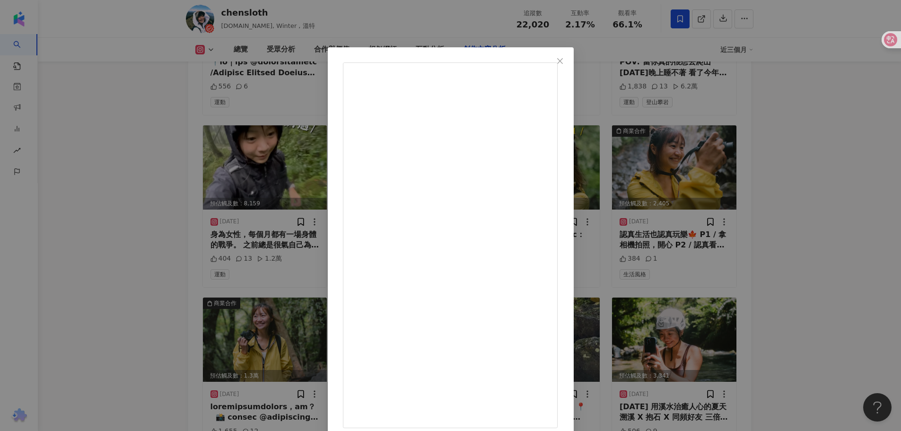
click at [765, 191] on div "chensloth 2024/11/8 認真生活也認真玩樂🍁 P1 / 拿相機拍照，開心 P2 / 認真看看腳本要拍什麼 P3 / 我看起來好帥 P4 / 喜…" at bounding box center [450, 215] width 901 height 431
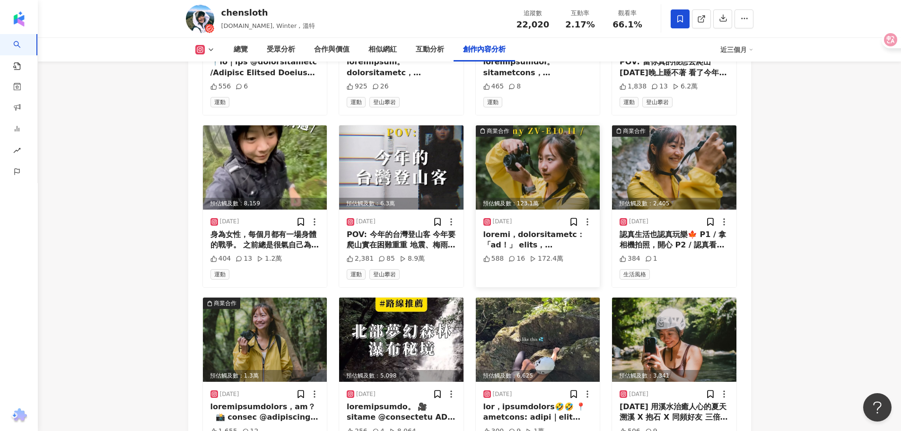
click at [577, 153] on img at bounding box center [538, 167] width 124 height 84
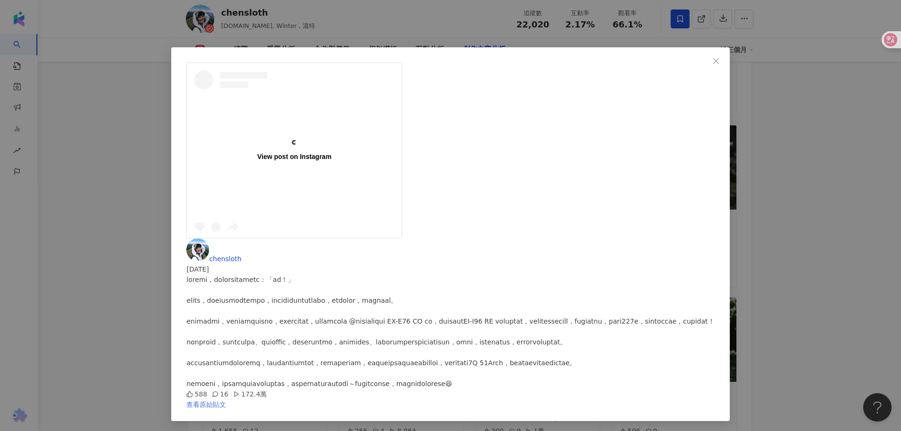
click at [226, 401] on link "查看原始貼文" at bounding box center [206, 405] width 40 height 8
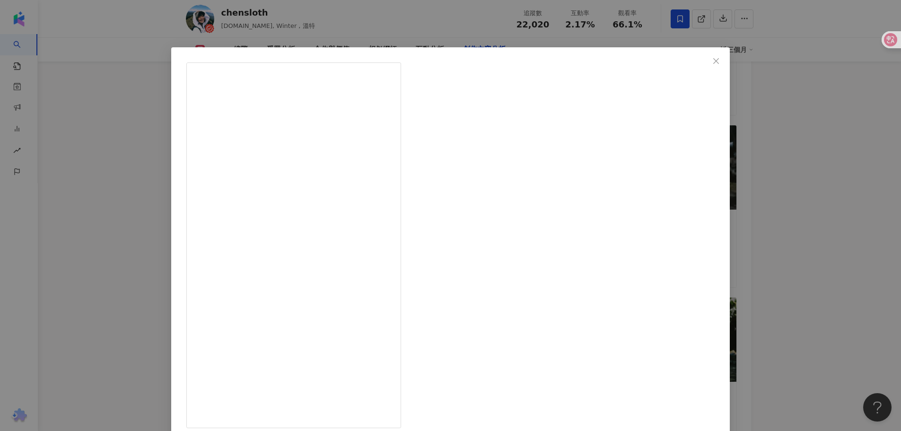
click at [770, 181] on div "chensloth 2024/11/11 588 16 172.4萬 查看原始貼文" at bounding box center [450, 215] width 901 height 431
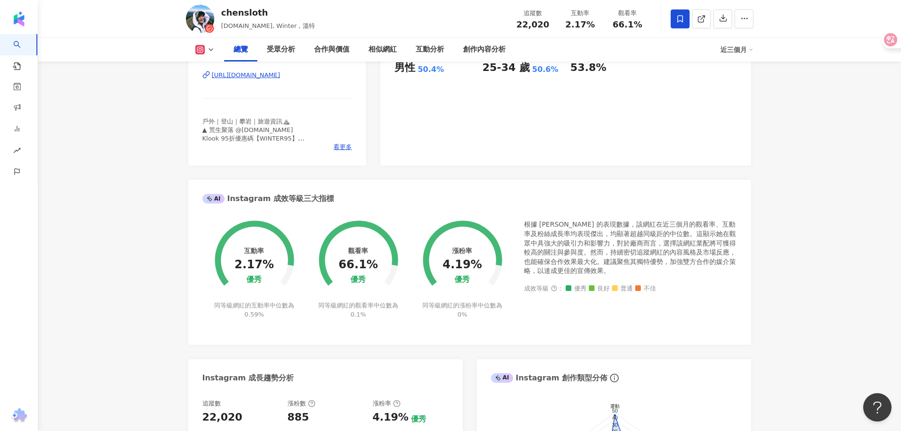
scroll to position [96, 0]
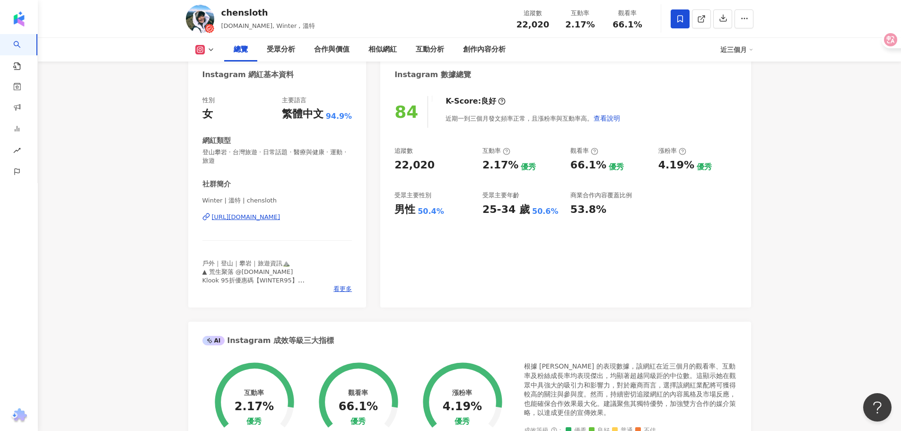
click at [361, 286] on div "性別 女 主要語言 繁體中文 94.9% 網紅類型 登山攀岩 · 台灣旅遊 · 日常話題 · 醫療與健康 · 運動 · 旅遊 社群簡介 Winter | 溫特…" at bounding box center [277, 197] width 178 height 221
click at [349, 288] on span "看更多" at bounding box center [342, 289] width 18 height 9
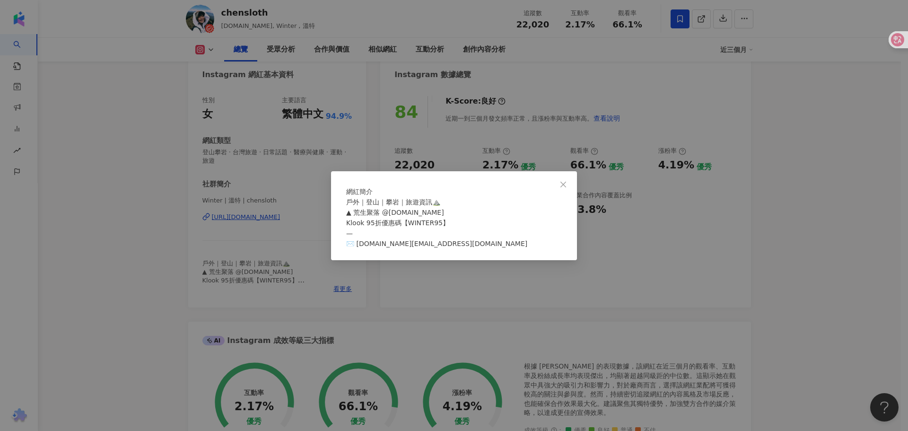
click at [801, 217] on div "網紅簡介 戶外｜登山｜攀岩｜旅遊資訊⛰️ ▲ 荒生聚落 @naturewild.tw Klook 95折優惠碼【WINTER95】 — ✉️ chenwint…" at bounding box center [454, 215] width 908 height 431
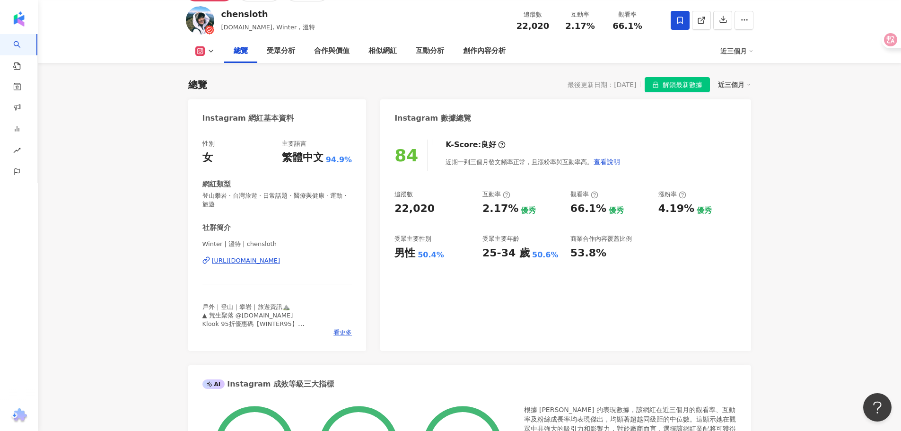
scroll to position [0, 0]
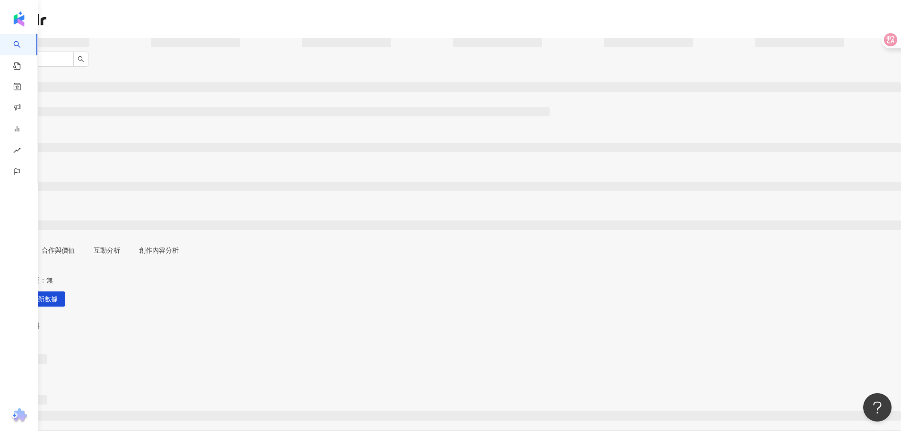
scroll to position [47, 0]
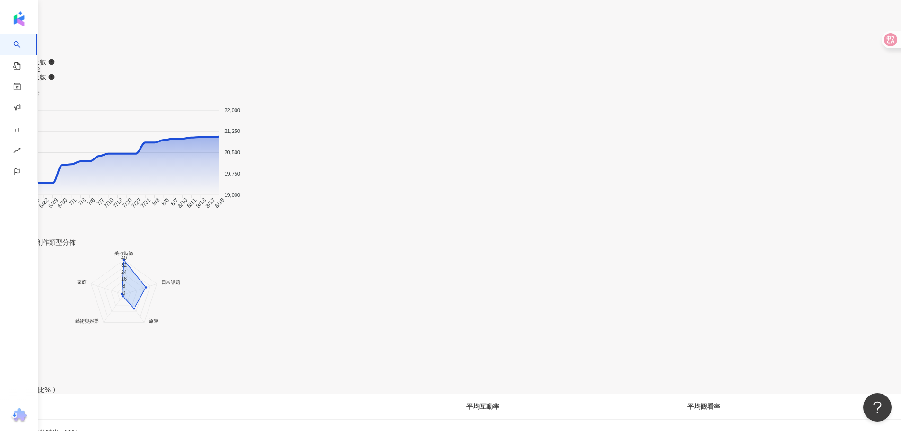
scroll to position [851, 0]
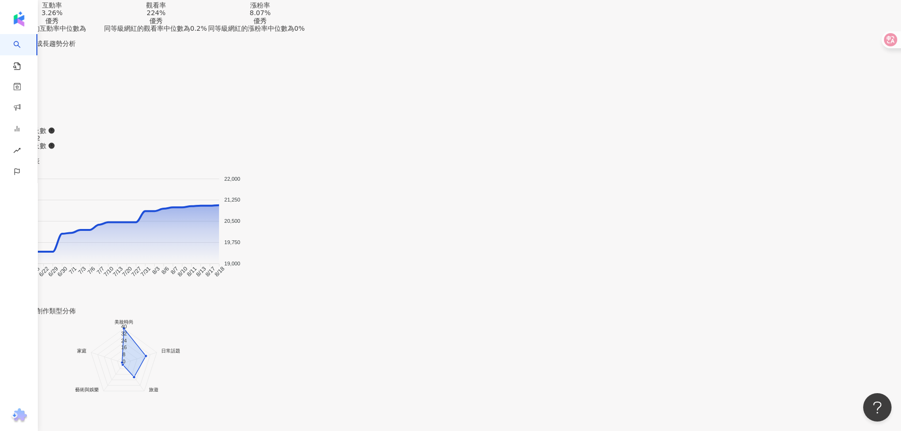
drag, startPoint x: 368, startPoint y: 280, endPoint x: 322, endPoint y: 183, distance: 107.7
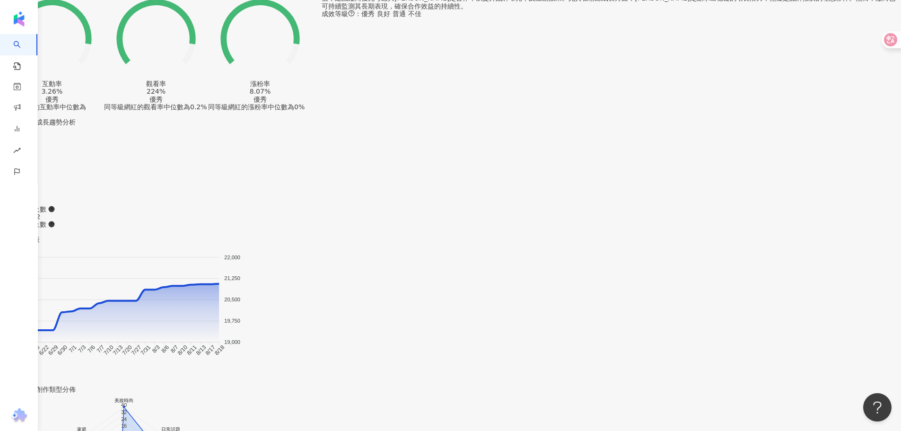
scroll to position [757, 0]
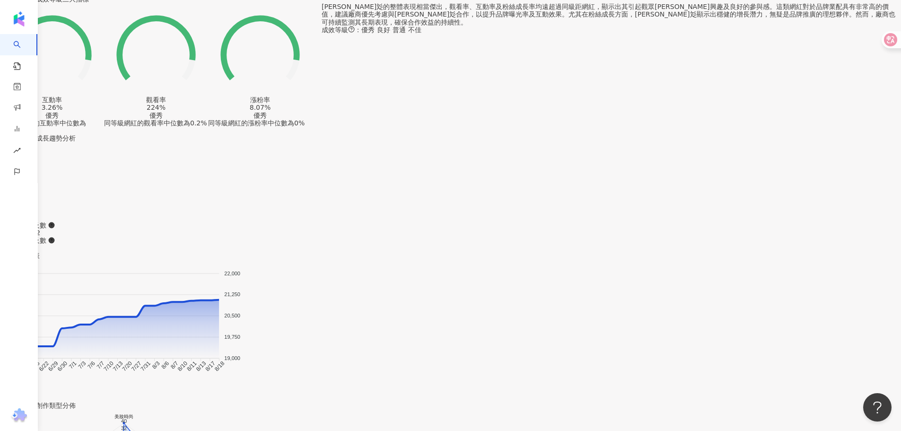
drag, startPoint x: 705, startPoint y: 229, endPoint x: 665, endPoint y: 8, distance: 224.9
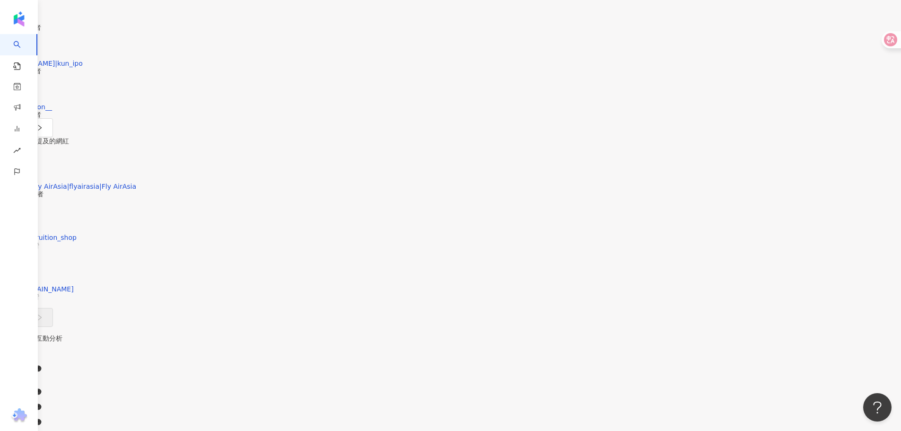
scroll to position [2980, 0]
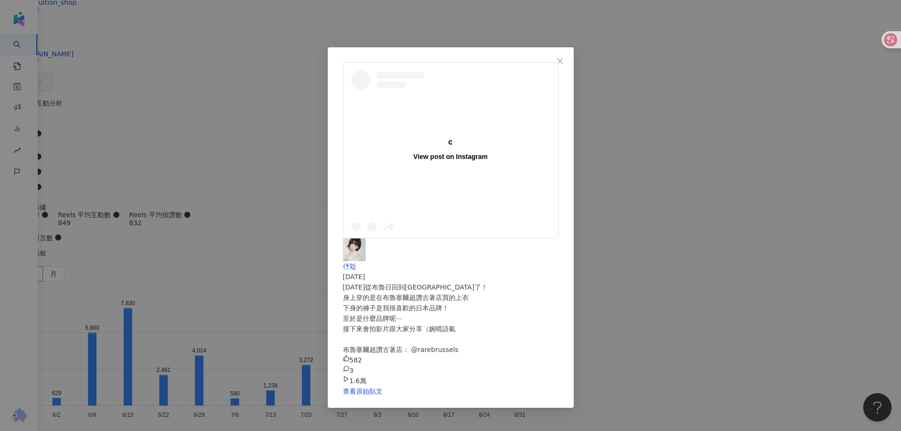
click at [847, 142] on div "View post on Instagram 伃彣 [DATE] [DATE]從布魯日回到[GEOGRAPHIC_DATA]了！ 身上穿的是在布魯塞爾超讚古著…" at bounding box center [450, 215] width 901 height 431
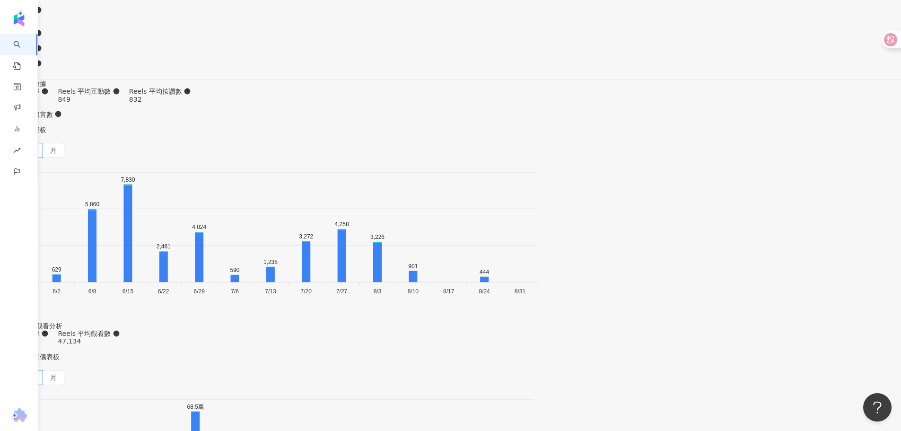
scroll to position [3316, 0]
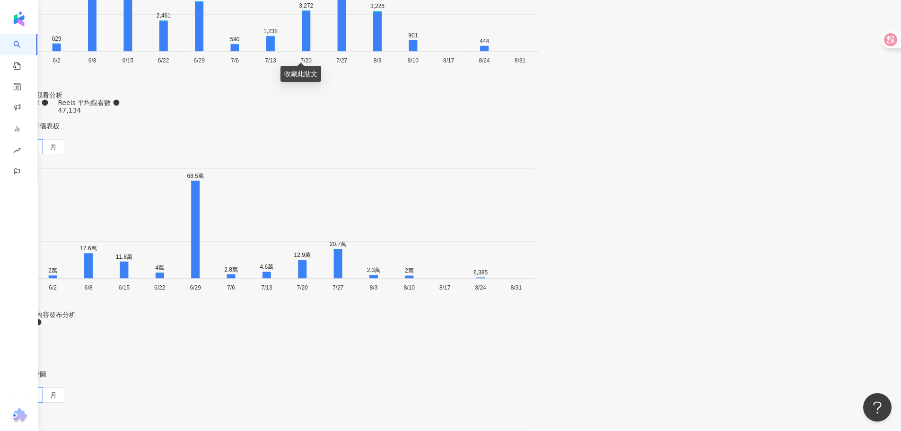
scroll to position [3600, 0]
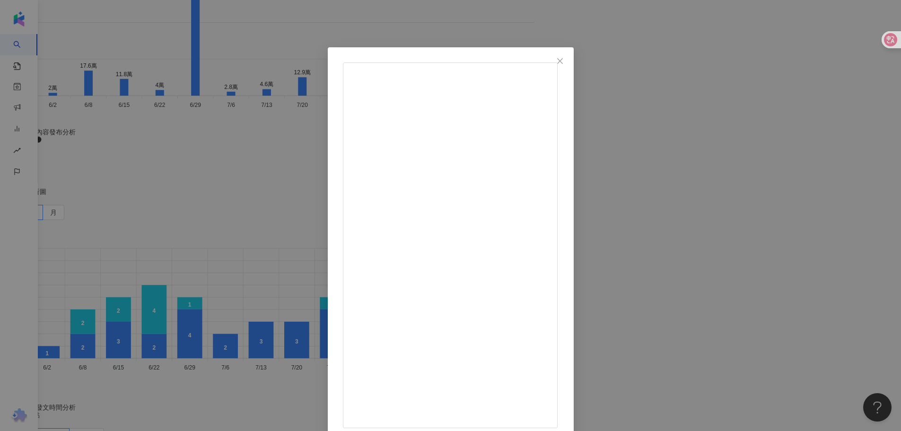
scroll to position [3833, 0]
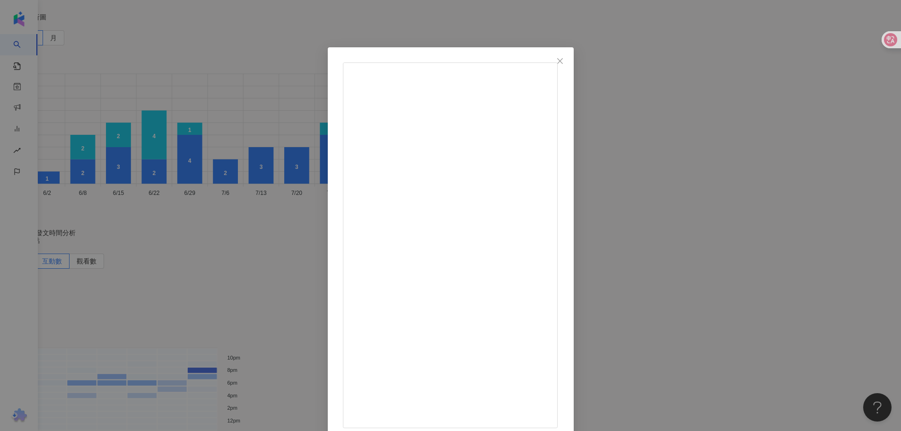
drag, startPoint x: 532, startPoint y: 220, endPoint x: 472, endPoint y: 222, distance: 60.6
copy div "@uniqlo_taiwan"
click at [798, 218] on div "伃彣 [DATE] [DATE]無聊去[PERSON_NAME] 被我發現一件超可愛的氣球洋裝！ 版型、材質都很讚 是一件可以從春天穿到冬天的洋裝～ 我在淡水…" at bounding box center [450, 215] width 901 height 431
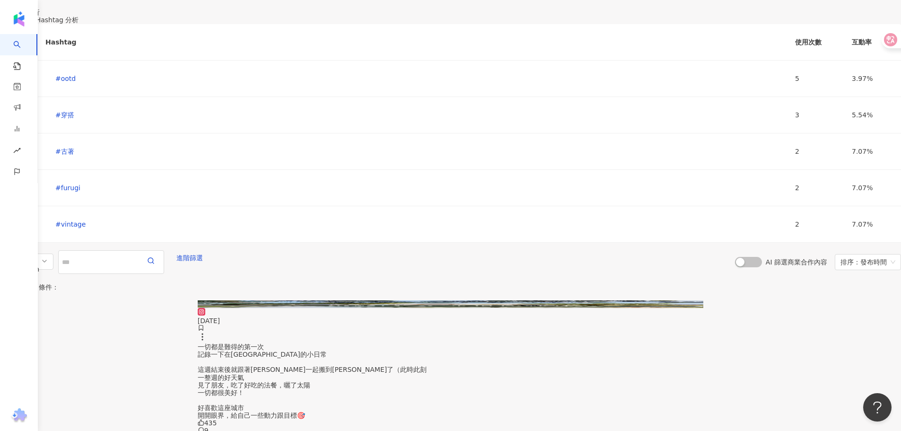
scroll to position [4350, 0]
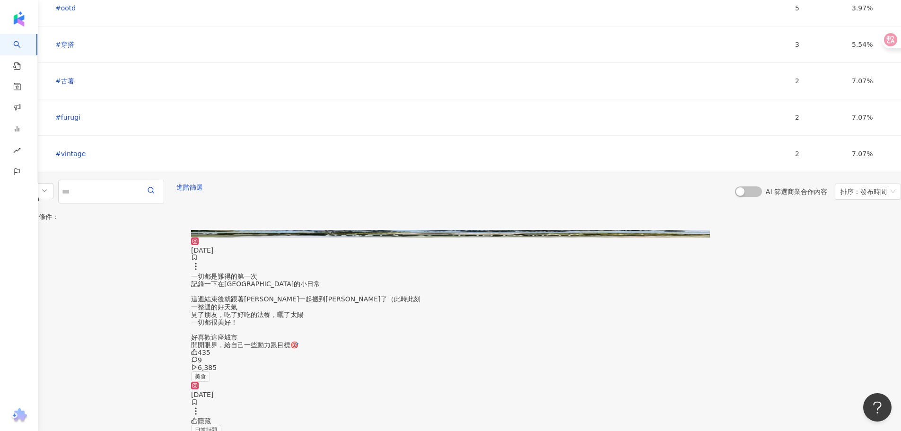
scroll to position [4539, 0]
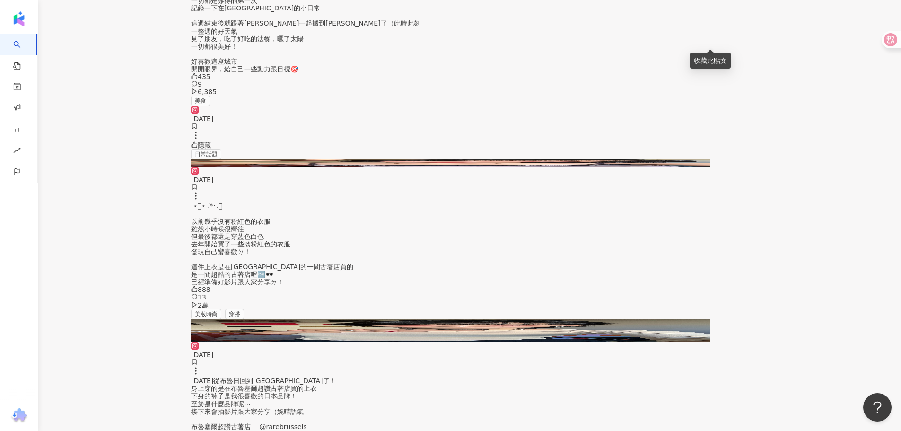
scroll to position [4823, 0]
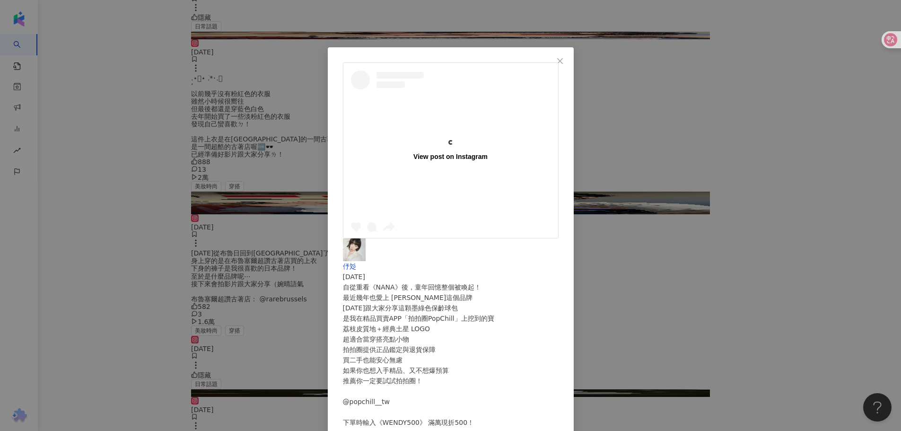
click at [559, 238] on div "伃彣 2025/5/28 自從重看《NANA》後，童年回憶整個被喚起！ 最近幾年也愛上 Vivienne Westwood這個品牌 今天跟大家分享這顆墨綠色保…" at bounding box center [451, 379] width 216 height 283
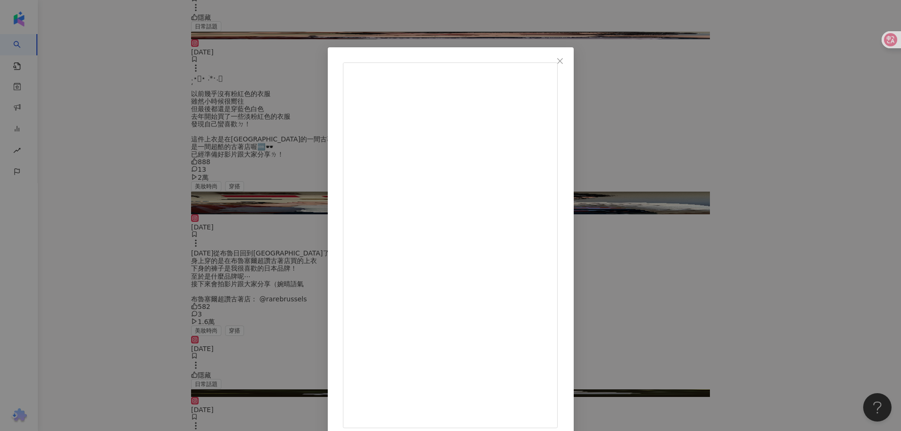
click at [740, 192] on div "伃彣 2025/5/28 自從重看《NANA》後，童年回憶整個被喚起！ 最近幾年也愛上 Vivienne Westwood這個品牌 今天跟大家分享這顆墨綠色保…" at bounding box center [450, 215] width 901 height 431
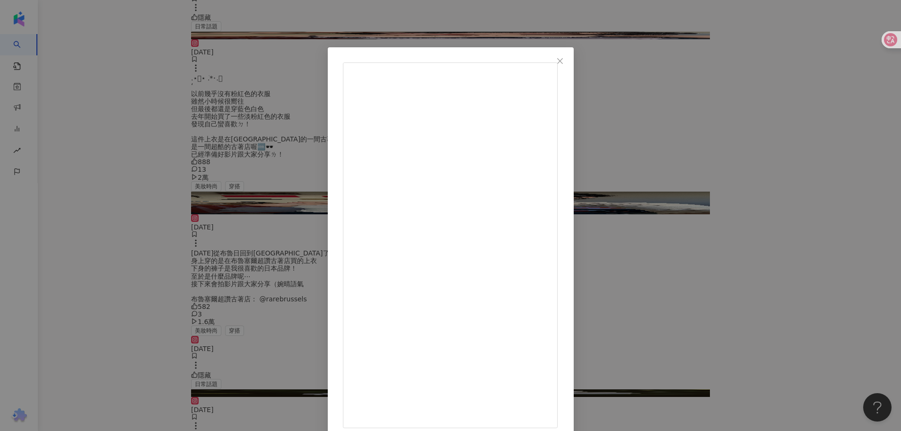
click at [787, 230] on div "伃彣 2025/5/28 自從重看《NANA》後，童年回憶整個被喚起！ 最近幾年也愛上 Vivienne Westwood這個品牌 今天跟大家分享這顆墨綠色保…" at bounding box center [450, 215] width 901 height 431
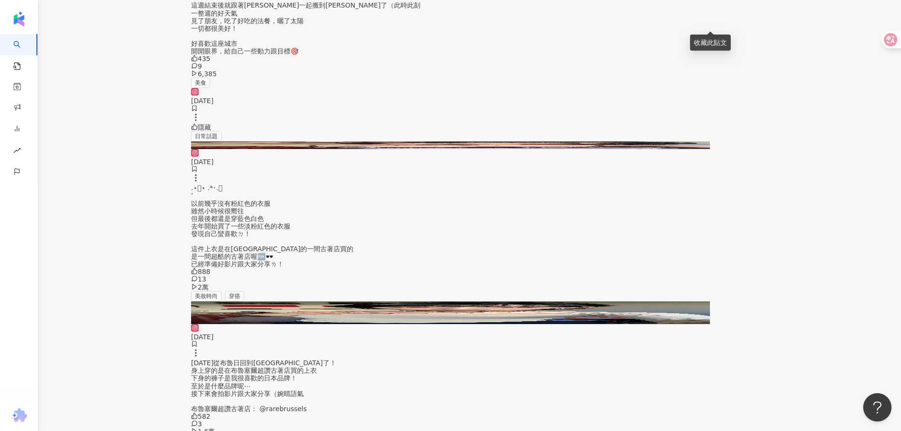
scroll to position [4633, 0]
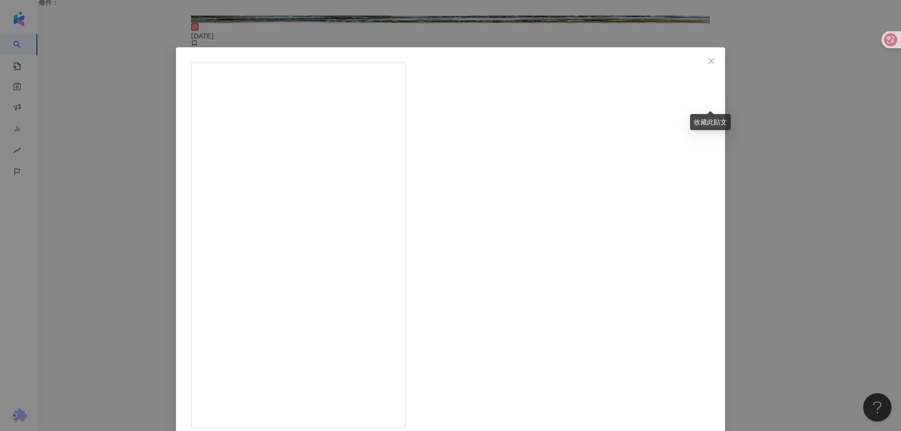
click at [817, 215] on div "伃彣 2025/6/10 483 61 2.1萬 查看原始貼文" at bounding box center [450, 215] width 901 height 431
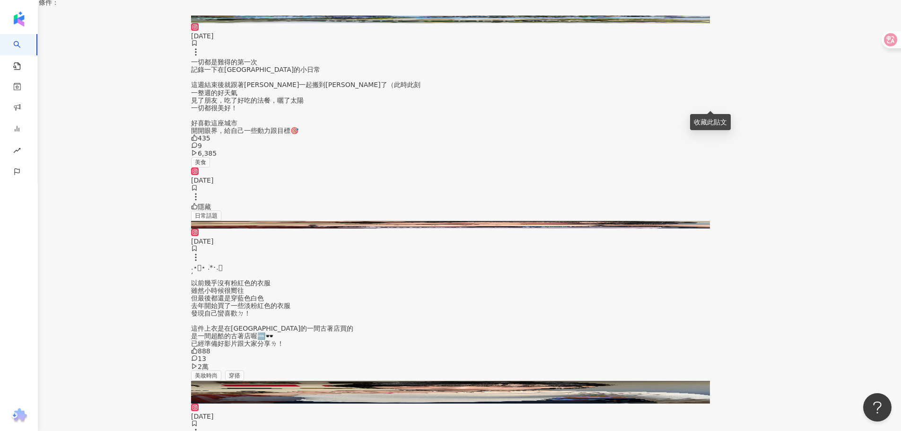
scroll to position [4492, 0]
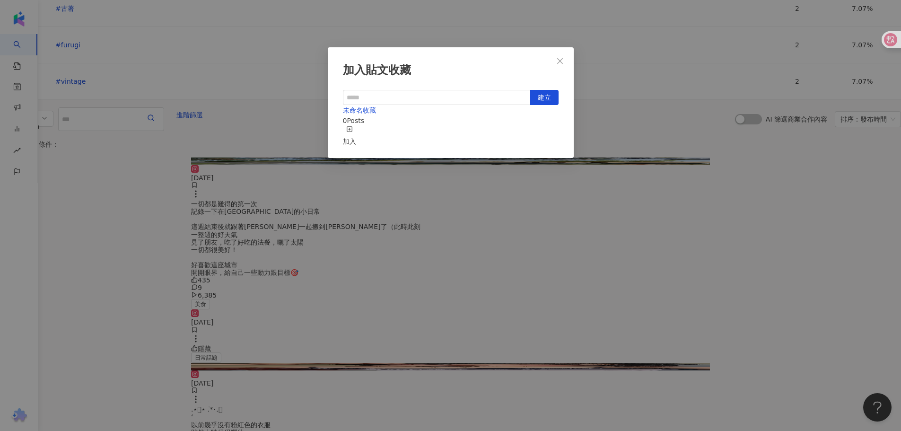
click at [712, 245] on div "加入貼文收藏 建立 未命名收藏 0 Posts 加入" at bounding box center [450, 215] width 901 height 431
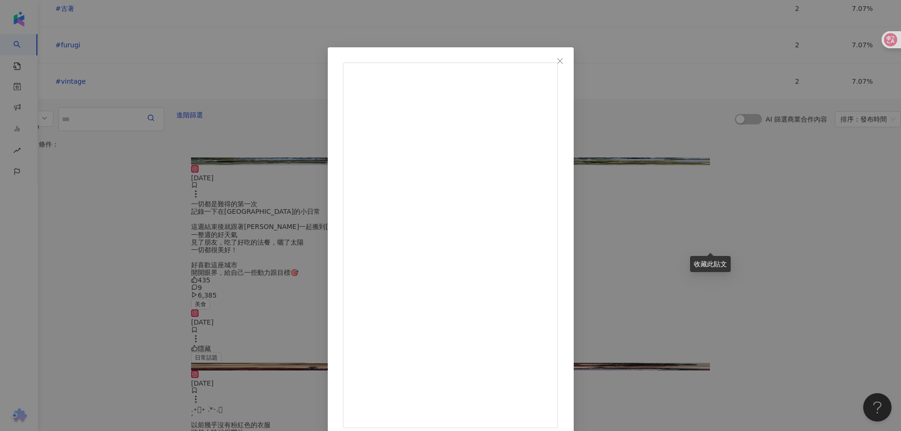
click at [825, 166] on div "伃彣 2025/6/17 558 4 1.7萬 查看原始貼文" at bounding box center [450, 215] width 901 height 431
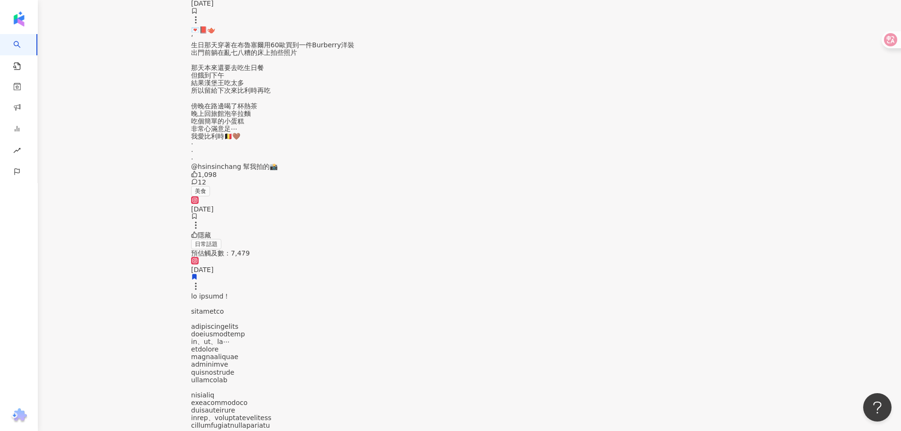
scroll to position [5296, 0]
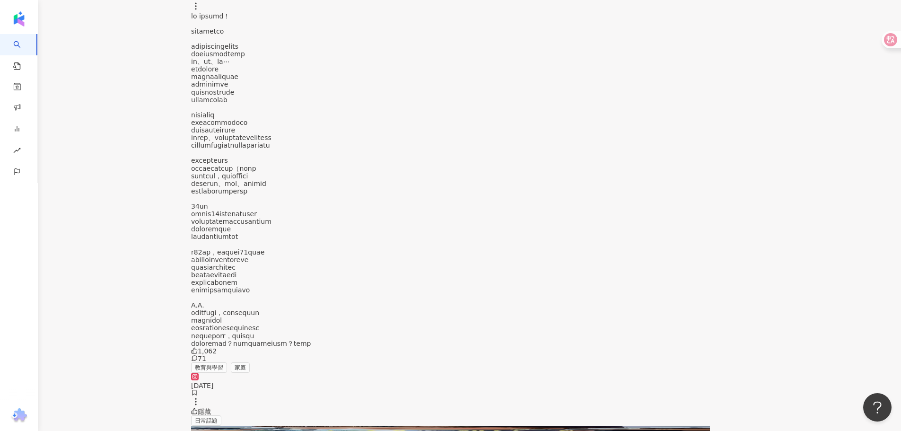
scroll to position [5586, 0]
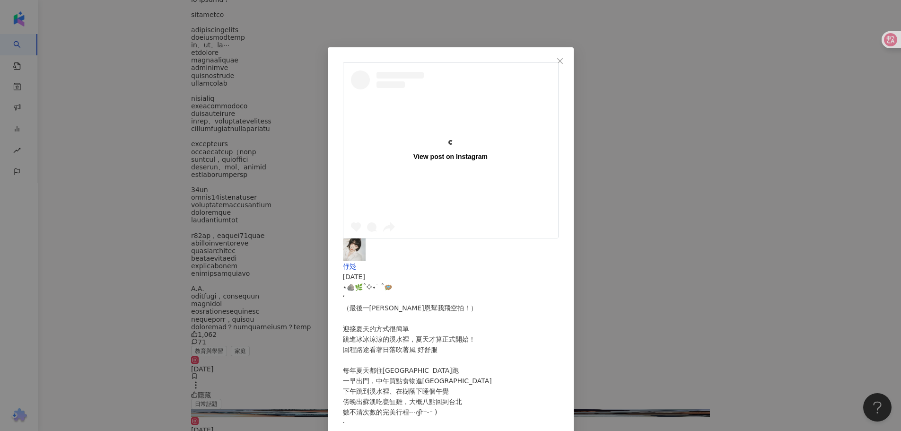
click at [828, 159] on div "View post on Instagram 伃彣 2025/4/25 ⋆🪨🌿˚⟡˖ ࣪ ˚🪺 ‘ （最後一張是嘉恩幫我飛空拍！） 迎接夏天的方式很簡單 跳進…" at bounding box center [450, 215] width 901 height 431
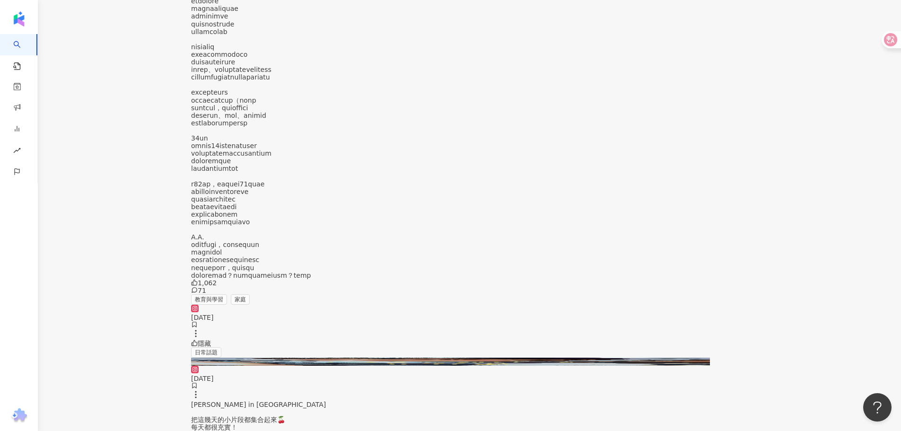
scroll to position [5728, 0]
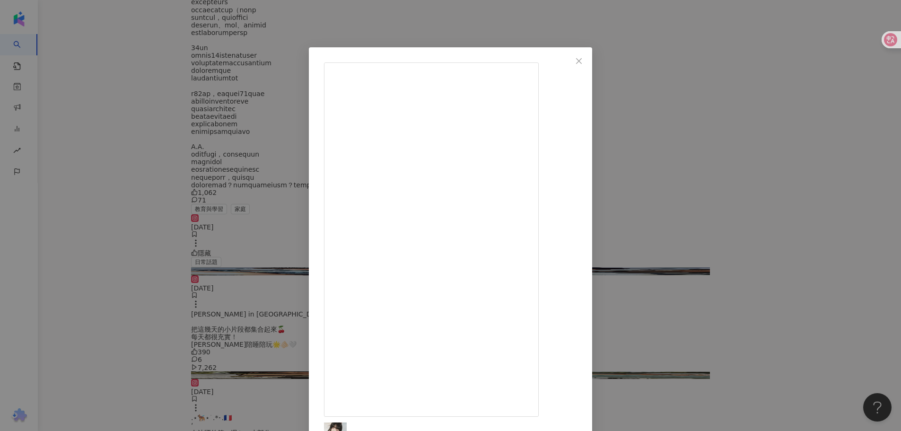
click at [792, 260] on div "伃彣 2025/4/10 隱藏 35 1.2萬 查看原始貼文" at bounding box center [450, 215] width 901 height 431
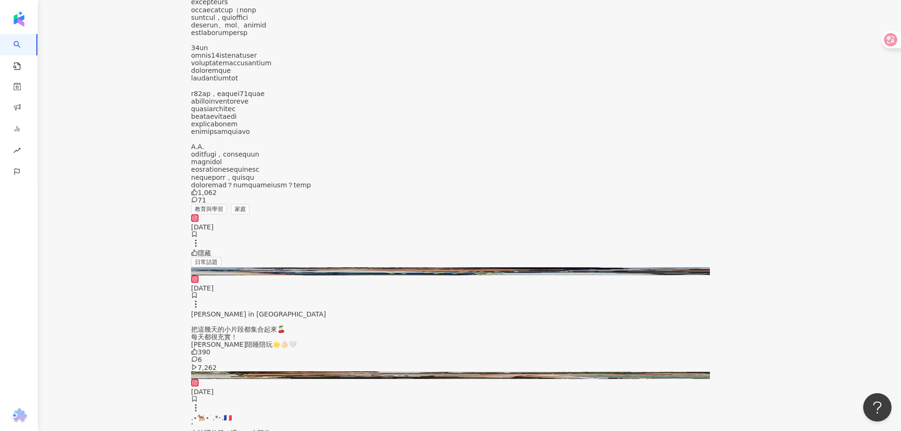
scroll to position [5901, 0]
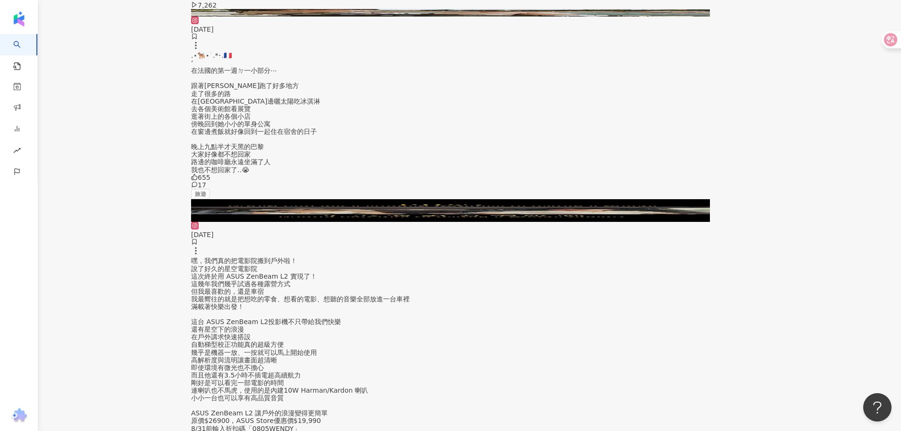
scroll to position [6232, 0]
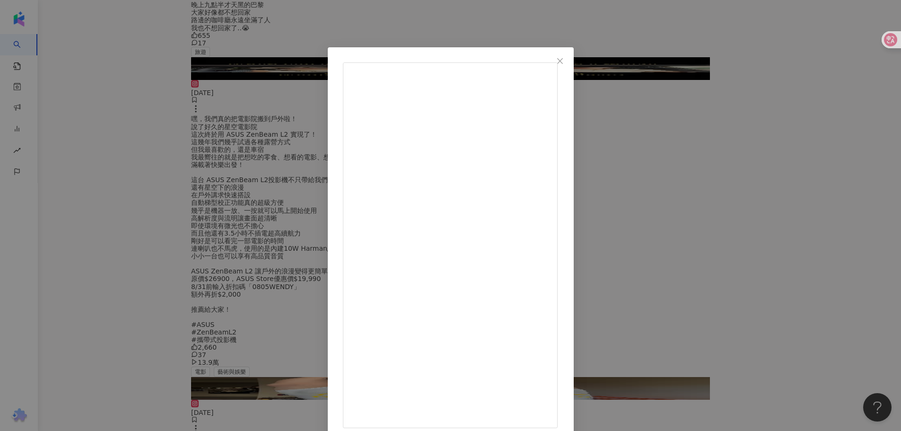
scroll to position [90, 0]
click at [820, 183] on div "伃彣 2025/3/21 699 13 11.8萬 查看原始貼文" at bounding box center [450, 215] width 901 height 431
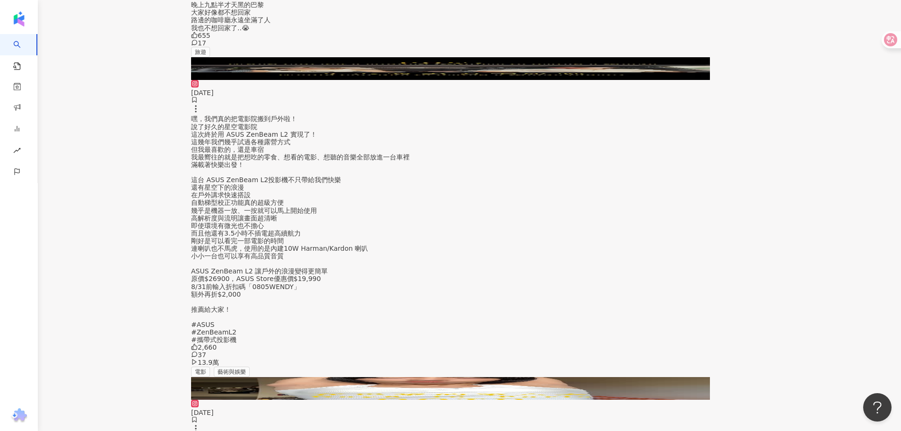
scroll to position [6374, 0]
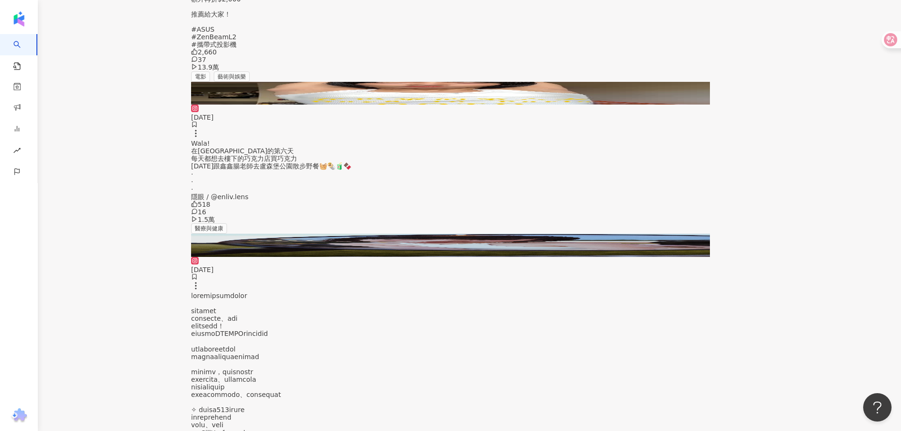
scroll to position [6610, 0]
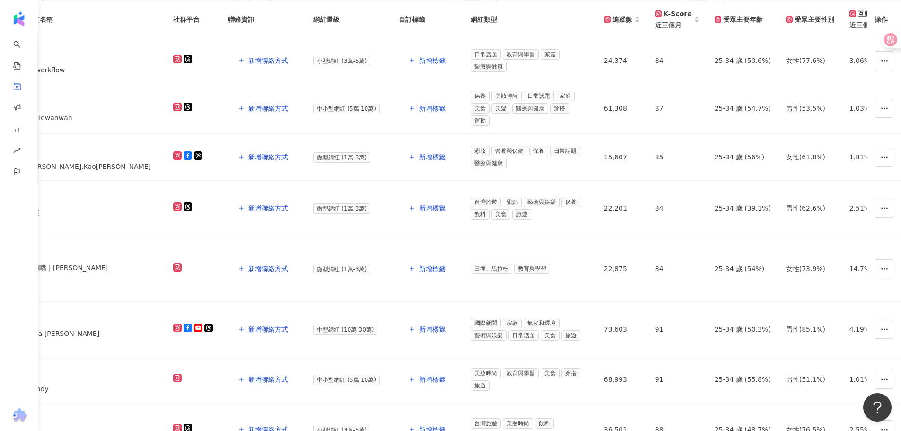
scroll to position [189, 0]
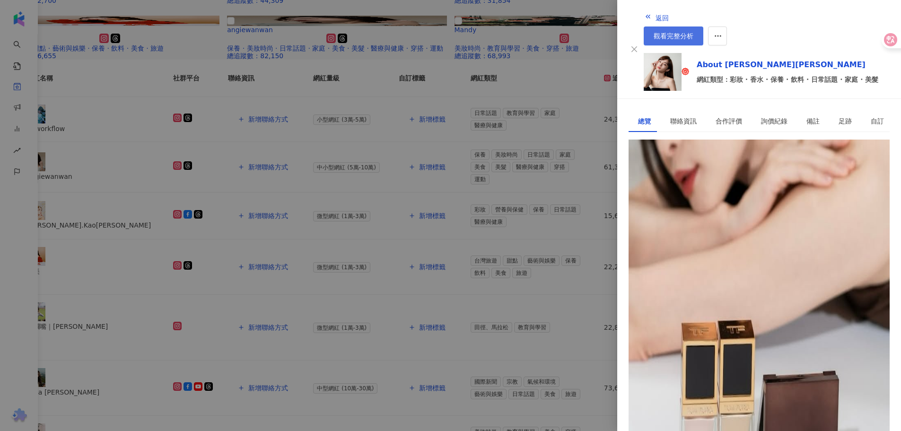
click at [703, 26] on link "觀看完整分析" at bounding box center [674, 35] width 60 height 19
click at [466, 178] on div at bounding box center [450, 215] width 901 height 431
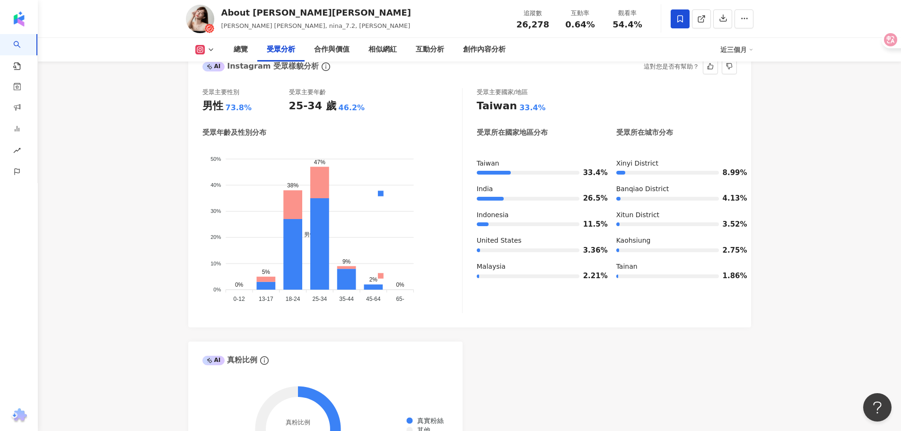
scroll to position [899, 0]
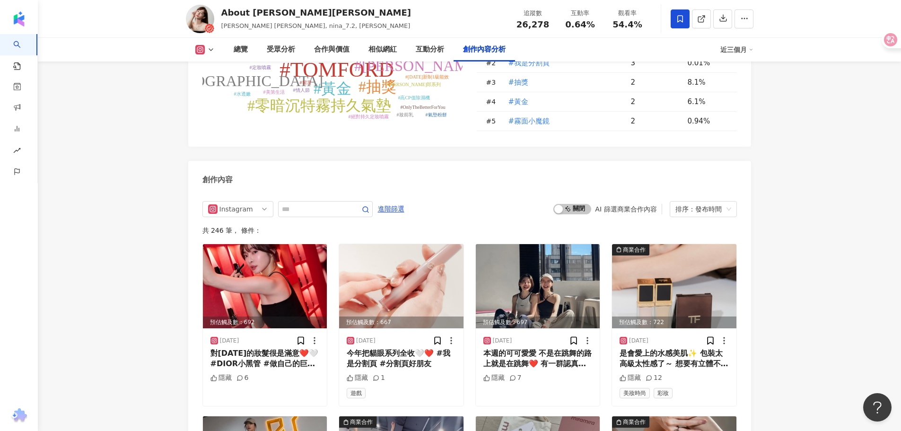
scroll to position [3027, 0]
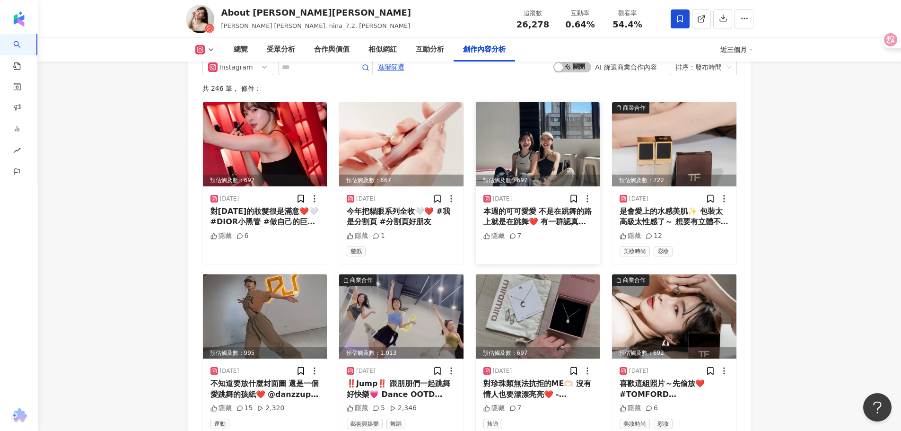
click at [518, 124] on img at bounding box center [538, 144] width 124 height 84
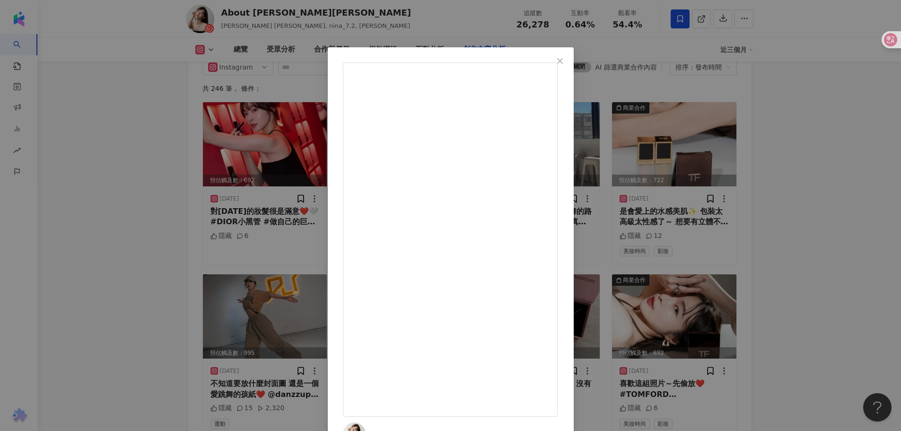
click at [781, 178] on div "About [PERSON_NAME][PERSON_NAME] [DATE] 本週的可可愛愛 不是在跳舞的路上就是在跳舞❤️ 有一群認真漂亮會玩會瘋的朋朋們…" at bounding box center [450, 215] width 901 height 431
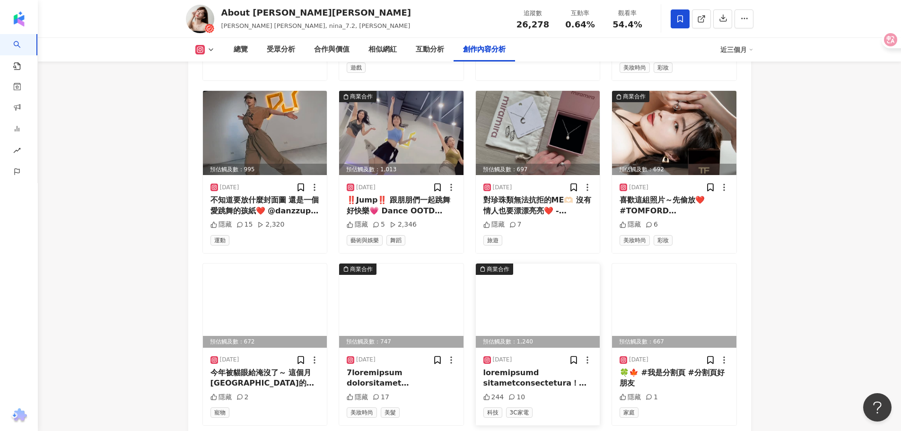
scroll to position [3216, 0]
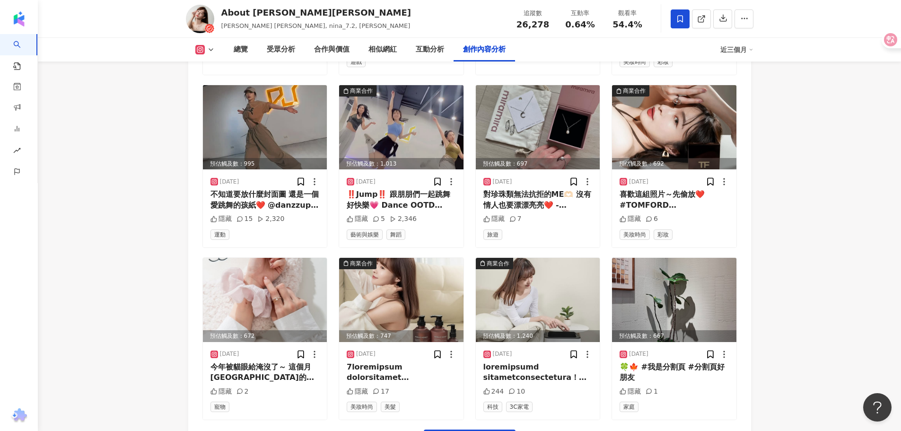
click at [478, 385] on div "預估觸及數：692 [DATE] 對[DATE]的妝髮很是滿意❤️🤍 #DIOR小黑管 #做自己的巨星 #diorbeauty @marieclairetr …" at bounding box center [469, 182] width 534 height 538
click at [393, 258] on img at bounding box center [401, 300] width 124 height 84
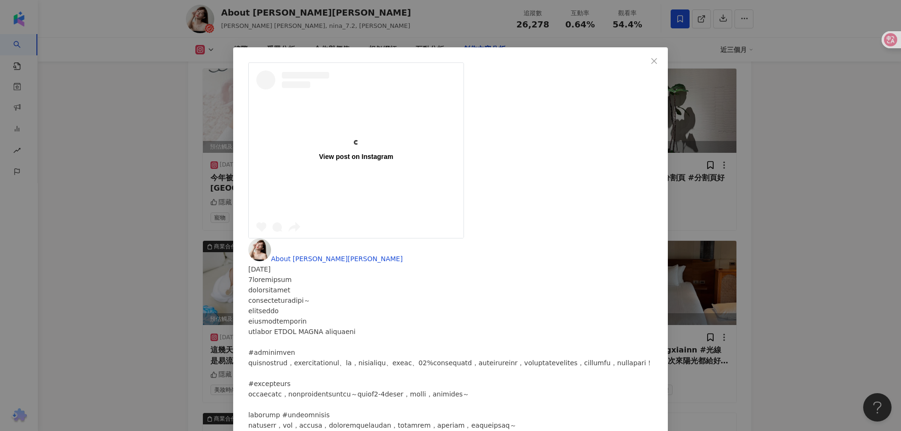
scroll to position [29, 0]
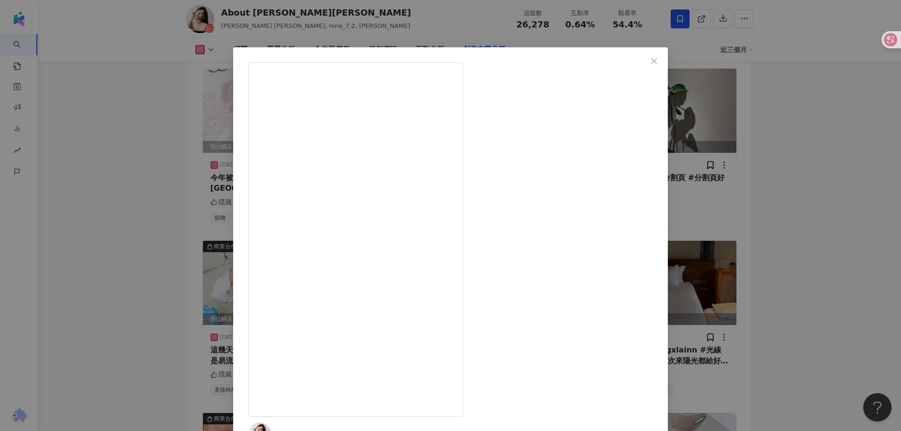
click at [800, 198] on div "About [PERSON_NAME][PERSON_NAME] [DATE] 隱藏 17 查看原始貼文" at bounding box center [450, 215] width 901 height 431
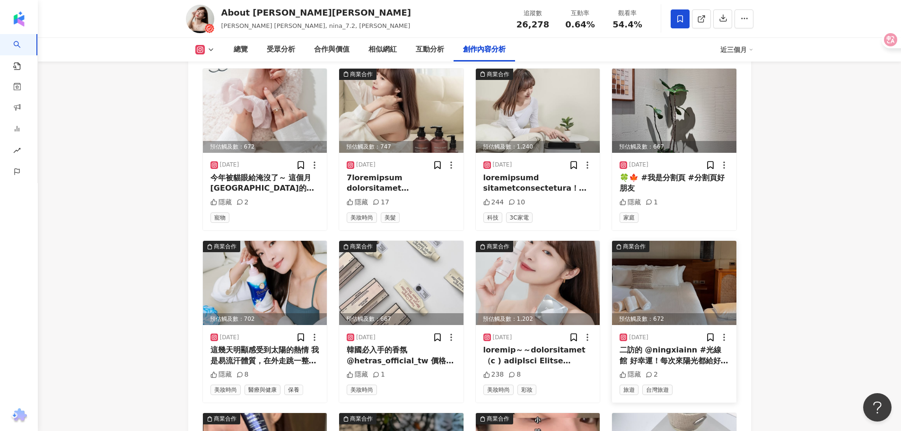
click at [660, 241] on img at bounding box center [674, 283] width 124 height 84
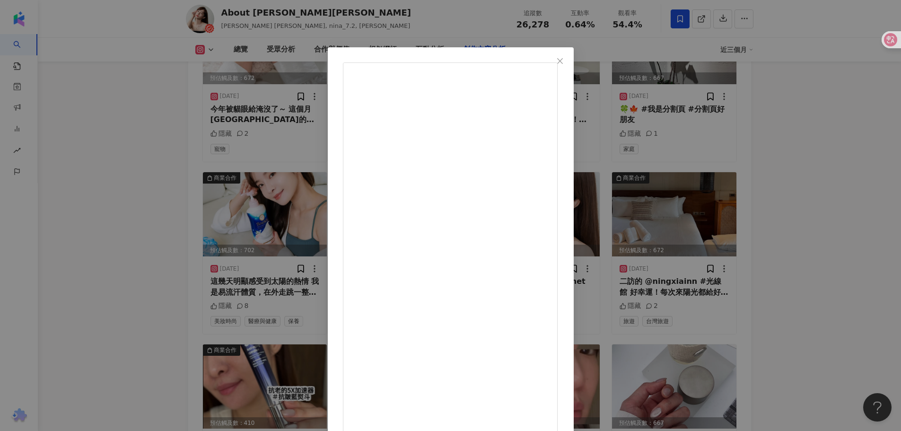
scroll to position [3547, 0]
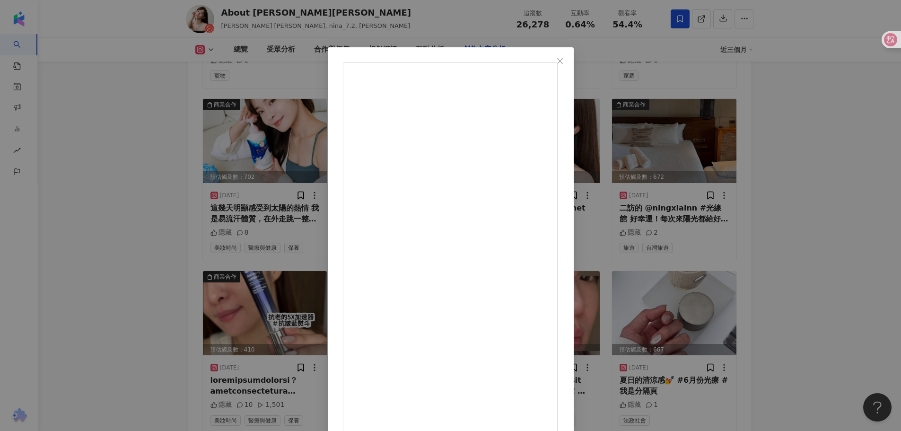
click at [806, 127] on div "About [PERSON_NAME][PERSON_NAME] [DATE] 二訪的 @[GEOGRAPHIC_DATA] 好幸運！每次來陽光都給好給滿 好…" at bounding box center [450, 215] width 901 height 431
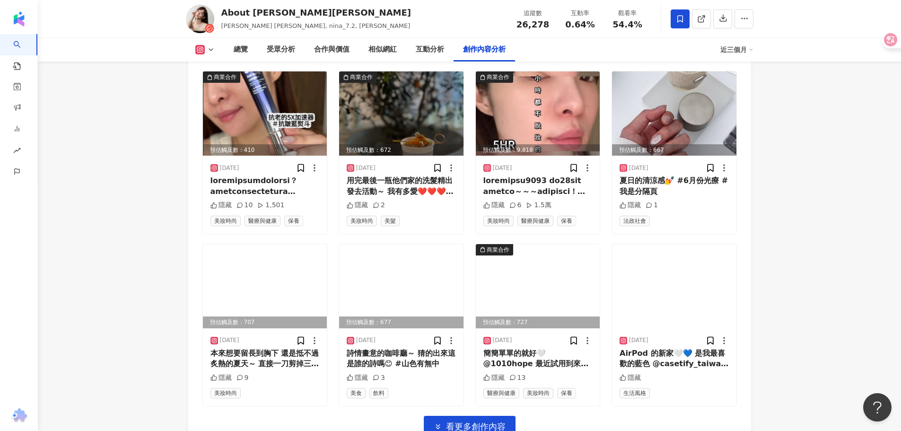
scroll to position [3831, 0]
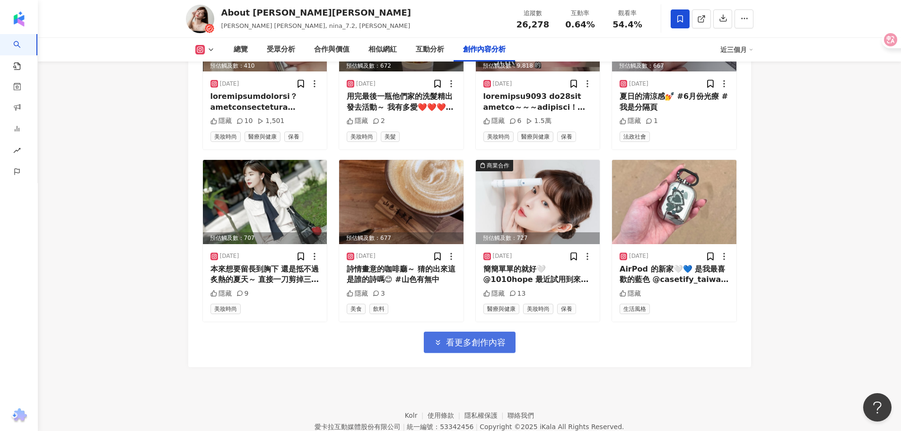
click at [500, 337] on span "看更多創作內容" at bounding box center [476, 342] width 60 height 10
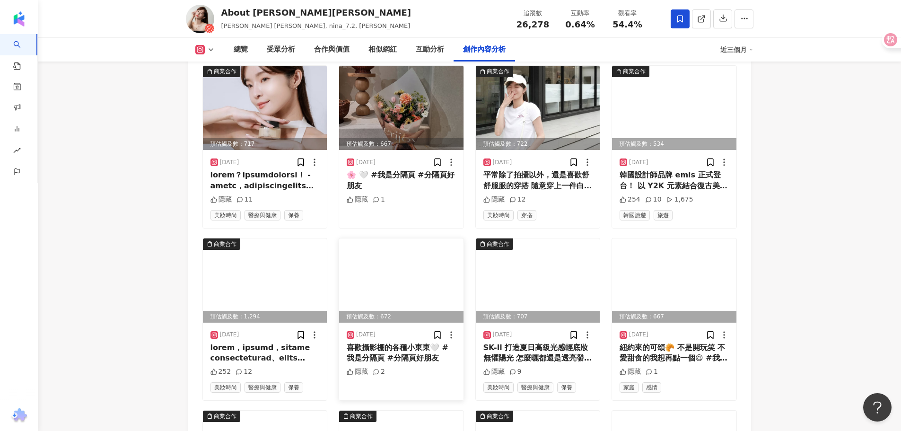
scroll to position [4115, 0]
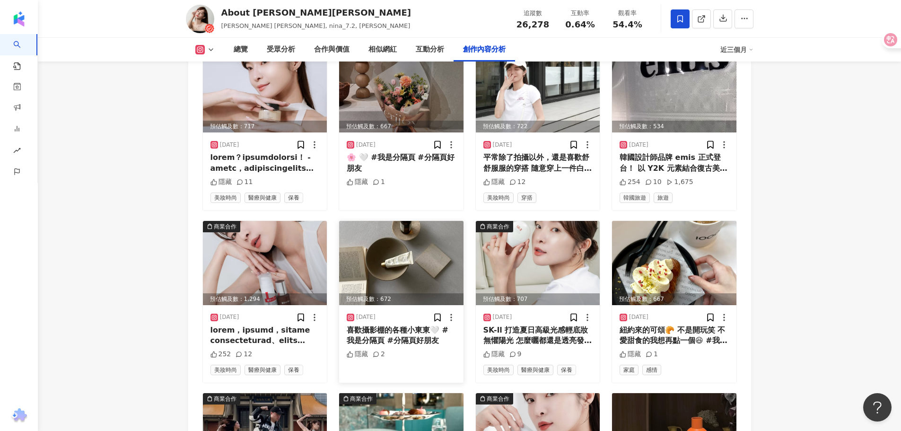
click at [383, 233] on img at bounding box center [401, 263] width 124 height 84
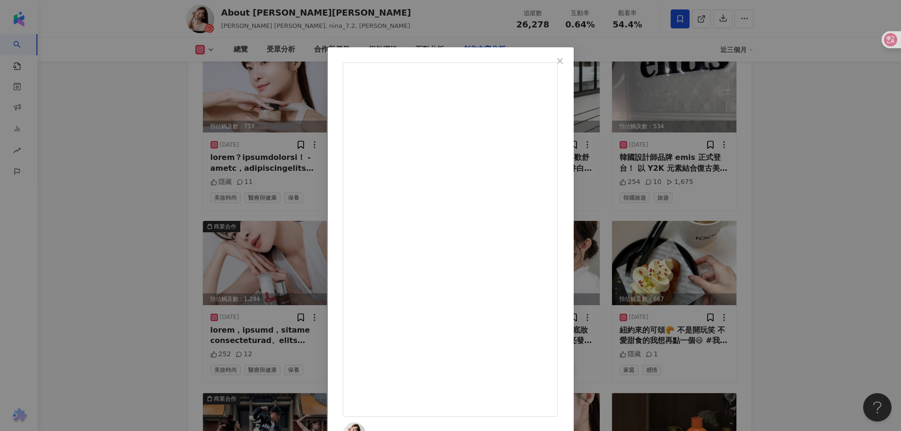
click at [860, 190] on div "About [PERSON_NAME][PERSON_NAME] [DATE] 喜歡攝影棚的各種小東東🤍 #我是分隔頁 #分隔頁好朋友 隱藏 2 查看原始貼文" at bounding box center [450, 215] width 901 height 431
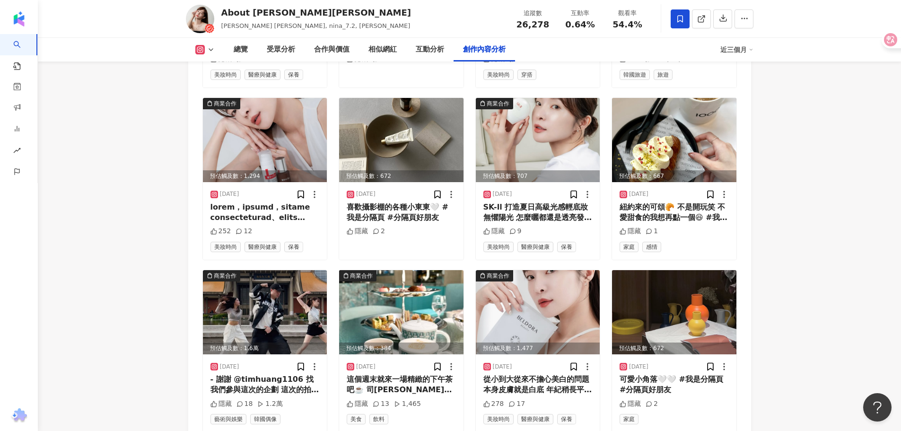
scroll to position [4351, 0]
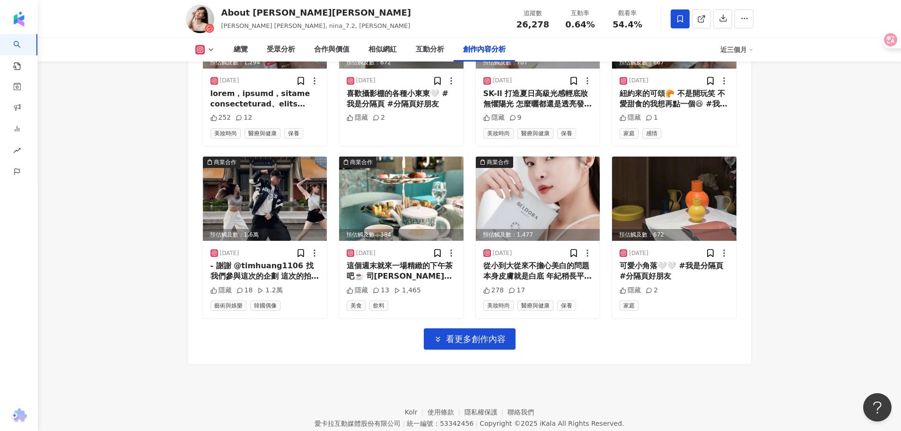
click at [690, 157] on img at bounding box center [674, 199] width 124 height 84
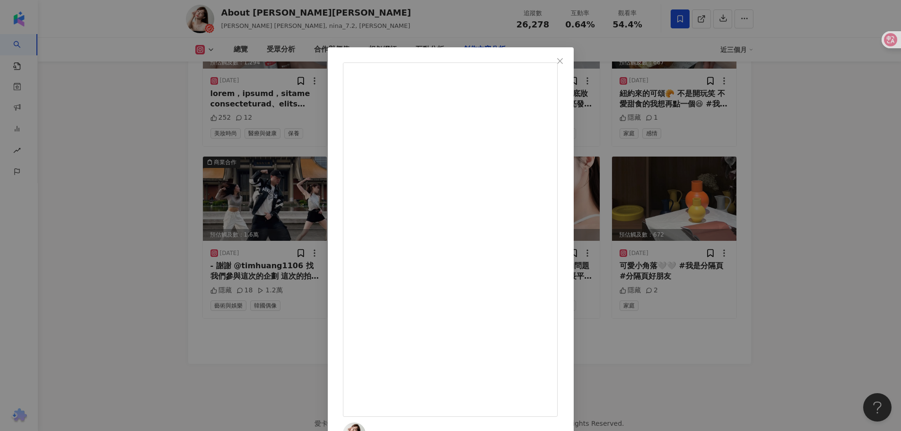
click at [741, 240] on div "About [PERSON_NAME][PERSON_NAME] [DATE] 可愛小角落🤍🤍 #我是分隔頁 #分隔頁好朋友 隱藏 2 查看原始貼文" at bounding box center [450, 215] width 901 height 431
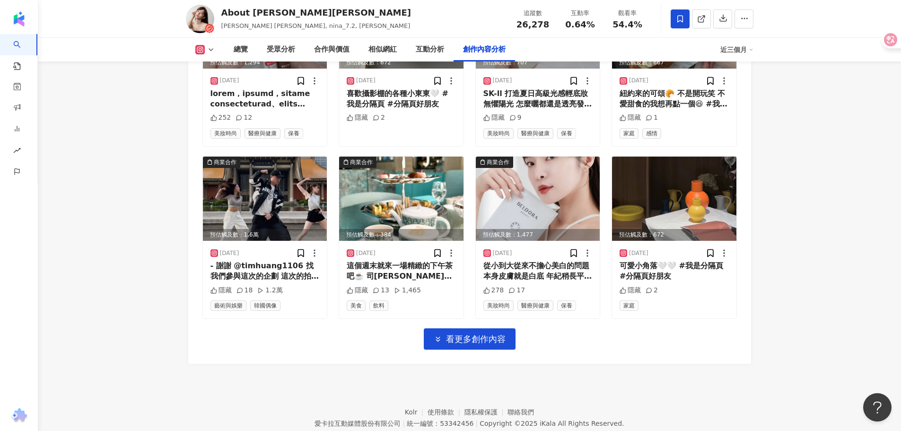
click at [470, 334] on span "看更多創作內容" at bounding box center [476, 339] width 60 height 10
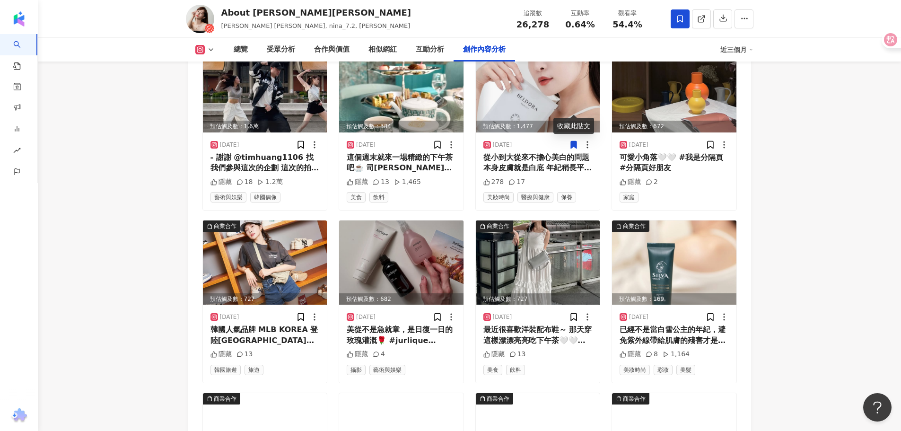
scroll to position [4540, 0]
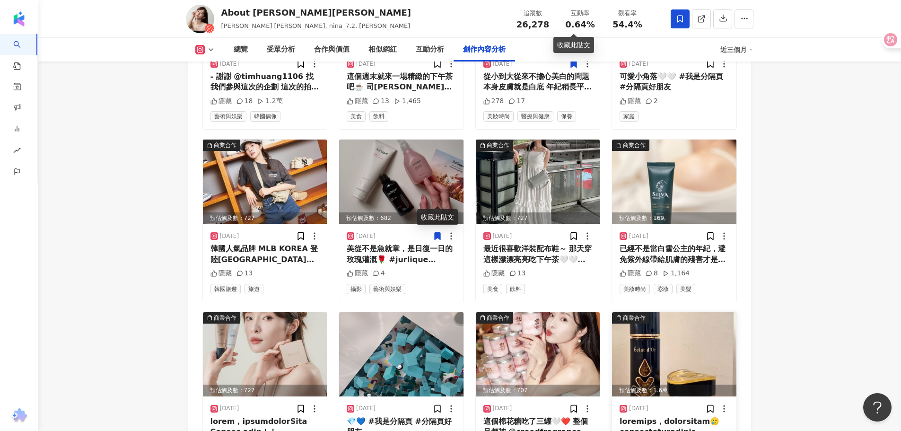
click at [639, 312] on img at bounding box center [674, 354] width 124 height 84
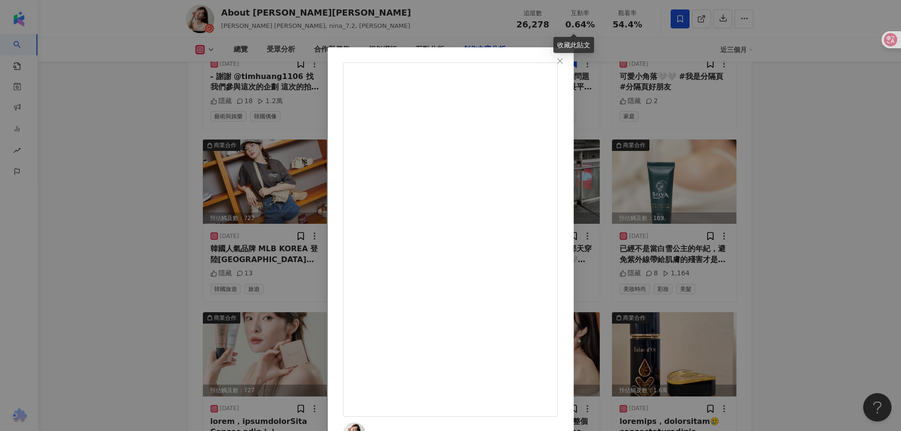
click at [734, 260] on div "About [PERSON_NAME][PERSON_NAME] [DATE] 隱藏 25 2.3萬 查看原始貼文" at bounding box center [450, 215] width 901 height 431
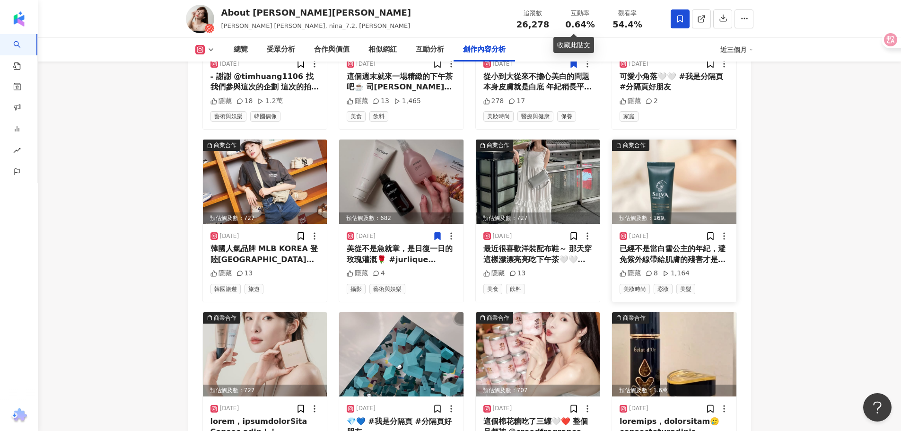
click at [688, 144] on img at bounding box center [674, 182] width 124 height 84
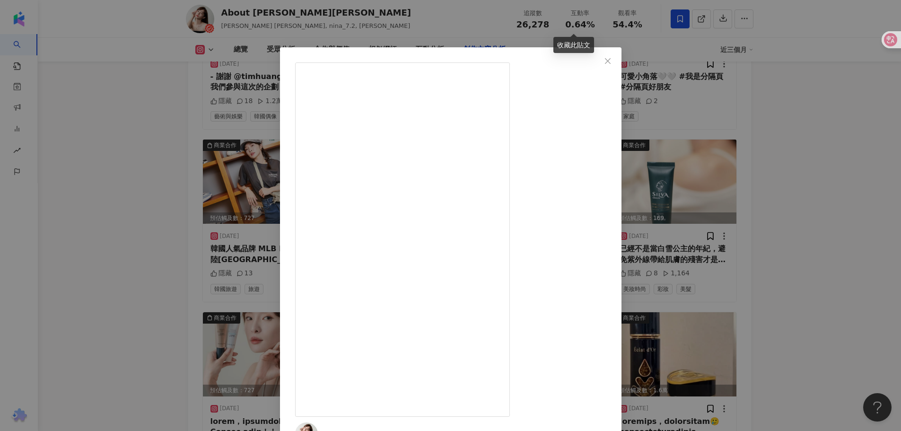
click at [808, 272] on div "About Nina妮娜 2025/5/4 已經不是當白雪公主的年紀，避免紫外線帶給肌膚的殘害才是首要關鍵！！ @silvaorigin_official 輕…" at bounding box center [450, 215] width 901 height 431
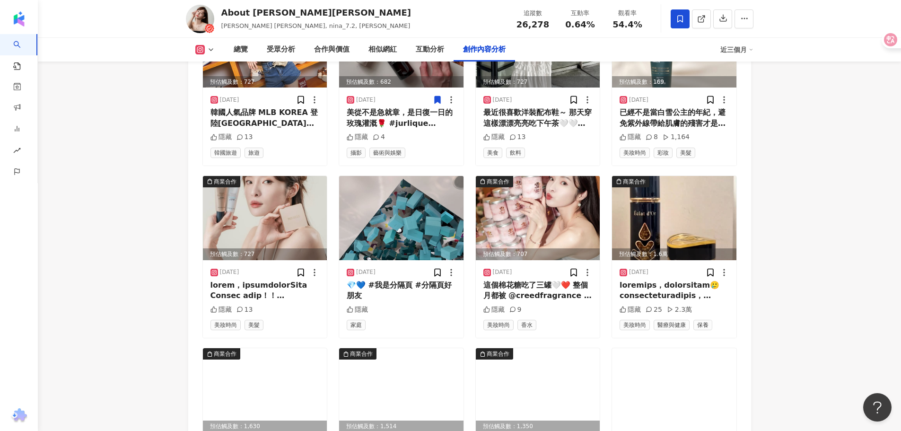
scroll to position [4824, 0]
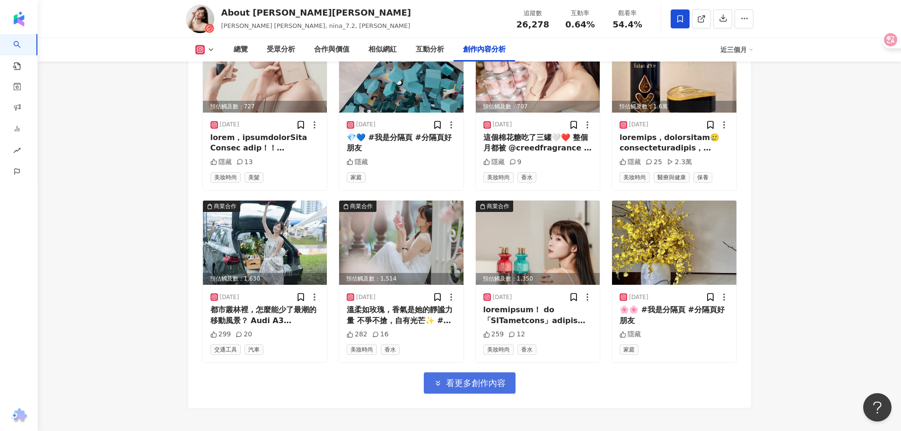
click at [502, 372] on button "看更多創作內容" at bounding box center [470, 382] width 92 height 21
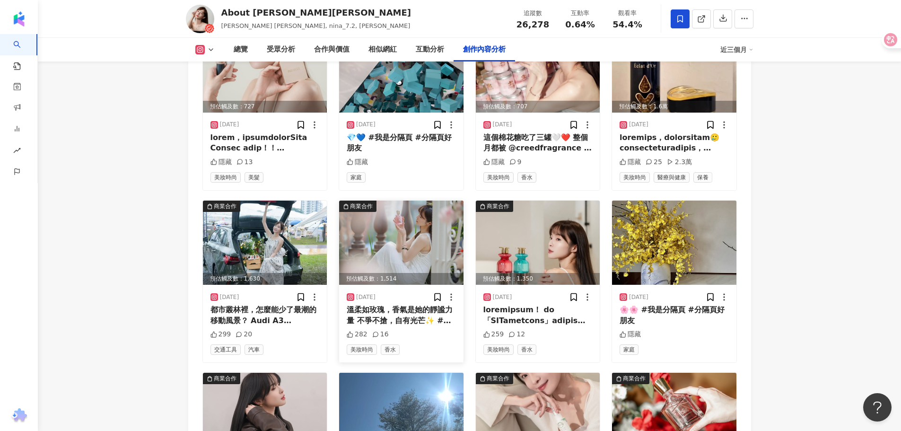
click at [431, 215] on img at bounding box center [401, 243] width 124 height 84
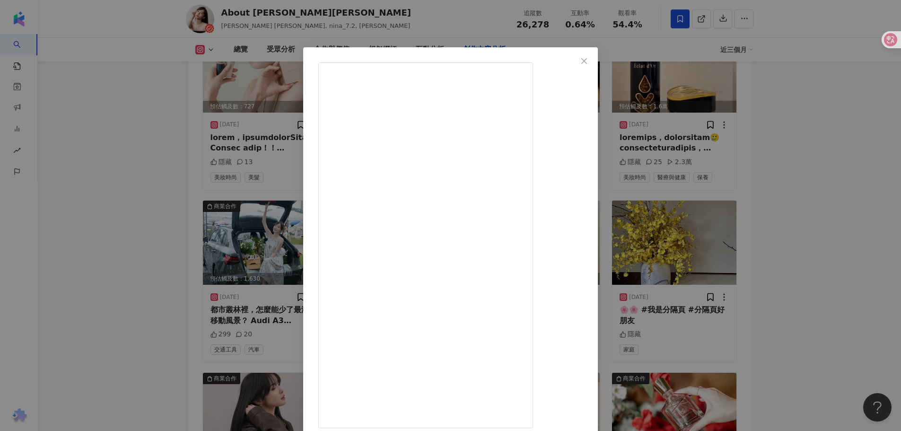
click at [825, 201] on div "About Nina妮娜 2025/4/25 溫柔如玫瑰，香氣是她的靜謐力量 不爭不搶，自有光芒✨ #晨曦玫瑰 #英國皇室沙龍香氛品牌creed #theho…" at bounding box center [450, 215] width 901 height 431
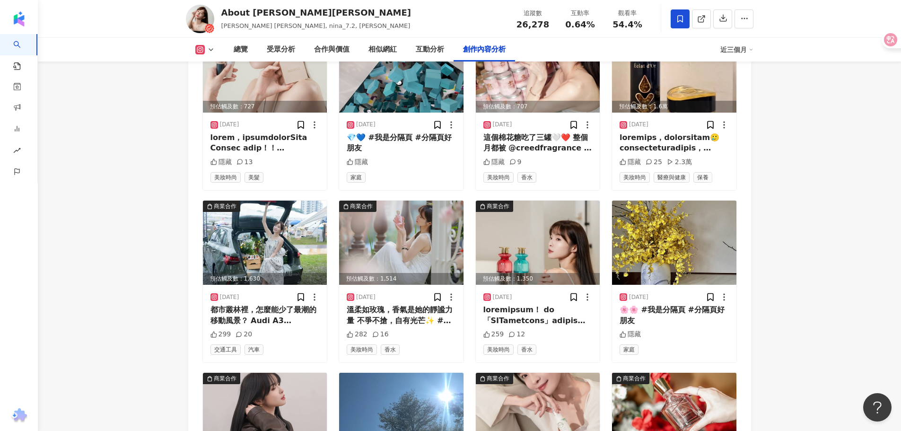
scroll to position [5013, 0]
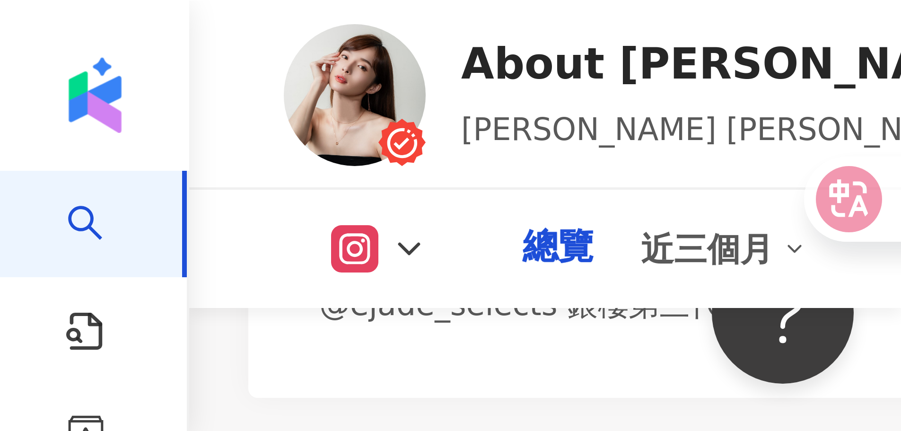
scroll to position [0, 0]
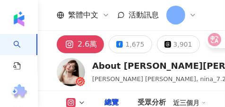
drag, startPoint x: 785, startPoint y: 225, endPoint x: 789, endPoint y: 219, distance: 7.8
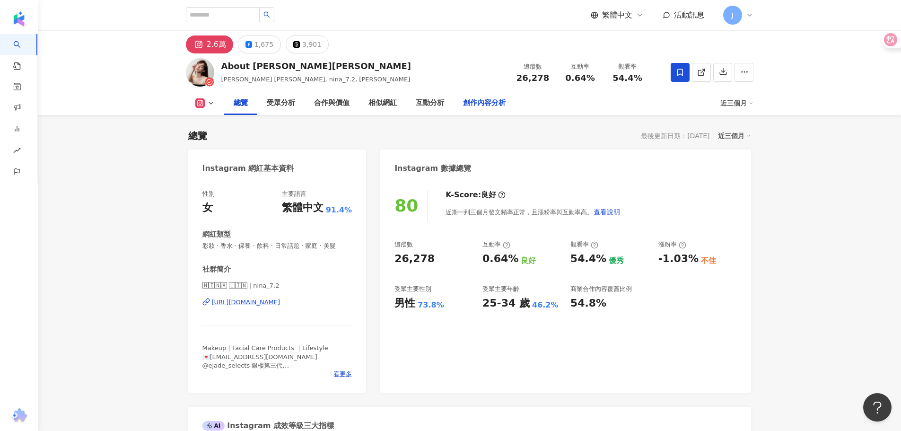
click at [487, 111] on div "創作內容分析" at bounding box center [484, 103] width 61 height 24
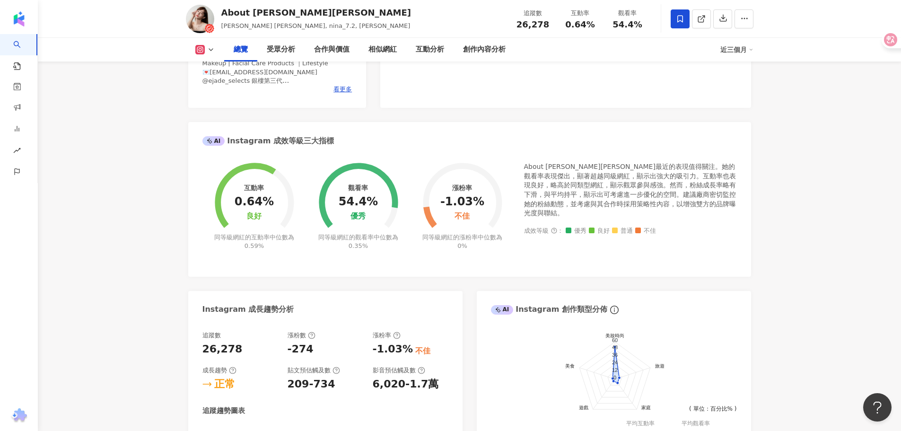
scroll to position [331, 0]
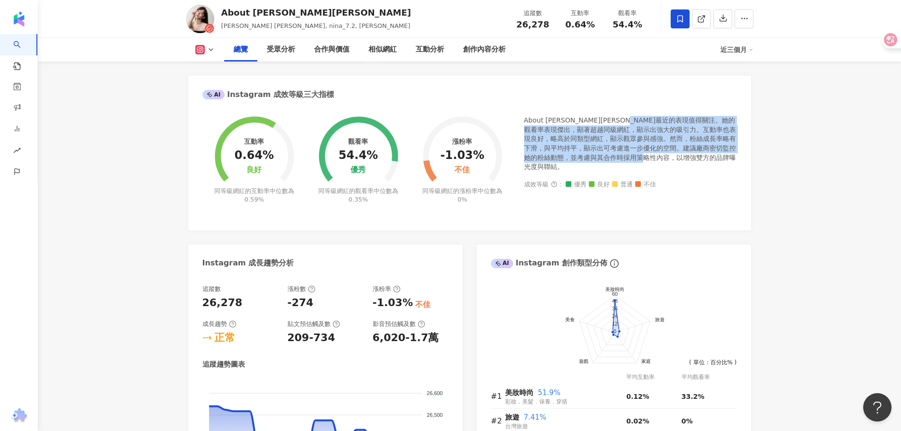
drag, startPoint x: 662, startPoint y: 132, endPoint x: 715, endPoint y: 169, distance: 64.6
click at [709, 167] on div "About Nina妮娜最近的表現值得關注。她的觀看率表現傑出，顯著超越同級網紅，顯示出強大的吸引力。互動率也表現良好，略高於同類型網紅，顯示觀眾參與感強。然…" at bounding box center [630, 144] width 213 height 56
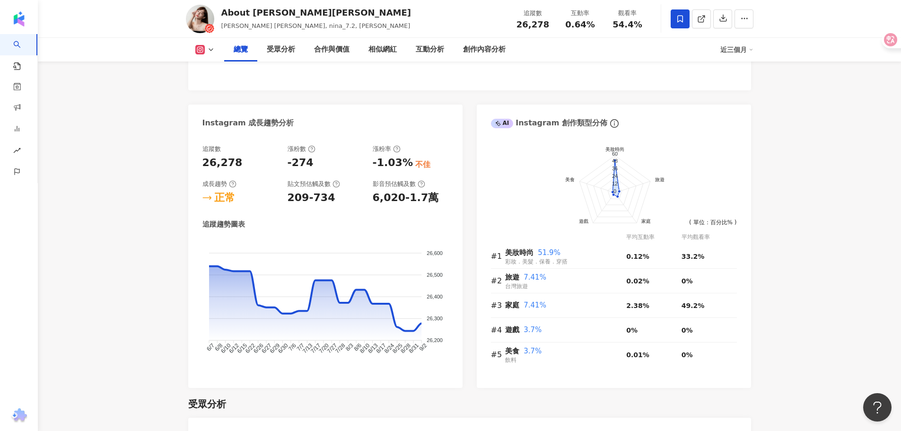
scroll to position [473, 0]
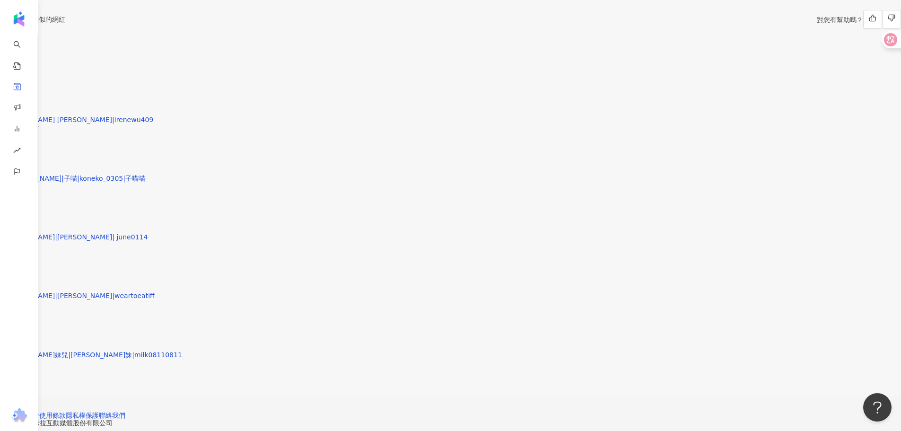
scroll to position [97, 0]
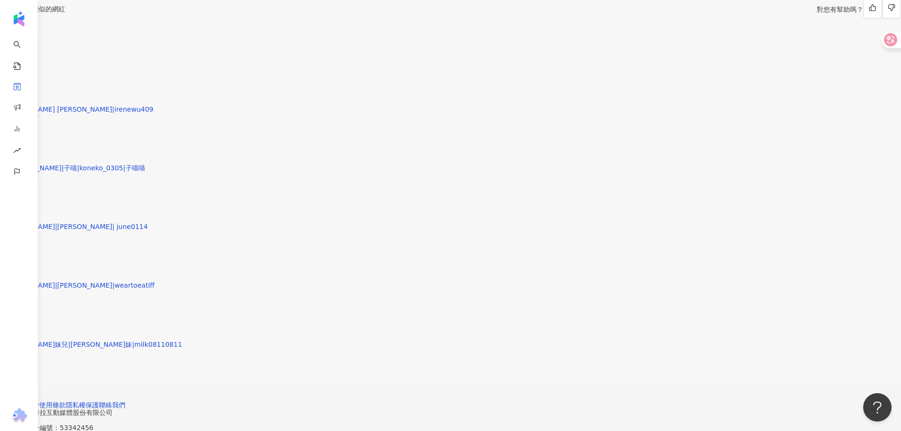
click at [785, 222] on div "推薦您相似的網紅 對您有幫助嗎？ 米安 2.1萬追蹤者 加入 [PERSON_NAME] [PERSON_NAME]|irenewu409 5,791追蹤者 …" at bounding box center [450, 181] width 901 height 409
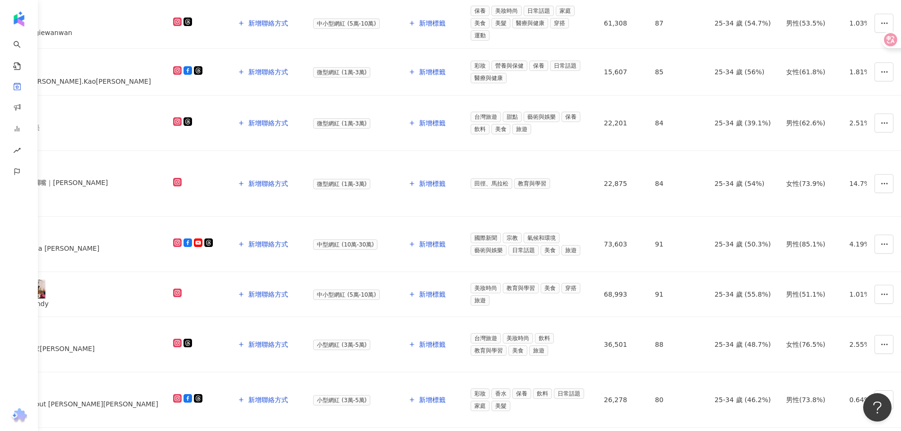
scroll to position [334, 0]
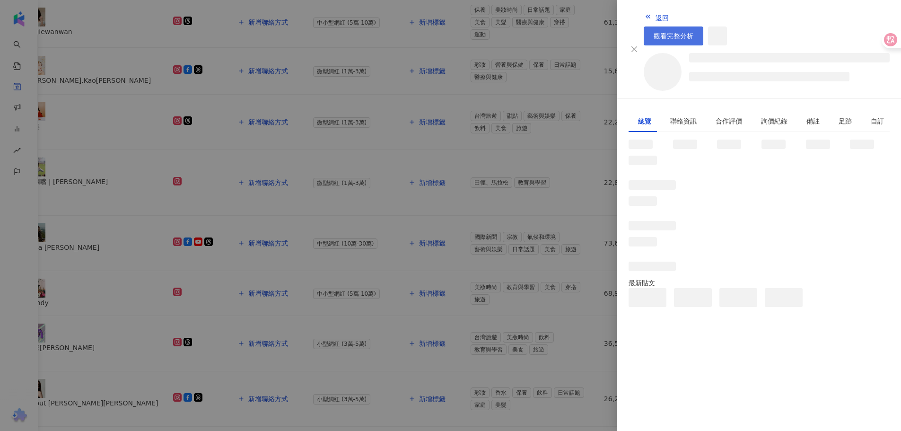
click at [703, 26] on link "觀看完整分析" at bounding box center [674, 35] width 60 height 19
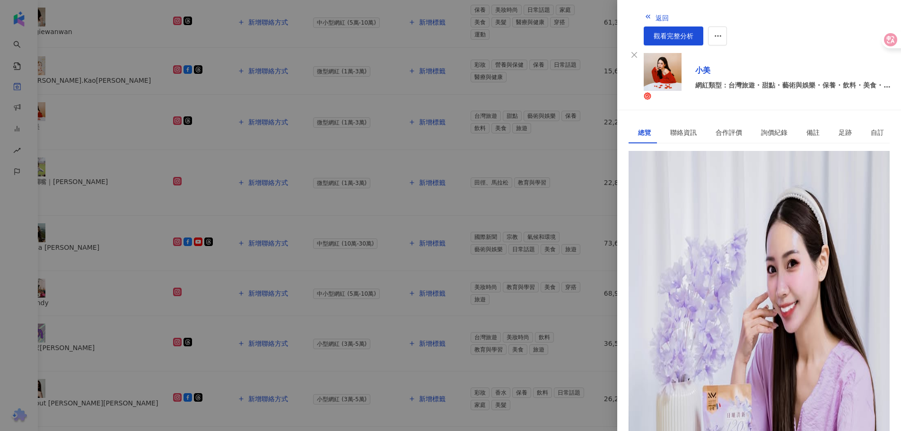
click at [291, 277] on div at bounding box center [450, 215] width 901 height 431
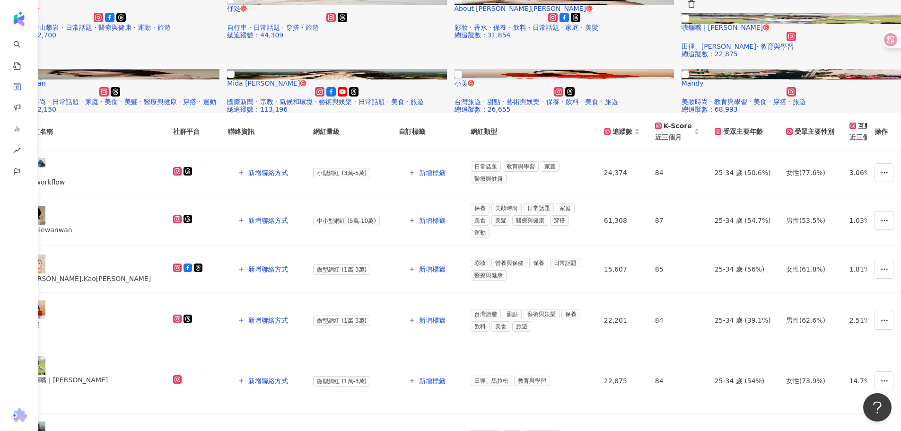
scroll to position [239, 0]
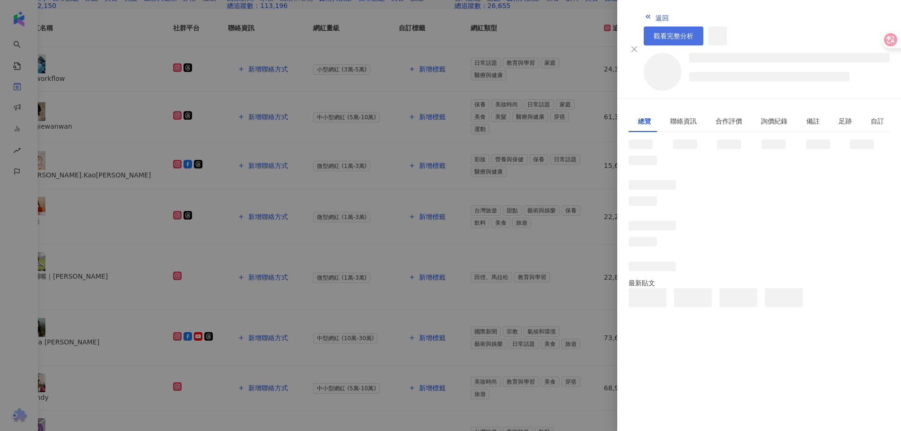
click at [703, 26] on link "觀看完整分析" at bounding box center [674, 35] width 60 height 19
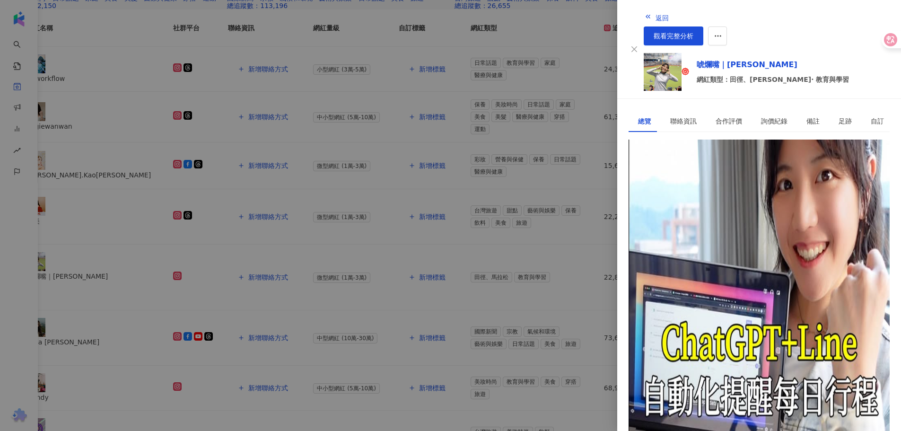
click at [510, 160] on div at bounding box center [450, 215] width 901 height 431
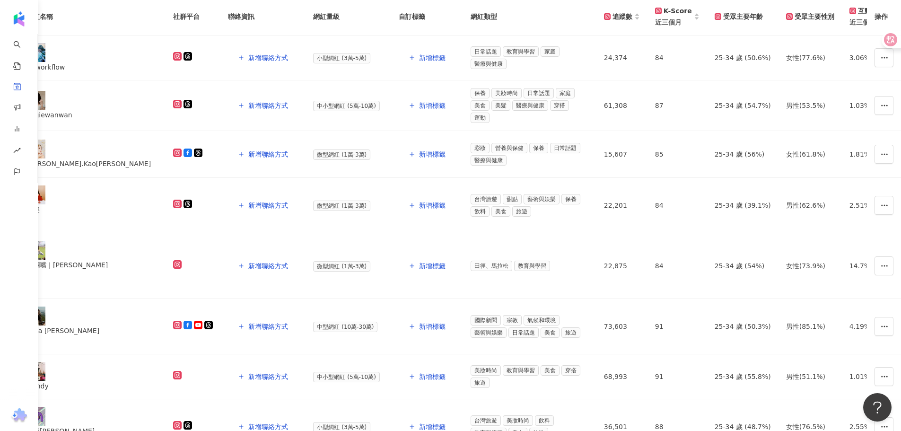
scroll to position [287, 0]
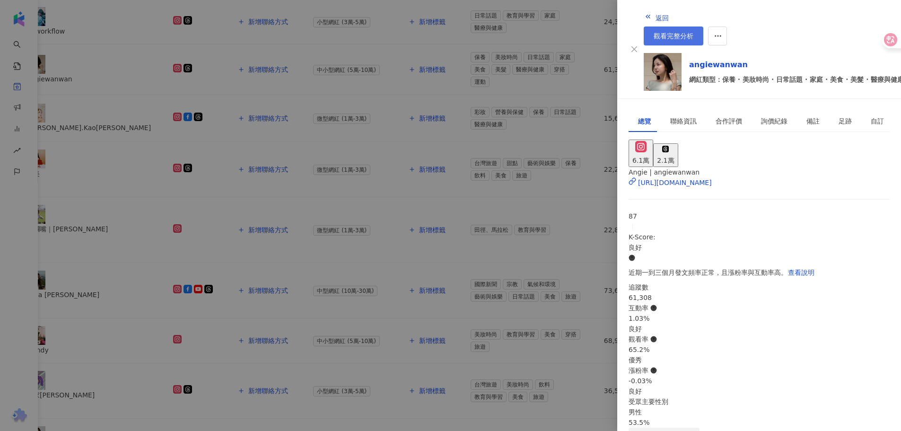
click at [703, 26] on link "觀看完整分析" at bounding box center [674, 35] width 60 height 19
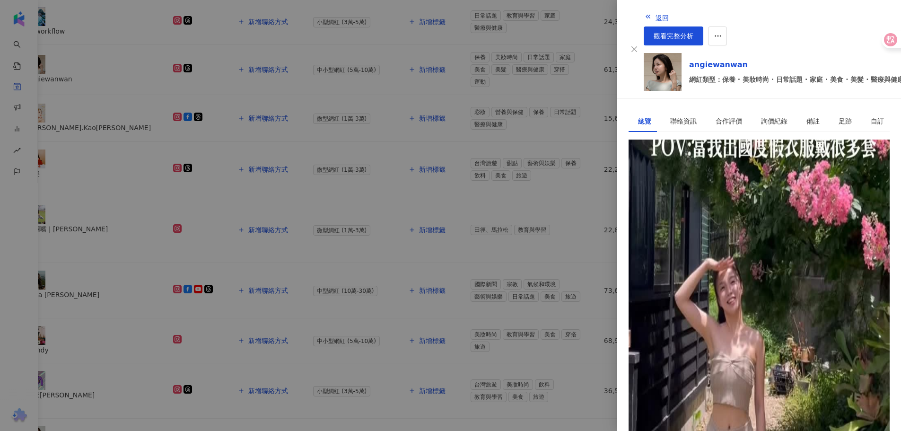
click at [499, 188] on div at bounding box center [450, 215] width 901 height 431
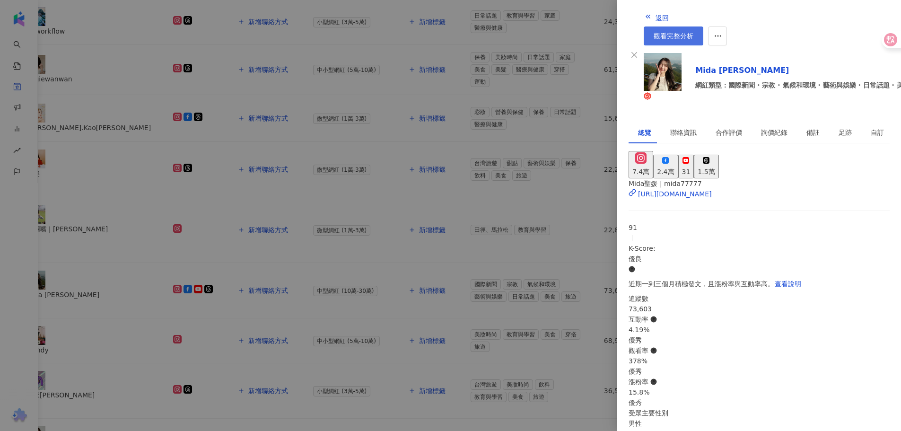
click at [693, 32] on span "觀看完整分析" at bounding box center [674, 36] width 40 height 8
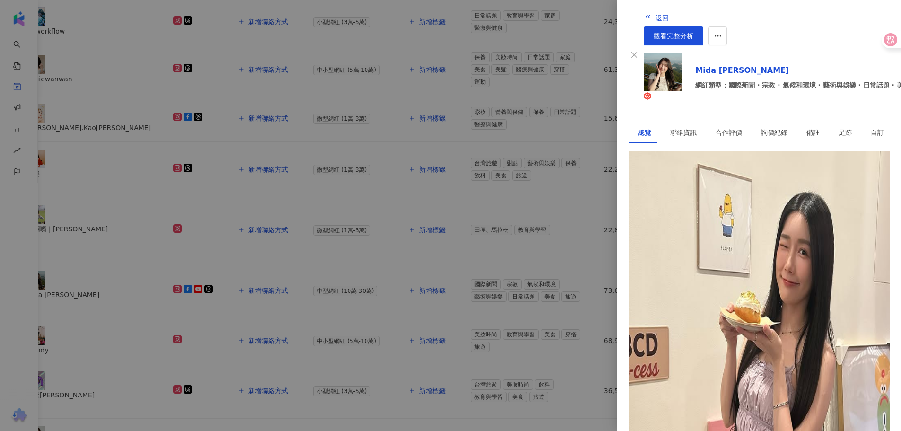
click at [69, 328] on div at bounding box center [450, 215] width 901 height 431
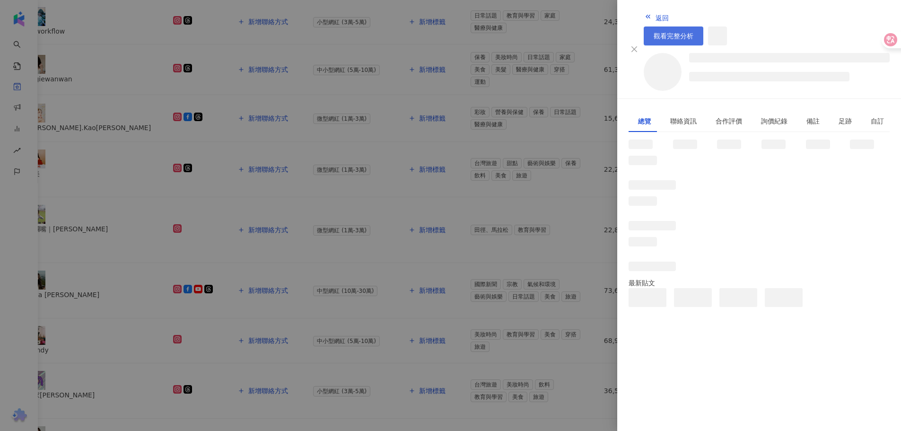
click at [693, 32] on span "觀看完整分析" at bounding box center [674, 36] width 40 height 8
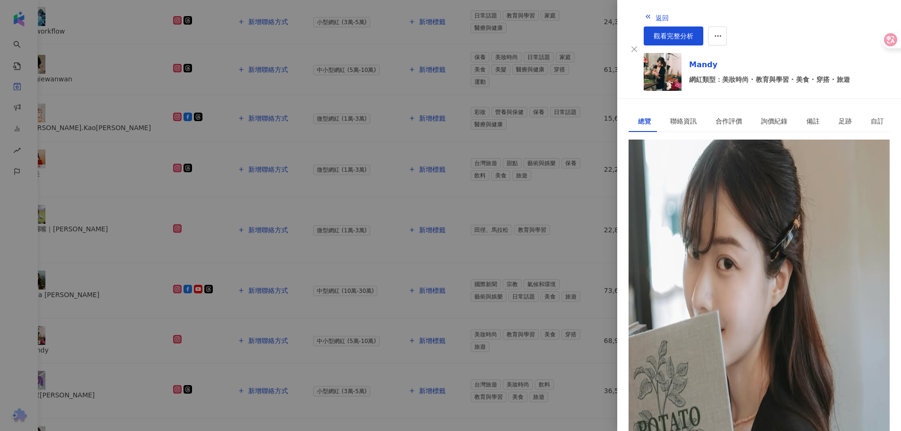
click at [443, 100] on div at bounding box center [450, 215] width 901 height 431
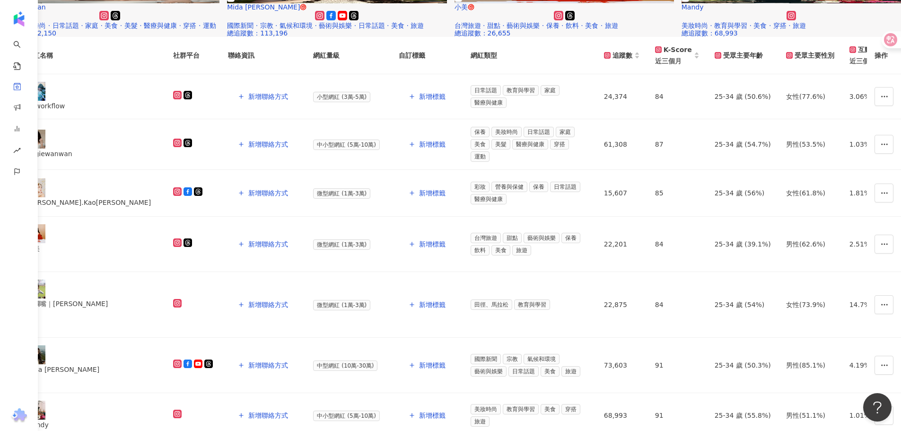
scroll to position [145, 0]
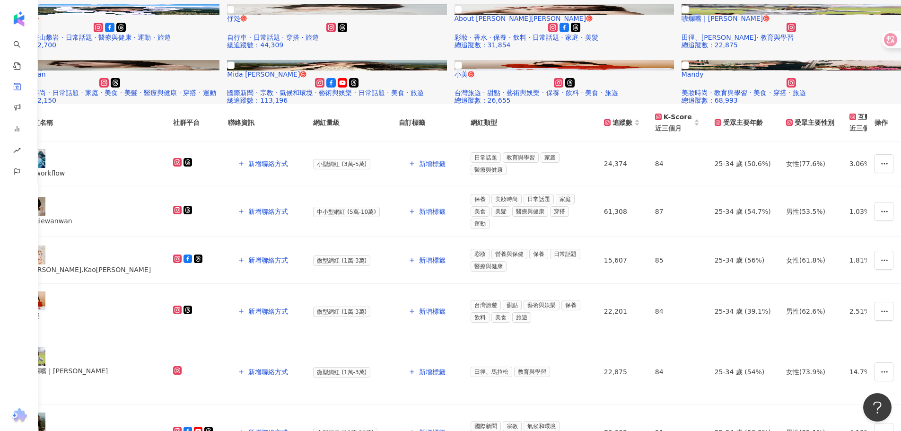
paste input "**********"
type input "**********"
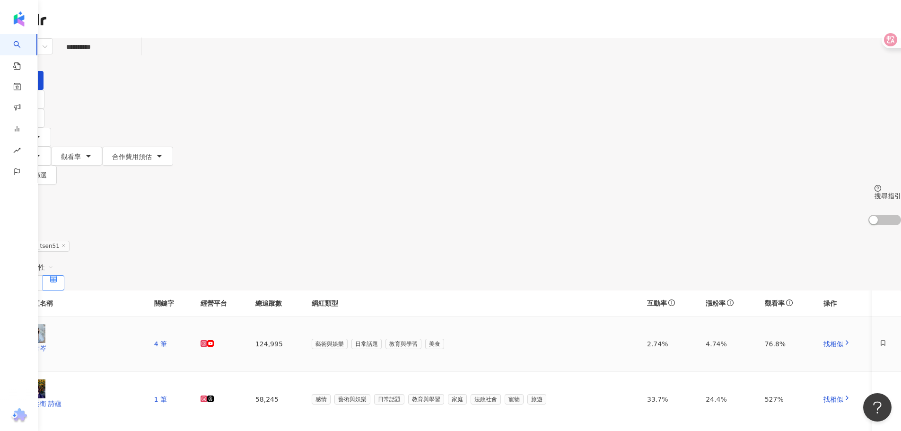
click at [139, 324] on div "郭芳岑" at bounding box center [82, 344] width 113 height 40
click at [138, 56] on input "**********" at bounding box center [99, 47] width 77 height 18
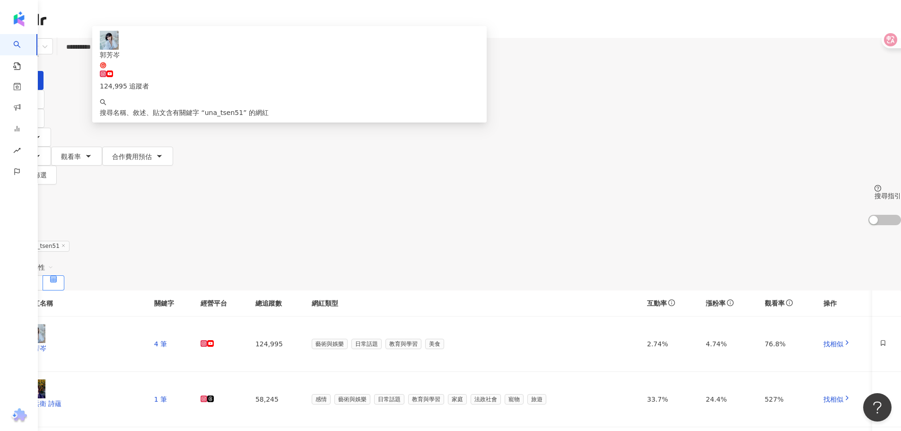
paste input "search"
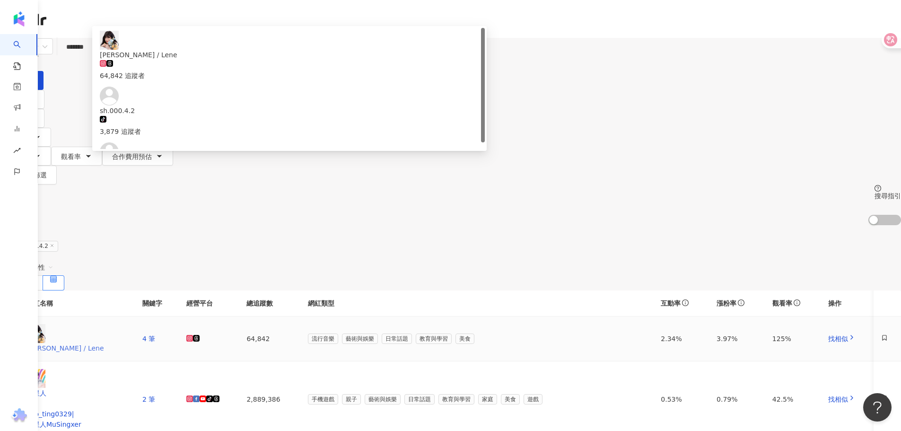
click at [127, 343] on span "曉翎 / Lene" at bounding box center [76, 348] width 101 height 10
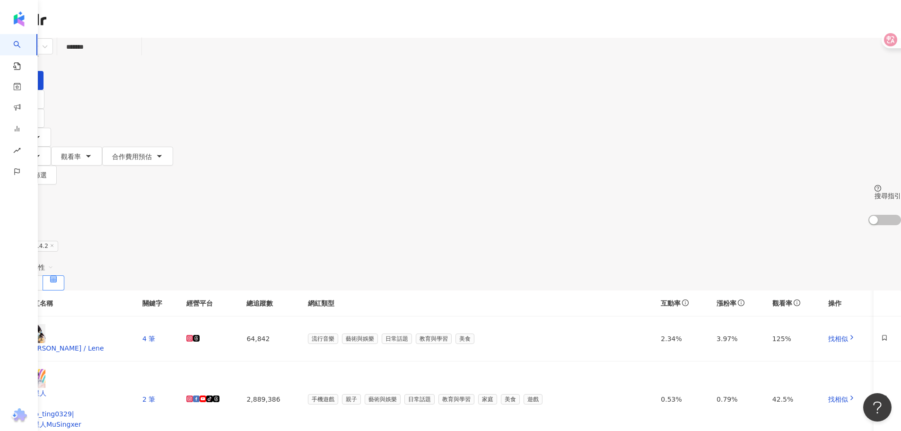
click at [138, 48] on input "*******" at bounding box center [99, 47] width 77 height 18
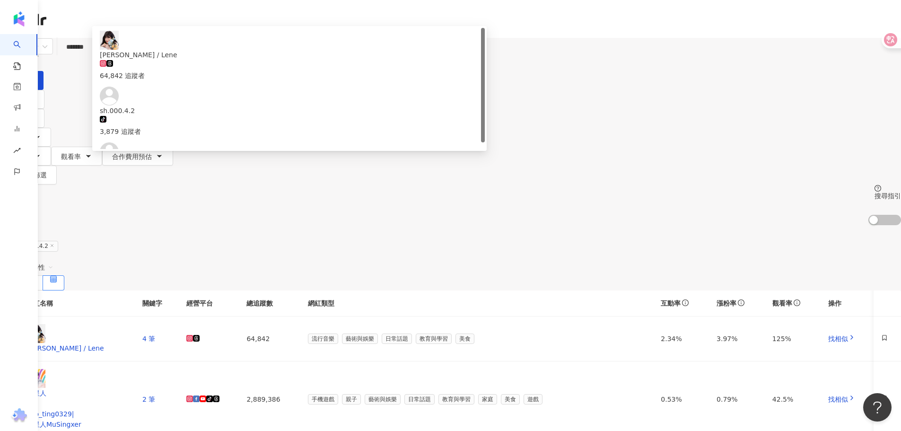
paste input "search"
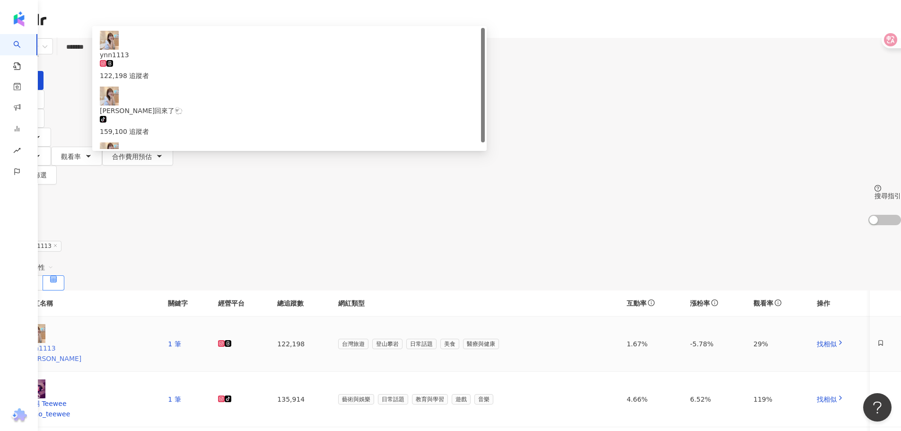
click at [153, 324] on div "ynn1113 恩恩" at bounding box center [89, 344] width 126 height 40
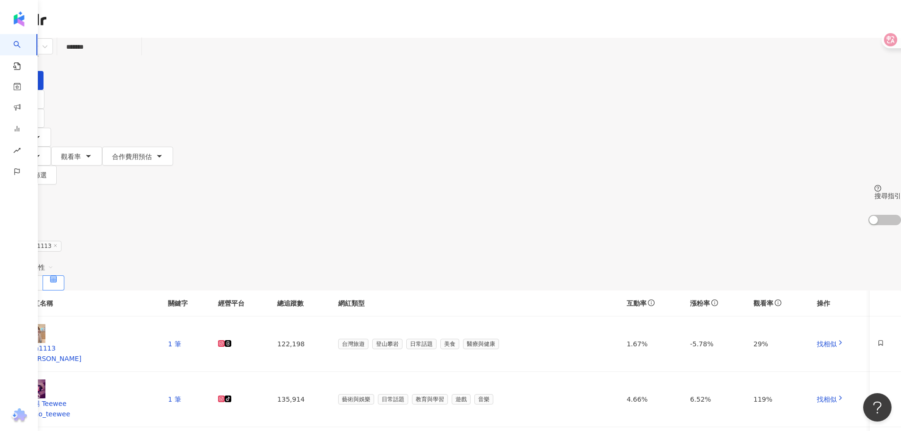
click at [138, 56] on input "*******" at bounding box center [99, 47] width 77 height 18
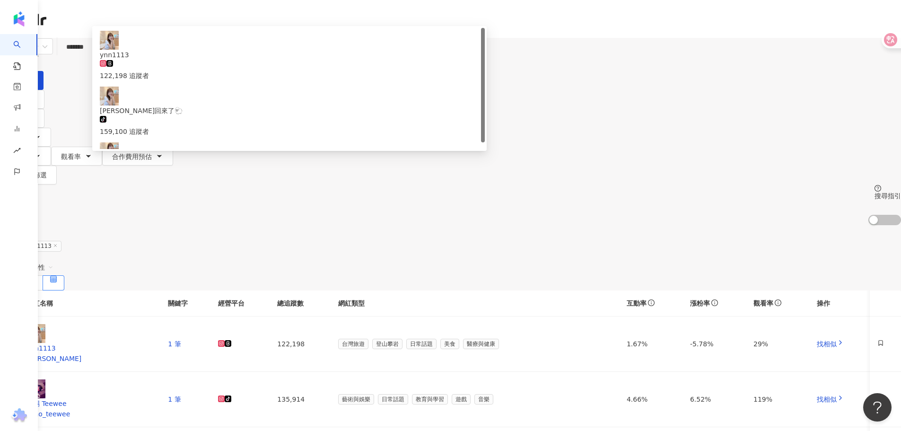
paste input "**********"
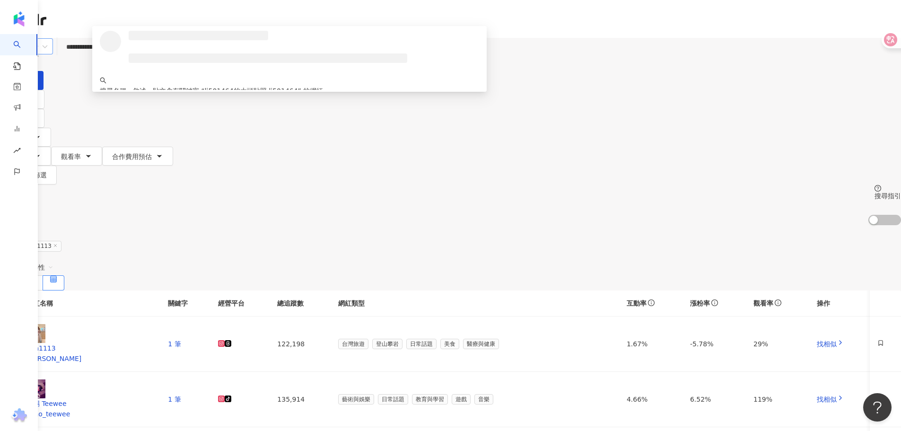
drag, startPoint x: 332, startPoint y: 56, endPoint x: 190, endPoint y: 52, distance: 142.9
click at [190, 52] on div "**********" at bounding box center [450, 64] width 901 height 52
type input "********"
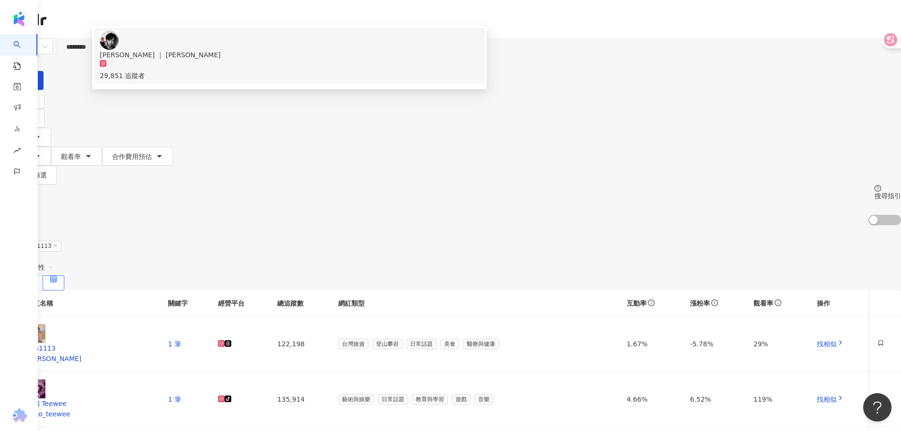
click at [342, 81] on div "Sam ｜ 山姆 29,851 追蹤者" at bounding box center [289, 56] width 379 height 50
click at [138, 48] on input "search" at bounding box center [99, 47] width 77 height 18
paste input "*****"
type input "*****"
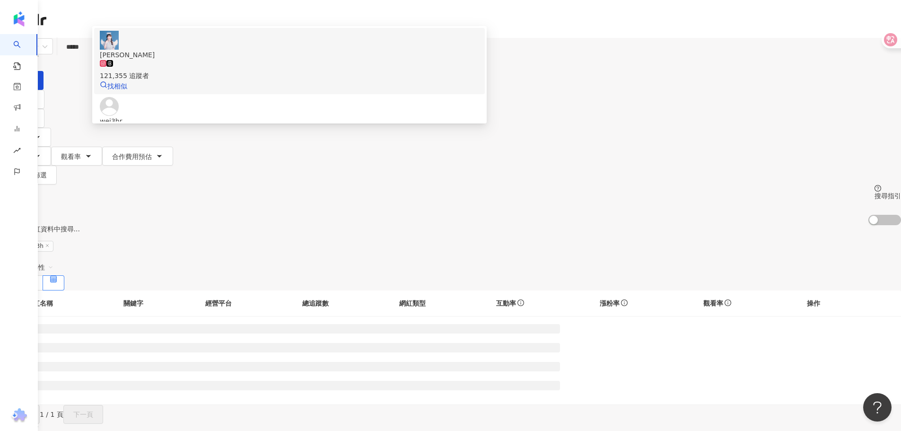
click at [399, 81] on div "121,355 追蹤者" at bounding box center [289, 70] width 379 height 21
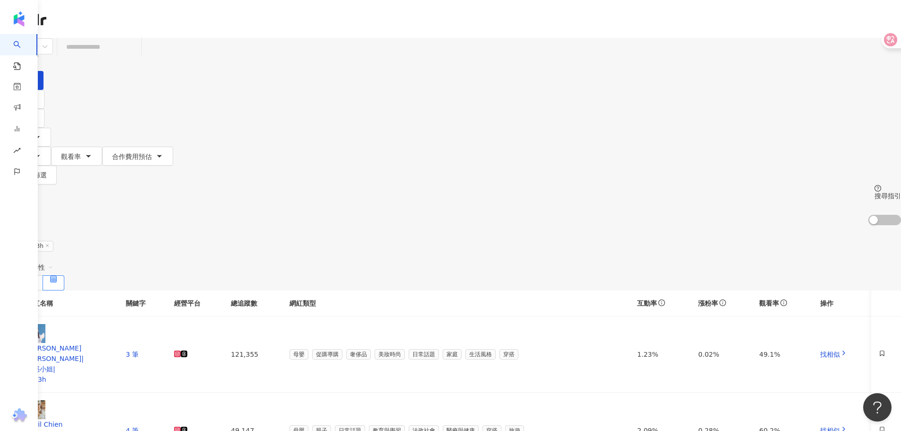
click at [138, 56] on input "search" at bounding box center [99, 47] width 77 height 18
paste input "*******"
type input "*******"
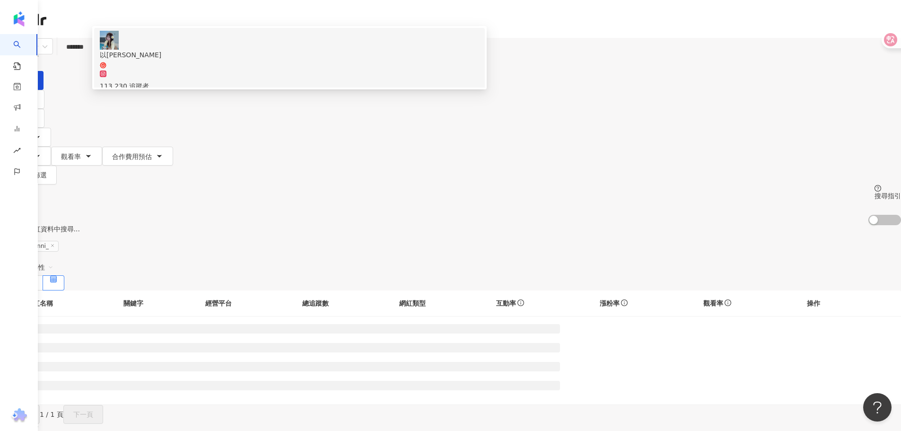
click at [387, 91] on div "113,230 追蹤者" at bounding box center [289, 80] width 379 height 21
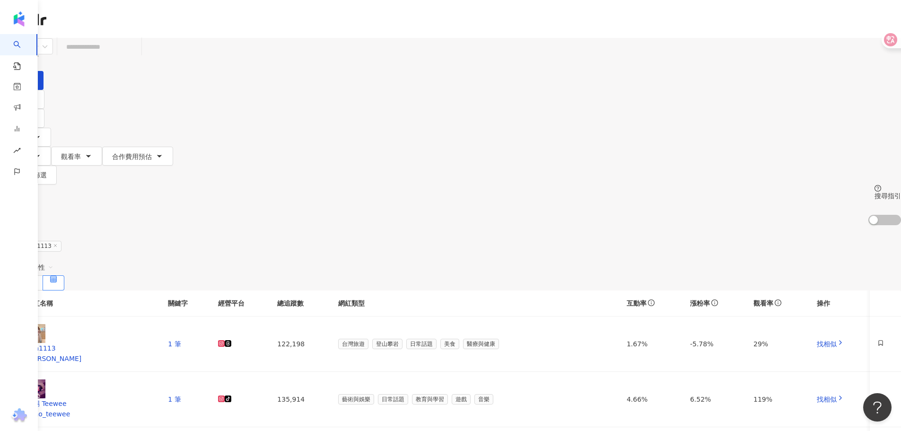
click at [791, 229] on main "不分平台 台灣 搜尋 00e0c926-d458-4442-b18d-7428fe8dda50 以薰 113,230 追蹤者 搜尋名稱、敘述、貼文含有關鍵字 …" at bounding box center [450, 314] width 901 height 552
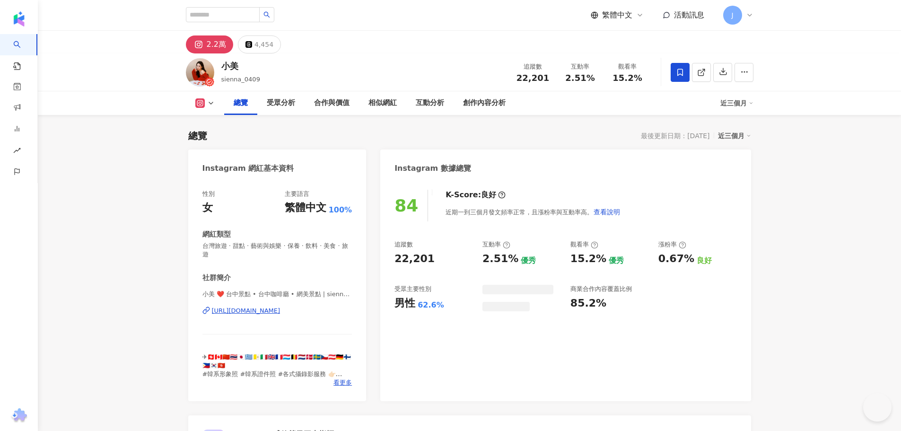
scroll to position [213, 0]
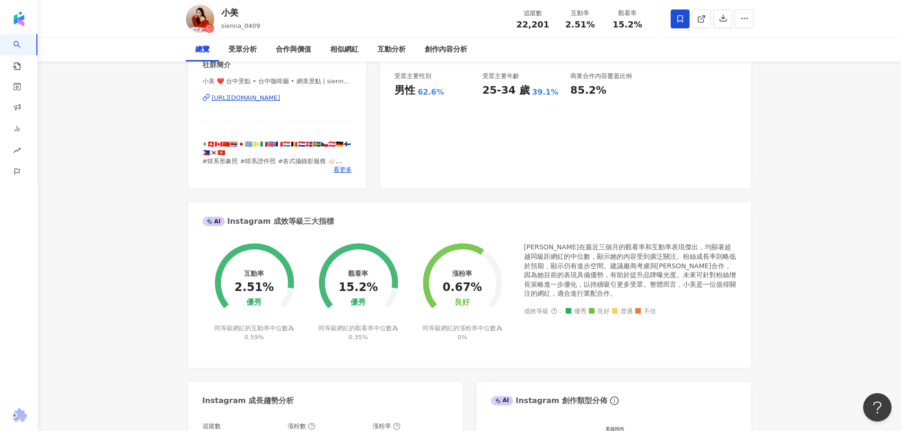
click at [280, 102] on div "[URL][DOMAIN_NAME]" at bounding box center [246, 98] width 69 height 9
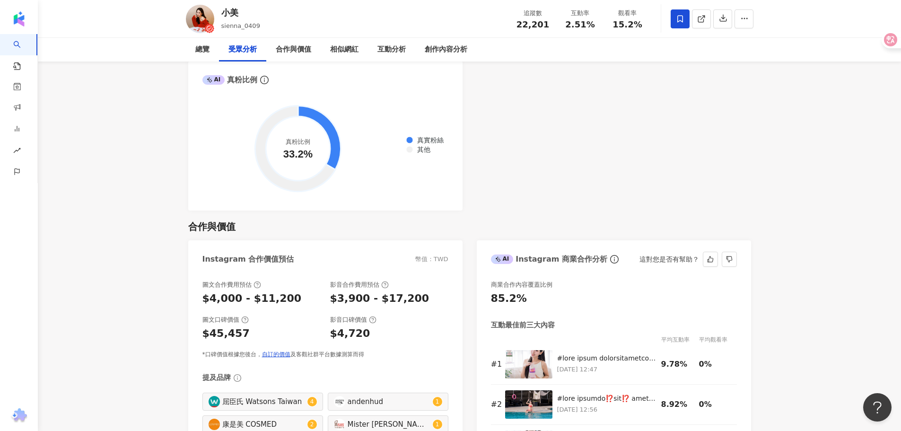
scroll to position [1135, 0]
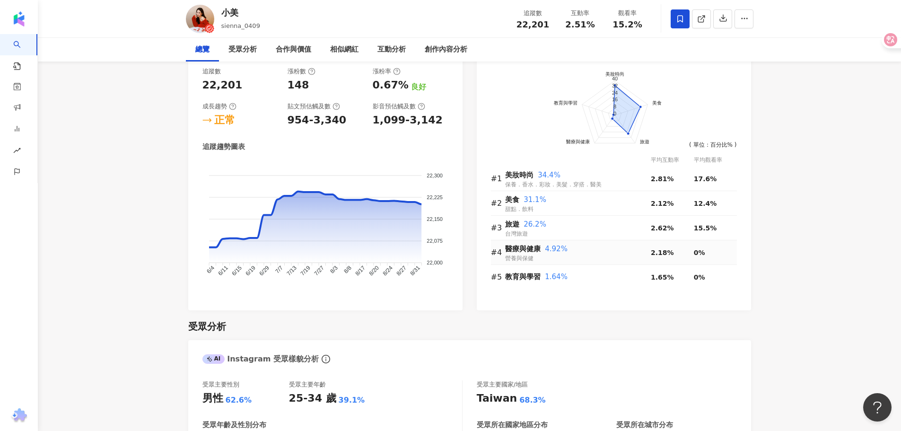
scroll to position [426, 0]
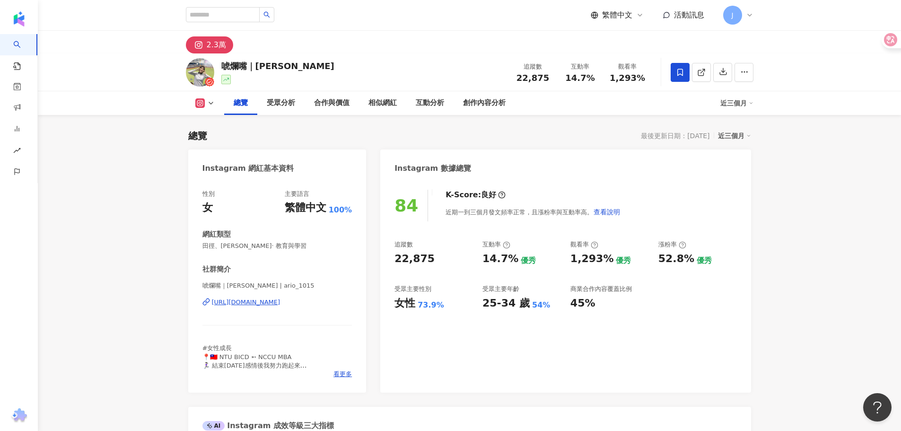
click at [280, 306] on div "https://www.instagram.com/ario_1015/" at bounding box center [246, 302] width 69 height 9
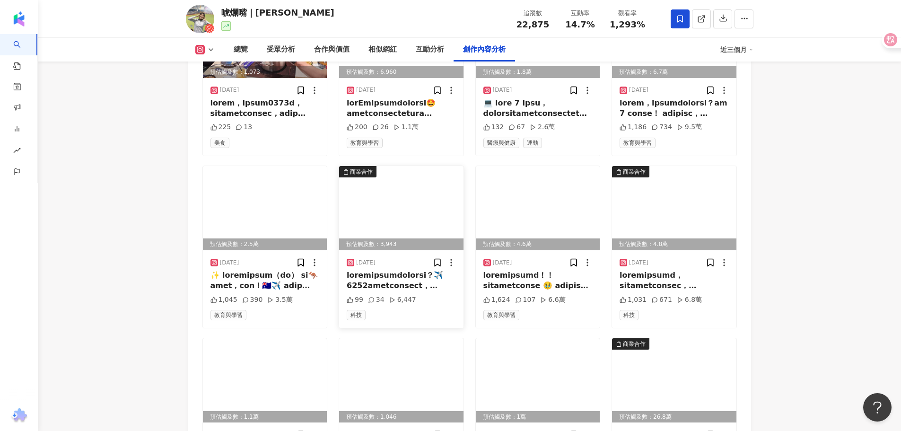
scroll to position [3074, 0]
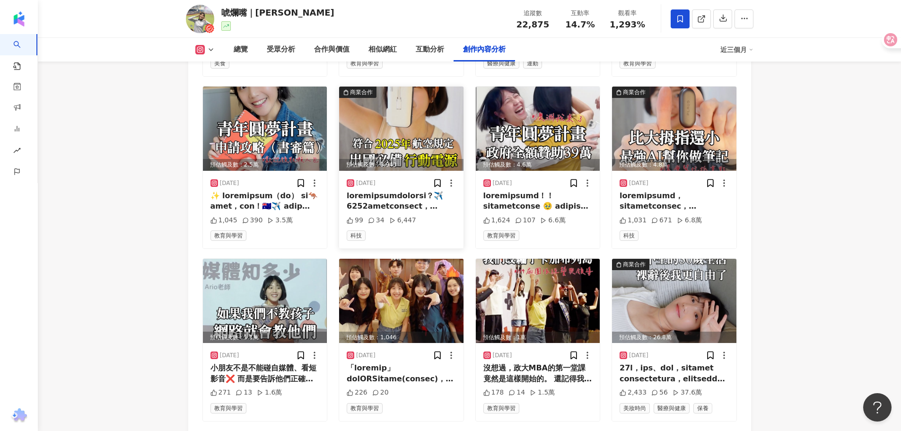
click at [419, 171] on img at bounding box center [401, 129] width 124 height 84
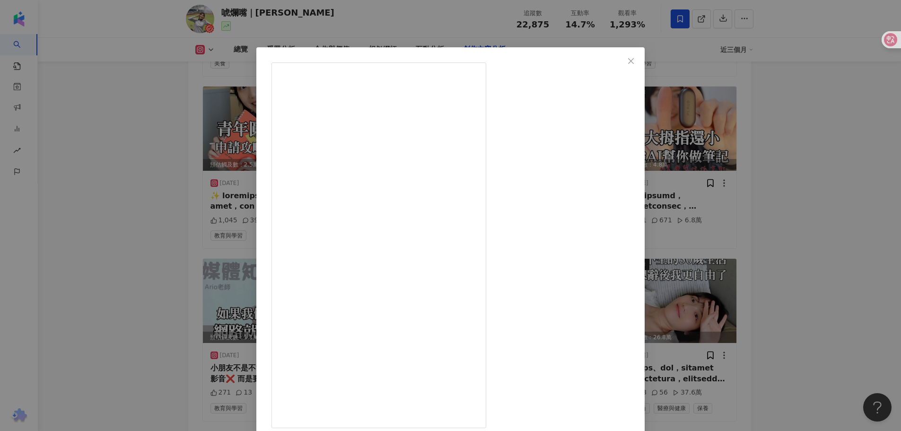
scroll to position [257, 0]
click at [726, 195] on div "唬爛嘴｜Ario 愛芮兒 2025/8/6 99 34 6,447 查看原始貼文" at bounding box center [450, 215] width 901 height 431
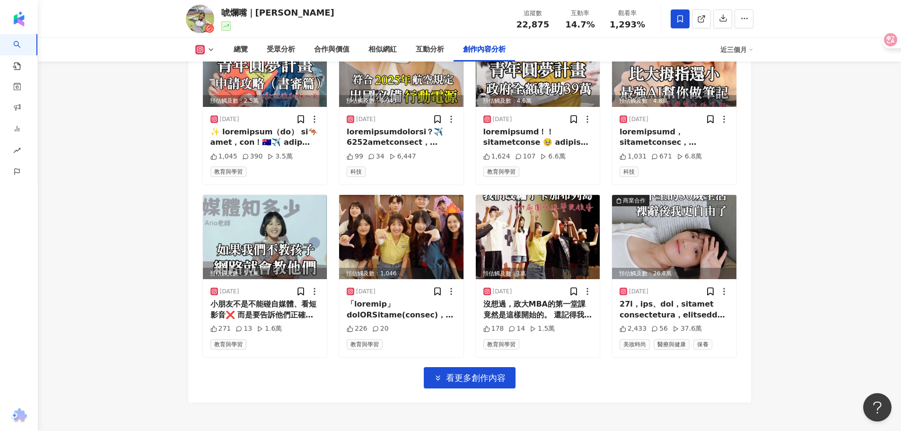
scroll to position [3263, 0]
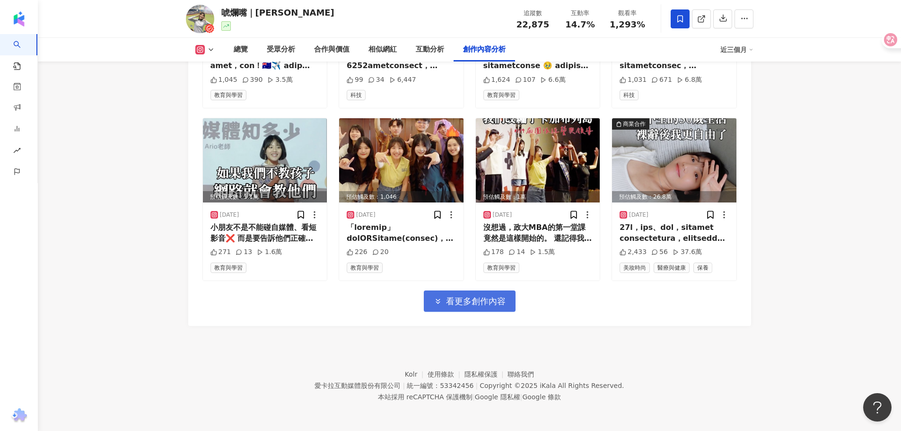
click at [478, 312] on button "看更多創作內容" at bounding box center [470, 300] width 92 height 21
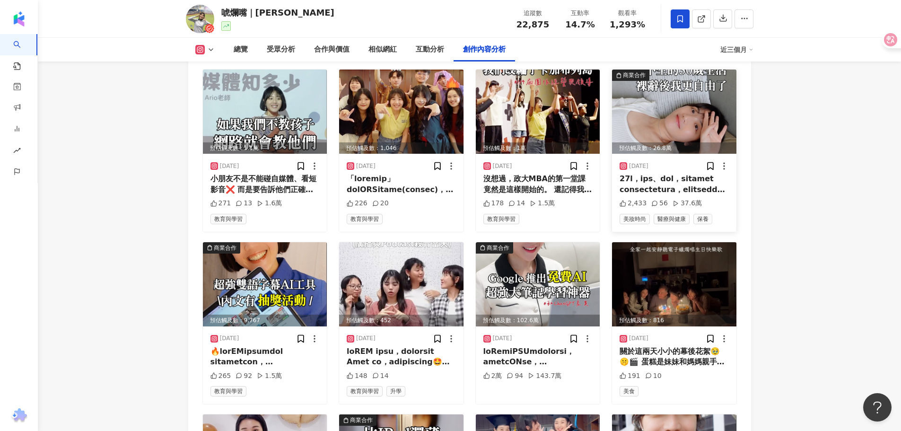
click at [676, 154] on img at bounding box center [674, 112] width 124 height 84
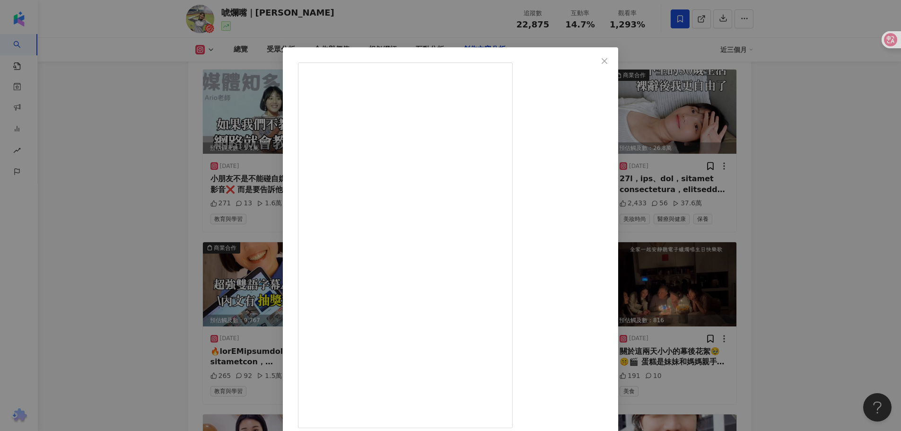
scroll to position [236, 0]
click at [785, 253] on div "唬爛嘴｜Ario 愛芮兒 2025/6/26 2,433 56 37.6萬 查看原始貼文" at bounding box center [450, 215] width 901 height 431
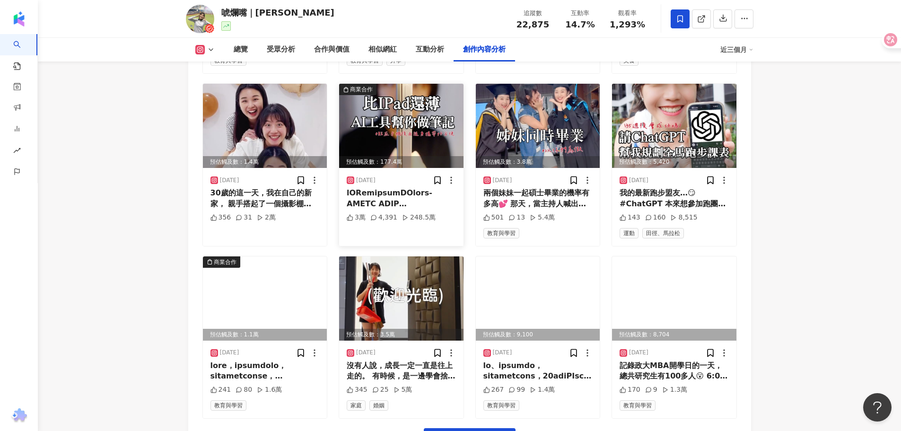
scroll to position [3594, 0]
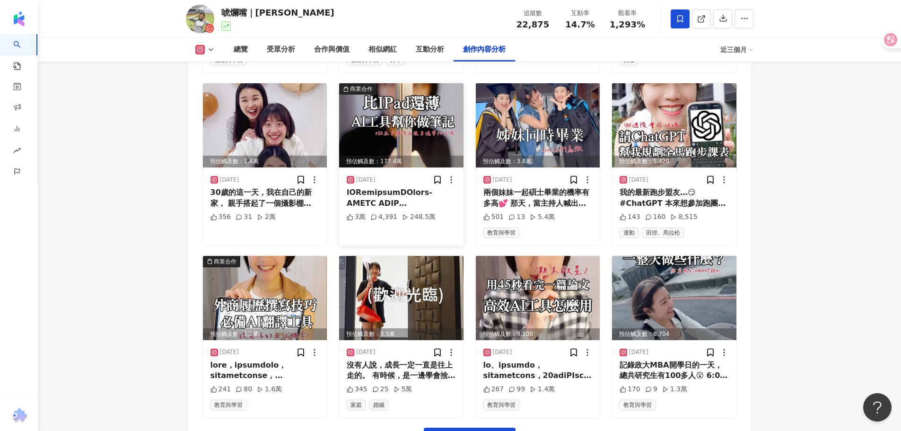
click at [393, 167] on img at bounding box center [401, 125] width 124 height 84
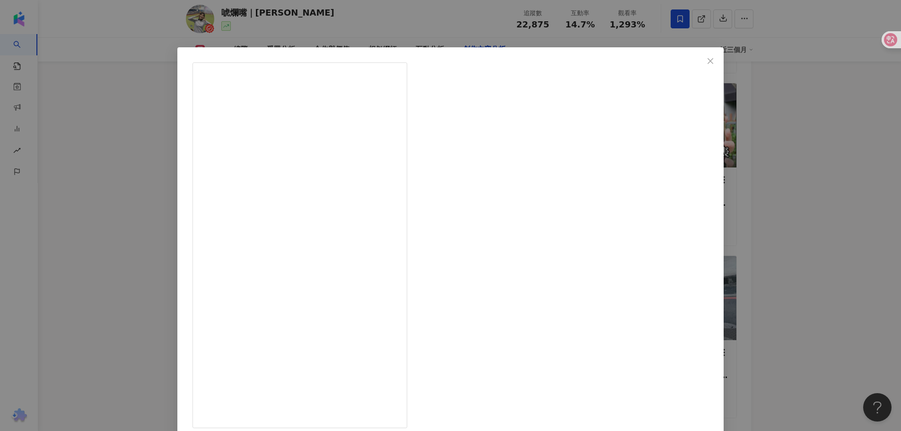
scroll to position [174, 0]
click at [861, 193] on div "唬爛嘴｜Ario 愛芮兒 2025/6/11 3萬 4,391 248.5萬 查看原始貼文" at bounding box center [450, 215] width 901 height 431
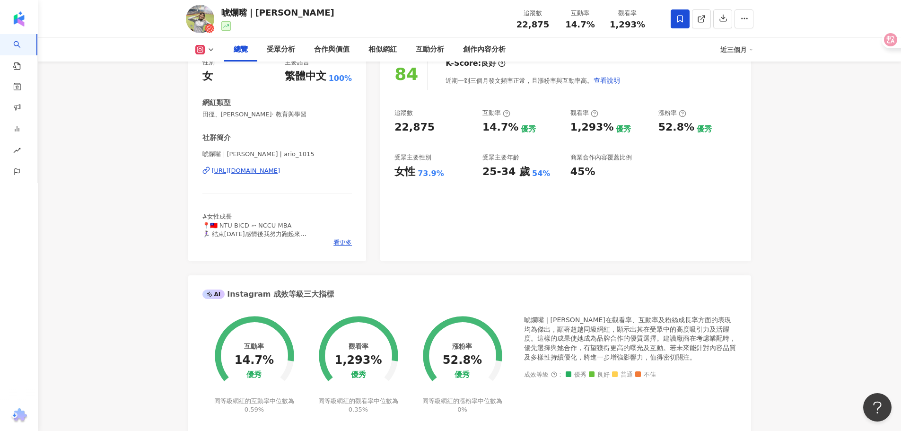
scroll to position [0, 0]
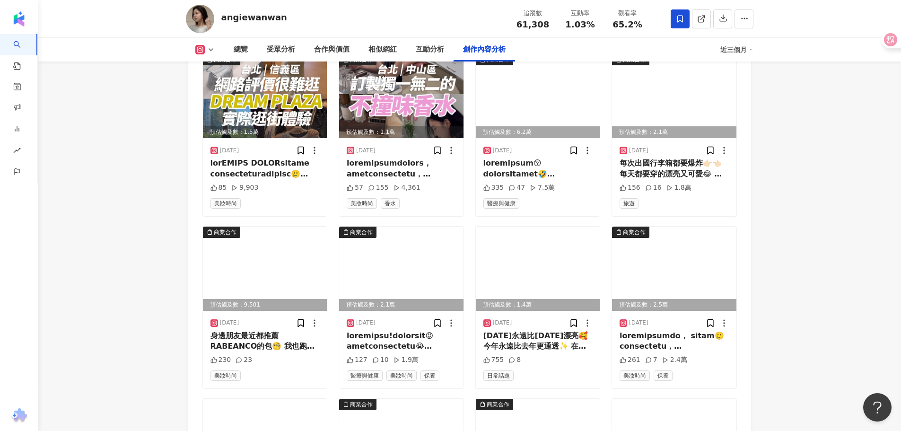
scroll to position [2932, 0]
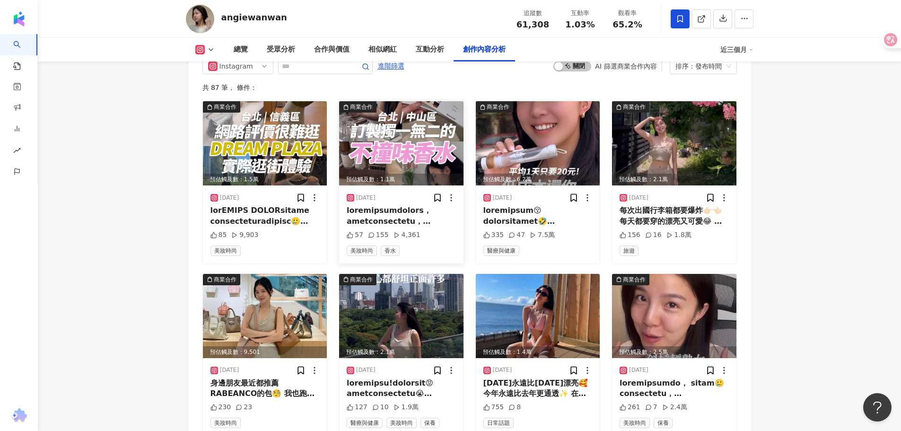
click at [385, 167] on img at bounding box center [401, 143] width 124 height 84
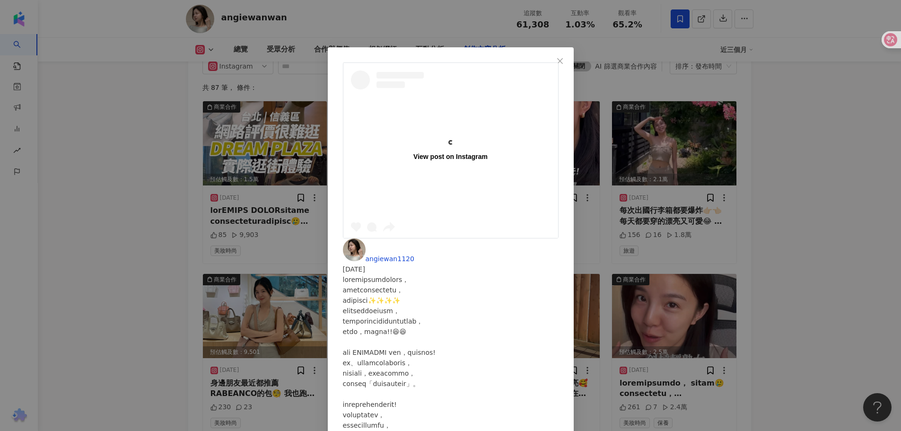
click at [559, 274] on div at bounding box center [451, 425] width 216 height 302
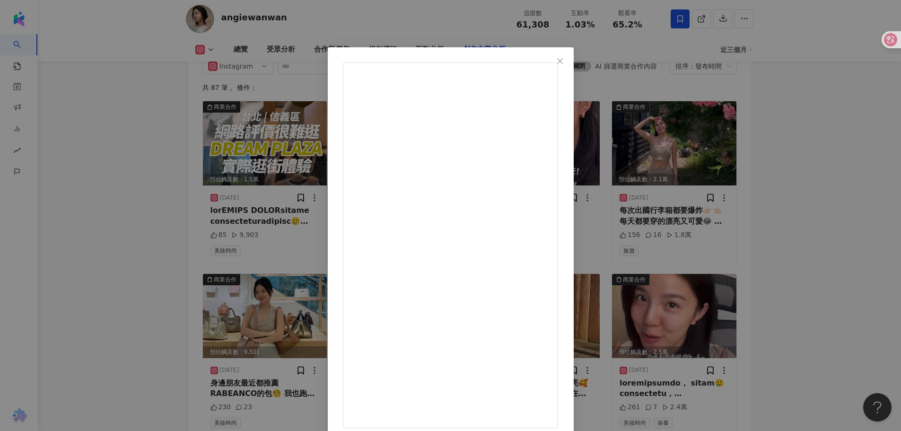
click at [724, 267] on div "angiewan1120 2025/8/28 57 155 4,361 查看原始貼文" at bounding box center [450, 215] width 901 height 431
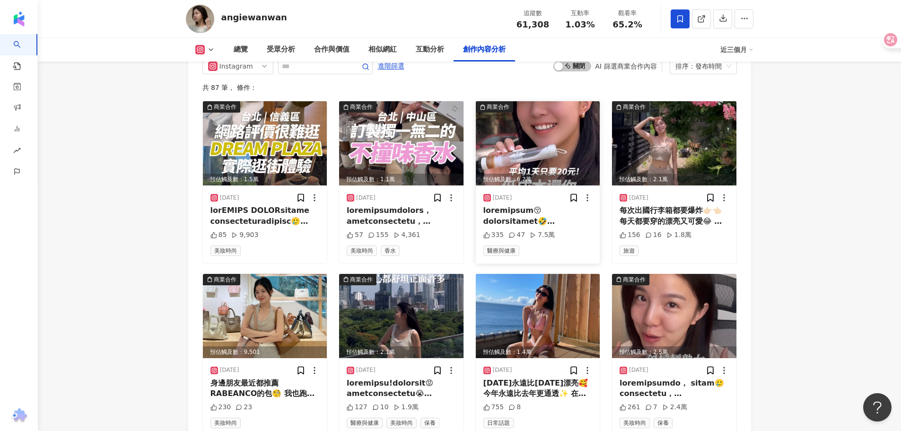
click at [526, 161] on img at bounding box center [538, 143] width 124 height 84
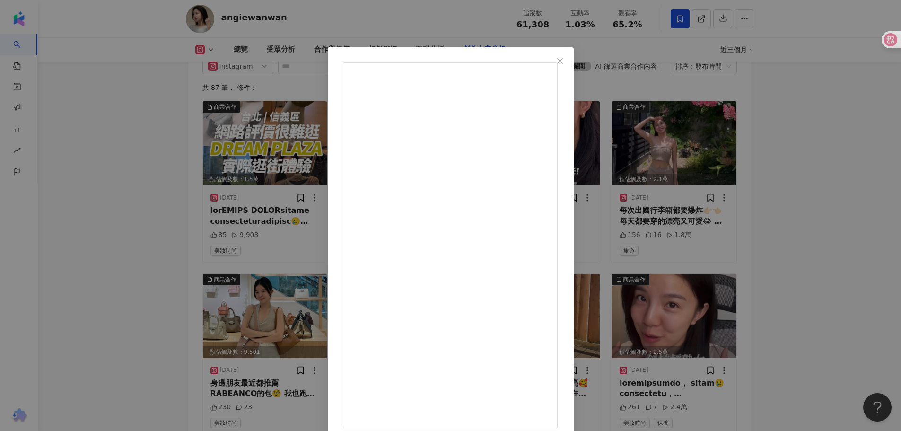
click at [806, 260] on div "angiewan1120 2025/8/27 335 47 7.5萬 查看原始貼文" at bounding box center [450, 215] width 901 height 431
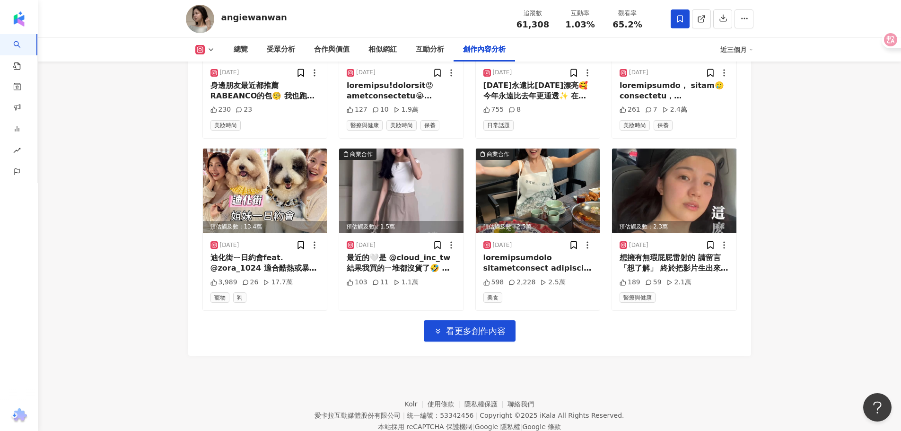
scroll to position [3263, 0]
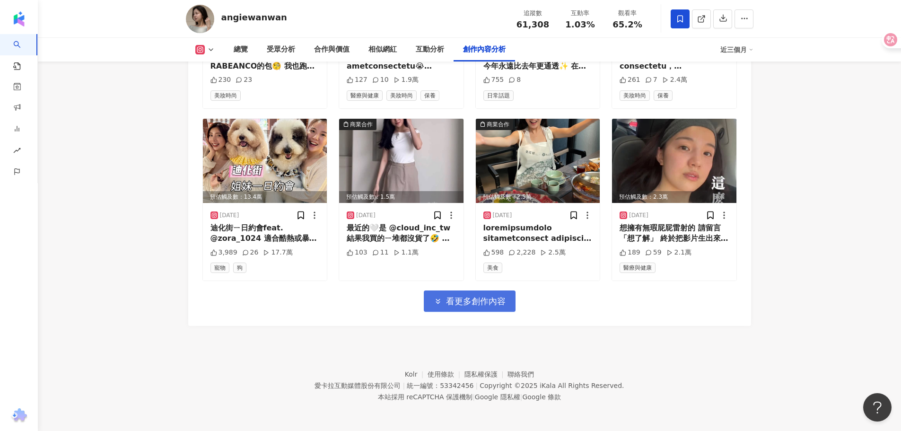
click at [474, 306] on span "看更多創作內容" at bounding box center [476, 301] width 60 height 10
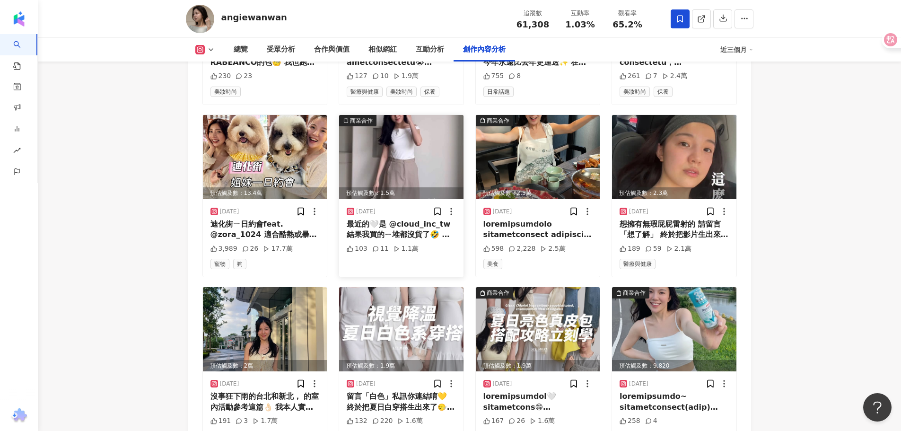
click at [395, 195] on img at bounding box center [401, 157] width 124 height 84
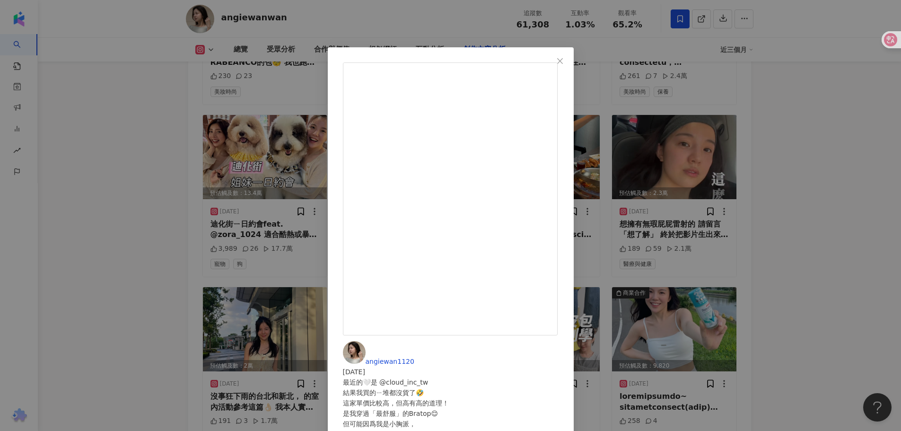
click at [808, 245] on div "angiewan1120 2025/7/22 最近的🤍是 @cloud_inc_tw 結果我買的ㄧ堆都沒貨了🤣 這家單價比較高，但高有高的道理！ 是我穿過「最…" at bounding box center [450, 215] width 901 height 431
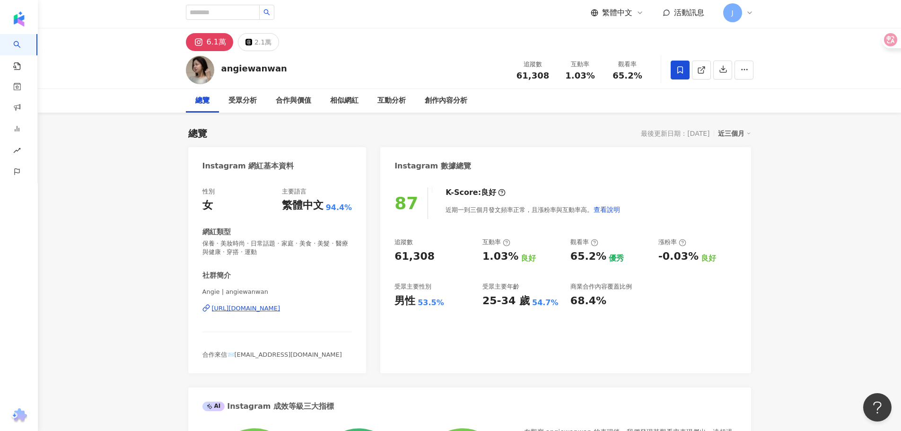
scroll to position [0, 0]
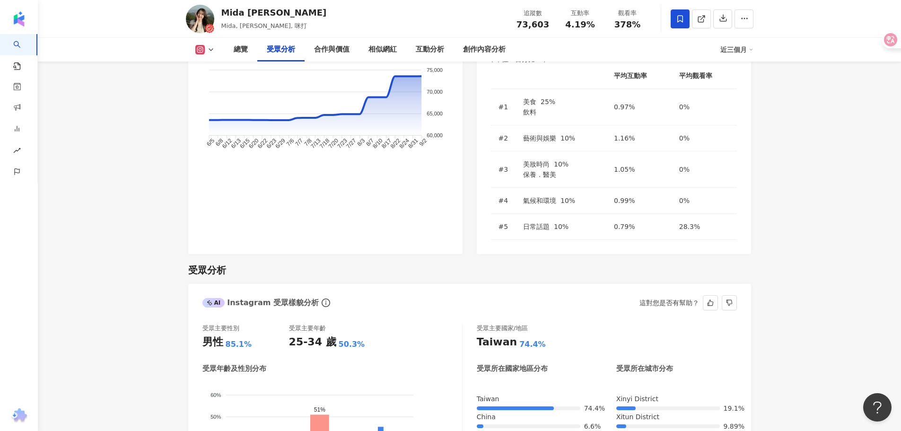
scroll to position [851, 0]
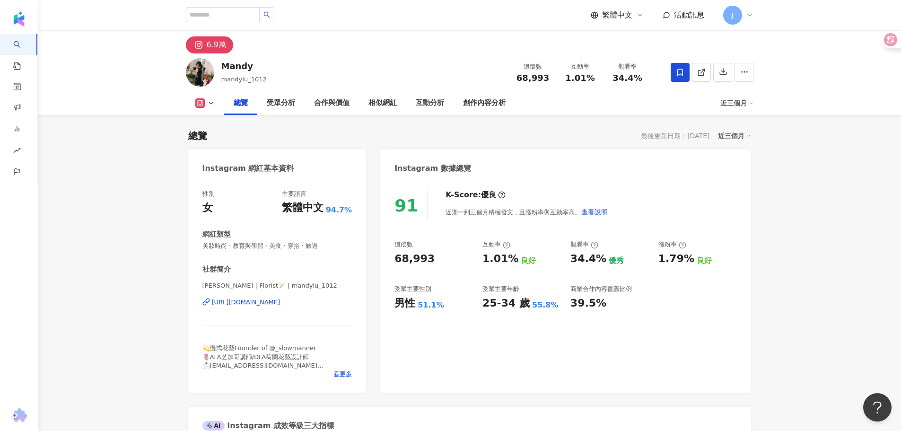
scroll to position [236, 0]
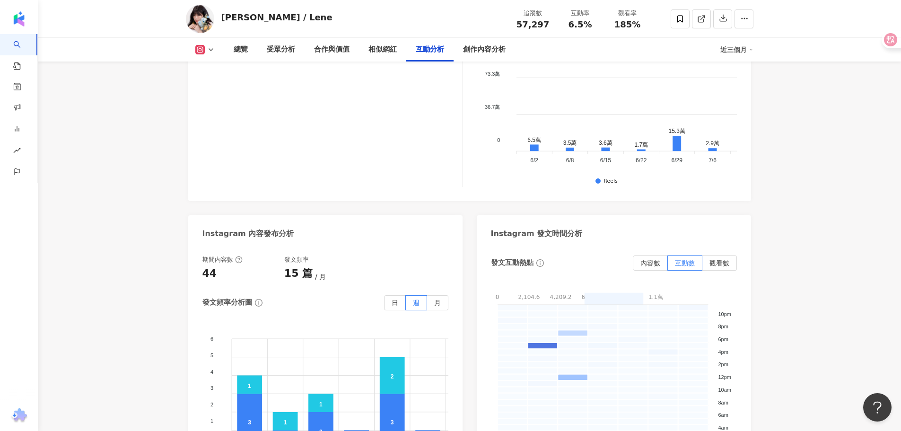
scroll to position [2365, 0]
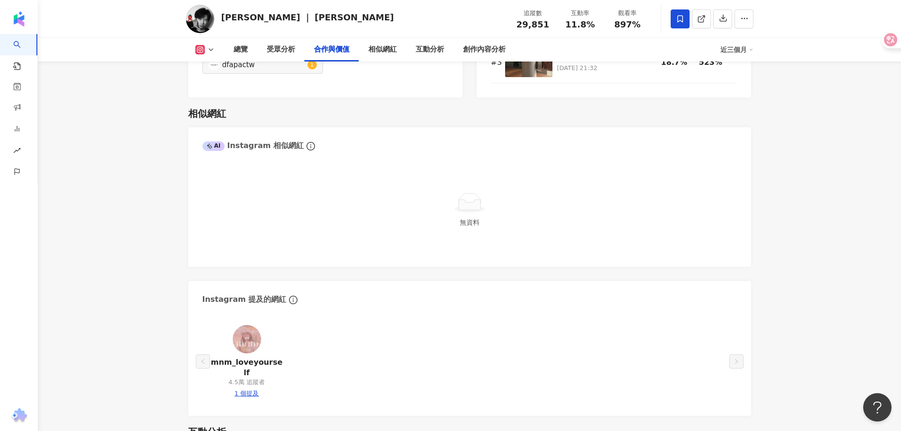
scroll to position [1608, 0]
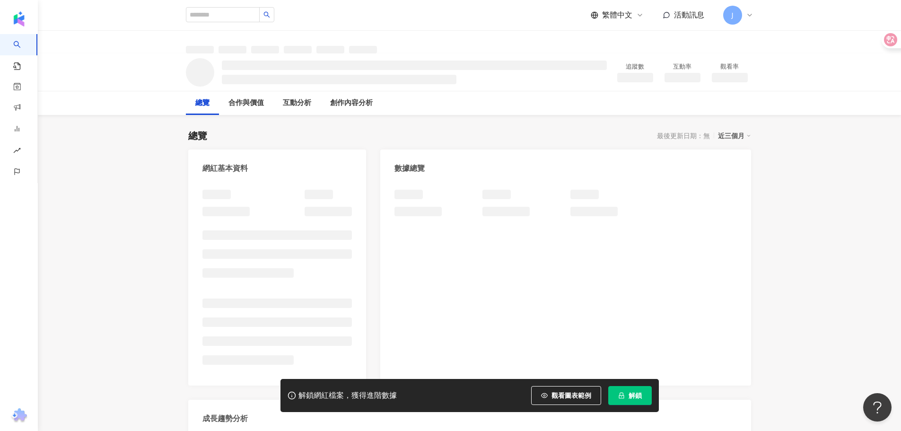
click at [624, 405] on div "解鎖網紅檔案，獲得進階數據 觀看圖表範例 解鎖" at bounding box center [469, 395] width 378 height 33
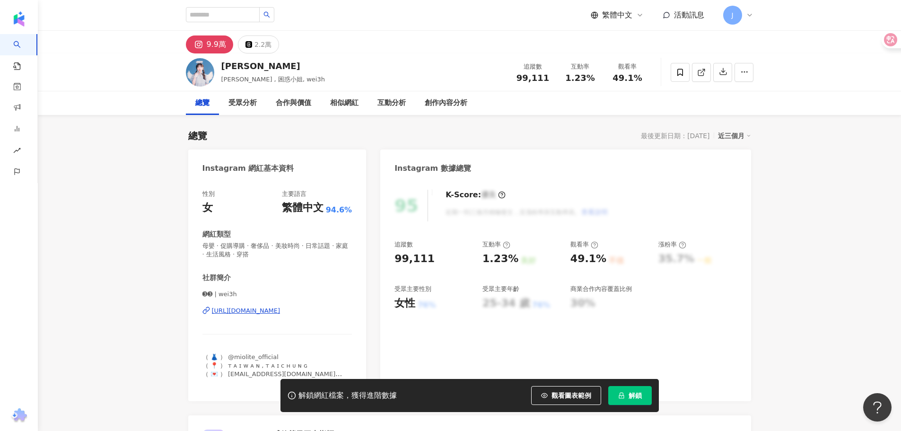
click at [639, 399] on span "解鎖" at bounding box center [635, 396] width 13 height 8
drag, startPoint x: 263, startPoint y: 66, endPoint x: 224, endPoint y: 64, distance: 39.8
click at [224, 64] on div "[PERSON_NAME]" at bounding box center [273, 66] width 104 height 12
copy div "[PERSON_NAME]"
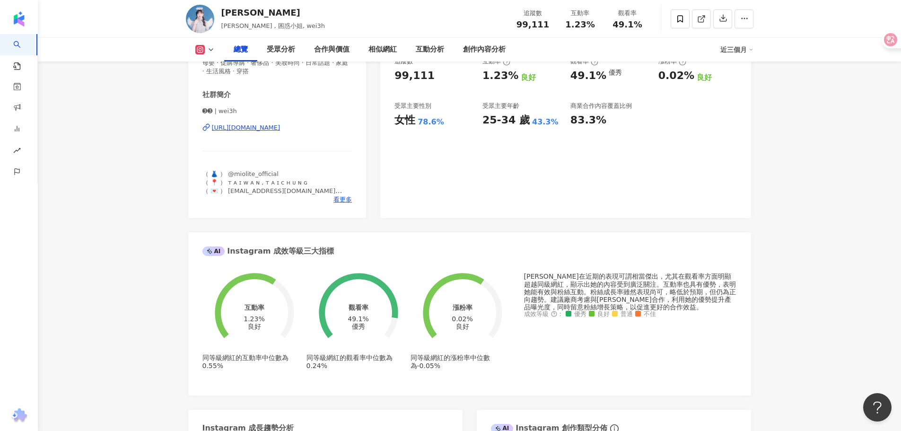
scroll to position [142, 0]
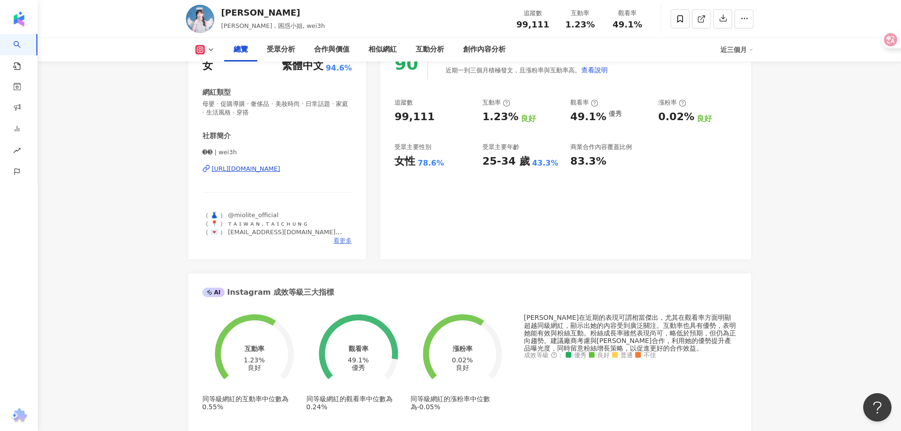
click at [341, 240] on span "看更多" at bounding box center [342, 240] width 18 height 9
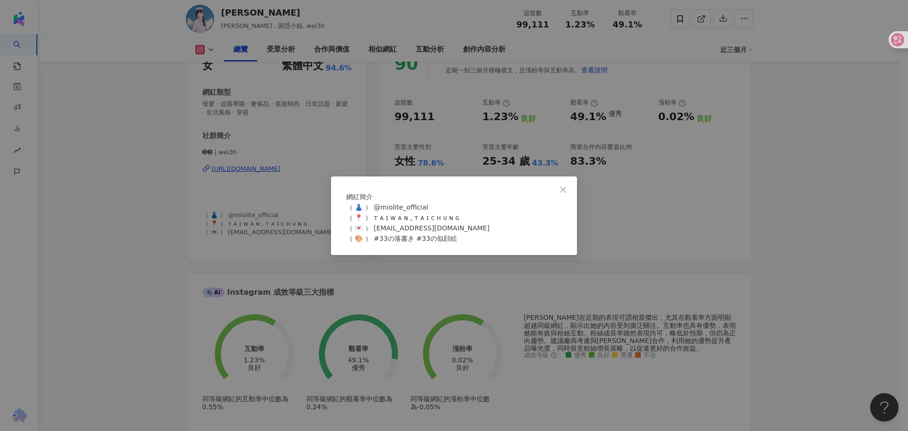
click at [725, 138] on div "網紅簡介 （ 👗 ） @miolite_official （ 📍 ） ᴛ ᴀ ɪ ᴡ ᴀ ɴ , ᴛ ᴀ ɪ ᴄ ʜ ᴜ ɴ ɢ （ 💌 ） wweiwei5…" at bounding box center [454, 215] width 908 height 431
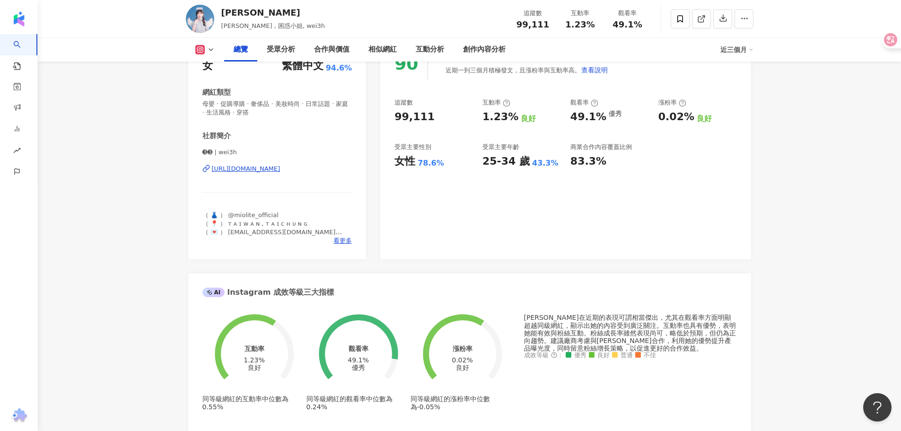
click at [316, 171] on div "https://www.instagram.com/wei3h/" at bounding box center [277, 169] width 150 height 9
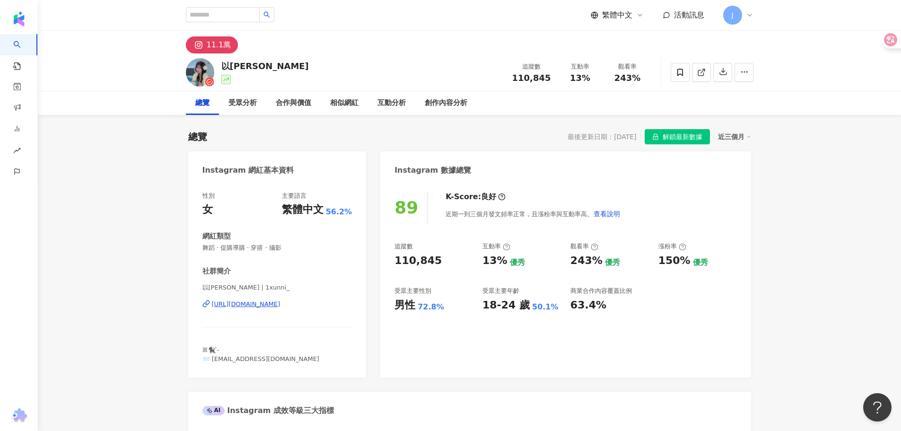
click at [628, 350] on div "89 K-Score : 良好 近期一到三個月發文頻率正常，且漲粉率與互動率高。 查看說明 追蹤數 110,845 互動率 13% 優秀 觀看率 243% 優…" at bounding box center [565, 279] width 370 height 195
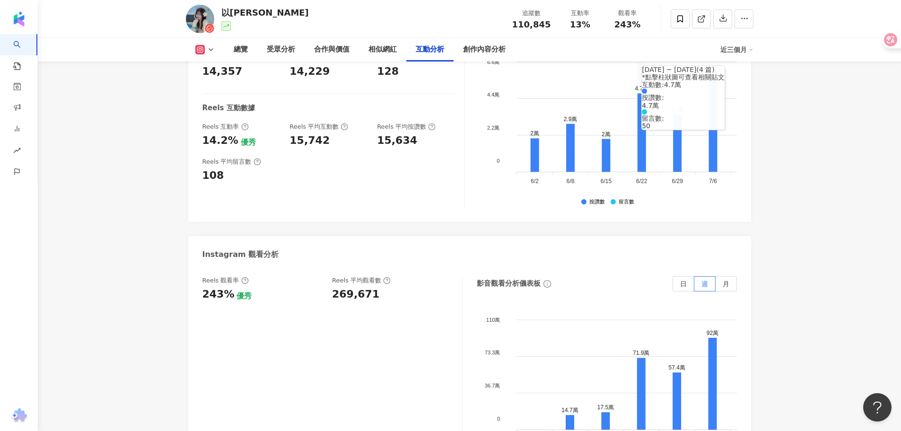
scroll to position [1986, 0]
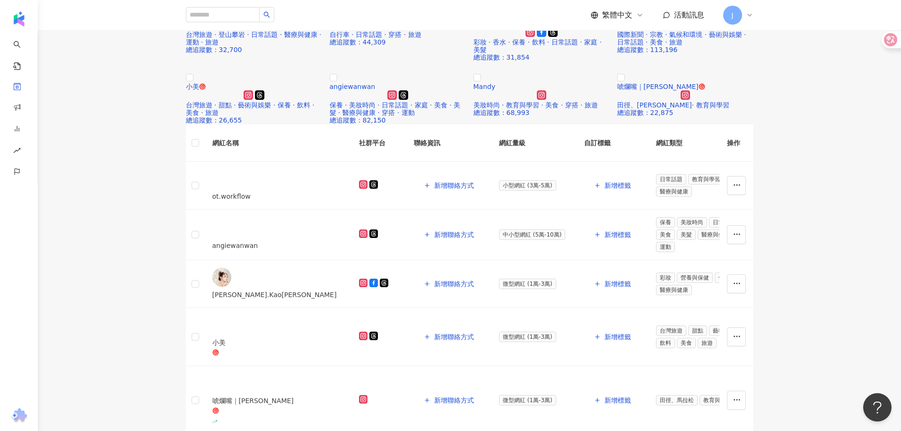
scroll to position [331, 0]
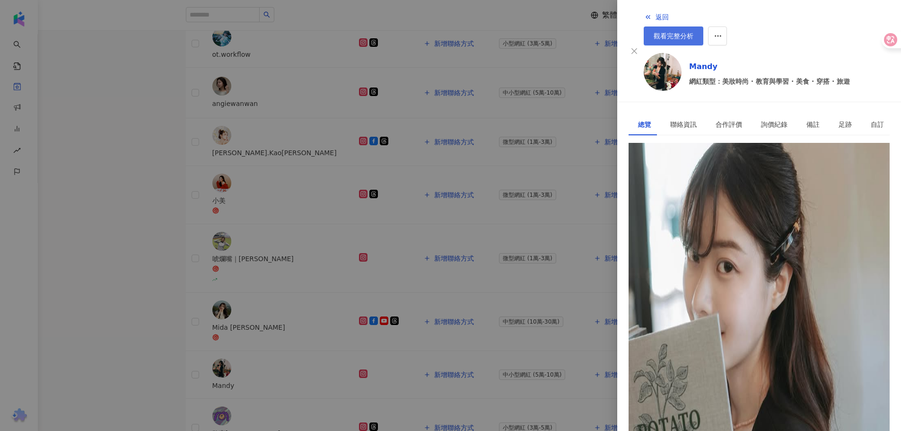
click at [703, 26] on link "觀看完整分析" at bounding box center [674, 35] width 60 height 19
click at [425, 43] on div at bounding box center [450, 215] width 901 height 431
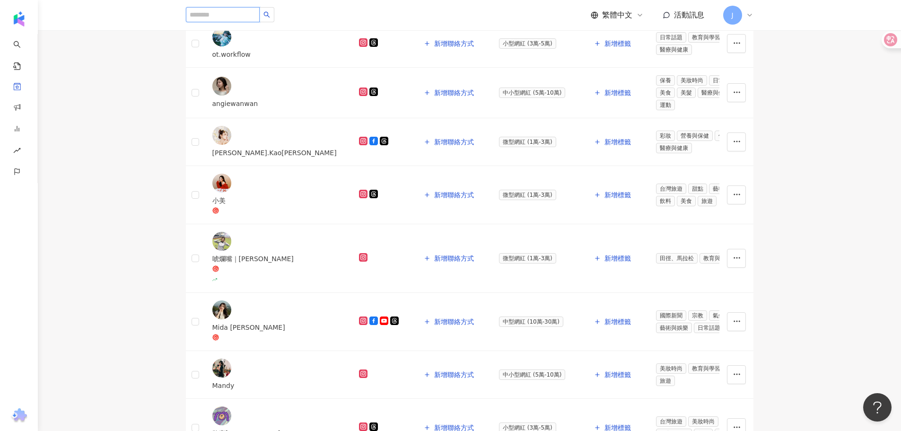
click at [251, 19] on input "search" at bounding box center [223, 14] width 74 height 15
paste input "*****"
type input "*****"
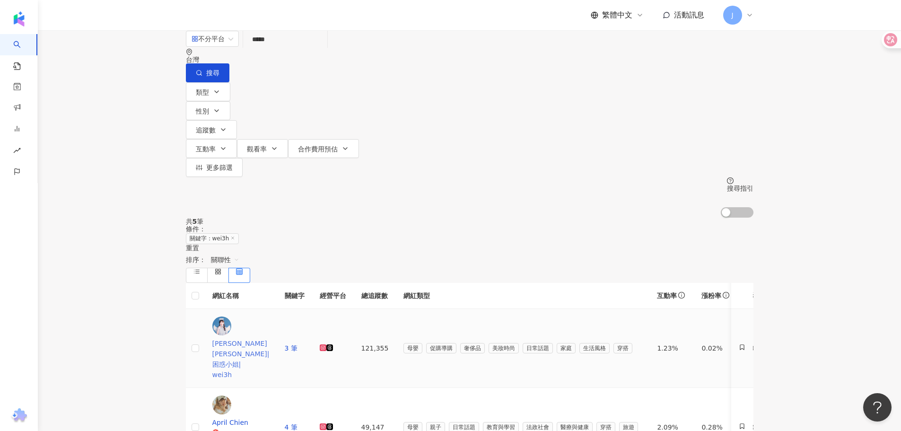
click at [270, 338] on span "黃暐珊" at bounding box center [240, 343] width 57 height 10
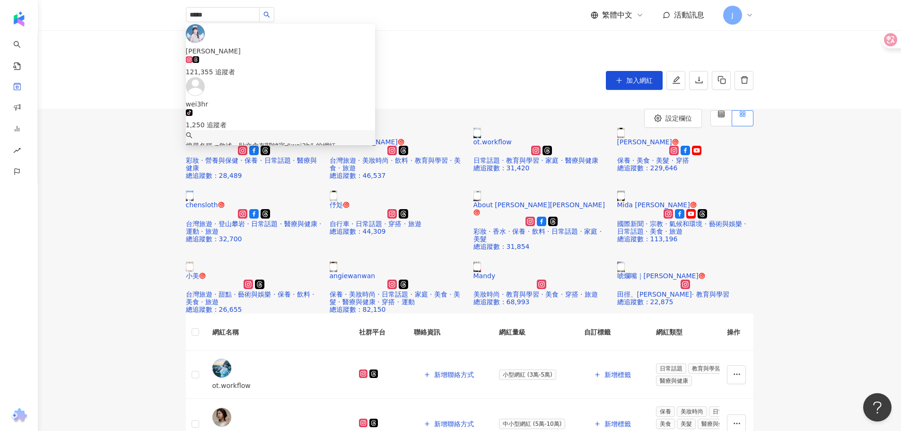
click at [872, 222] on div "[PERSON_NAME].Kao[PERSON_NAME] 彩妝 · 營養與保健 · 保養 · 日常話題 · 醫療與健康 總追蹤數 ： 28,489 敗家紫…" at bounding box center [469, 221] width 863 height 186
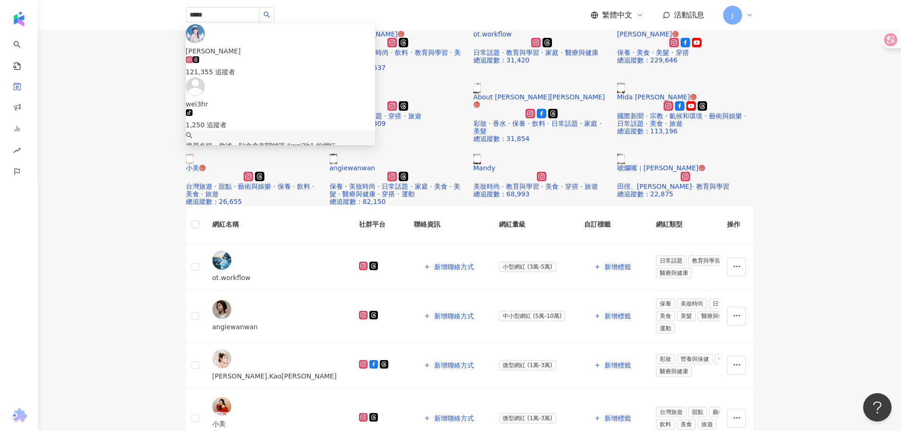
scroll to position [331, 0]
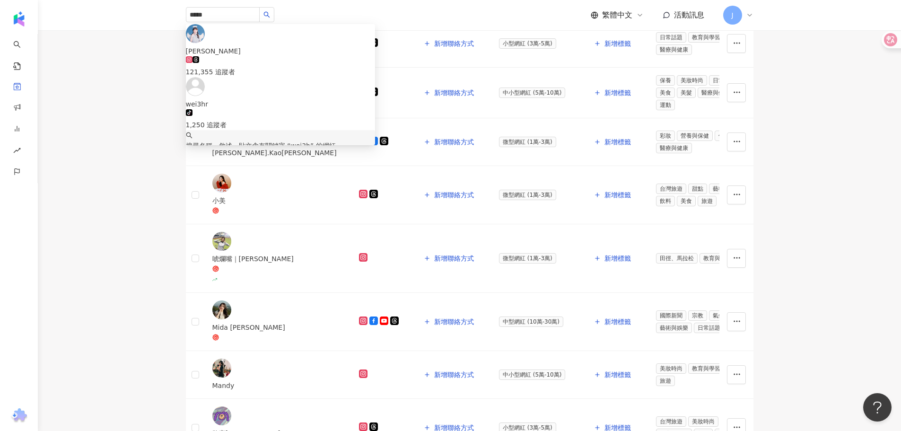
drag, startPoint x: 874, startPoint y: 222, endPoint x: 883, endPoint y: 223, distance: 9.0
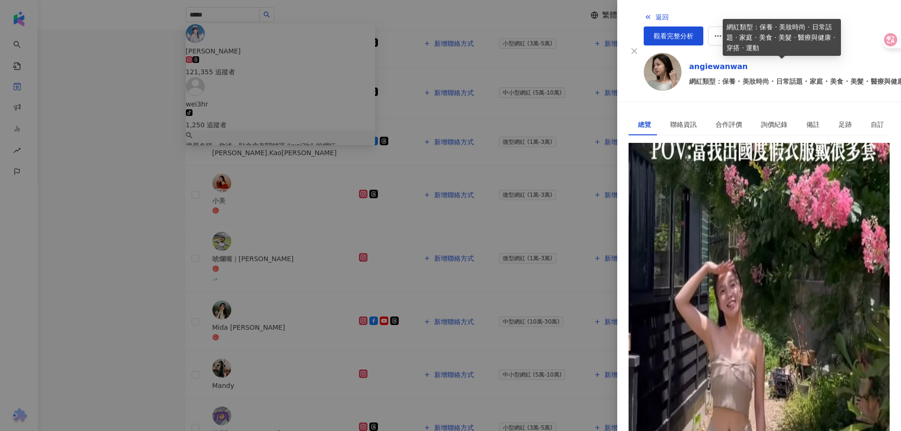
click at [707, 61] on div "angiewanwan 網紅類型：保養 · 美妝時尚 · 日常話題 · 家庭 · 美食 · 美髮 · 醫療與健康 · 穿搭 · 運動" at bounding box center [817, 74] width 256 height 26
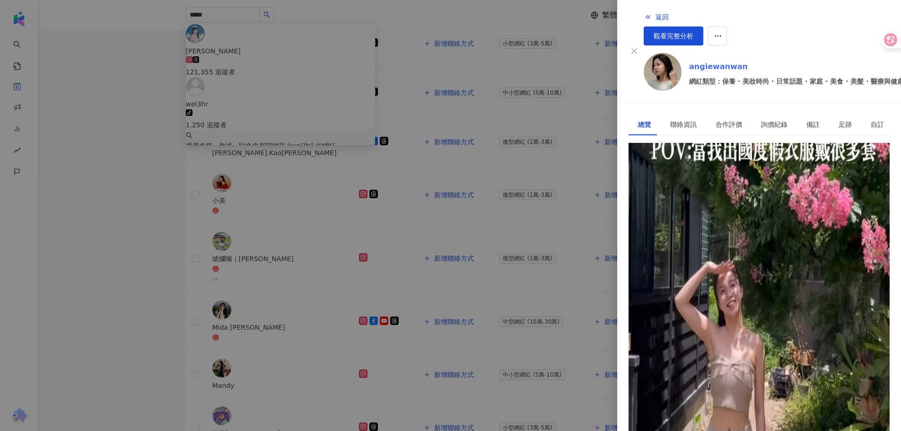
click at [709, 61] on link "angiewanwan" at bounding box center [817, 66] width 256 height 11
click at [596, 329] on div at bounding box center [450, 215] width 901 height 431
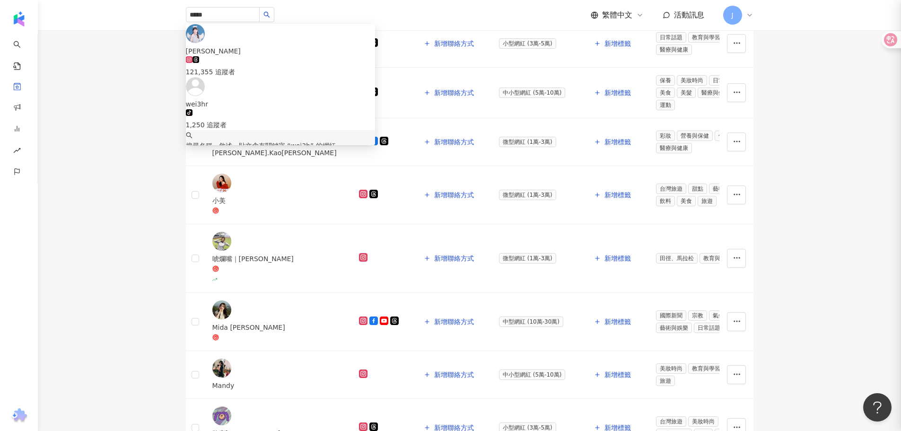
click at [550, 240] on div at bounding box center [450, 215] width 901 height 431
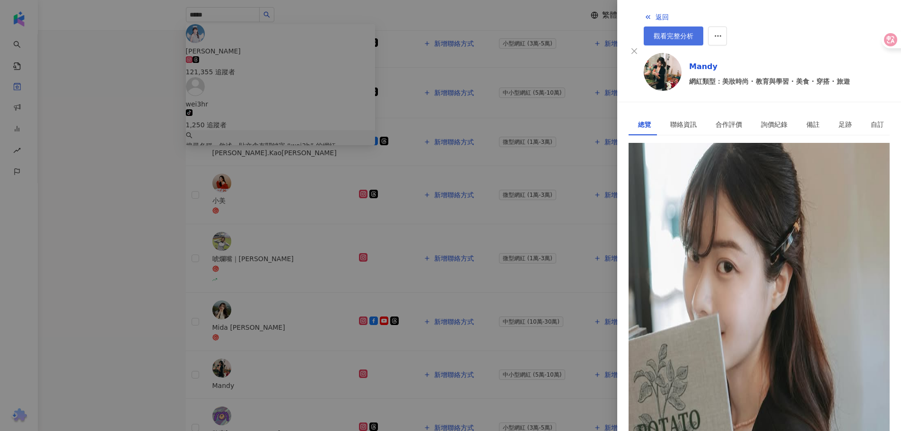
click at [693, 32] on span "觀看完整分析" at bounding box center [674, 36] width 40 height 8
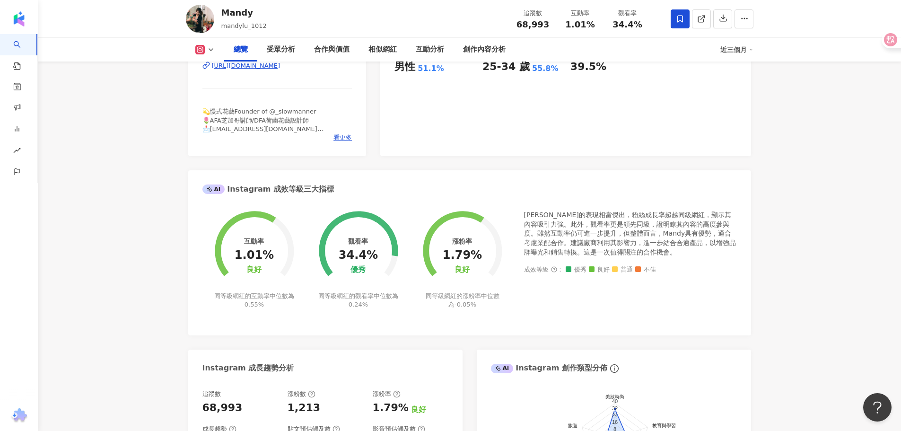
scroll to position [189, 0]
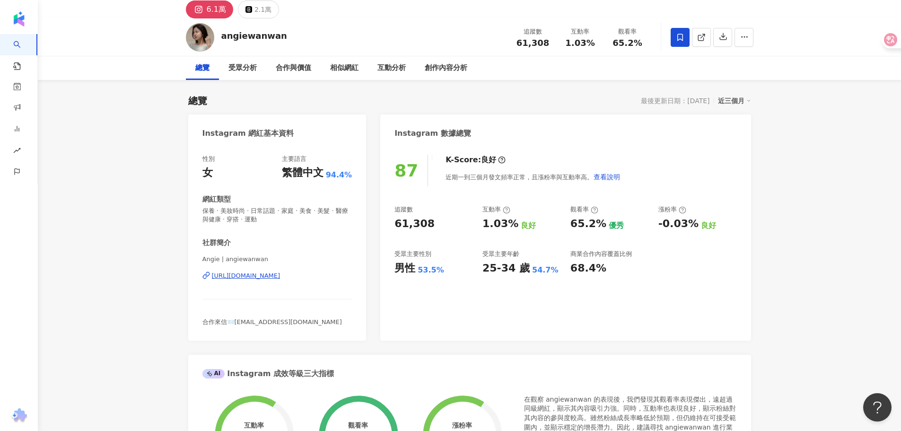
scroll to position [95, 0]
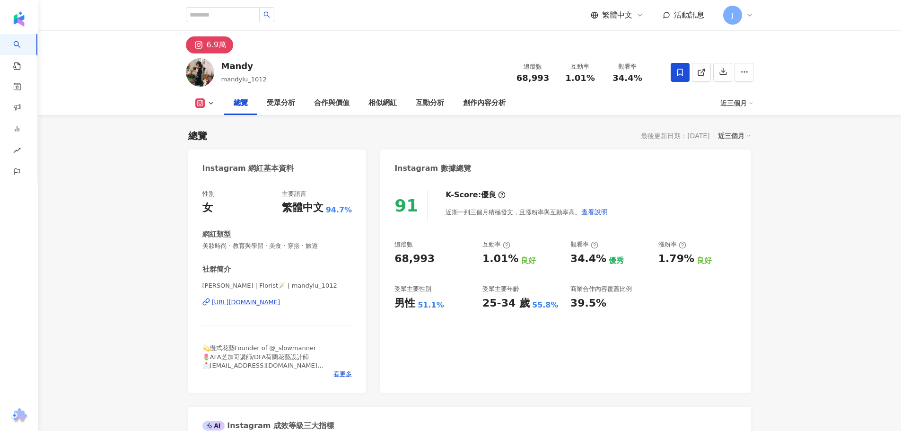
click at [327, 281] on div "曼蒂Mandy | Florist🪄 | mandylu_1012 https://www.instagram.com/mandylu_1012/" at bounding box center [277, 308] width 150 height 55
click at [280, 298] on div "[URL][DOMAIN_NAME]" at bounding box center [246, 302] width 69 height 9
click at [294, 297] on div "曼蒂Mandy | Florist🪄 | mandylu_1012 https://www.instagram.com/mandylu_1012/" at bounding box center [277, 308] width 150 height 55
click at [280, 302] on div "https://www.instagram.com/mandylu_1012/" at bounding box center [246, 302] width 69 height 9
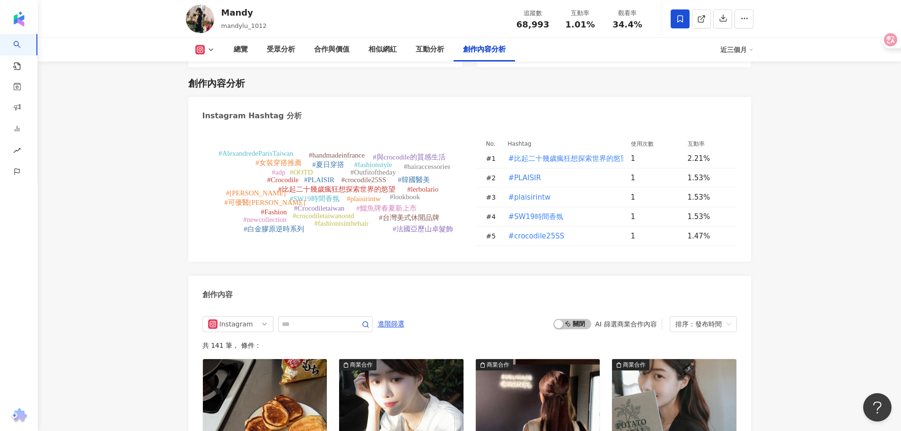
scroll to position [2980, 0]
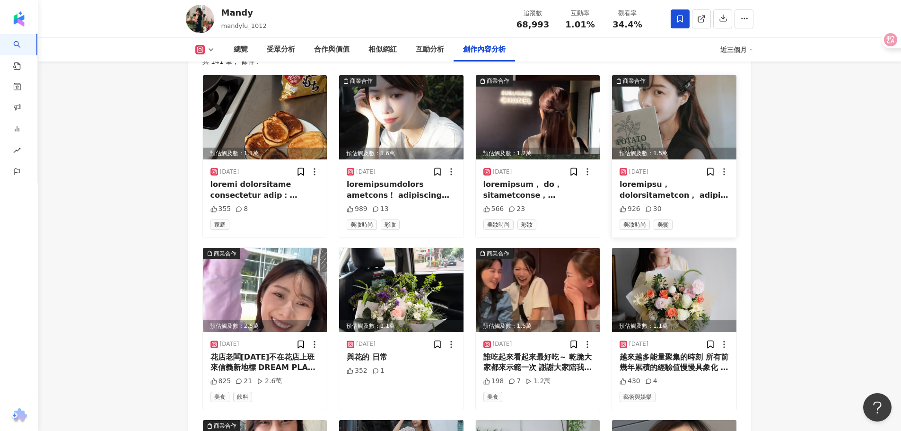
click at [688, 101] on img at bounding box center [674, 117] width 124 height 84
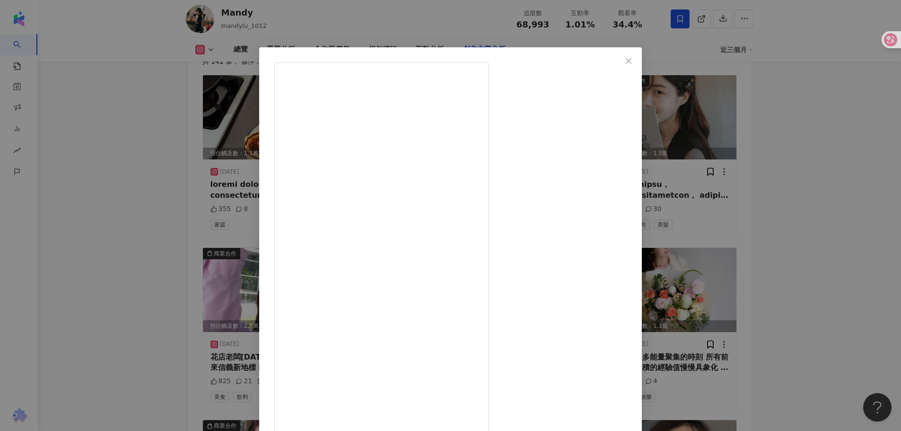
scroll to position [104, 0]
click at [821, 228] on div "Mandy 2025/8/28 926 30 查看原始貼文" at bounding box center [450, 215] width 901 height 431
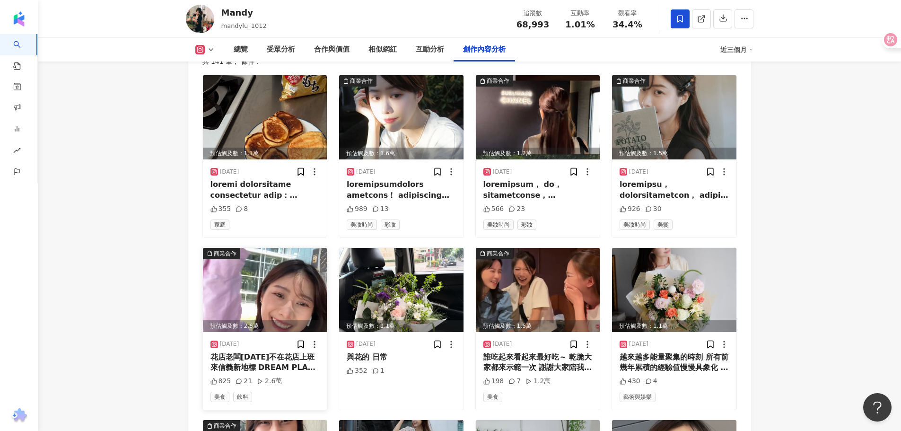
click at [296, 250] on img at bounding box center [265, 290] width 124 height 84
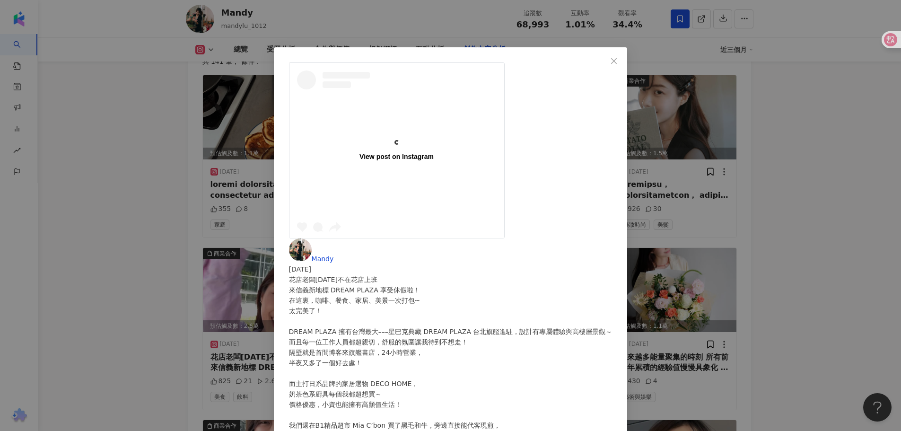
scroll to position [0, 0]
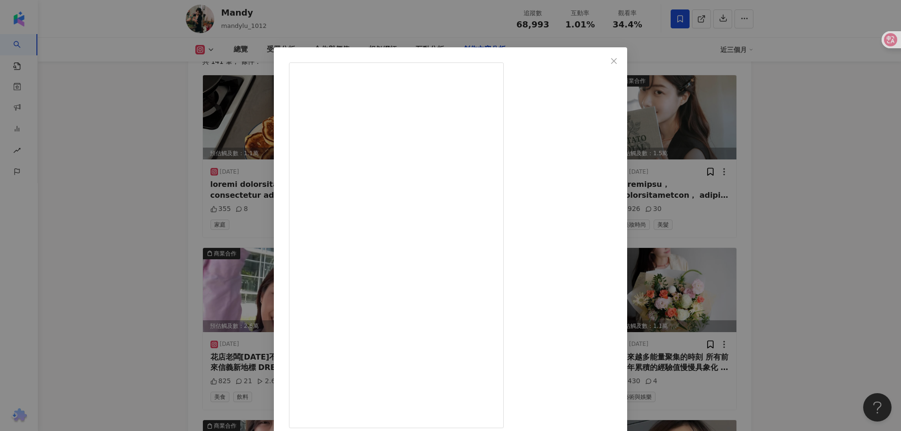
click at [851, 187] on div "Mandy 2025/8/26 花店老闆今天不在花店上班 來信義新地標 DREAM PLAZA 享受休假啦！ 在這裏，咖啡、餐食、家居、美景一次打包~ 太完美…" at bounding box center [450, 215] width 901 height 431
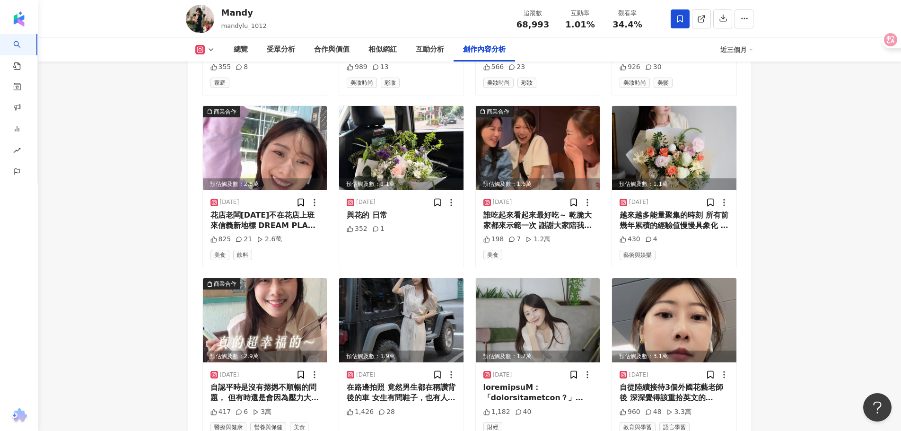
scroll to position [3263, 0]
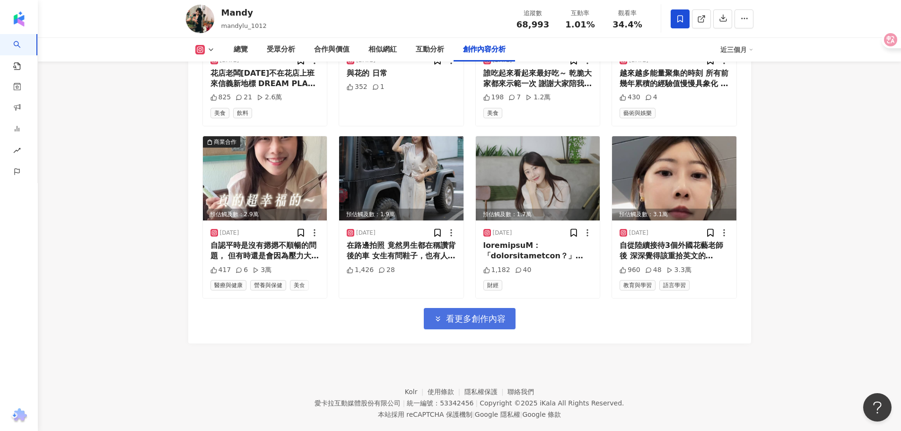
click at [488, 314] on span "看更多創作內容" at bounding box center [476, 319] width 60 height 10
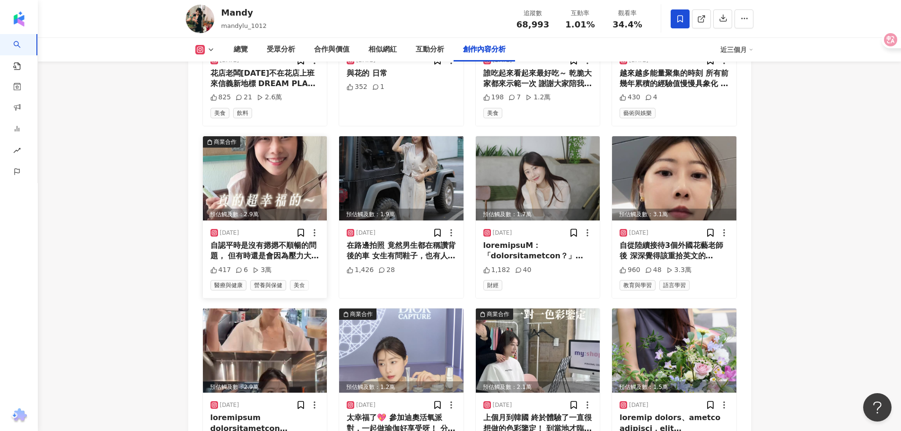
click at [232, 161] on img at bounding box center [265, 178] width 124 height 84
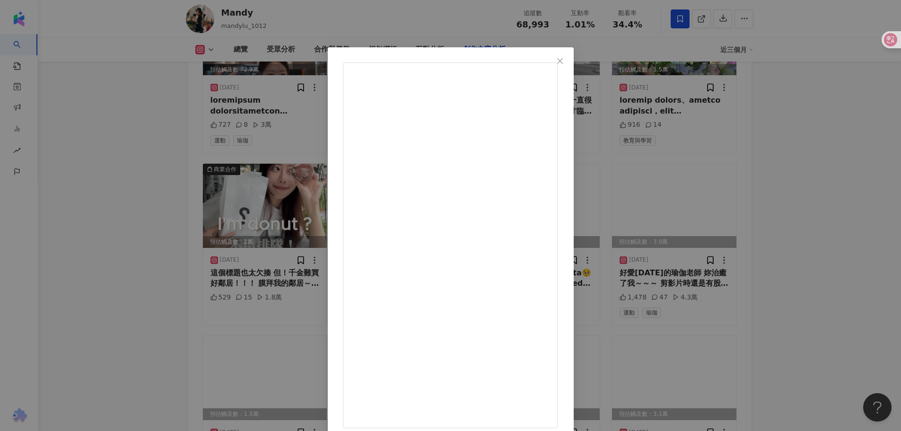
scroll to position [3500, 0]
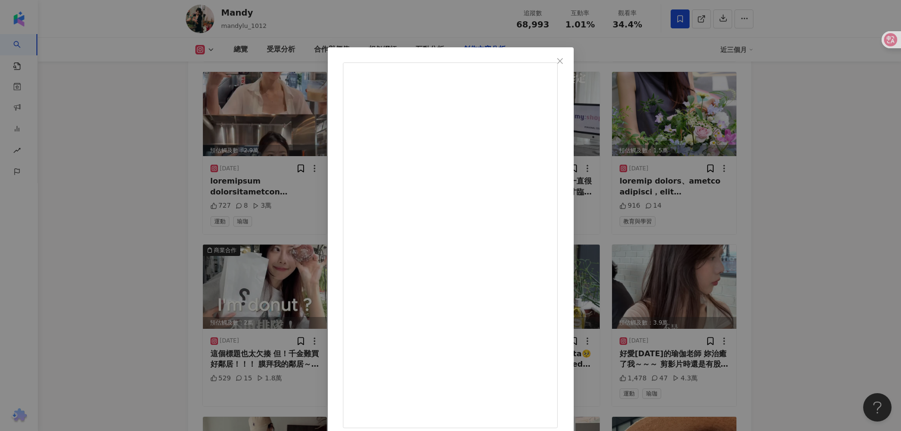
click at [779, 168] on div "Mandy 2025/8/13 自認平時是沒有摁摁不順暢的問題， 但有時還是會因為壓力大， 或是花店旺季非常忙就會開始不順，肚子悶脹悶脹的， 臉上直接冒出大痘…" at bounding box center [450, 215] width 901 height 431
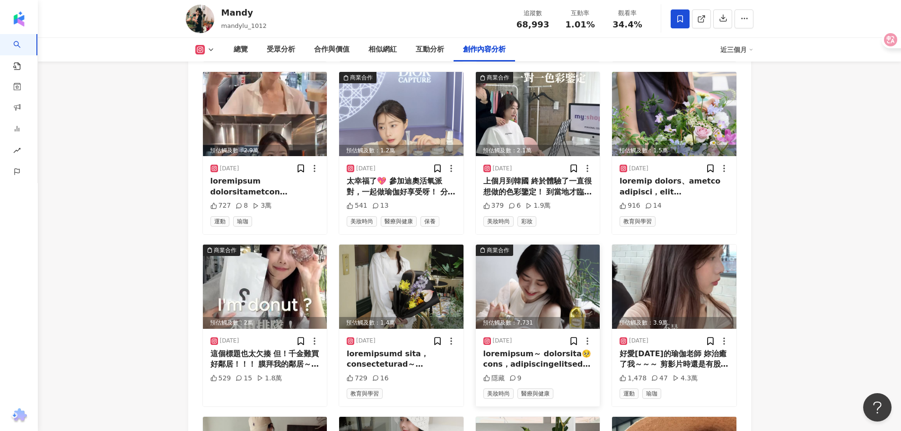
click at [542, 246] on img at bounding box center [538, 287] width 124 height 84
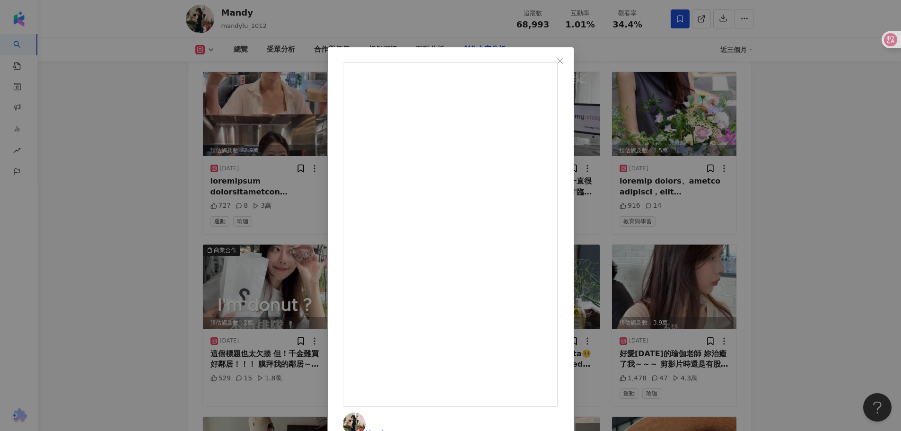
scroll to position [60, 0]
click at [818, 190] on div "Mandy 2025/7/18 隱藏 9 查看原始貼文" at bounding box center [450, 215] width 901 height 431
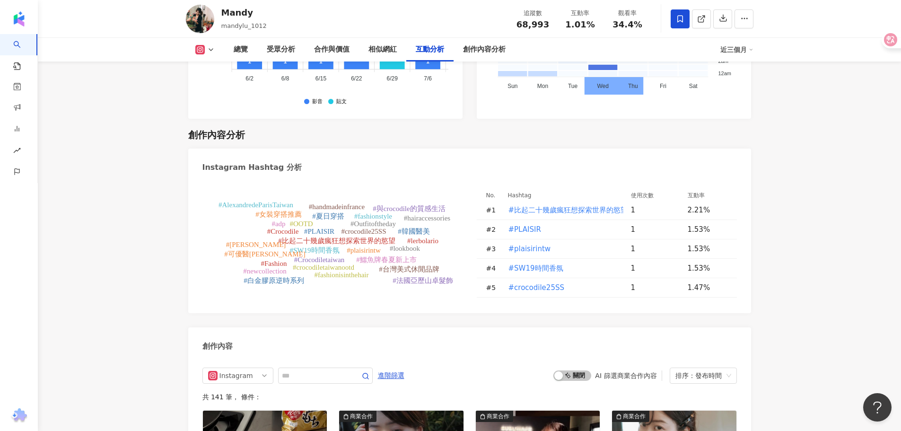
scroll to position [2743, 0]
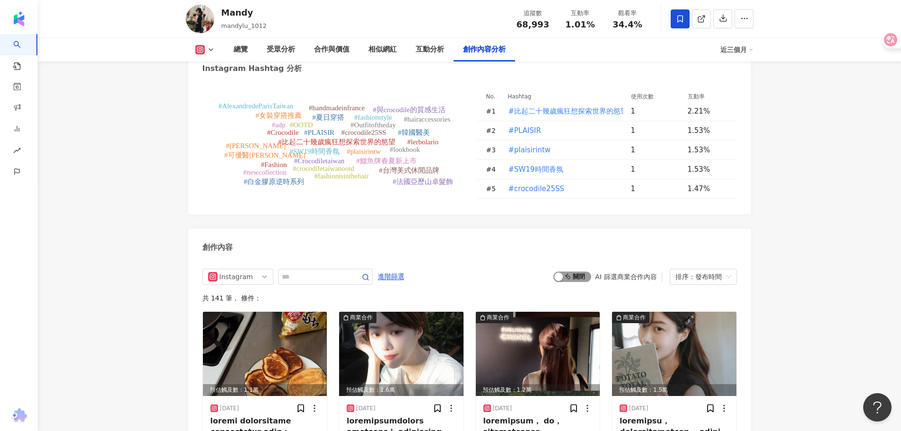
click at [574, 271] on span "啟動 關閉" at bounding box center [572, 276] width 38 height 10
click at [573, 271] on span "啟動 關閉" at bounding box center [572, 276] width 38 height 10
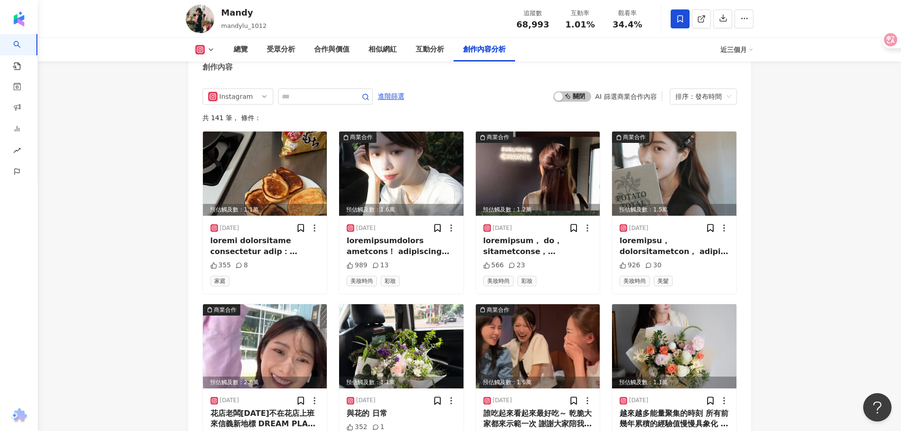
scroll to position [2848, 0]
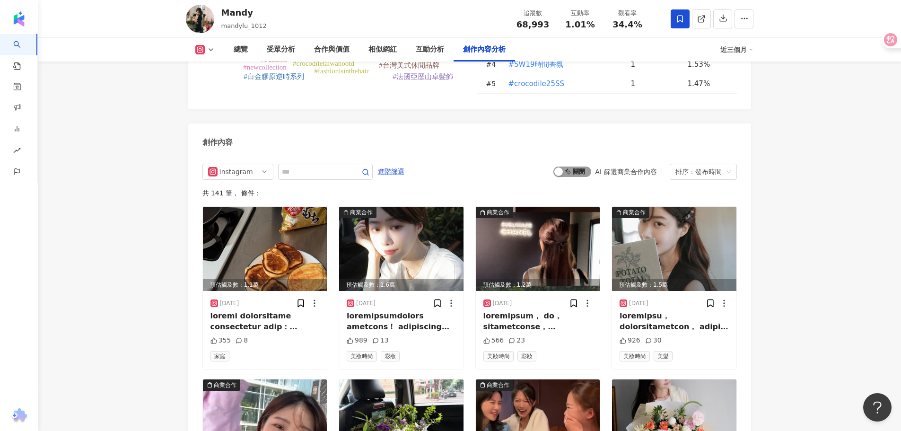
click at [582, 166] on span "啟動 關閉" at bounding box center [572, 171] width 38 height 10
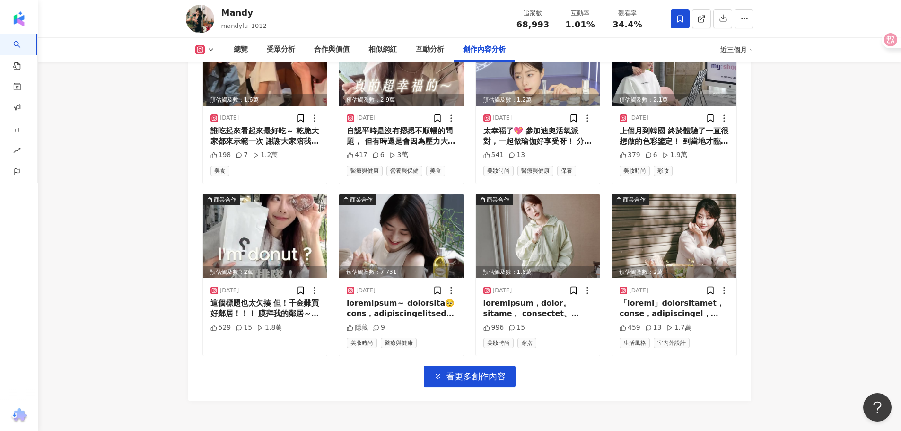
scroll to position [3227, 0]
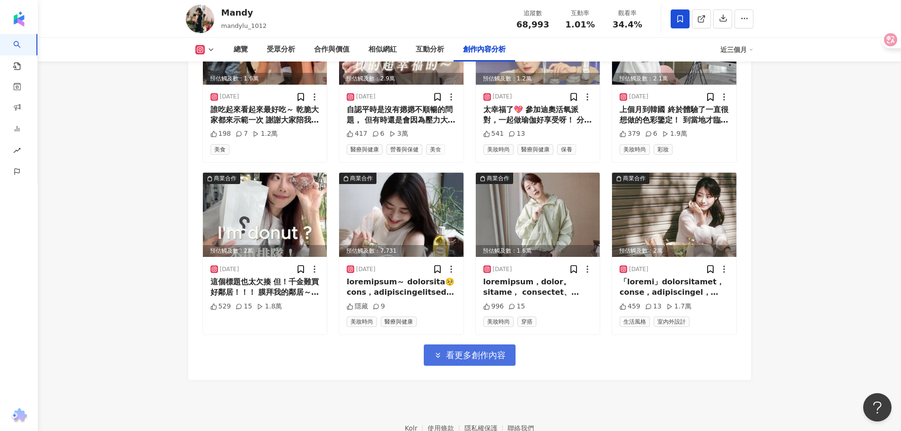
click at [455, 350] on span "看更多創作內容" at bounding box center [476, 355] width 60 height 10
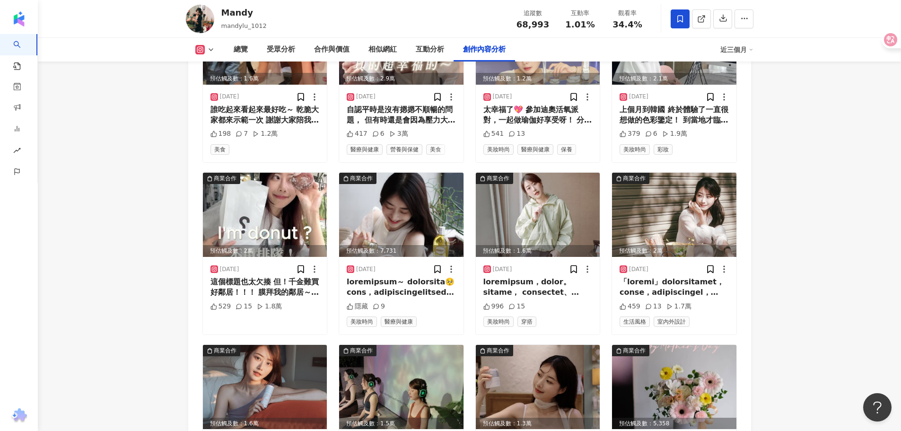
scroll to position [3463, 0]
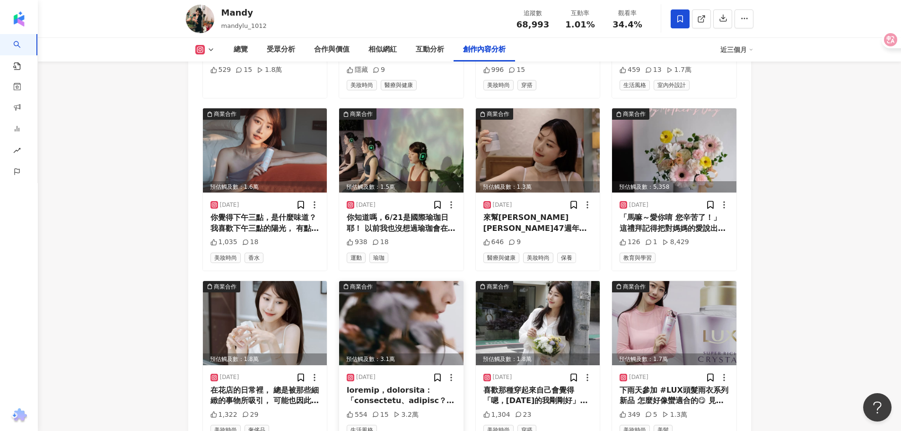
click at [400, 321] on img at bounding box center [401, 323] width 124 height 84
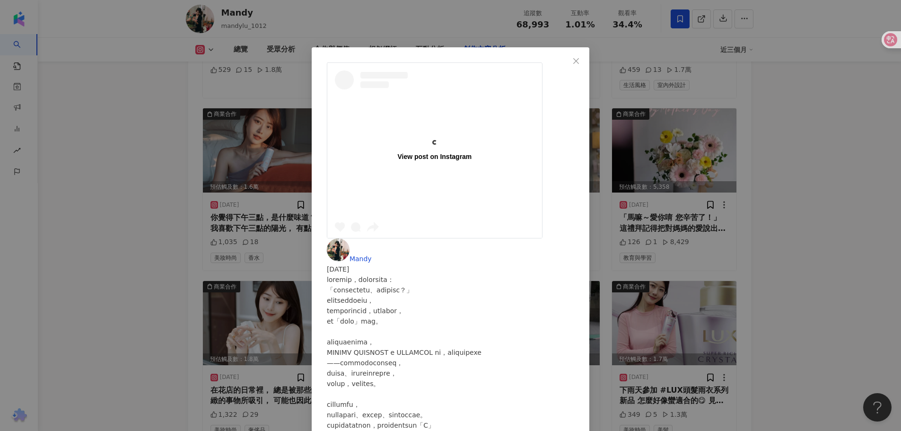
scroll to position [47, 0]
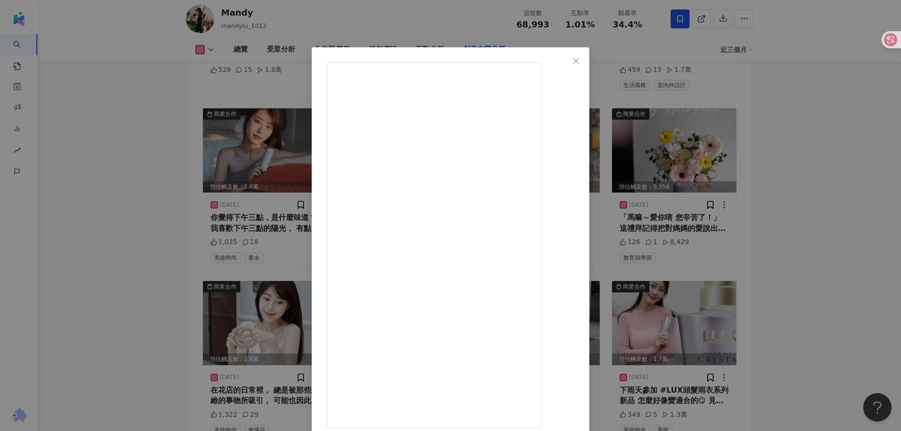
click at [813, 195] on div "Mandy 2025/4/30 554 15 3.2萬 查看原始貼文" at bounding box center [450, 215] width 901 height 431
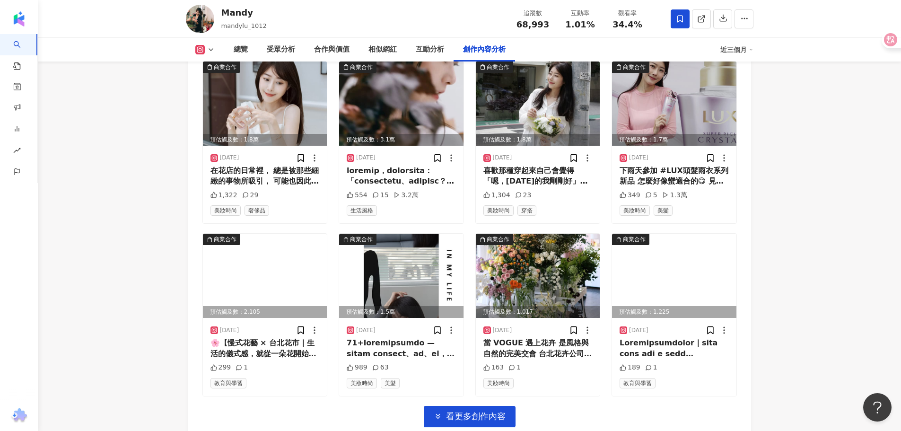
scroll to position [3700, 0]
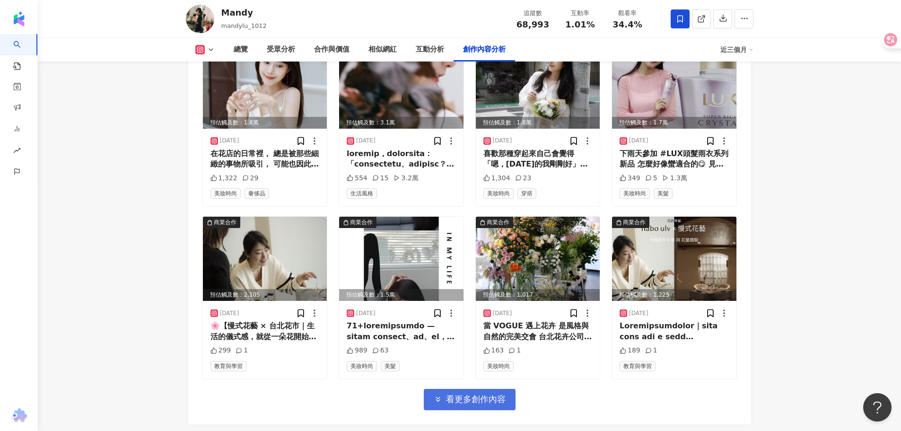
click at [476, 394] on span "看更多創作內容" at bounding box center [476, 399] width 60 height 10
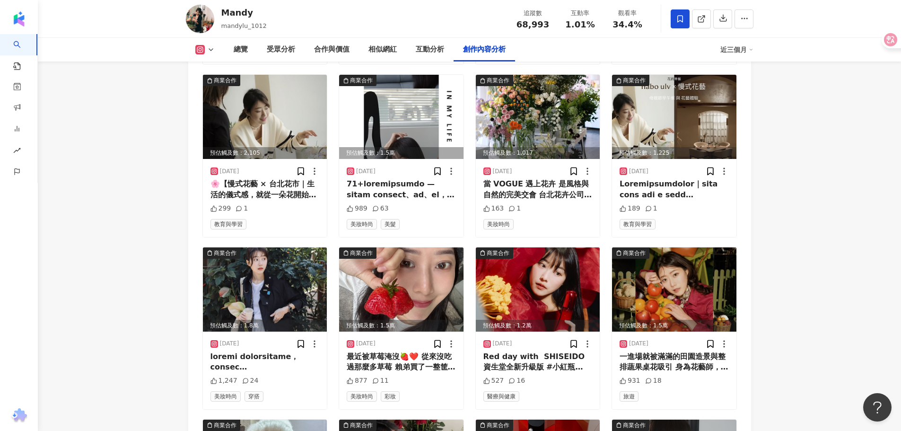
scroll to position [3889, 0]
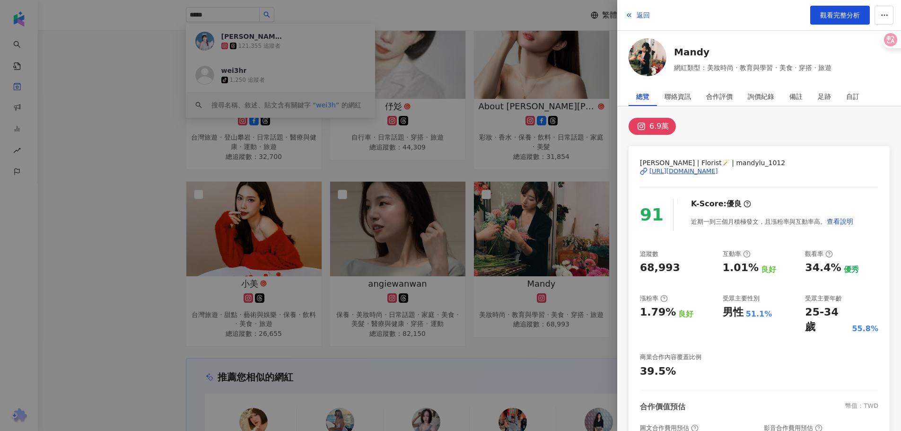
click at [516, 130] on div at bounding box center [450, 215] width 901 height 431
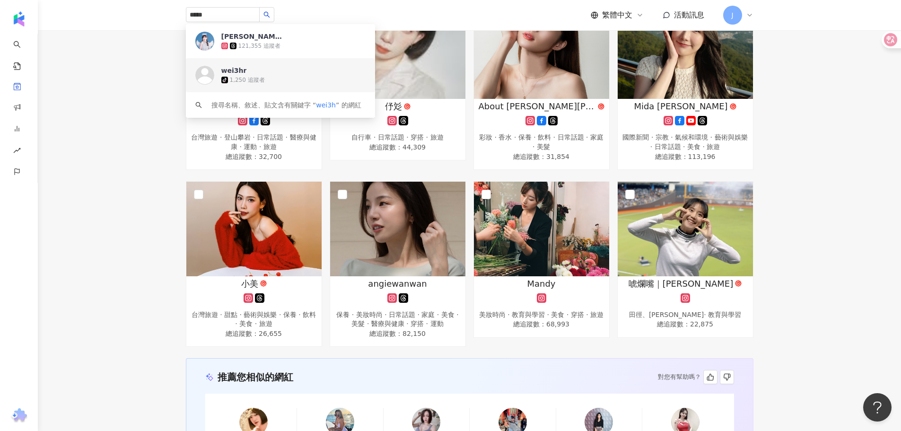
click at [840, 197] on div "Amy.Kao愛咪 彩妝 · 營養與保健 · 保養 · 日常話題 · 醫療與健康 總追蹤數 ： 28,489 敗家紫 台灣旅遊 · 美妝時尚 · 飲料 · 教…" at bounding box center [469, 87] width 863 height 520
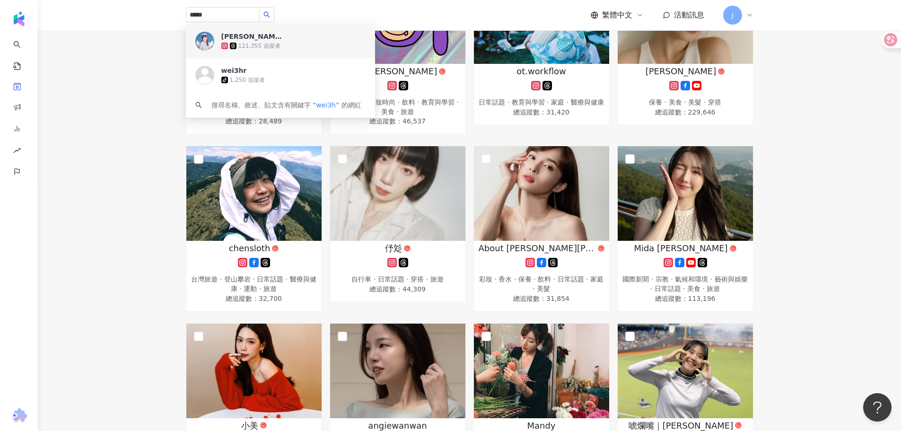
click at [122, 35] on div "Amy.Kao愛咪 彩妝 · 營養與保健 · 保養 · 日常話題 · 醫療與健康 總追蹤數 ： 28,489 敗家紫 台灣旅遊 · 美妝時尚 · 飲料 · 教…" at bounding box center [469, 229] width 863 height 520
click at [872, 140] on div "Amy.Kao愛咪 彩妝 · 營養與保健 · 保養 · 日常話題 · 醫療與健康 總追蹤數 ： 28,489 敗家紫 台灣旅遊 · 美妝時尚 · 飲料 · 教…" at bounding box center [469, 229] width 863 height 520
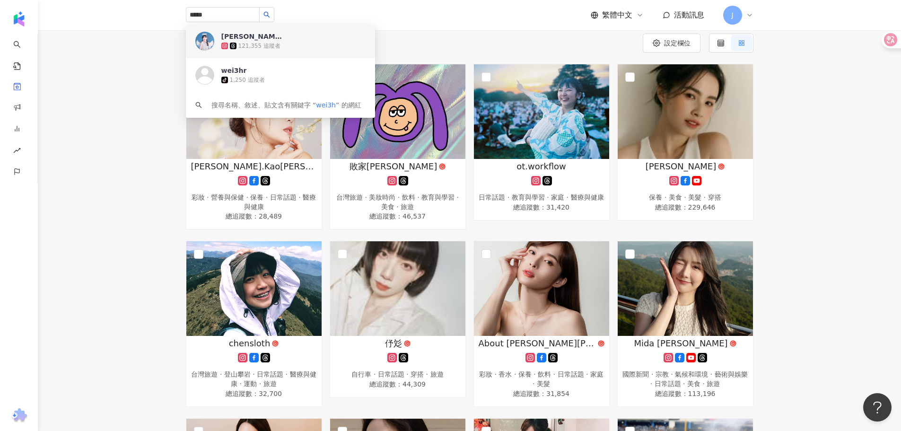
scroll to position [0, 0]
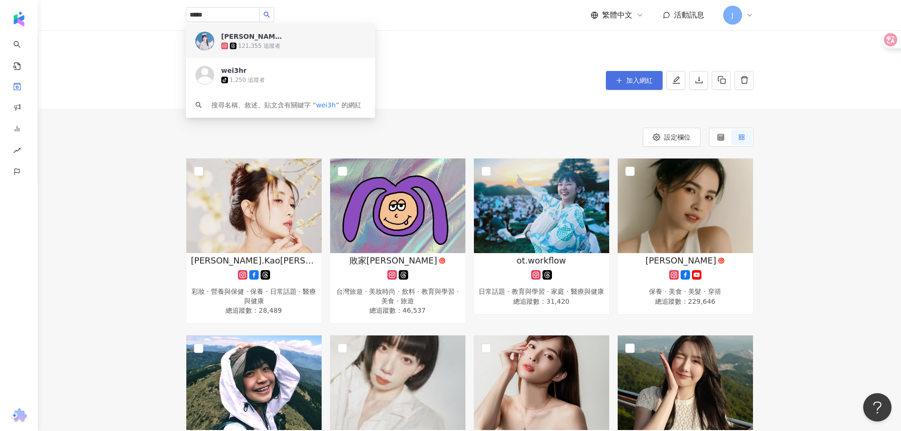
click at [622, 76] on button "加入網紅" at bounding box center [634, 80] width 57 height 19
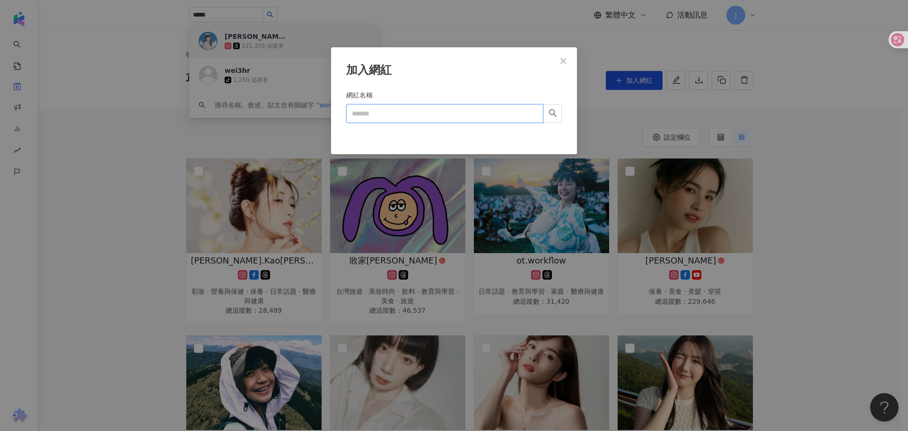
click at [419, 112] on input "網紅名稱" at bounding box center [444, 113] width 197 height 19
type input "*"
type input "***"
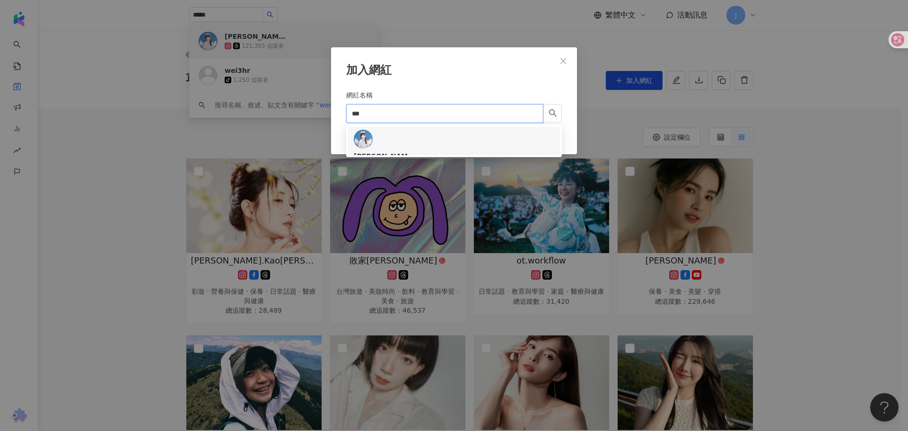
click at [442, 147] on div "黃暐珊 121,411 追蹤者" at bounding box center [454, 156] width 201 height 52
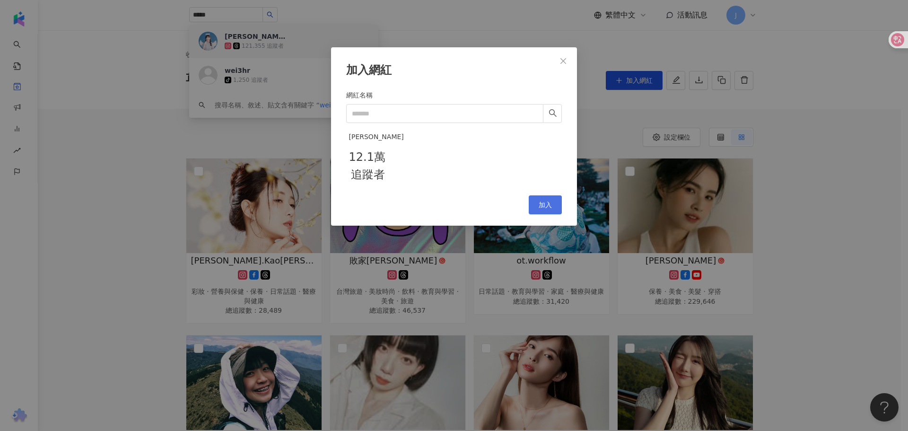
click at [550, 209] on span "加入" at bounding box center [545, 205] width 13 height 8
click at [809, 240] on div "加入網紅 網紅名稱 黃暐珊 12.1萬 追蹤者 Cancel 加入" at bounding box center [454, 215] width 908 height 431
click at [828, 262] on div "加入網紅 網紅名稱 黃暐珊 12.1萬 追蹤者 Cancel 加入" at bounding box center [454, 215] width 908 height 431
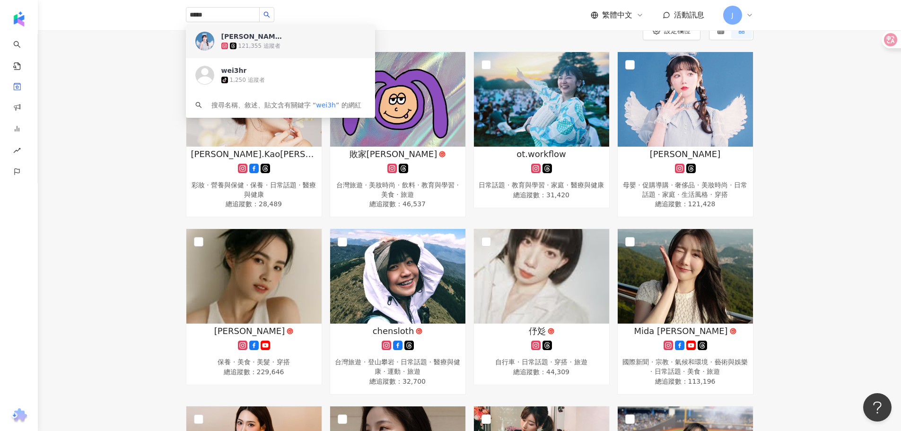
scroll to position [236, 0]
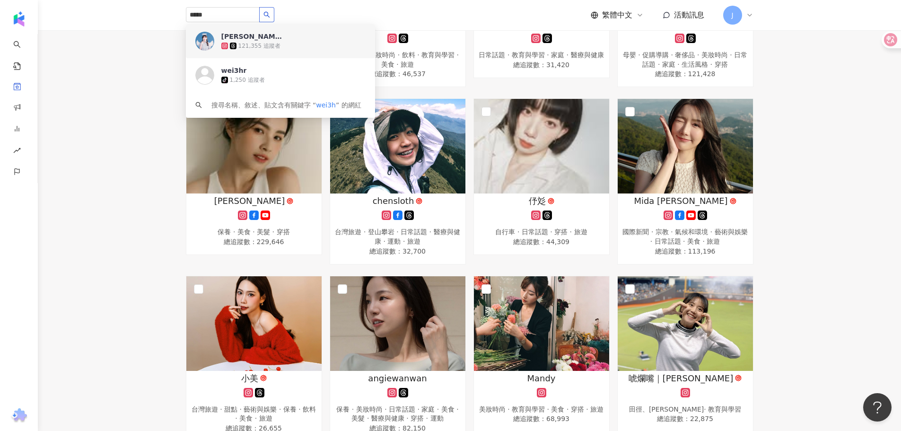
click at [274, 19] on button "button" at bounding box center [266, 14] width 15 height 15
click at [132, 166] on main "收藏列表 草本24 草本24 (13) 加入網紅 設定欄位 Amy.Kao愛咪 彩妝 · 營養與保健 · 保養 · 日常話題 · 醫療與健康 總追蹤數 ： 2…" at bounding box center [469, 283] width 863 height 978
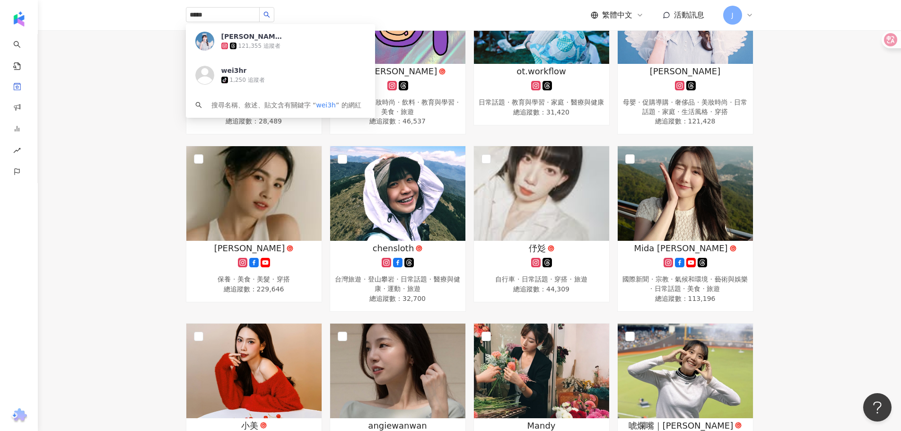
scroll to position [426, 0]
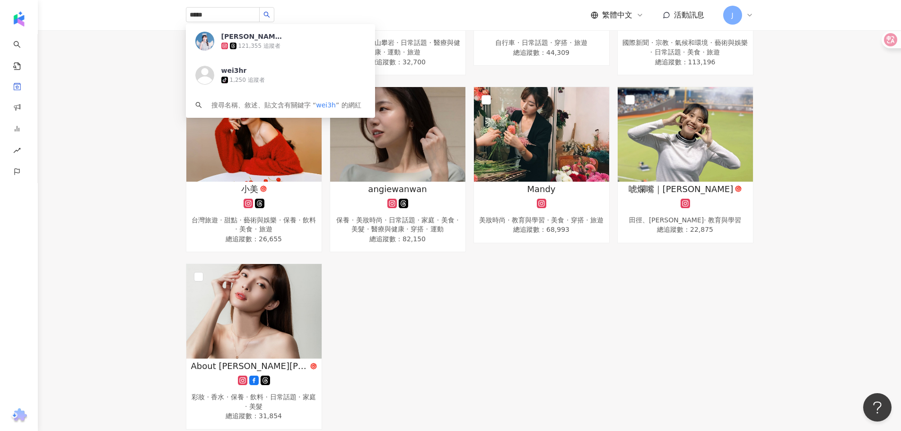
click at [878, 213] on div "Amy.Kao愛咪 彩妝 · 營養與保健 · 保養 · 日常話題 · 醫療與健康 總追蹤數 ： 28,489 敗家紫 台灣旅遊 · 美妝時尚 · 飲料 · 教…" at bounding box center [469, 80] width 863 height 697
click at [518, 310] on div "Amy.Kao愛咪 彩妝 · 營養與保健 · 保養 · 日常話題 · 醫療與健康 總追蹤數 ： 28,489 敗家紫 台灣旅遊 · 美妝時尚 · 飲料 · 教…" at bounding box center [469, 80] width 575 height 697
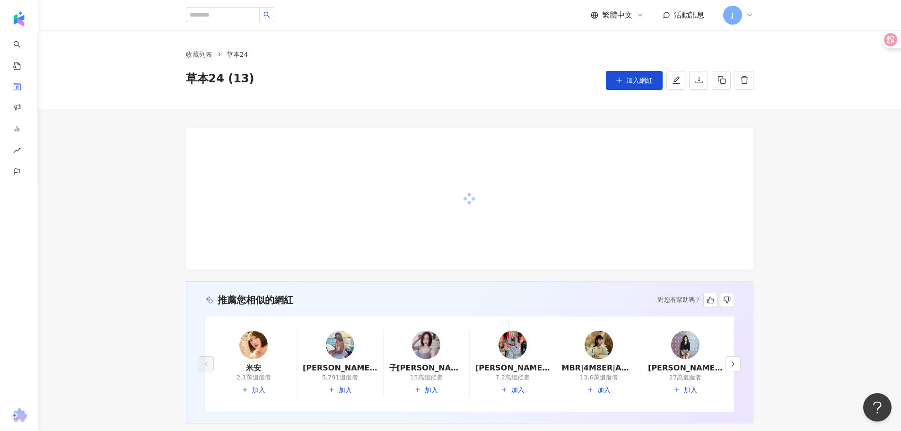
click at [815, 292] on div "推薦您相似的網紅 對您有幫助嗎？ 米安 2.1萬追蹤者 加入 [PERSON_NAME] [PERSON_NAME]|irenewu409 5,791追蹤者 …" at bounding box center [469, 266] width 863 height 315
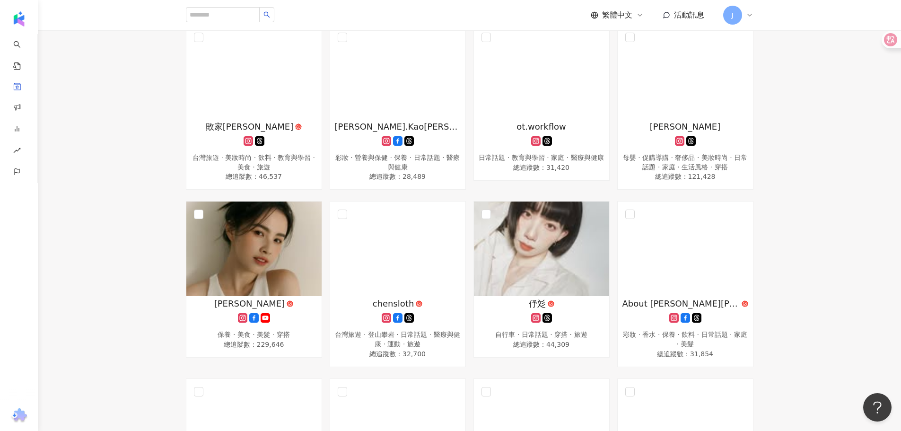
scroll to position [142, 0]
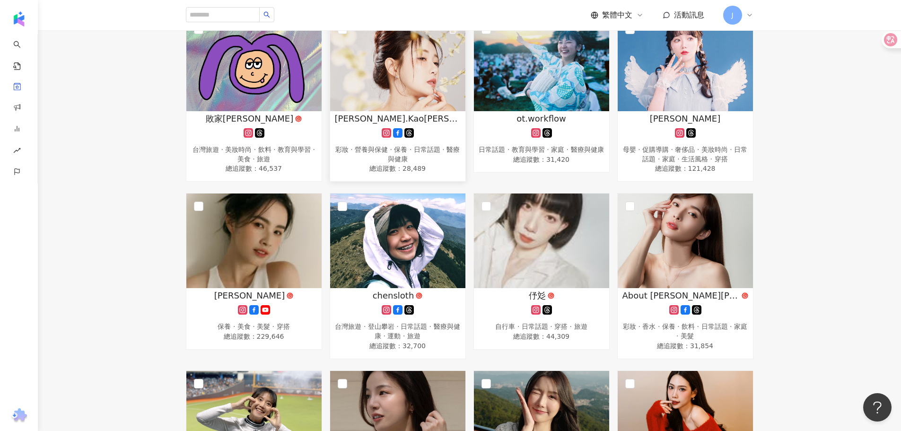
click at [395, 68] on img at bounding box center [397, 64] width 135 height 95
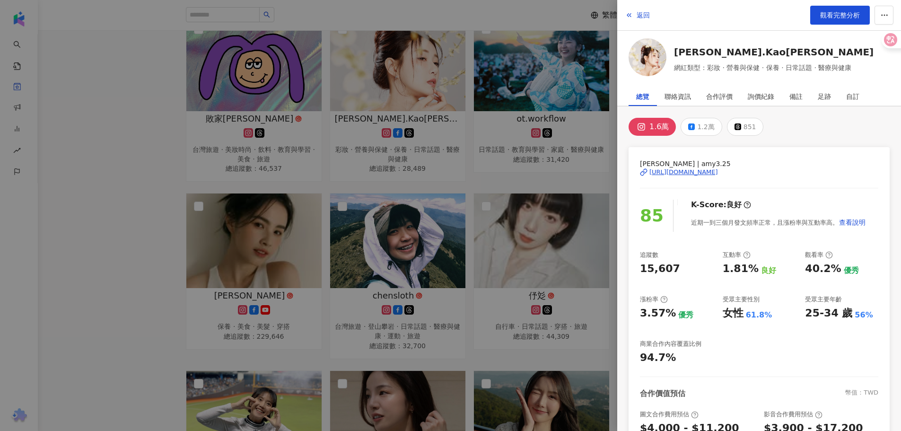
drag, startPoint x: 668, startPoint y: 60, endPoint x: 653, endPoint y: 61, distance: 15.3
click at [513, 232] on div at bounding box center [450, 215] width 901 height 431
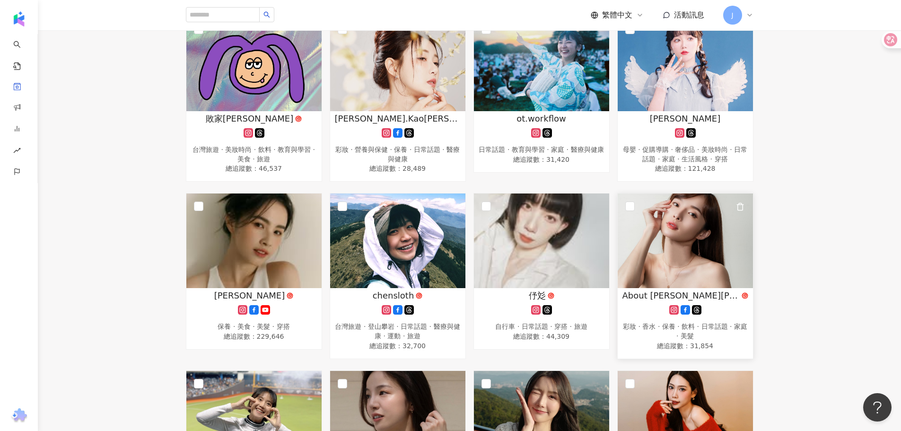
click at [708, 262] on img at bounding box center [685, 240] width 135 height 95
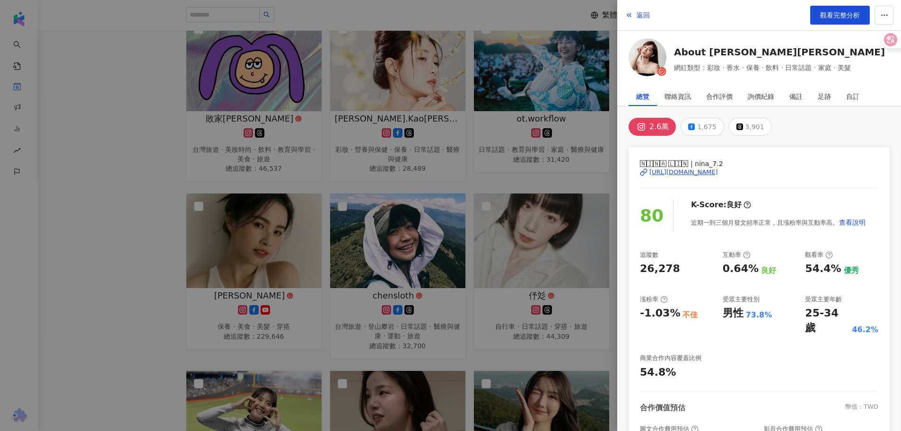
click at [315, 271] on div at bounding box center [450, 215] width 901 height 431
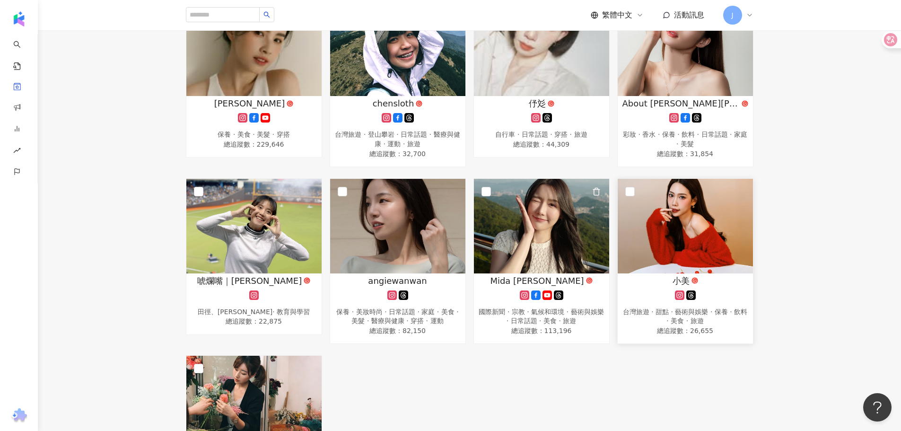
scroll to position [331, 0]
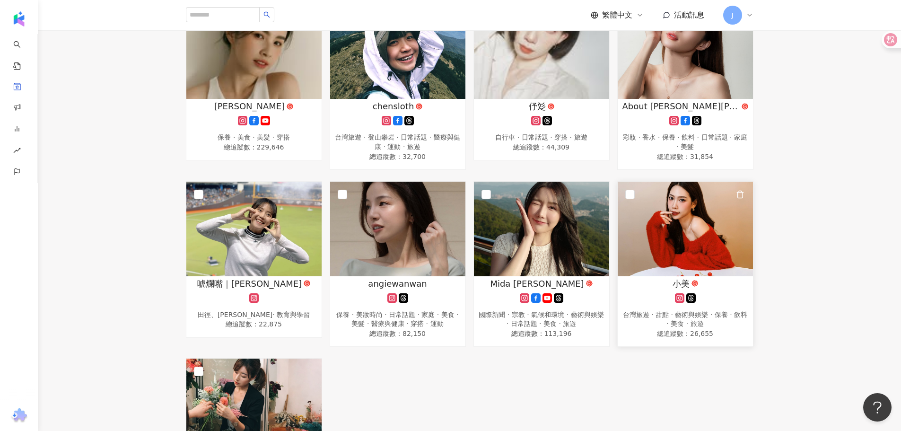
click at [703, 254] on img at bounding box center [685, 229] width 135 height 95
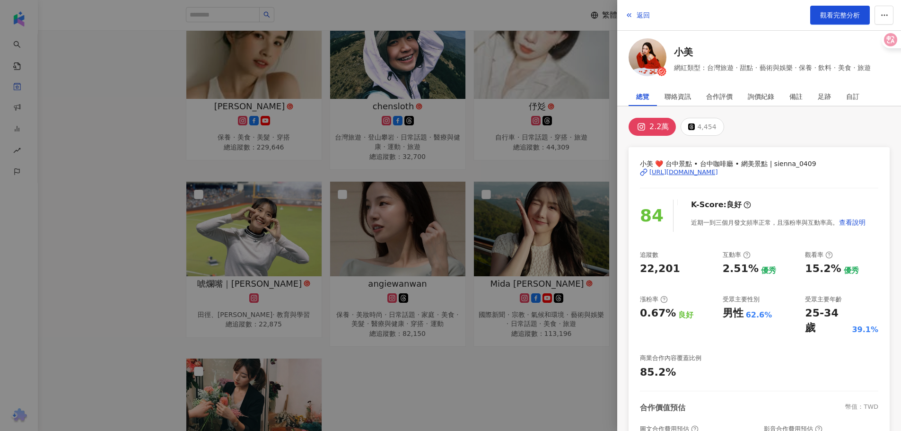
click at [534, 270] on div at bounding box center [450, 215] width 901 height 431
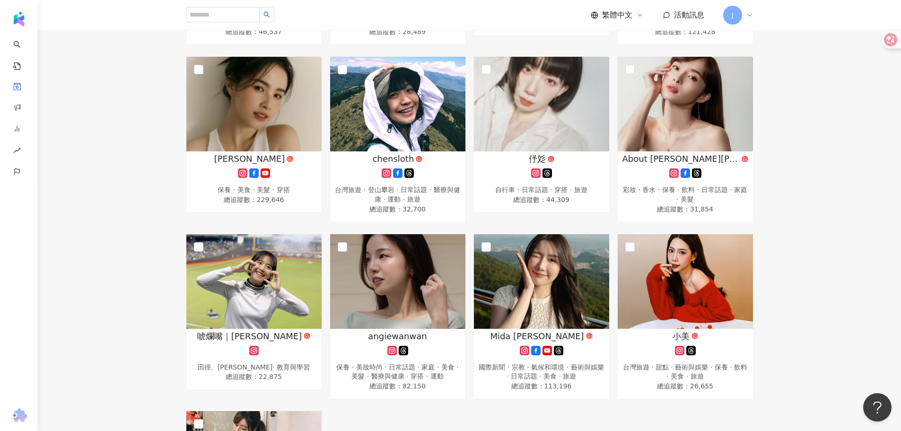
scroll to position [378, 0]
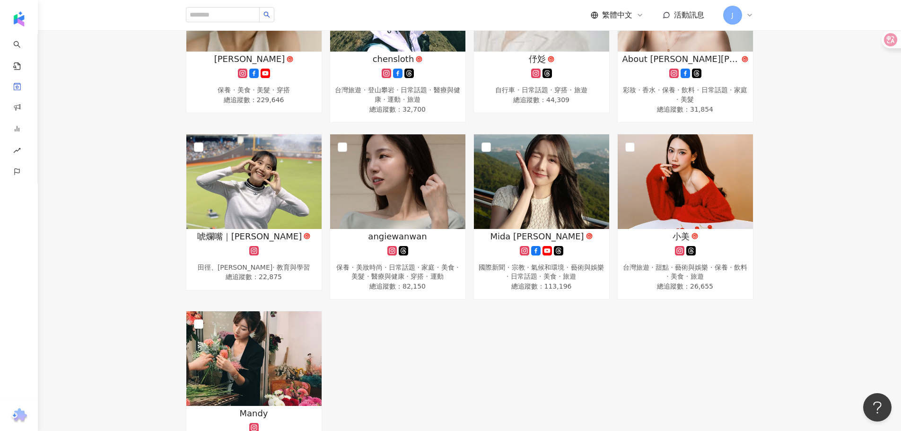
click at [545, 337] on div "敗家紫 台灣旅遊 · 美妝時尚 · 飲料 · 教育與學習 · 美食 · 旅遊 總追蹤數 ： 46,537 [PERSON_NAME].Kao[PERSON_N…" at bounding box center [469, 124] width 575 height 688
